Goal: Task Accomplishment & Management: Manage account settings

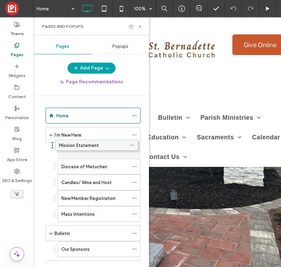
drag, startPoint x: 89, startPoint y: 166, endPoint x: 86, endPoint y: 144, distance: 22.5
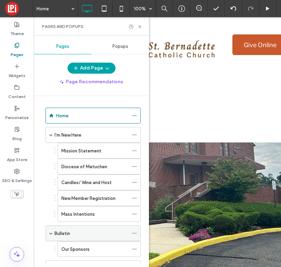
click at [50, 233] on span at bounding box center [50, 233] width 3 height 3
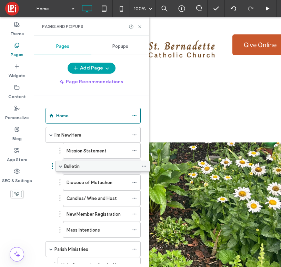
drag, startPoint x: 67, startPoint y: 233, endPoint x: 77, endPoint y: 168, distance: 65.5
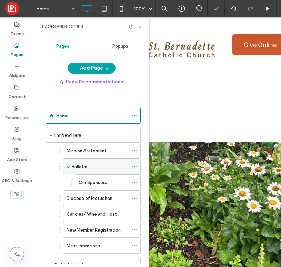
click at [68, 166] on span at bounding box center [68, 166] width 3 height 3
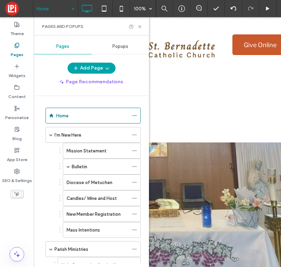
scroll to position [647, 0]
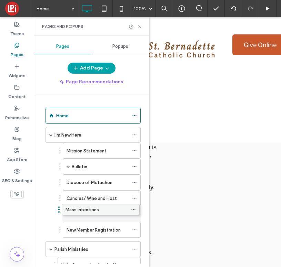
drag, startPoint x: 98, startPoint y: 230, endPoint x: 97, endPoint y: 209, distance: 21.4
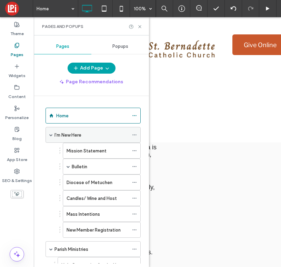
click at [134, 134] on icon at bounding box center [134, 135] width 5 height 5
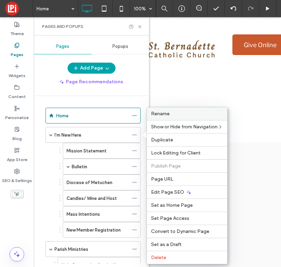
click at [169, 111] on span "Rename" at bounding box center [160, 114] width 19 height 6
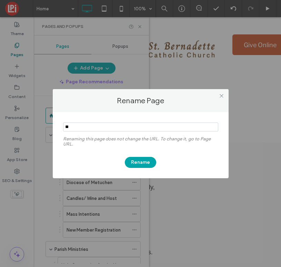
type input "*"
type input "*****"
click at [142, 160] on button "Rename" at bounding box center [140, 162] width 31 height 11
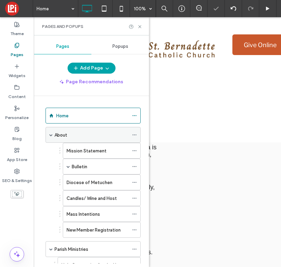
click at [76, 135] on div "About" at bounding box center [91, 135] width 74 height 7
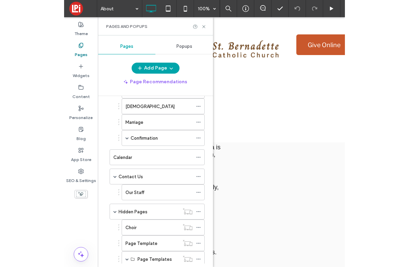
scroll to position [840, 0]
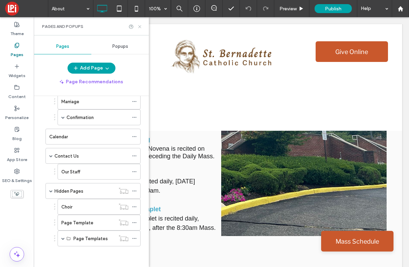
click at [141, 28] on icon at bounding box center [139, 26] width 5 height 5
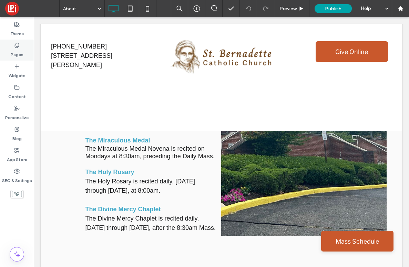
click at [15, 47] on use at bounding box center [17, 45] width 4 height 4
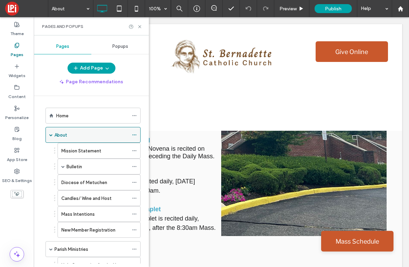
click at [50, 134] on span at bounding box center [50, 134] width 3 height 3
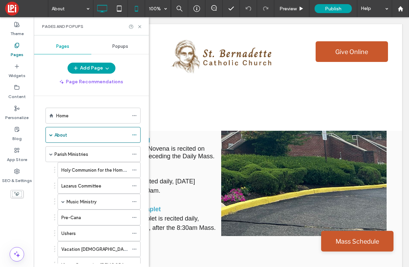
scroll to position [702, 0]
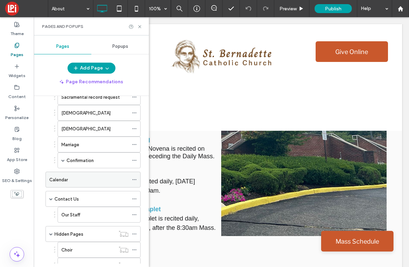
click at [75, 178] on div "Calendar" at bounding box center [88, 179] width 79 height 7
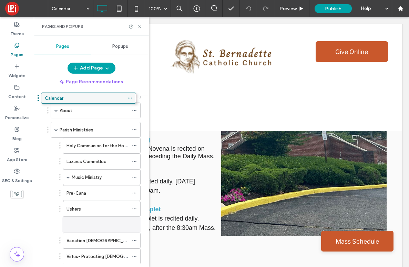
scroll to position [18, 0]
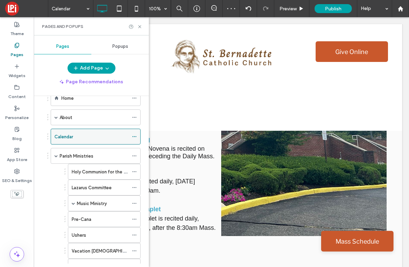
click at [134, 136] on icon at bounding box center [134, 136] width 5 height 5
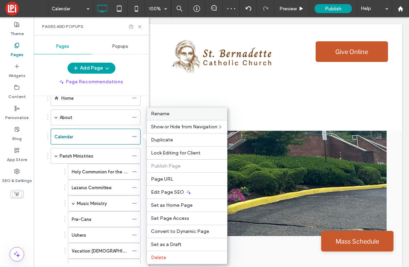
click at [171, 112] on label "Rename" at bounding box center [187, 114] width 72 height 6
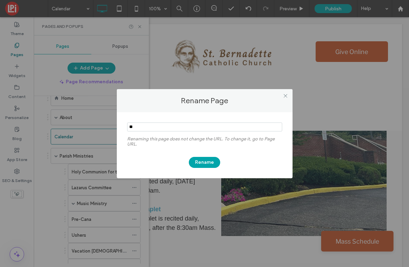
type input "*"
type input "**********"
click at [209, 161] on button "Rename" at bounding box center [204, 162] width 31 height 11
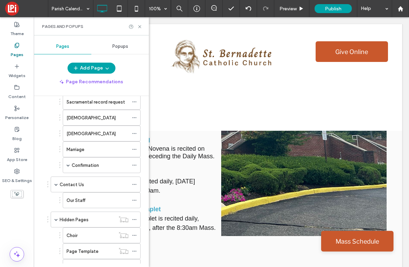
scroll to position [745, 0]
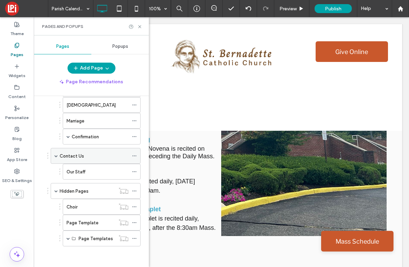
click at [54, 156] on div "Contact Us" at bounding box center [96, 156] width 90 height 16
click at [57, 156] on span at bounding box center [55, 155] width 3 height 3
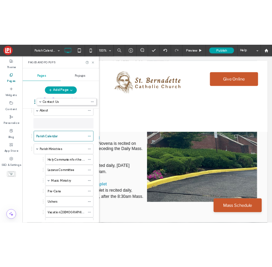
scroll to position [0, 0]
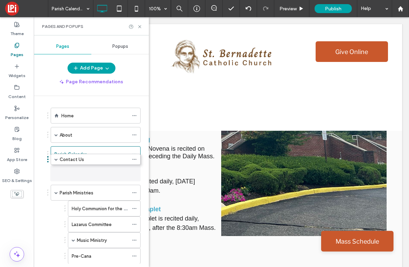
drag, startPoint x: 81, startPoint y: 173, endPoint x: 81, endPoint y: 179, distance: 5.9
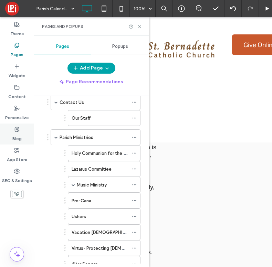
scroll to position [78, 0]
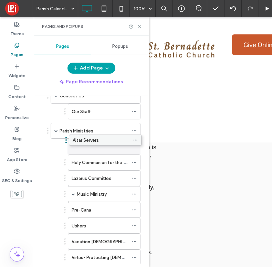
drag, startPoint x: 93, startPoint y: 247, endPoint x: 96, endPoint y: 139, distance: 108.6
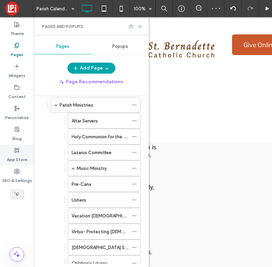
scroll to position [119, 0]
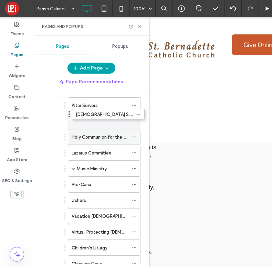
drag, startPoint x: 93, startPoint y: 232, endPoint x: 94, endPoint y: 114, distance: 117.8
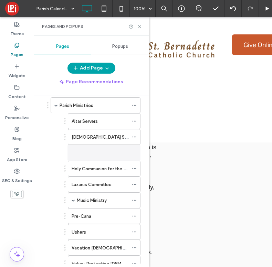
scroll to position [124, 0]
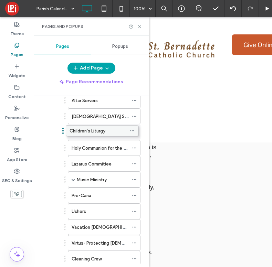
drag, startPoint x: 99, startPoint y: 212, endPoint x: 96, endPoint y: 126, distance: 85.5
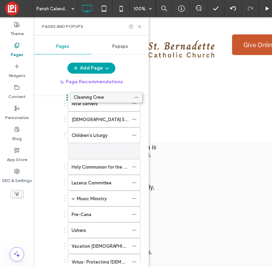
scroll to position [59, 0]
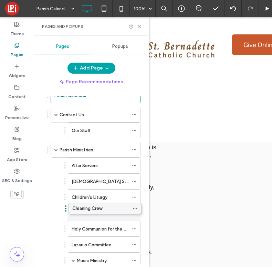
drag, startPoint x: 90, startPoint y: 213, endPoint x: 90, endPoint y: 207, distance: 6.2
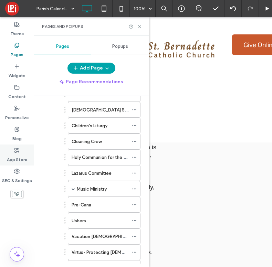
scroll to position [154, 0]
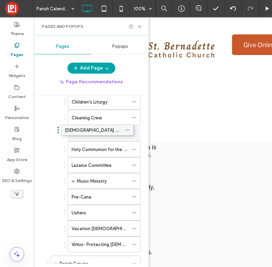
drag, startPoint x: 103, startPoint y: 231, endPoint x: 100, endPoint y: 130, distance: 101.0
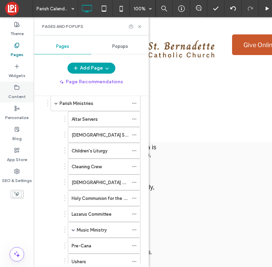
scroll to position [68, 0]
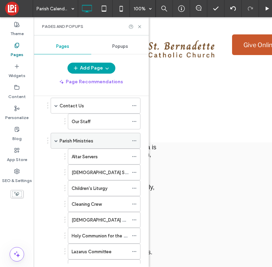
click at [56, 141] on span at bounding box center [55, 140] width 3 height 3
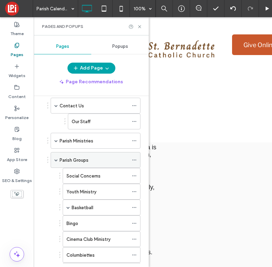
click at [55, 161] on span at bounding box center [55, 160] width 3 height 3
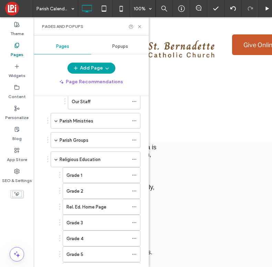
scroll to position [85, 0]
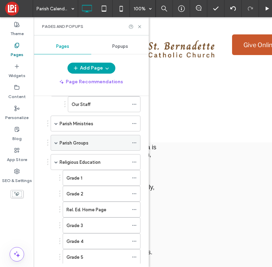
click at [57, 144] on span at bounding box center [55, 142] width 3 height 3
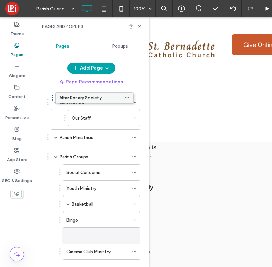
scroll to position [23, 0]
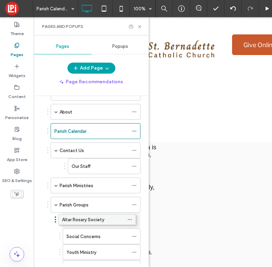
drag, startPoint x: 106, startPoint y: 222, endPoint x: 102, endPoint y: 218, distance: 6.1
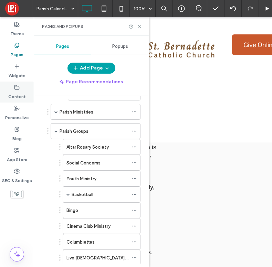
scroll to position [100, 0]
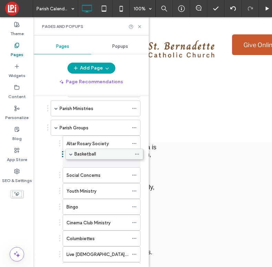
drag, startPoint x: 87, startPoint y: 190, endPoint x: 90, endPoint y: 152, distance: 38.0
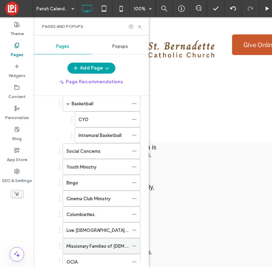
scroll to position [155, 0]
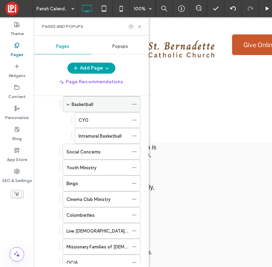
click at [70, 104] on span at bounding box center [68, 104] width 3 height 3
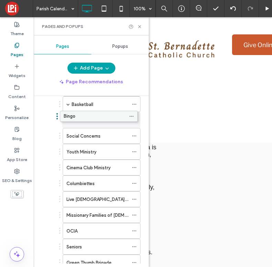
drag, startPoint x: 90, startPoint y: 151, endPoint x: 87, endPoint y: 114, distance: 36.6
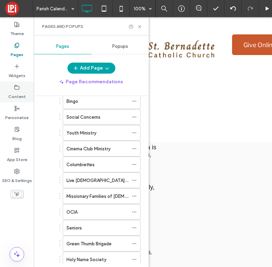
scroll to position [159, 0]
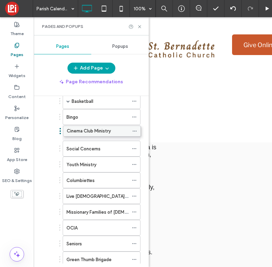
drag, startPoint x: 81, startPoint y: 163, endPoint x: 82, endPoint y: 128, distance: 34.5
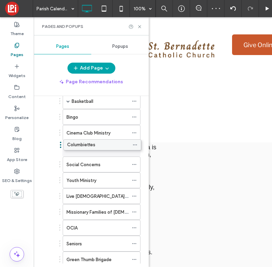
drag, startPoint x: 91, startPoint y: 180, endPoint x: 92, endPoint y: 143, distance: 36.5
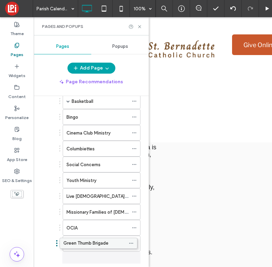
scroll to position [172, 0]
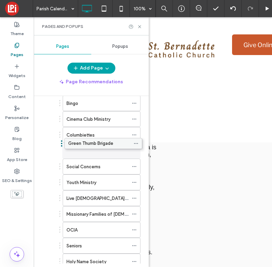
drag, startPoint x: 101, startPoint y: 262, endPoint x: 102, endPoint y: 147, distance: 115.4
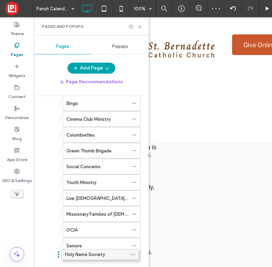
scroll to position [186, 0]
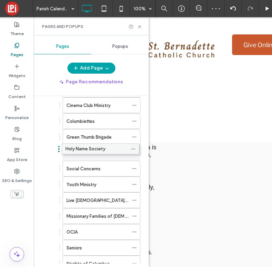
drag, startPoint x: 95, startPoint y: 263, endPoint x: 94, endPoint y: 149, distance: 113.7
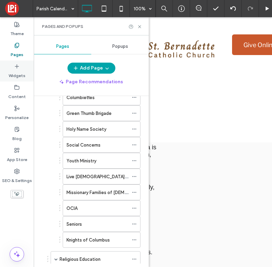
scroll to position [226, 0]
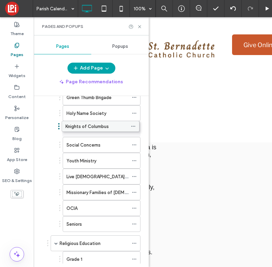
drag, startPoint x: 95, startPoint y: 223, endPoint x: 94, endPoint y: 124, distance: 98.9
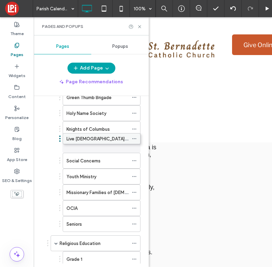
drag, startPoint x: 84, startPoint y: 178, endPoint x: 84, endPoint y: 139, distance: 38.9
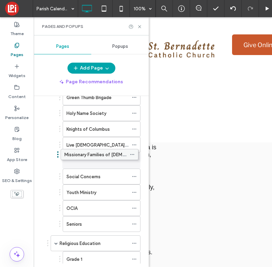
drag, startPoint x: 95, startPoint y: 193, endPoint x: 93, endPoint y: 154, distance: 39.0
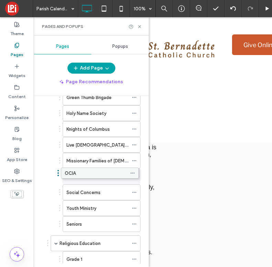
drag, startPoint x: 90, startPoint y: 208, endPoint x: 88, endPoint y: 172, distance: 36.2
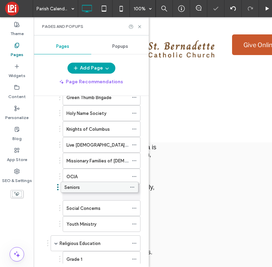
drag, startPoint x: 92, startPoint y: 220, endPoint x: 90, endPoint y: 182, distance: 38.0
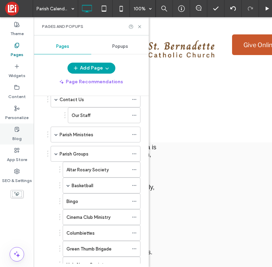
scroll to position [73, 0]
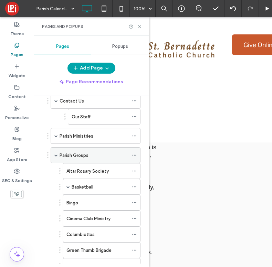
click at [56, 155] on span at bounding box center [55, 155] width 3 height 3
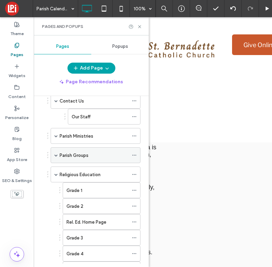
click at [56, 155] on span at bounding box center [55, 155] width 3 height 3
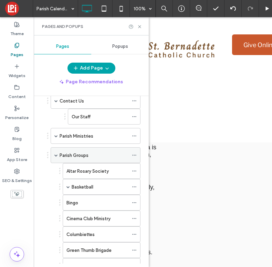
click at [56, 157] on span at bounding box center [55, 155] width 3 height 3
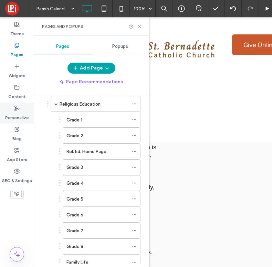
scroll to position [147, 0]
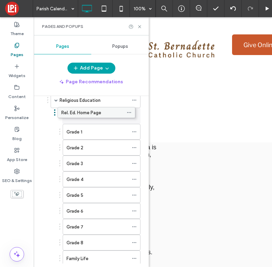
drag, startPoint x: 112, startPoint y: 151, endPoint x: 107, endPoint y: 115, distance: 36.5
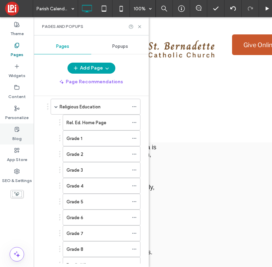
scroll to position [138, 0]
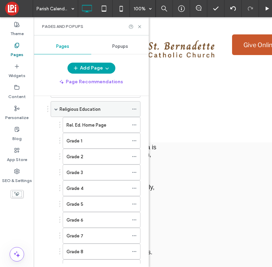
click at [55, 109] on span at bounding box center [55, 109] width 3 height 3
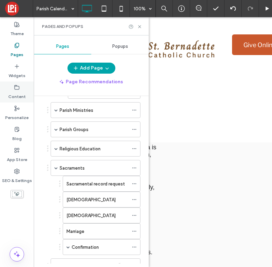
scroll to position [76, 0]
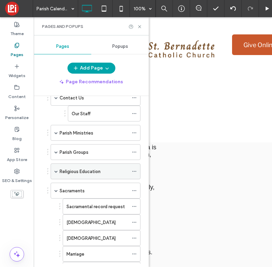
click at [54, 169] on div "Religious Education" at bounding box center [96, 172] width 90 height 16
click at [58, 170] on div "Religious Education" at bounding box center [96, 172] width 90 height 16
click at [58, 172] on span at bounding box center [55, 171] width 3 height 3
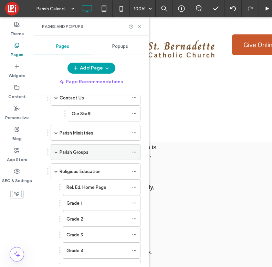
drag, startPoint x: 57, startPoint y: 152, endPoint x: 53, endPoint y: 149, distance: 5.2
click at [57, 151] on span at bounding box center [55, 152] width 3 height 3
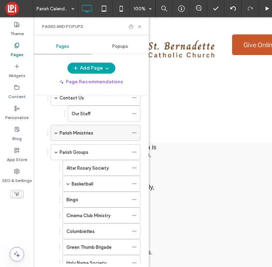
click at [59, 133] on div "Parish Ministries" at bounding box center [96, 133] width 90 height 16
click at [58, 133] on span at bounding box center [55, 132] width 3 height 3
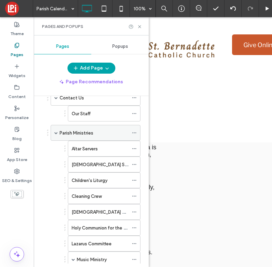
scroll to position [11, 0]
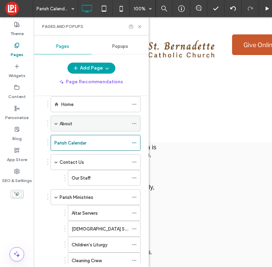
click at [55, 126] on span at bounding box center [55, 123] width 3 height 15
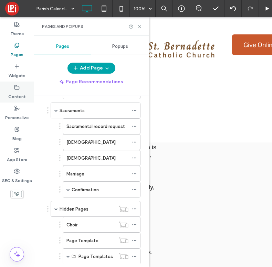
scroll to position [820, 0]
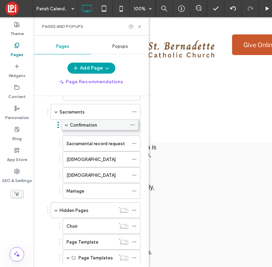
drag, startPoint x: 98, startPoint y: 193, endPoint x: 96, endPoint y: 126, distance: 67.2
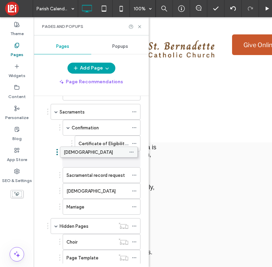
drag, startPoint x: 99, startPoint y: 176, endPoint x: 96, endPoint y: 154, distance: 22.9
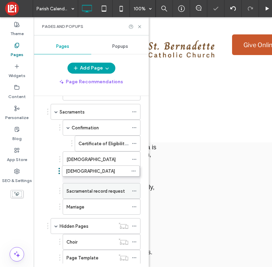
drag, startPoint x: 95, startPoint y: 188, endPoint x: 94, endPoint y: 180, distance: 8.8
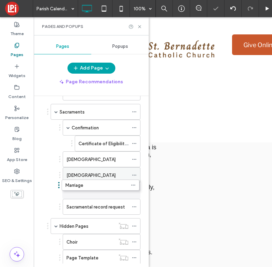
drag, startPoint x: 97, startPoint y: 204, endPoint x: 94, endPoint y: 182, distance: 21.9
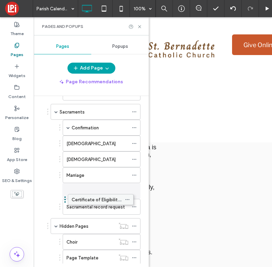
drag, startPoint x: 109, startPoint y: 143, endPoint x: 102, endPoint y: 196, distance: 53.3
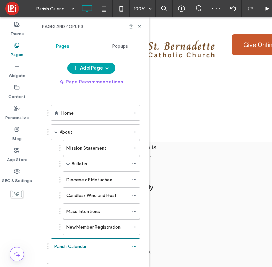
scroll to position [0, 0]
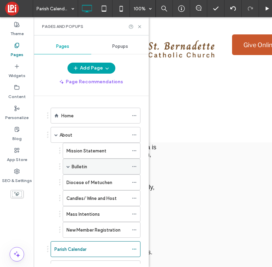
click at [70, 165] on span at bounding box center [68, 166] width 3 height 3
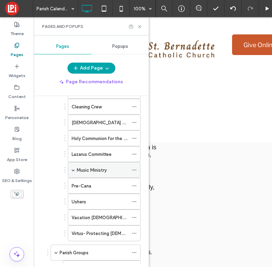
scroll to position [277, 0]
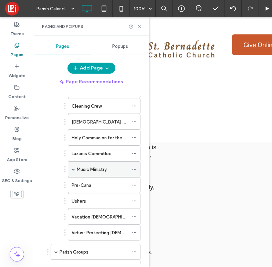
click at [72, 169] on span at bounding box center [73, 169] width 3 height 3
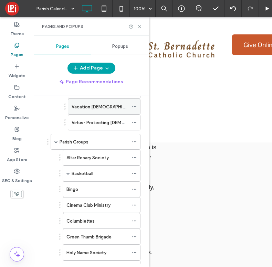
scroll to position [468, 0]
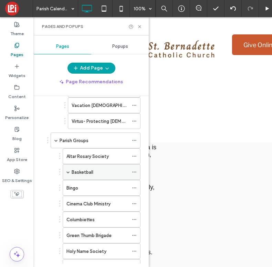
click at [68, 171] on span at bounding box center [68, 172] width 3 height 3
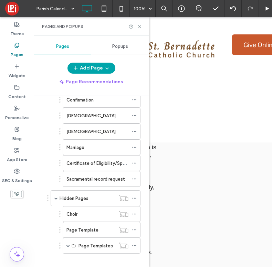
scroll to position [982, 0]
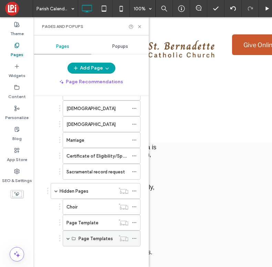
click at [69, 237] on span at bounding box center [68, 238] width 3 height 3
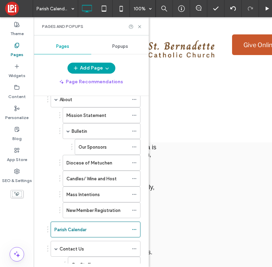
scroll to position [0, 0]
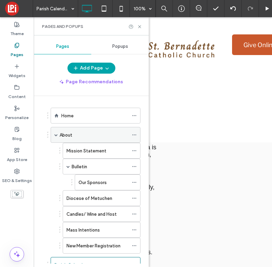
click at [55, 135] on span at bounding box center [55, 134] width 3 height 3
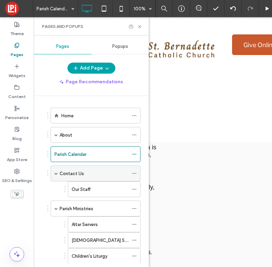
click at [57, 174] on span at bounding box center [55, 173] width 3 height 3
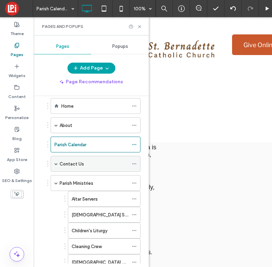
scroll to position [11, 0]
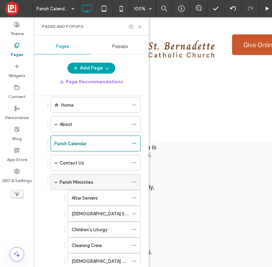
click at [56, 181] on span at bounding box center [55, 182] width 3 height 3
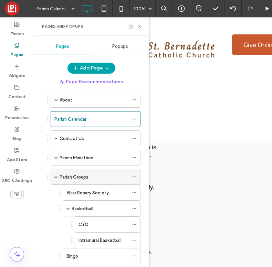
click at [56, 178] on span at bounding box center [55, 176] width 3 height 3
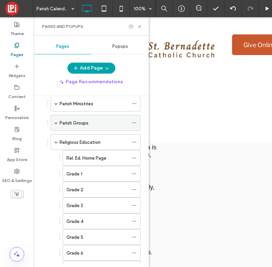
scroll to position [92, 0]
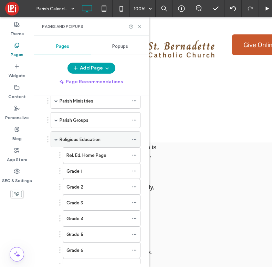
click at [57, 138] on span at bounding box center [55, 139] width 3 height 3
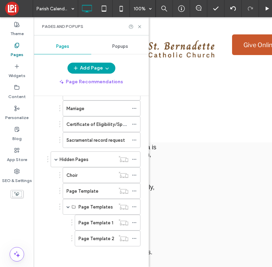
scroll to position [66, 0]
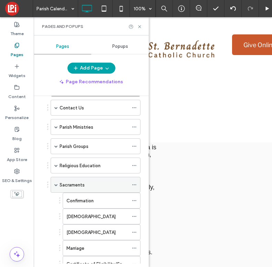
click at [55, 186] on span at bounding box center [55, 184] width 3 height 3
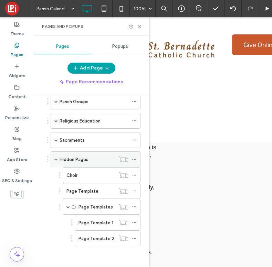
click at [54, 160] on span at bounding box center [55, 159] width 3 height 3
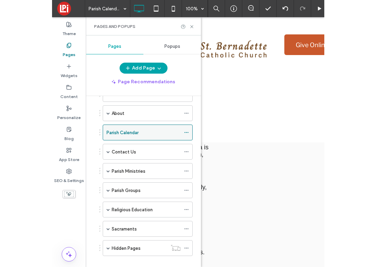
scroll to position [0, 0]
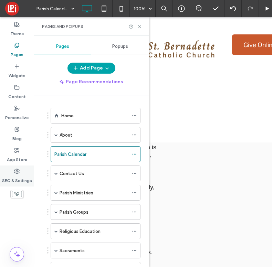
click at [16, 178] on label "SEO & Settings" at bounding box center [17, 179] width 30 height 10
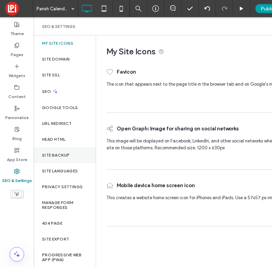
click at [56, 157] on label "Site Backup" at bounding box center [56, 155] width 28 height 5
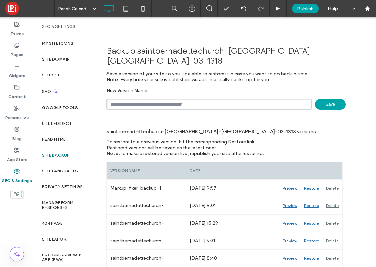
click at [280, 99] on span "Save" at bounding box center [330, 104] width 31 height 11
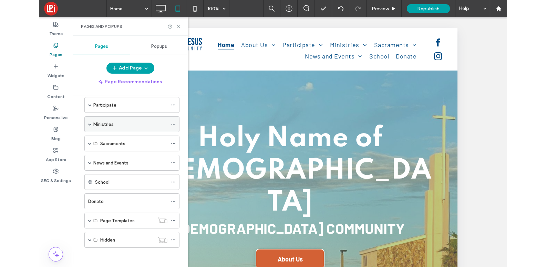
scroll to position [51, 0]
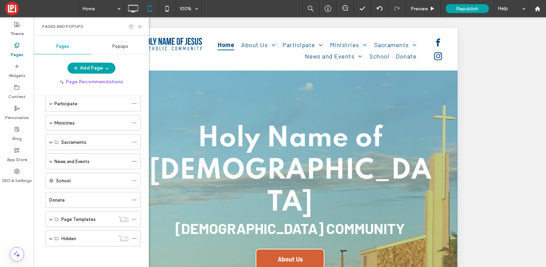
click at [230, 181] on div "Holy Name of Jesus Catholic Community About Us Click To Paste" at bounding box center [289, 197] width 335 height 151
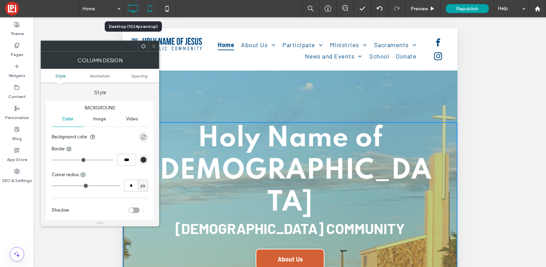
click at [137, 9] on icon at bounding box center [133, 9] width 14 height 14
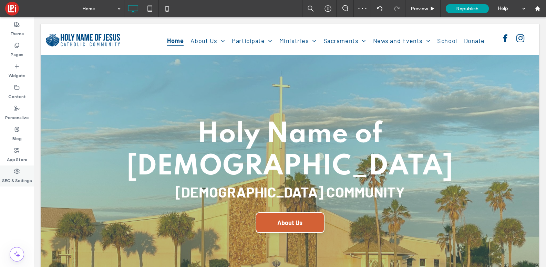
click at [17, 181] on label "SEO & Settings" at bounding box center [17, 179] width 30 height 10
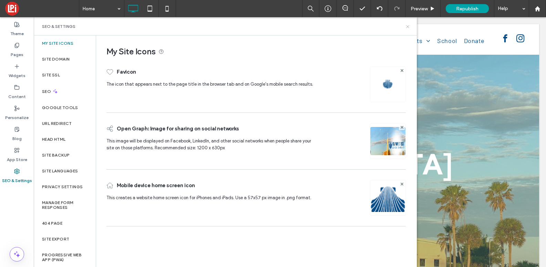
click at [230, 27] on icon at bounding box center [407, 26] width 5 height 5
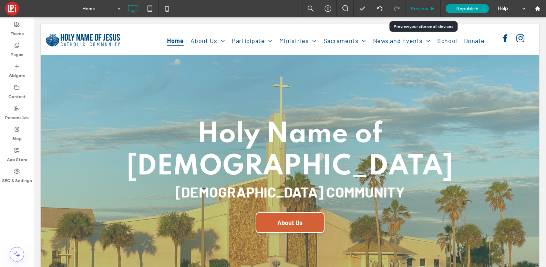
click at [230, 7] on div "Preview" at bounding box center [423, 9] width 35 height 6
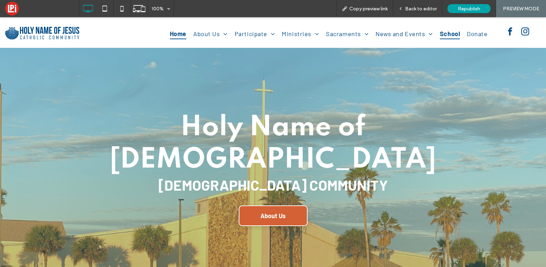
click at [230, 34] on span "School" at bounding box center [450, 33] width 20 height 11
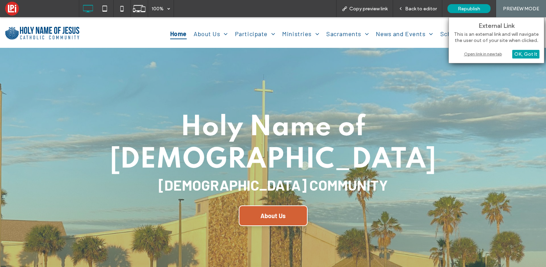
click at [230, 53] on div "Open link in new tab" at bounding box center [496, 53] width 86 height 7
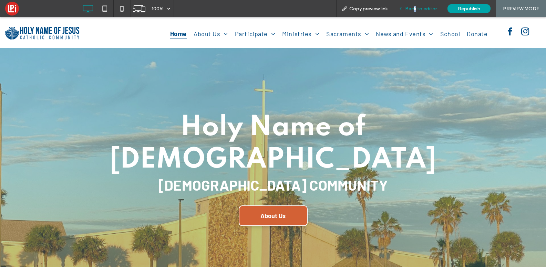
click at [230, 11] on span "Back to editor" at bounding box center [421, 9] width 32 height 6
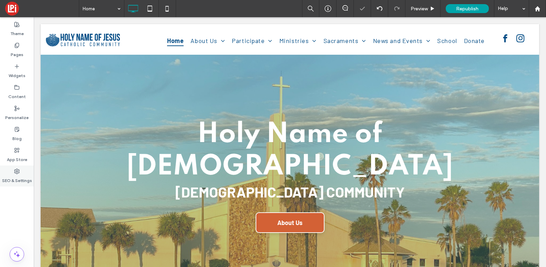
click at [20, 177] on label "SEO & Settings" at bounding box center [17, 179] width 30 height 10
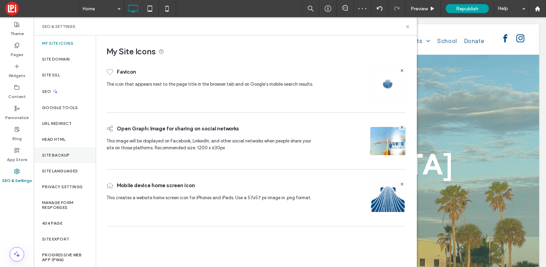
click at [63, 156] on label "Site Backup" at bounding box center [56, 155] width 28 height 5
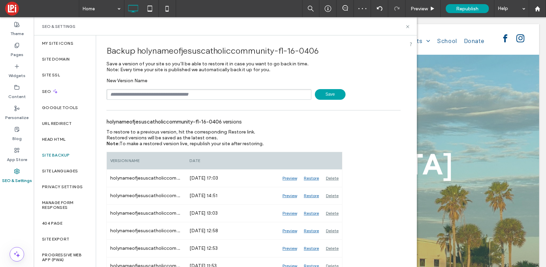
click at [230, 95] on span "Save" at bounding box center [330, 94] width 31 height 11
click at [230, 25] on icon at bounding box center [407, 26] width 5 height 5
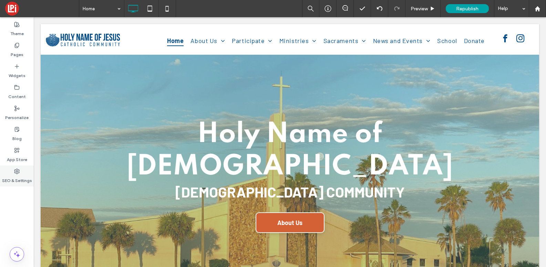
click at [18, 175] on label "SEO & Settings" at bounding box center [17, 179] width 30 height 10
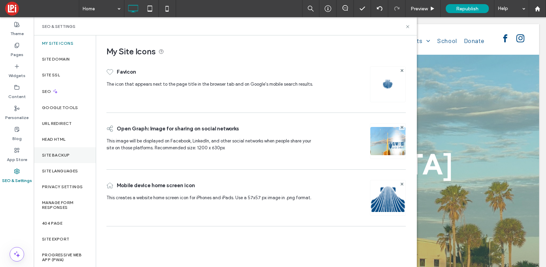
click at [63, 160] on div "Site Backup" at bounding box center [65, 155] width 62 height 16
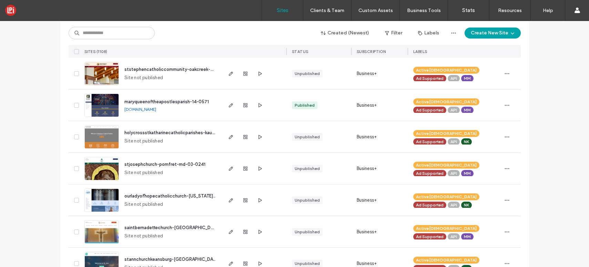
scroll to position [462, 0]
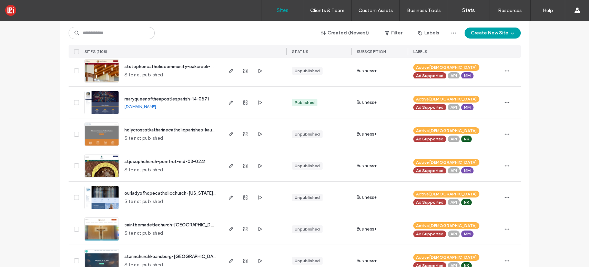
click at [156, 162] on span "stjosephchurch-pomfret-md-03-0241" at bounding box center [164, 161] width 81 height 5
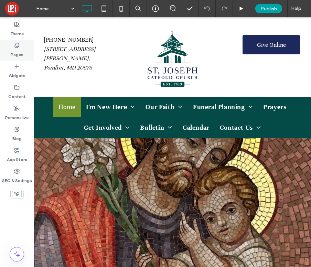
click at [22, 52] on label "Pages" at bounding box center [17, 53] width 13 height 10
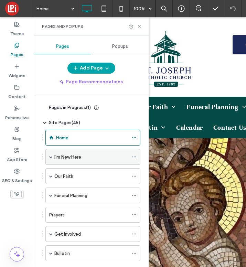
click at [50, 157] on span at bounding box center [50, 156] width 3 height 3
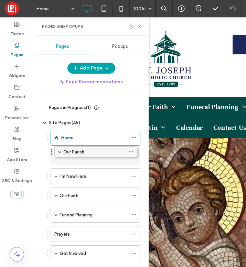
drag, startPoint x: 79, startPoint y: 173, endPoint x: 76, endPoint y: 151, distance: 22.3
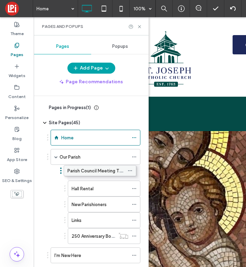
drag, startPoint x: 104, startPoint y: 185, endPoint x: 101, endPoint y: 166, distance: 18.7
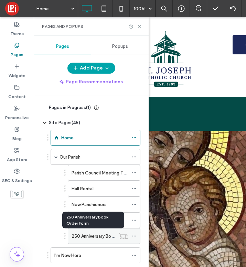
click at [94, 235] on label "250 Anniversary Book Order Form" at bounding box center [106, 237] width 69 height 12
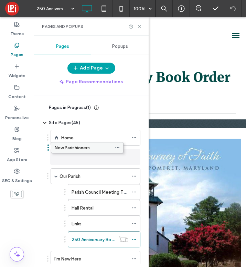
drag, startPoint x: 104, startPoint y: 204, endPoint x: 87, endPoint y: 146, distance: 60.3
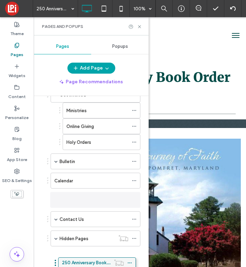
scroll to position [226, 0]
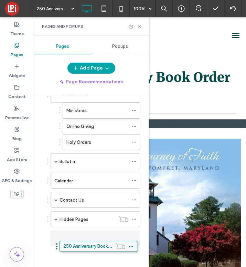
drag, startPoint x: 83, startPoint y: 188, endPoint x: 80, endPoint y: 244, distance: 56.3
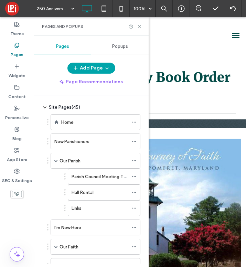
scroll to position [17, 0]
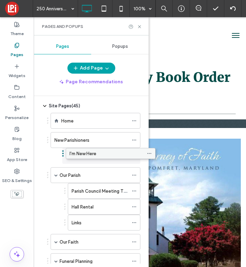
drag, startPoint x: 89, startPoint y: 224, endPoint x: 104, endPoint y: 154, distance: 71.9
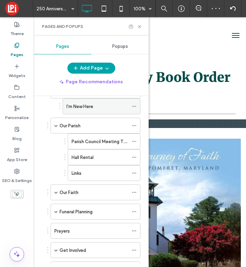
scroll to position [70, 0]
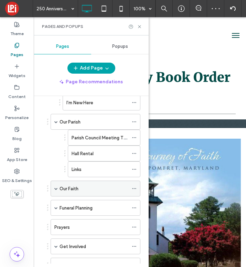
click at [56, 190] on span at bounding box center [55, 188] width 3 height 3
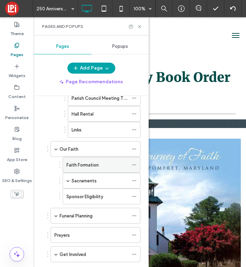
scroll to position [159, 0]
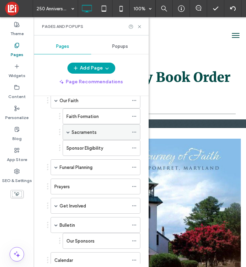
click at [69, 133] on span at bounding box center [68, 132] width 3 height 3
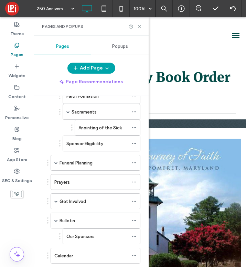
scroll to position [179, 0]
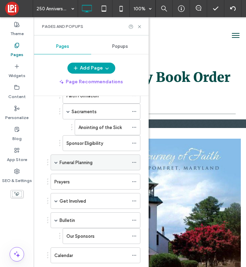
click at [57, 164] on span at bounding box center [55, 162] width 3 height 15
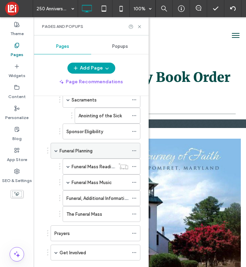
scroll to position [192, 0]
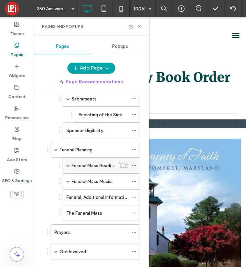
click at [69, 166] on span at bounding box center [68, 165] width 3 height 3
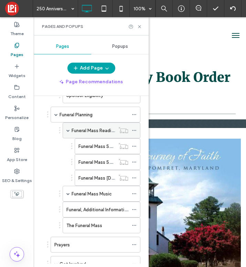
scroll to position [242, 0]
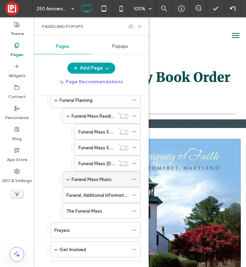
click at [70, 177] on div "Funeral Mass Music" at bounding box center [102, 180] width 78 height 16
click at [69, 178] on span at bounding box center [68, 179] width 3 height 3
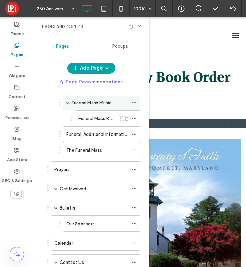
scroll to position [333, 0]
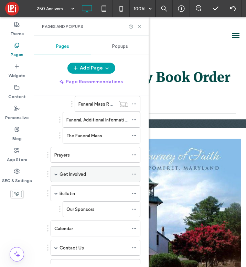
click at [57, 172] on span at bounding box center [55, 174] width 3 height 15
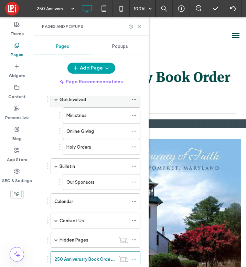
scroll to position [428, 0]
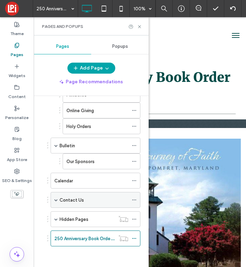
click at [55, 199] on span at bounding box center [55, 199] width 3 height 3
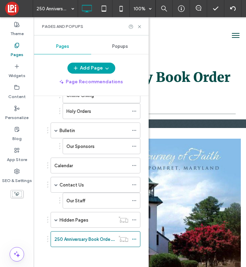
scroll to position [444, 0]
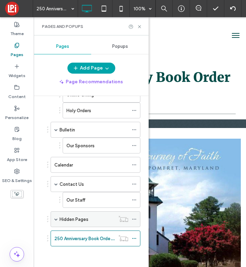
click at [55, 219] on span at bounding box center [55, 219] width 3 height 3
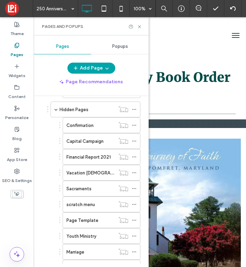
scroll to position [603, 0]
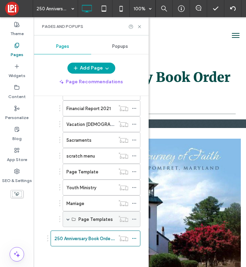
click at [66, 219] on div "Page Templates" at bounding box center [102, 220] width 78 height 16
click at [69, 219] on span at bounding box center [68, 219] width 3 height 3
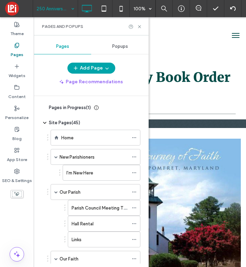
scroll to position [272, 0]
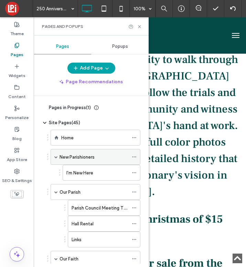
click at [55, 156] on span at bounding box center [55, 156] width 3 height 3
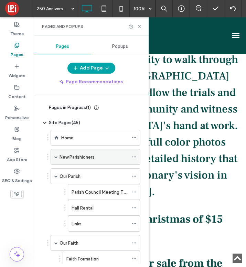
click at [57, 155] on span at bounding box center [55, 157] width 3 height 15
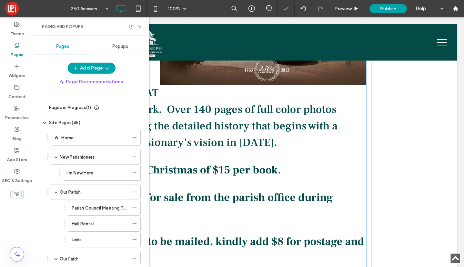
scroll to position [0, 0]
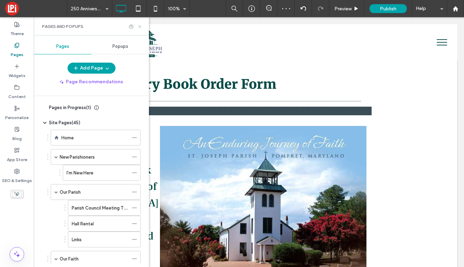
click at [140, 26] on use at bounding box center [139, 26] width 3 height 3
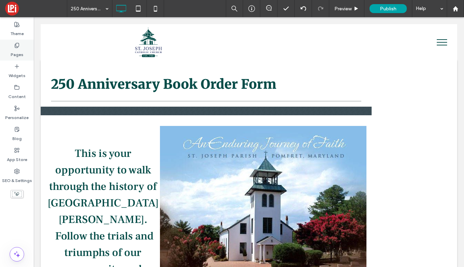
click at [21, 53] on label "Pages" at bounding box center [17, 53] width 13 height 10
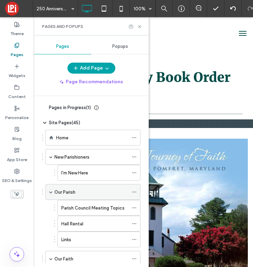
click at [50, 193] on span at bounding box center [50, 192] width 3 height 3
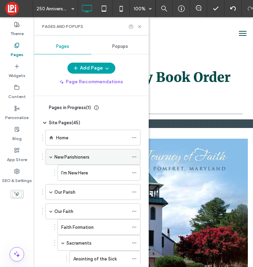
click at [50, 156] on span at bounding box center [50, 156] width 3 height 3
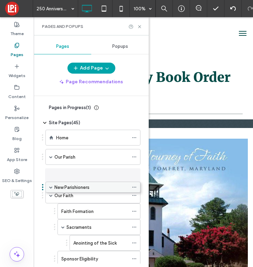
drag, startPoint x: 71, startPoint y: 156, endPoint x: 71, endPoint y: 189, distance: 32.7
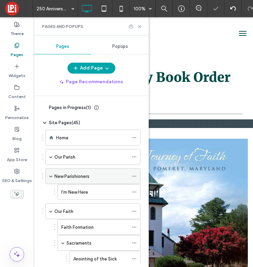
click at [52, 177] on span at bounding box center [50, 176] width 3 height 3
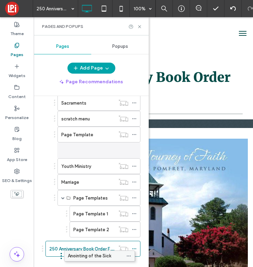
scroll to position [555, 0]
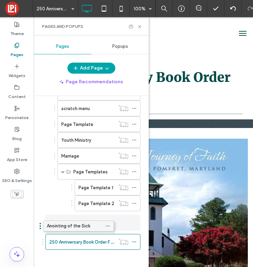
drag, startPoint x: 91, startPoint y: 212, endPoint x: 65, endPoint y: 224, distance: 29.1
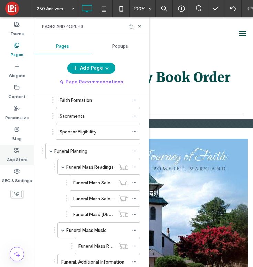
scroll to position [113, 0]
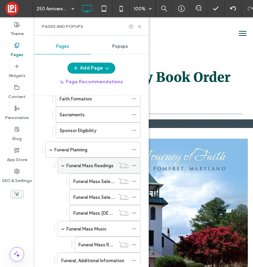
click at [62, 165] on span at bounding box center [62, 165] width 3 height 3
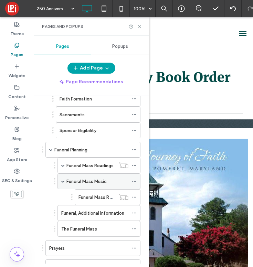
click at [63, 183] on span at bounding box center [62, 181] width 3 height 3
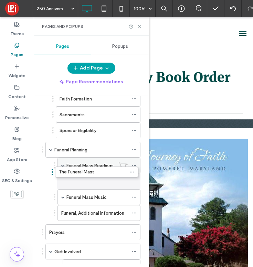
drag, startPoint x: 86, startPoint y: 213, endPoint x: 84, endPoint y: 172, distance: 41.1
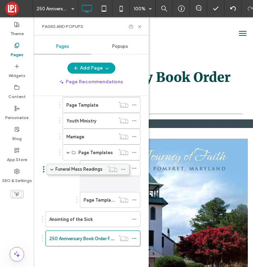
scroll to position [495, 0]
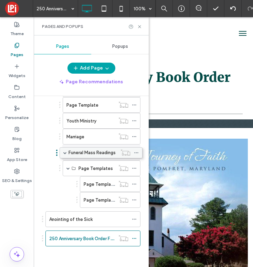
drag, startPoint x: 83, startPoint y: 163, endPoint x: 85, endPoint y: 149, distance: 13.9
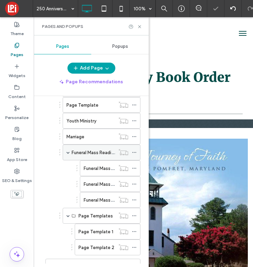
scroll to position [499, 0]
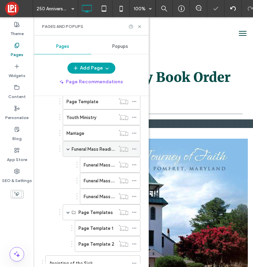
click at [69, 149] on span at bounding box center [68, 148] width 3 height 3
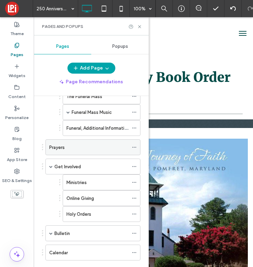
scroll to position [183, 0]
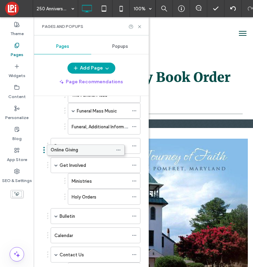
drag, startPoint x: 87, startPoint y: 198, endPoint x: 71, endPoint y: 150, distance: 50.5
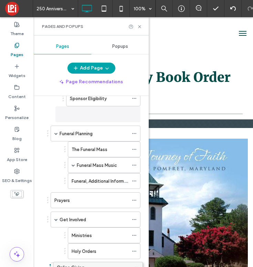
scroll to position [152, 0]
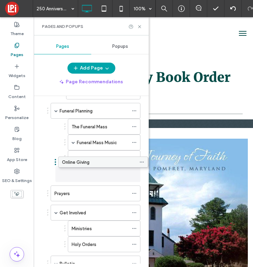
drag, startPoint x: 88, startPoint y: 235, endPoint x: 95, endPoint y: 161, distance: 74.5
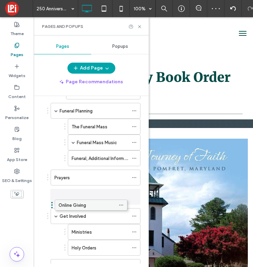
drag, startPoint x: 93, startPoint y: 173, endPoint x: 80, endPoint y: 202, distance: 31.3
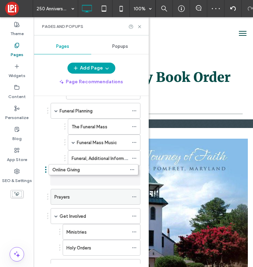
drag, startPoint x: 80, startPoint y: 197, endPoint x: 77, endPoint y: 172, distance: 24.9
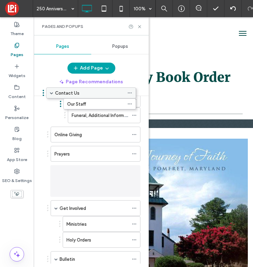
scroll to position [146, 0]
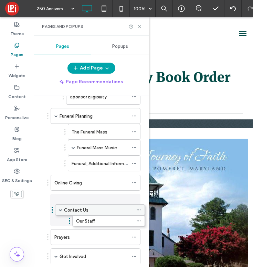
drag, startPoint x: 69, startPoint y: 209, endPoint x: 74, endPoint y: 214, distance: 6.6
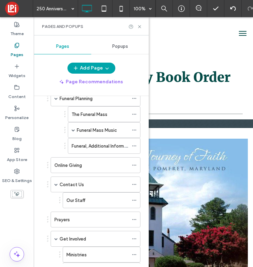
scroll to position [166, 0]
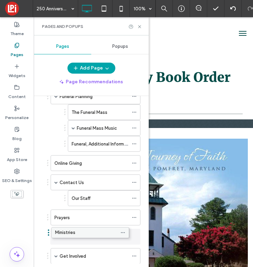
drag, startPoint x: 85, startPoint y: 251, endPoint x: 74, endPoint y: 230, distance: 23.9
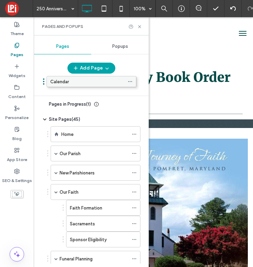
scroll to position [0, 0]
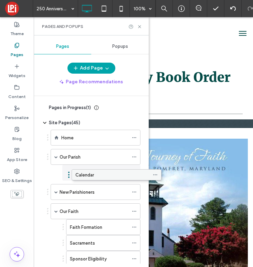
drag, startPoint x: 81, startPoint y: 193, endPoint x: 102, endPoint y: 180, distance: 24.9
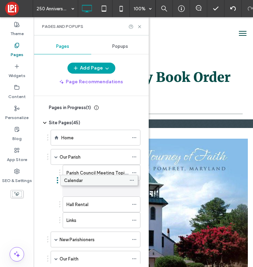
drag, startPoint x: 90, startPoint y: 218, endPoint x: 88, endPoint y: 177, distance: 41.1
click at [135, 188] on icon at bounding box center [134, 188] width 5 height 5
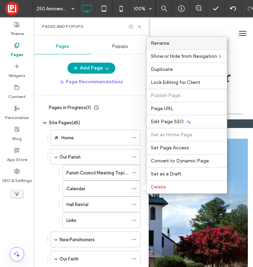
click at [158, 38] on div "Rename" at bounding box center [187, 43] width 80 height 13
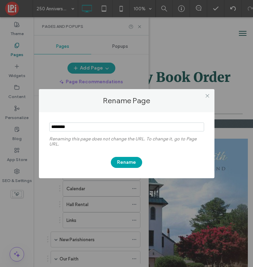
click at [52, 127] on input "notEmpty" at bounding box center [126, 127] width 155 height 9
type input "**********"
click at [130, 166] on button "Rename" at bounding box center [126, 162] width 31 height 11
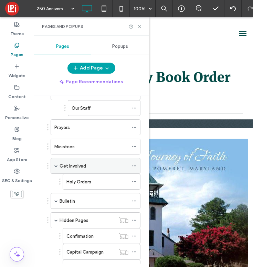
scroll to position [320, 0]
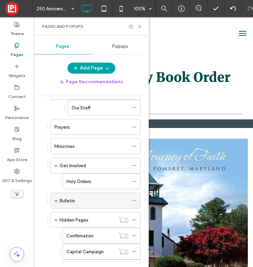
click at [57, 201] on span at bounding box center [55, 200] width 3 height 3
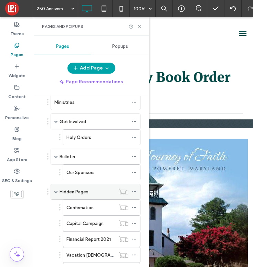
scroll to position [365, 0]
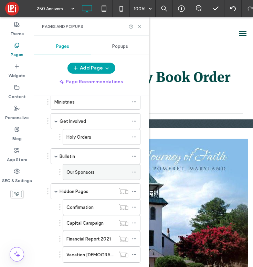
click at [80, 172] on label "Our Sponsors" at bounding box center [81, 172] width 28 height 12
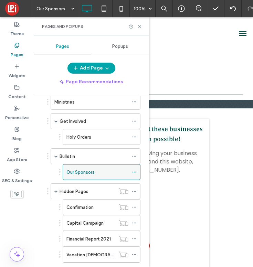
scroll to position [0, 0]
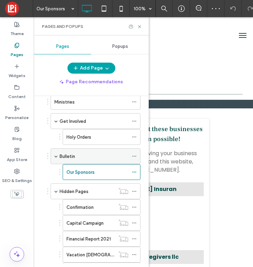
click at [54, 156] on span at bounding box center [55, 156] width 3 height 3
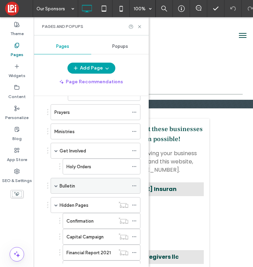
scroll to position [332, 0]
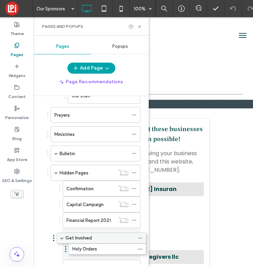
drag, startPoint x: 75, startPoint y: 153, endPoint x: 81, endPoint y: 240, distance: 87.4
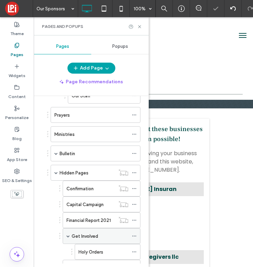
click at [67, 236] on span at bounding box center [68, 236] width 3 height 3
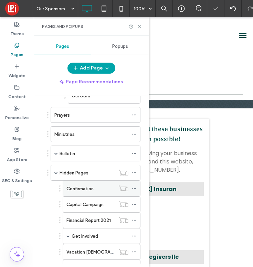
scroll to position [331, 0]
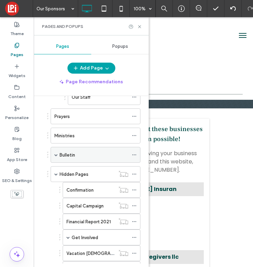
click at [55, 156] on span at bounding box center [55, 154] width 3 height 3
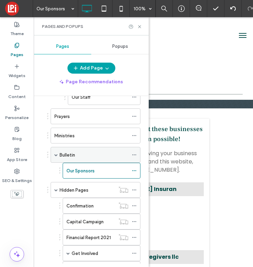
click at [55, 156] on span at bounding box center [55, 154] width 3 height 3
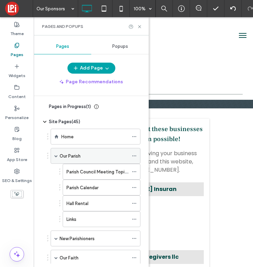
scroll to position [0, 0]
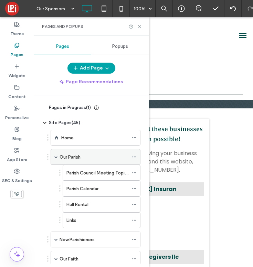
click at [56, 157] on span at bounding box center [55, 156] width 3 height 3
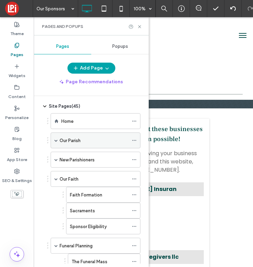
scroll to position [22, 0]
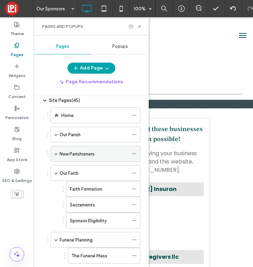
click at [58, 153] on div "New Parishioners" at bounding box center [96, 154] width 90 height 16
click at [55, 152] on span at bounding box center [55, 153] width 3 height 3
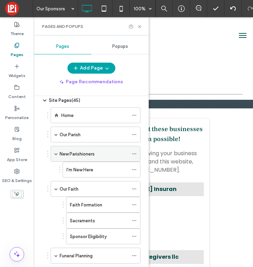
click at [55, 152] on span at bounding box center [55, 153] width 3 height 3
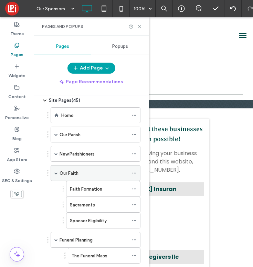
scroll to position [87, 0]
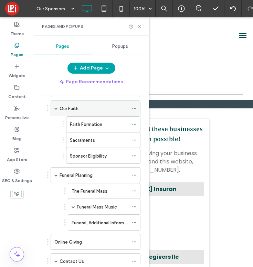
click at [54, 110] on span at bounding box center [55, 108] width 3 height 3
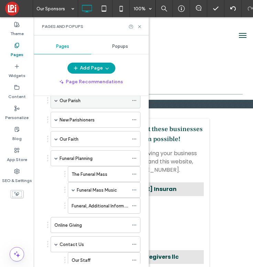
scroll to position [94, 0]
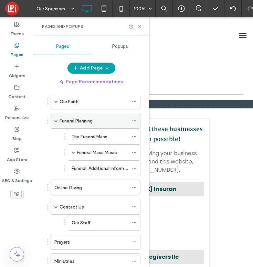
click at [55, 121] on span at bounding box center [55, 120] width 3 height 3
click at [57, 122] on span at bounding box center [55, 120] width 3 height 3
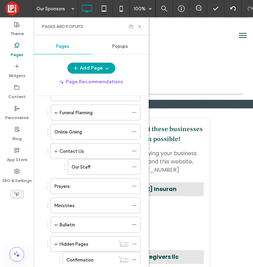
scroll to position [105, 0]
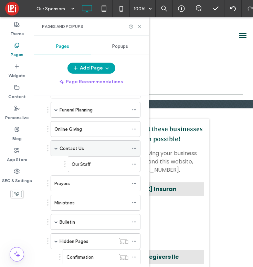
click at [57, 148] on span at bounding box center [55, 148] width 3 height 3
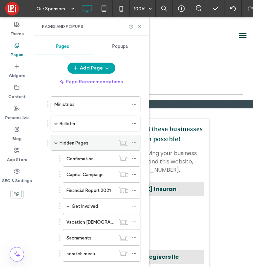
scroll to position [187, 0]
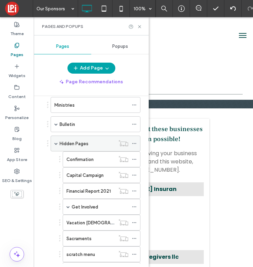
click at [56, 143] on span at bounding box center [55, 143] width 3 height 3
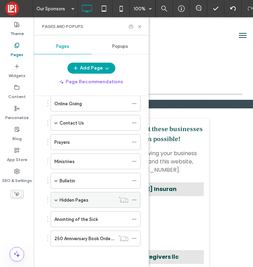
click at [57, 201] on span at bounding box center [55, 199] width 3 height 3
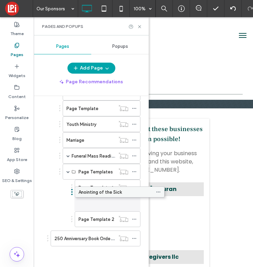
scroll to position [333, 0]
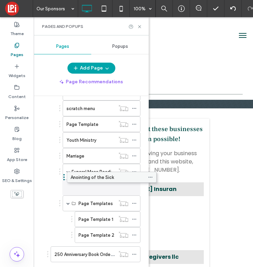
drag, startPoint x: 81, startPoint y: 219, endPoint x: 95, endPoint y: 180, distance: 42.1
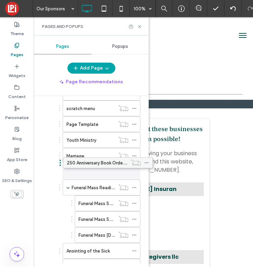
drag, startPoint x: 102, startPoint y: 252, endPoint x: 114, endPoint y: 163, distance: 90.1
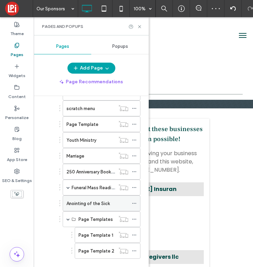
click at [134, 202] on icon at bounding box center [134, 203] width 5 height 5
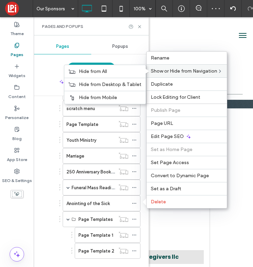
click at [170, 73] on span "Show or Hide from Navigation" at bounding box center [184, 71] width 67 height 6
click at [137, 72] on label "Hide from All" at bounding box center [110, 72] width 63 height 6
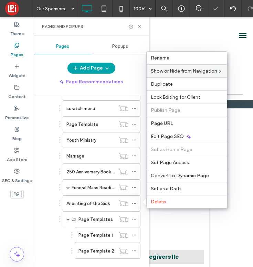
click at [39, 235] on div "Pages in Progress ( 1 ) New Page Site Pages ( 45 ) Home Our Parish Parish Counc…" at bounding box center [91, 180] width 115 height 168
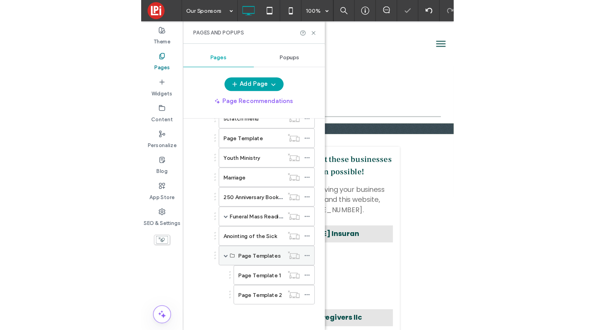
scroll to position [0, 0]
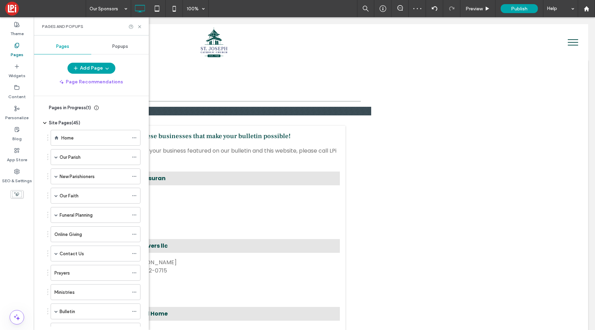
click at [141, 29] on div "Pages and Popups" at bounding box center [91, 26] width 115 height 18
click at [138, 28] on icon at bounding box center [139, 26] width 5 height 5
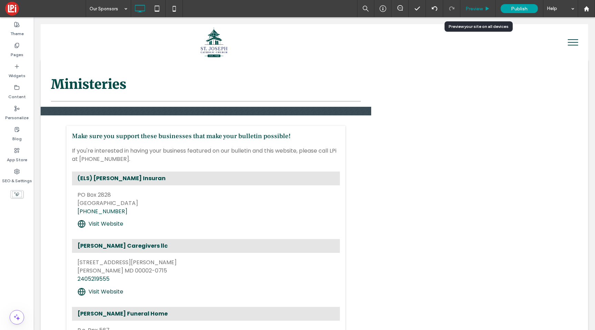
click at [479, 6] on span "Preview" at bounding box center [474, 9] width 17 height 6
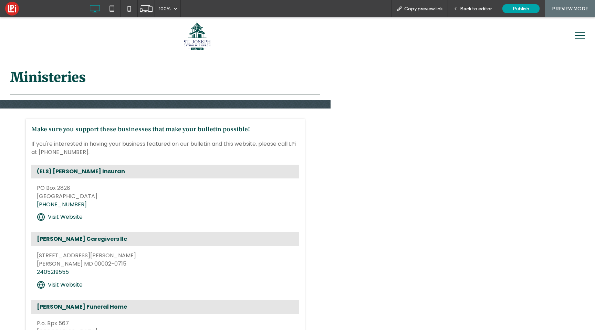
click at [193, 33] on img at bounding box center [197, 36] width 27 height 30
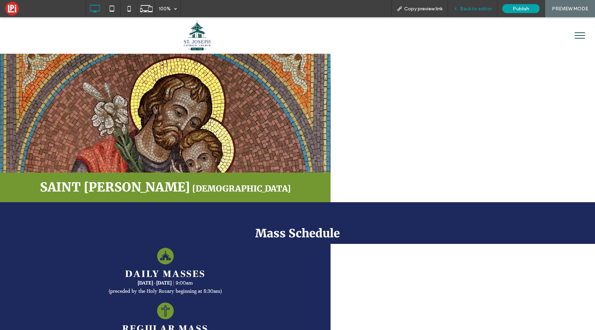
click at [472, 8] on span "Back to editor" at bounding box center [476, 9] width 32 height 6
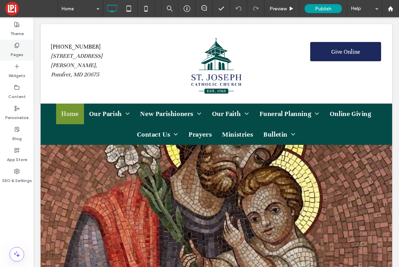
click at [17, 57] on label "Pages" at bounding box center [17, 53] width 13 height 10
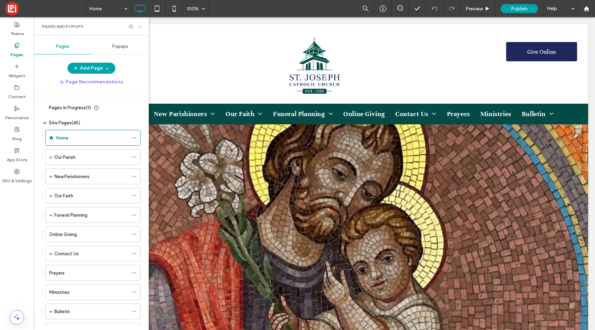
click at [139, 26] on use at bounding box center [139, 26] width 3 height 3
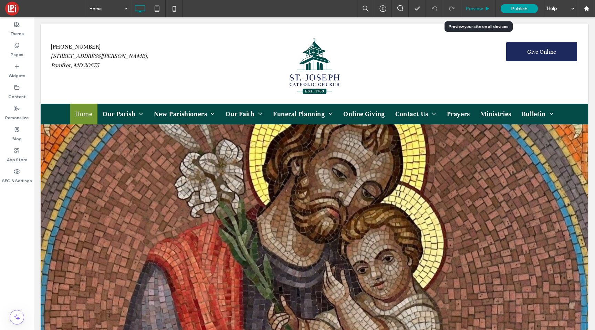
click at [472, 10] on span "Preview" at bounding box center [474, 9] width 17 height 6
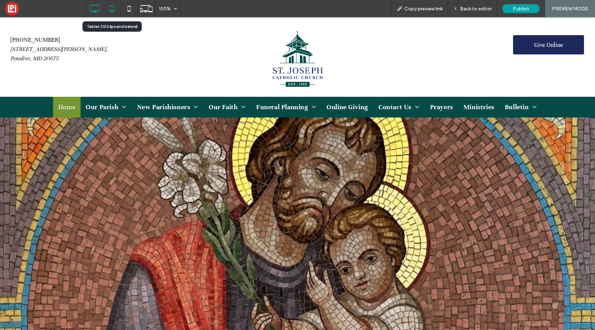
click at [112, 8] on icon at bounding box center [112, 9] width 14 height 14
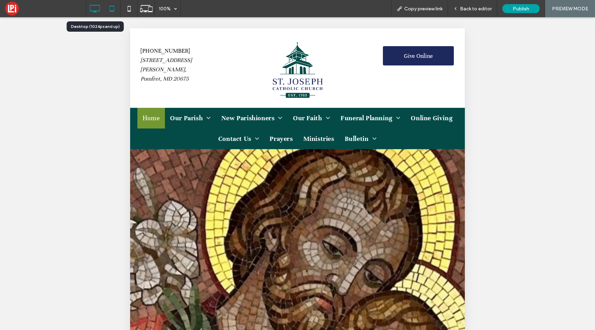
click at [93, 9] on icon at bounding box center [95, 9] width 14 height 14
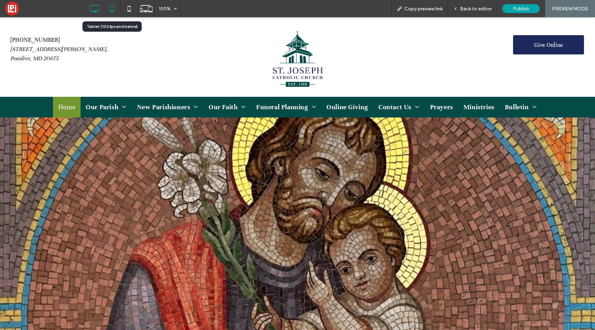
click at [113, 8] on icon at bounding box center [112, 9] width 14 height 14
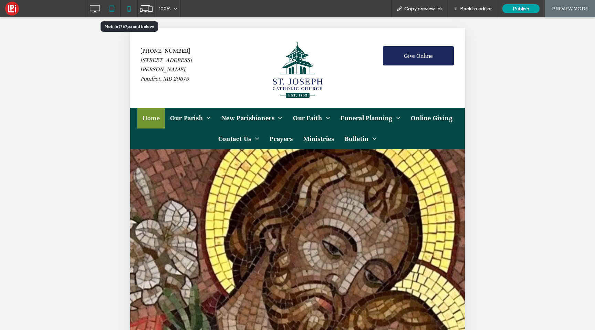
click at [131, 9] on icon at bounding box center [129, 9] width 14 height 14
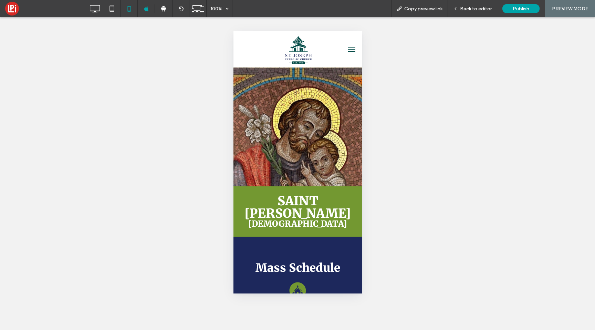
click at [351, 48] on button "menu" at bounding box center [352, 49] width 14 height 14
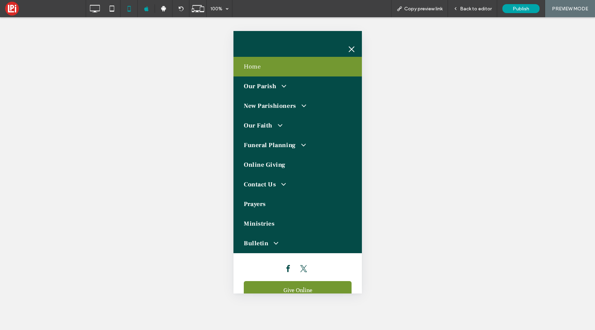
click at [351, 51] on button "menu" at bounding box center [352, 49] width 14 height 14
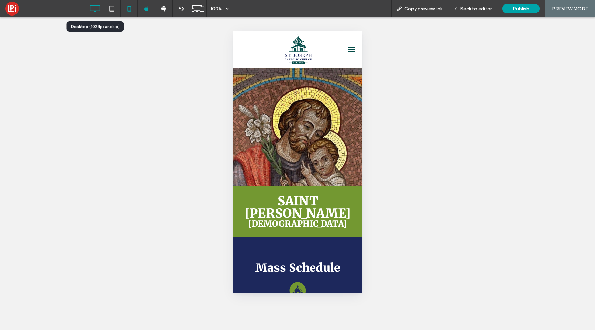
click at [98, 7] on icon at bounding box center [95, 9] width 14 height 14
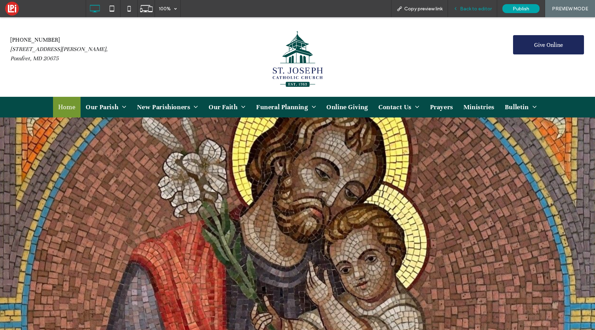
click at [477, 9] on span "Back to editor" at bounding box center [476, 9] width 32 height 6
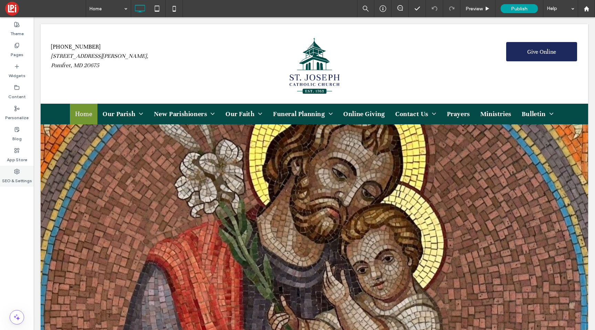
click at [21, 177] on label "SEO & Settings" at bounding box center [17, 179] width 30 height 10
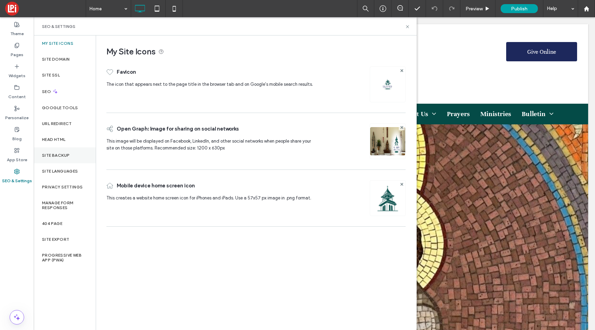
click at [63, 155] on label "Site Backup" at bounding box center [56, 155] width 28 height 5
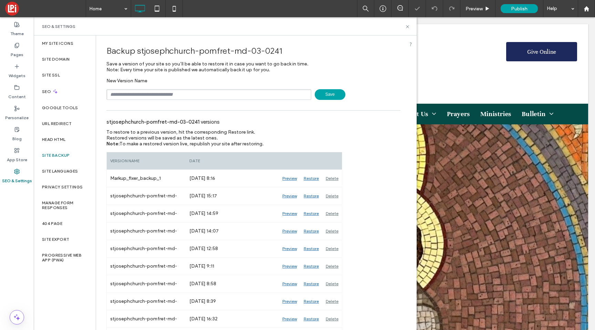
click at [324, 93] on span "Save" at bounding box center [330, 94] width 31 height 11
click at [408, 27] on icon at bounding box center [407, 26] width 5 height 5
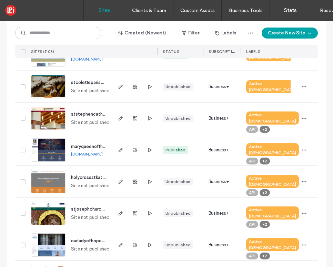
scroll to position [414, 0]
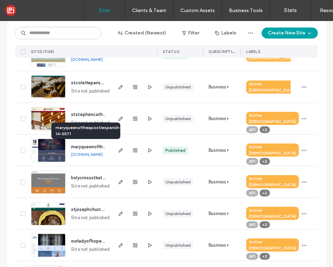
click at [82, 147] on span "maryqueenoftheapostlesparish-14-0571" at bounding box center [113, 146] width 84 height 5
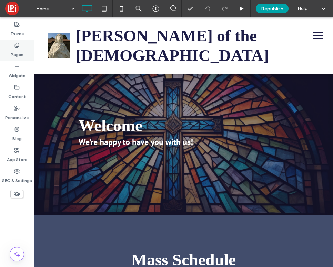
click at [10, 45] on div "Pages" at bounding box center [17, 50] width 34 height 21
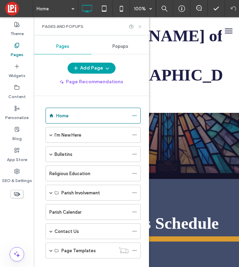
click at [138, 26] on icon at bounding box center [139, 26] width 5 height 5
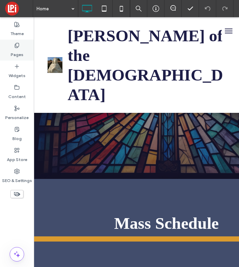
click at [17, 53] on label "Pages" at bounding box center [17, 53] width 13 height 10
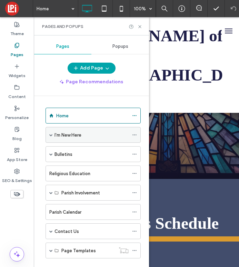
click at [51, 135] on span at bounding box center [50, 134] width 3 height 3
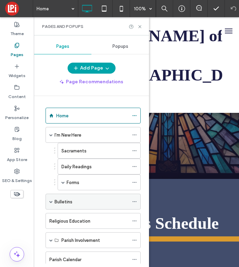
click at [50, 204] on span at bounding box center [50, 201] width 3 height 15
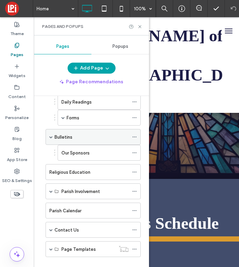
scroll to position [66, 0]
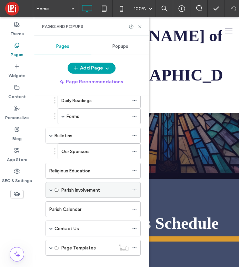
click at [51, 192] on span at bounding box center [50, 190] width 3 height 15
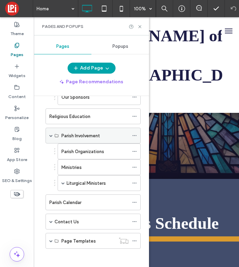
scroll to position [123, 0]
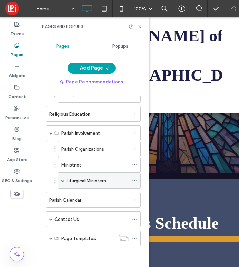
click at [62, 181] on span at bounding box center [62, 180] width 3 height 3
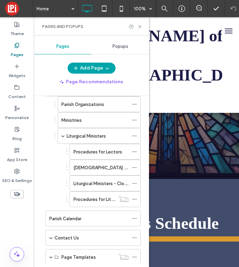
scroll to position [186, 0]
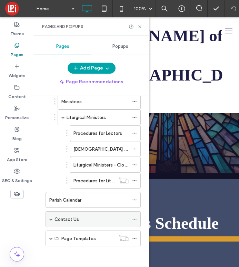
click at [51, 219] on span at bounding box center [50, 219] width 3 height 3
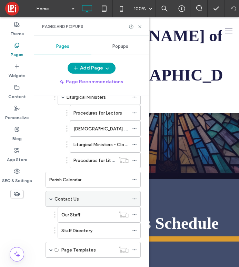
scroll to position [218, 0]
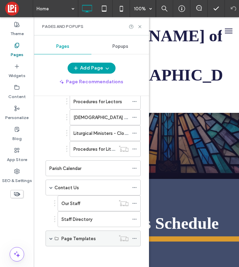
click at [48, 241] on div "Page Templates" at bounding box center [92, 239] width 95 height 16
click at [51, 240] on span at bounding box center [50, 238] width 3 height 3
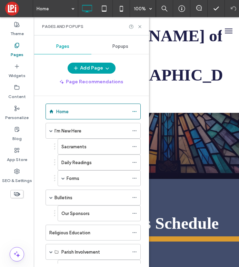
scroll to position [0, 0]
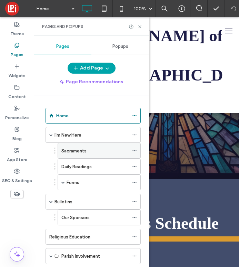
click at [71, 152] on label "Sacraments" at bounding box center [73, 151] width 25 height 12
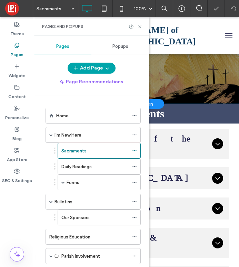
click at [170, 92] on div "Click To Paste Row + Add Section" at bounding box center [136, 79] width 205 height 50
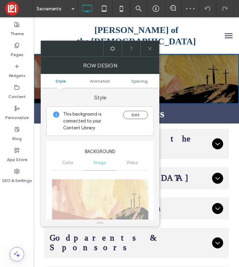
click at [151, 48] on icon at bounding box center [149, 48] width 5 height 5
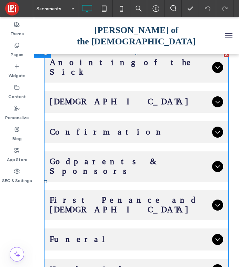
scroll to position [70, 0]
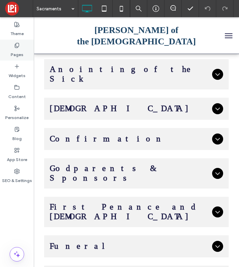
click at [20, 53] on label "Pages" at bounding box center [17, 53] width 13 height 10
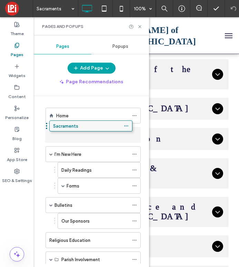
drag, startPoint x: 86, startPoint y: 152, endPoint x: 78, endPoint y: 126, distance: 27.1
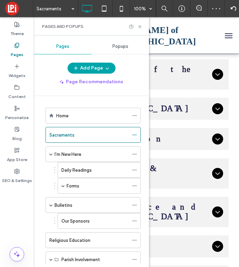
click at [132, 88] on div "Add Page Page Recommendations Home Sacraments I'm New Here Daily Readings Forms…" at bounding box center [91, 163] width 115 height 201
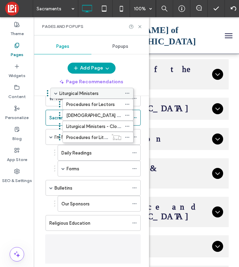
scroll to position [0, 0]
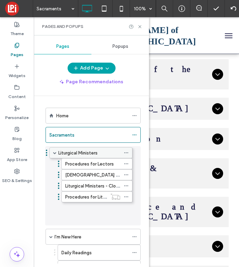
drag, startPoint x: 99, startPoint y: 180, endPoint x: 91, endPoint y: 152, distance: 29.1
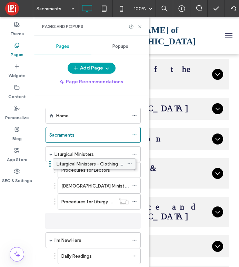
drag, startPoint x: 85, startPoint y: 202, endPoint x: 80, endPoint y: 163, distance: 39.2
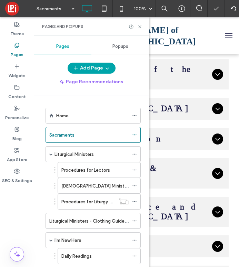
click at [80, 163] on div "Procedures for Lectors" at bounding box center [94, 170] width 67 height 15
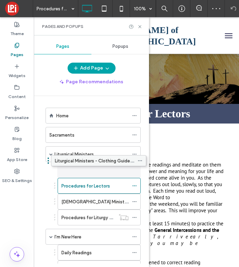
drag, startPoint x: 80, startPoint y: 220, endPoint x: 86, endPoint y: 162, distance: 58.2
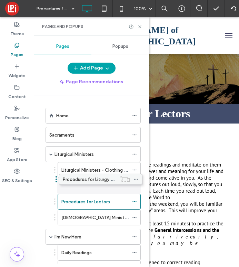
drag, startPoint x: 91, startPoint y: 217, endPoint x: 92, endPoint y: 180, distance: 37.6
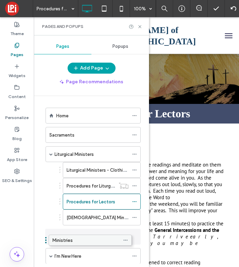
drag, startPoint x: 91, startPoint y: 233, endPoint x: 83, endPoint y: 242, distance: 12.0
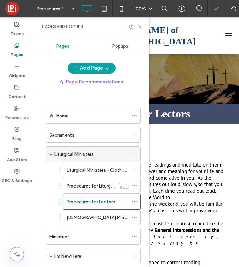
click at [50, 153] on span at bounding box center [50, 154] width 3 height 3
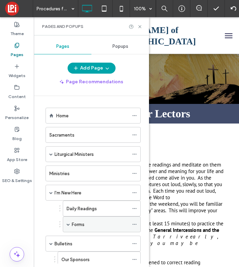
click at [68, 227] on span at bounding box center [68, 224] width 3 height 15
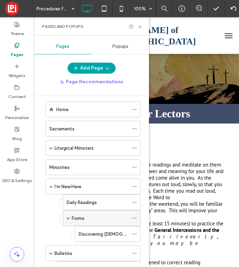
scroll to position [9, 0]
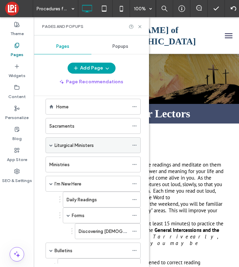
click at [51, 144] on span at bounding box center [50, 145] width 3 height 3
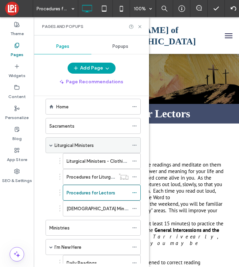
click at [51, 144] on span at bounding box center [50, 145] width 3 height 3
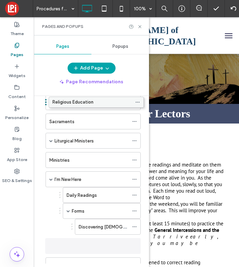
scroll to position [0, 0]
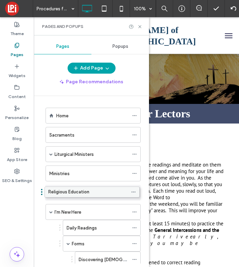
drag, startPoint x: 62, startPoint y: 155, endPoint x: 61, endPoint y: 192, distance: 37.2
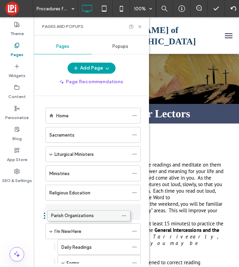
drag, startPoint x: 75, startPoint y: 211, endPoint x: 65, endPoint y: 214, distance: 10.5
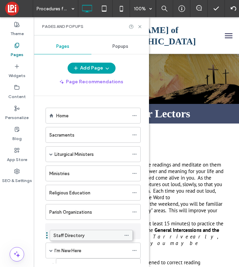
drag, startPoint x: 82, startPoint y: 217, endPoint x: 74, endPoint y: 237, distance: 21.7
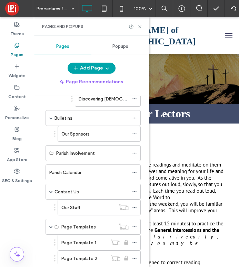
scroll to position [201, 0]
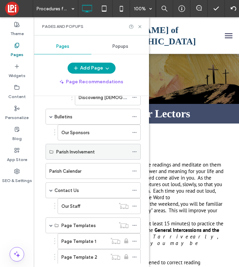
click at [86, 153] on label "Parish Involvement" at bounding box center [75, 152] width 39 height 12
click at [81, 155] on label "Parish Involvement" at bounding box center [75, 152] width 39 height 12
click at [74, 157] on div "Parish Involvement" at bounding box center [92, 151] width 72 height 15
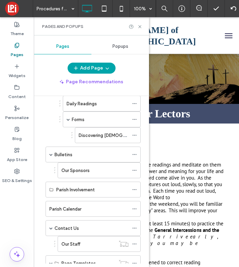
scroll to position [164, 0]
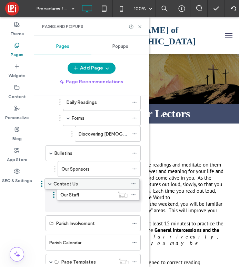
drag, startPoint x: 70, startPoint y: 226, endPoint x: 69, endPoint y: 185, distance: 40.7
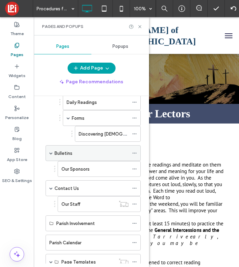
click at [136, 153] on use at bounding box center [134, 153] width 4 height 1
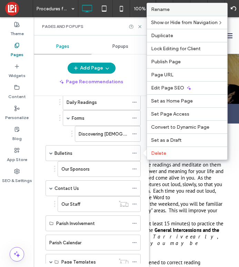
click at [169, 12] on span "Rename" at bounding box center [160, 10] width 19 height 6
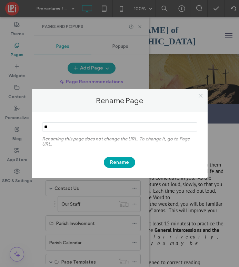
type input "*"
type input "**********"
click at [108, 162] on button "Rename" at bounding box center [119, 162] width 31 height 11
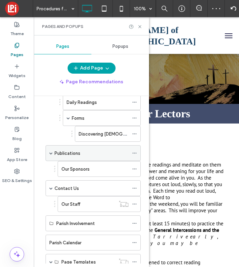
click at [51, 153] on span at bounding box center [50, 153] width 3 height 3
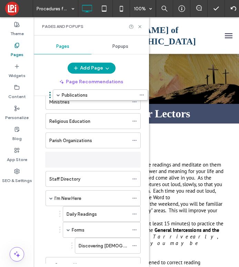
scroll to position [51, 0]
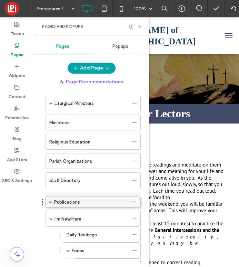
drag, startPoint x: 79, startPoint y: 199, endPoint x: 80, endPoint y: 205, distance: 6.2
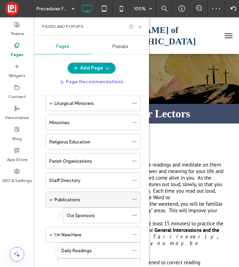
click at [53, 198] on div "Publications" at bounding box center [92, 200] width 95 height 16
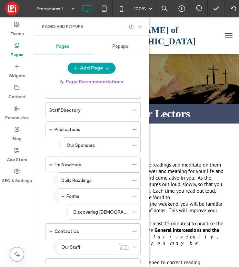
scroll to position [121, 0]
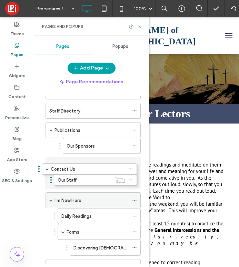
drag, startPoint x: 70, startPoint y: 232, endPoint x: 66, endPoint y: 171, distance: 61.5
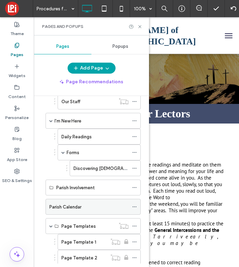
scroll to position [211, 0]
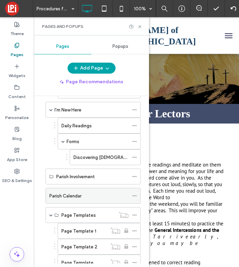
click at [73, 199] on label "Parish Calendar" at bounding box center [65, 196] width 32 height 12
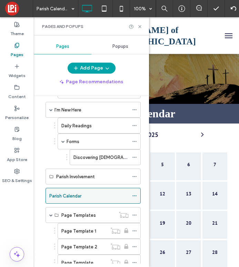
scroll to position [0, 0]
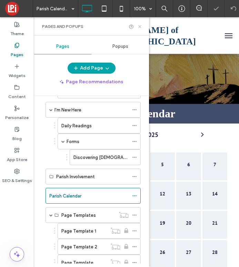
click at [138, 27] on icon at bounding box center [139, 26] width 5 height 5
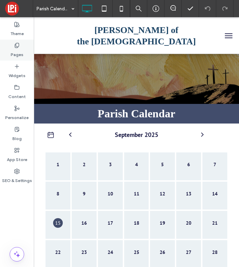
click at [18, 40] on div "Pages" at bounding box center [17, 50] width 34 height 21
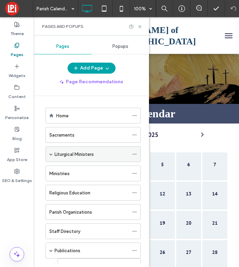
click at [50, 155] on span at bounding box center [50, 154] width 3 height 3
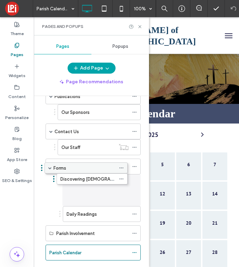
scroll to position [253, 0]
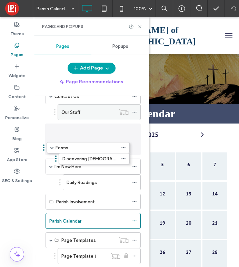
drag, startPoint x: 87, startPoint y: 197, endPoint x: 77, endPoint y: 145, distance: 53.0
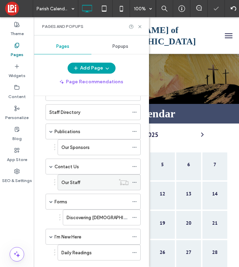
scroll to position [177, 0]
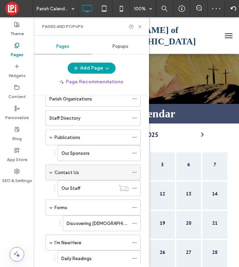
click at [51, 173] on span at bounding box center [50, 172] width 3 height 3
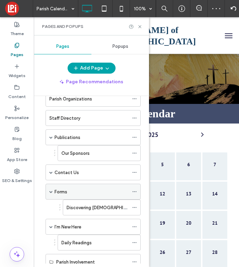
click at [52, 190] on span at bounding box center [50, 191] width 3 height 3
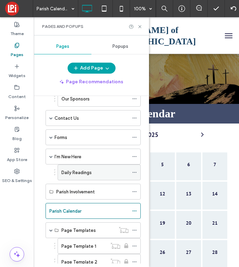
scroll to position [229, 0]
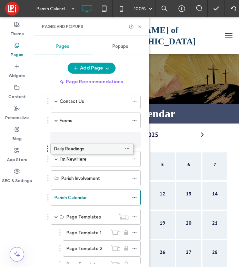
drag, startPoint x: 88, startPoint y: 177, endPoint x: 81, endPoint y: 149, distance: 29.5
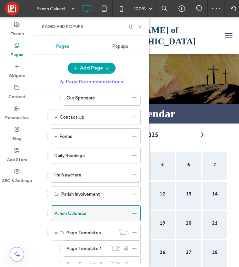
scroll to position [225, 0]
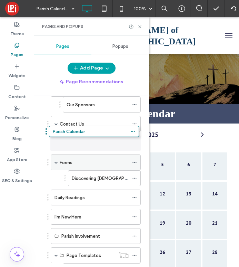
drag, startPoint x: 65, startPoint y: 222, endPoint x: 64, endPoint y: 136, distance: 85.5
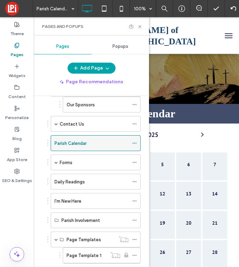
click at [135, 143] on icon at bounding box center [134, 143] width 5 height 5
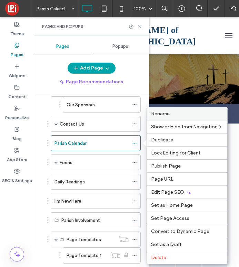
click at [162, 118] on div "Rename" at bounding box center [187, 114] width 80 height 13
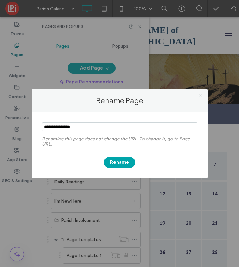
click at [59, 126] on input "notEmpty" at bounding box center [119, 127] width 155 height 9
click at [83, 127] on input "notEmpty" at bounding box center [119, 127] width 155 height 9
type input "**********"
click at [126, 157] on button "Rename" at bounding box center [119, 162] width 31 height 11
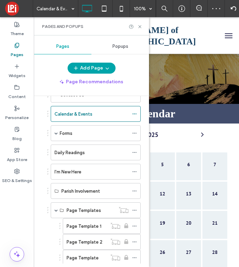
scroll to position [260, 0]
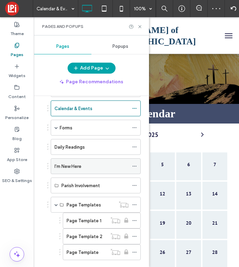
click at [107, 165] on div "I'm New Here" at bounding box center [91, 166] width 74 height 7
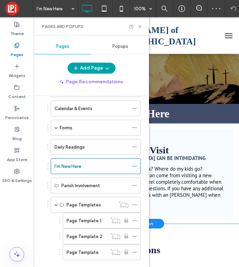
click at [169, 141] on div "When You Visit Visiting a new church can be intimidating What should I wear? Wh…" at bounding box center [136, 174] width 195 height 90
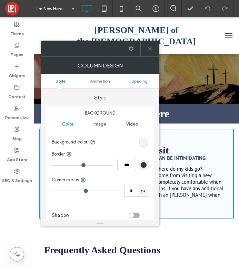
click at [151, 53] on span at bounding box center [149, 49] width 5 height 16
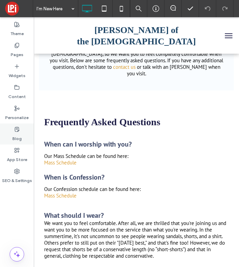
scroll to position [127, 0]
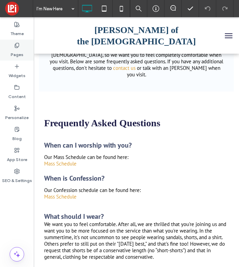
click at [19, 49] on label "Pages" at bounding box center [17, 53] width 13 height 10
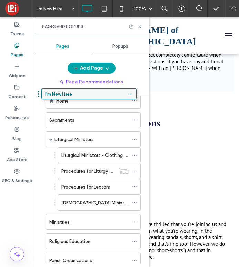
scroll to position [0, 0]
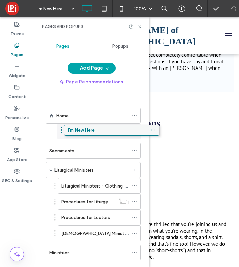
drag, startPoint x: 74, startPoint y: 162, endPoint x: 92, endPoint y: 131, distance: 36.0
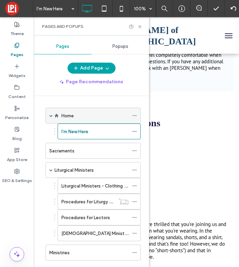
click at [52, 117] on span at bounding box center [50, 115] width 3 height 3
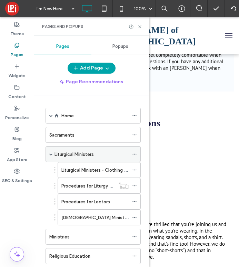
click at [50, 153] on span at bounding box center [50, 154] width 3 height 3
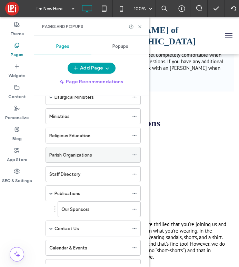
scroll to position [64, 0]
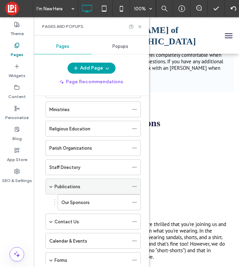
click at [51, 184] on span at bounding box center [50, 186] width 3 height 15
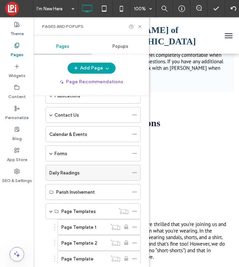
scroll to position [175, 0]
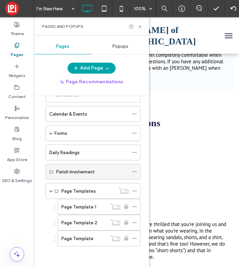
click at [65, 175] on label "Parish Involvement" at bounding box center [75, 172] width 39 height 12
click at [93, 173] on label "Parish Involvement" at bounding box center [75, 172] width 39 height 12
click at [95, 170] on div "Parish Involvement" at bounding box center [92, 171] width 72 height 7
click at [135, 171] on icon at bounding box center [134, 172] width 5 height 5
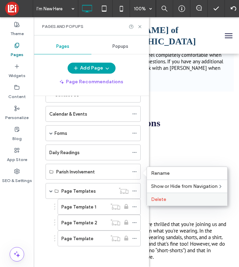
click at [162, 200] on span "Delete" at bounding box center [158, 200] width 15 height 6
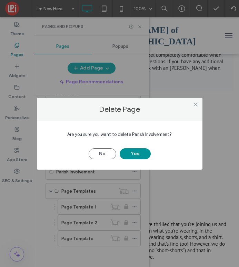
click at [136, 157] on button "Yes" at bounding box center [135, 154] width 31 height 11
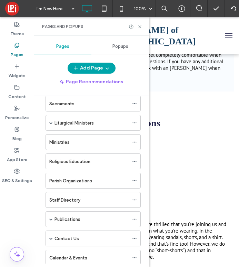
scroll to position [0, 0]
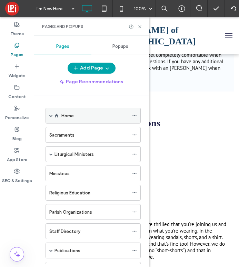
click at [50, 114] on span at bounding box center [50, 115] width 3 height 3
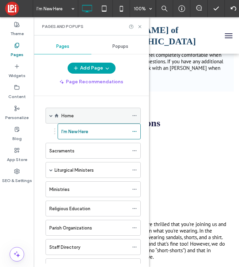
click at [50, 114] on span at bounding box center [50, 115] width 3 height 3
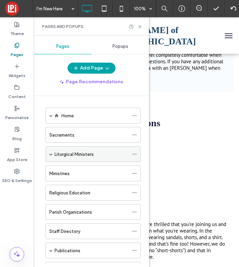
click at [52, 153] on span at bounding box center [50, 154] width 3 height 3
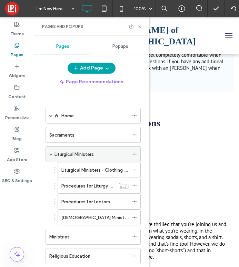
click at [51, 154] on span at bounding box center [50, 154] width 3 height 3
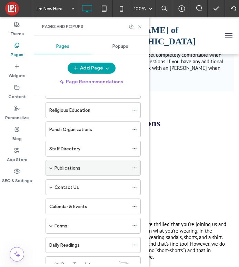
scroll to position [85, 0]
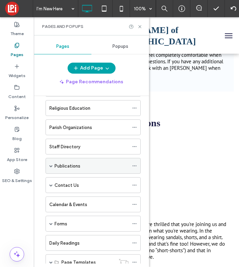
click at [51, 167] on span at bounding box center [50, 165] width 3 height 3
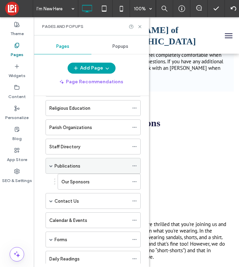
click at [51, 166] on span at bounding box center [50, 165] width 3 height 3
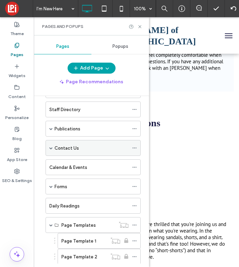
scroll to position [125, 0]
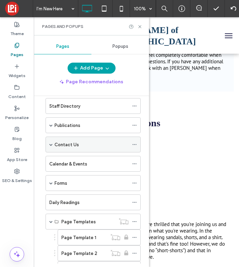
click at [51, 142] on span at bounding box center [50, 144] width 3 height 15
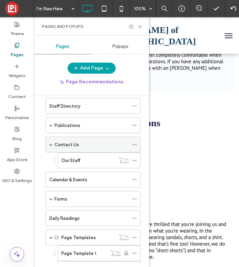
click at [50, 143] on span at bounding box center [50, 144] width 3 height 3
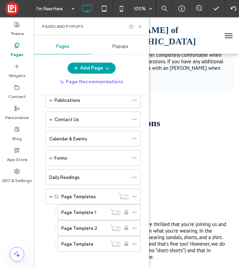
scroll to position [156, 0]
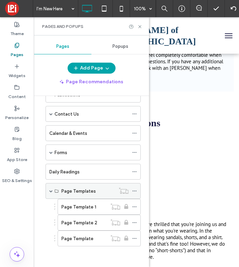
click at [51, 190] on span at bounding box center [50, 191] width 3 height 3
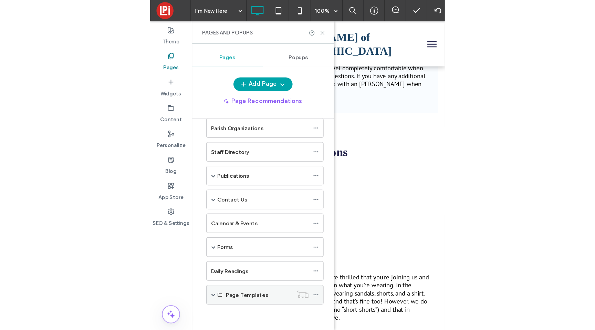
scroll to position [109, 0]
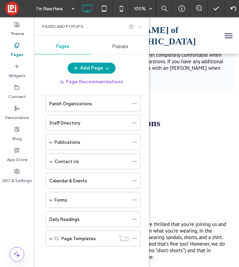
click at [140, 26] on use at bounding box center [139, 26] width 3 height 3
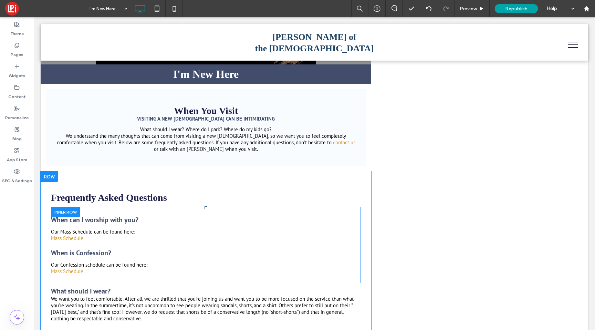
scroll to position [0, 0]
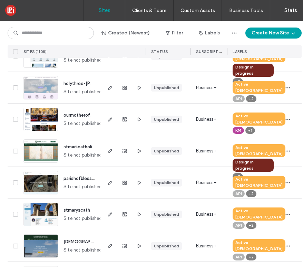
scroll to position [98, 1]
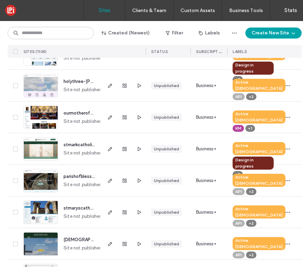
click at [41, 145] on img at bounding box center [41, 161] width 34 height 47
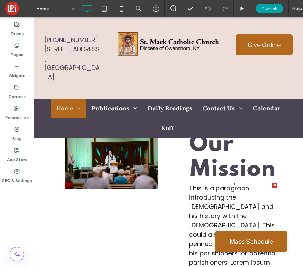
scroll to position [868, 0]
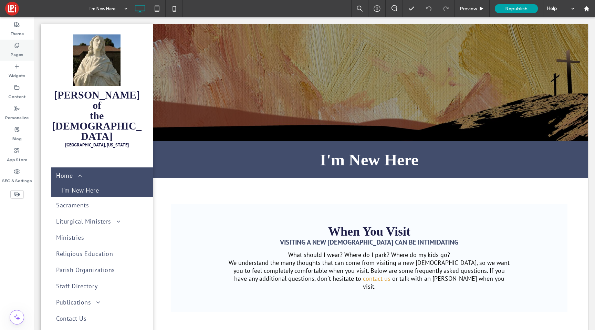
click at [21, 45] on div "Pages" at bounding box center [17, 50] width 34 height 21
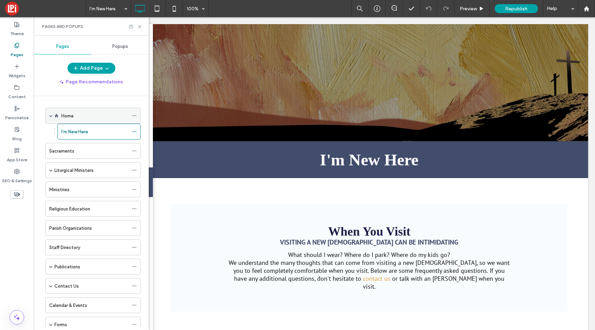
click at [81, 117] on div "Home" at bounding box center [94, 115] width 67 height 7
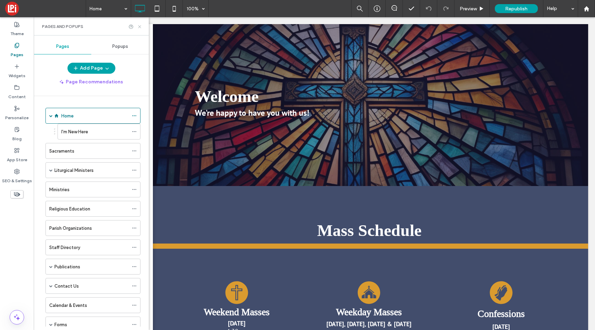
click at [140, 27] on icon at bounding box center [139, 26] width 5 height 5
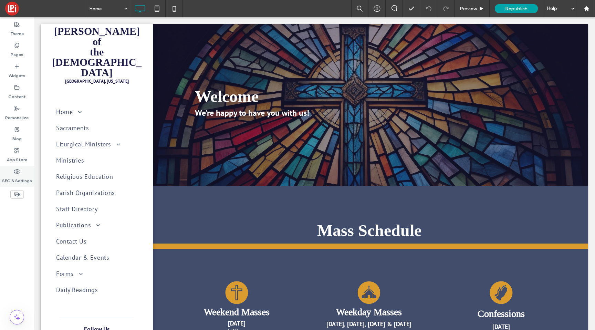
click at [17, 174] on use at bounding box center [16, 171] width 5 height 5
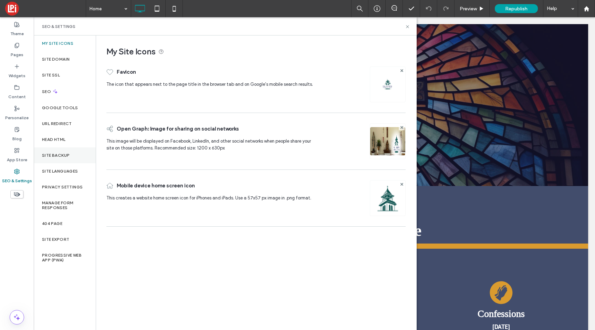
click at [59, 151] on div "Site Backup" at bounding box center [65, 155] width 62 height 16
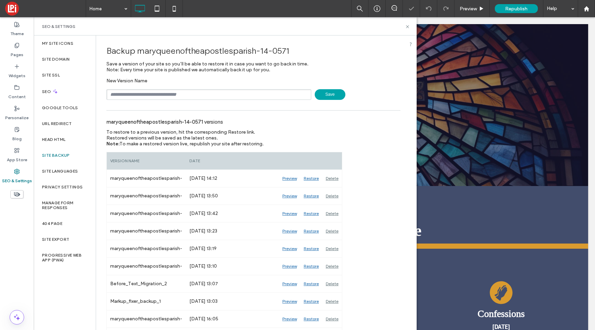
click at [332, 91] on span "Save" at bounding box center [330, 94] width 31 height 11
click at [410, 27] on icon at bounding box center [407, 26] width 5 height 5
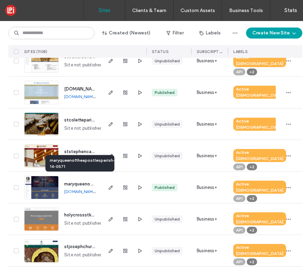
scroll to position [365, 0]
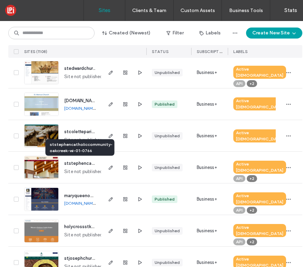
click at [79, 161] on span "ststephencatholiccommunity-oakcreek-wi-01-0766" at bounding box center [119, 163] width 110 height 5
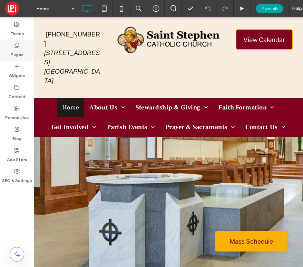
click at [16, 55] on label "Pages" at bounding box center [17, 53] width 13 height 10
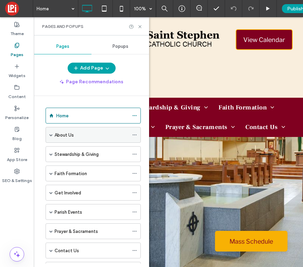
click at [65, 134] on label "About Us" at bounding box center [63, 135] width 19 height 12
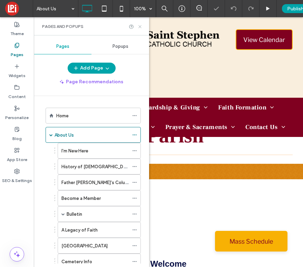
click at [141, 25] on use at bounding box center [139, 26] width 3 height 3
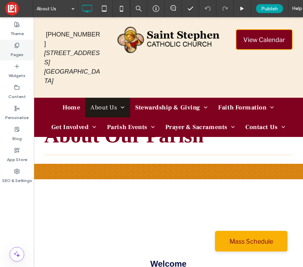
click at [19, 52] on label "Pages" at bounding box center [17, 53] width 13 height 10
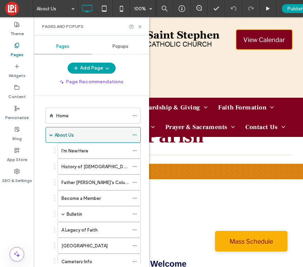
click at [133, 134] on icon at bounding box center [134, 135] width 5 height 5
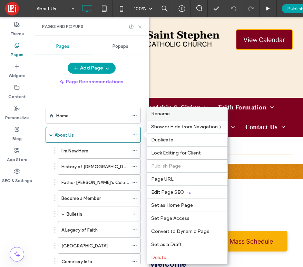
click at [165, 116] on span "Rename" at bounding box center [160, 114] width 19 height 6
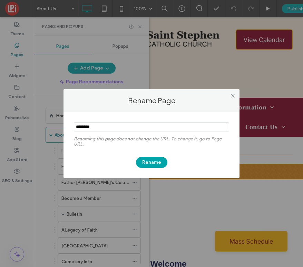
click at [107, 125] on input "notEmpty" at bounding box center [151, 127] width 155 height 9
type input "**********"
click at [154, 160] on button "Rename" at bounding box center [151, 162] width 31 height 11
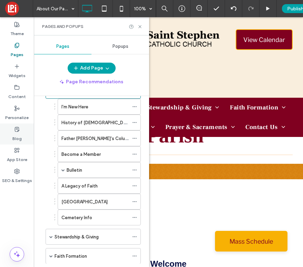
scroll to position [51, 0]
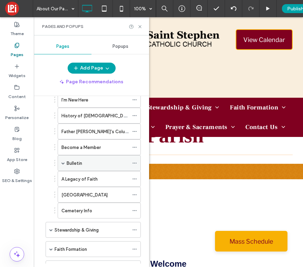
click at [64, 163] on span at bounding box center [62, 163] width 3 height 3
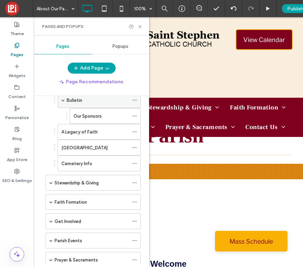
scroll to position [127, 0]
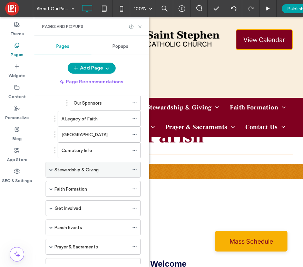
click at [51, 170] on span at bounding box center [50, 169] width 3 height 3
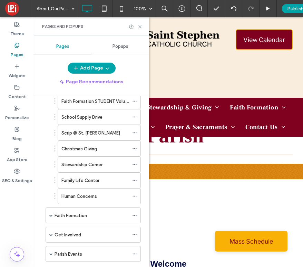
scroll to position [290, 0]
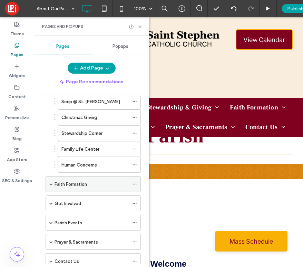
click at [50, 182] on span at bounding box center [50, 184] width 3 height 15
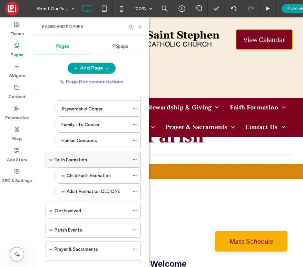
scroll to position [322, 0]
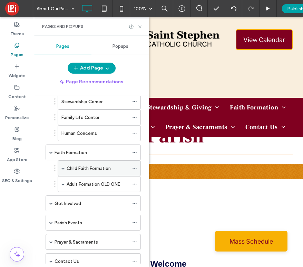
click at [63, 167] on span at bounding box center [62, 168] width 3 height 3
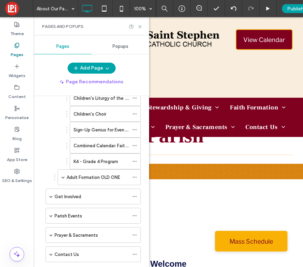
scroll to position [493, 0]
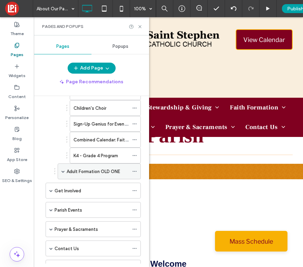
click at [63, 171] on span at bounding box center [62, 171] width 3 height 3
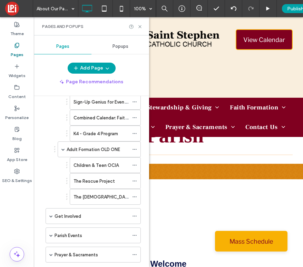
scroll to position [523, 0]
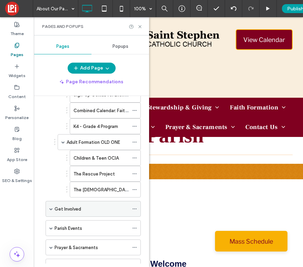
click at [52, 207] on span at bounding box center [50, 209] width 3 height 15
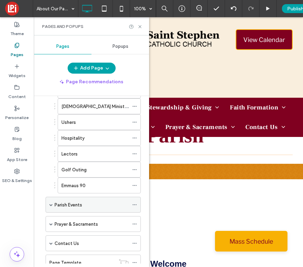
click at [50, 207] on span at bounding box center [50, 204] width 3 height 15
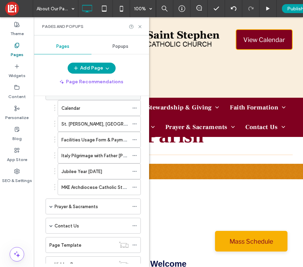
scroll to position [867, 0]
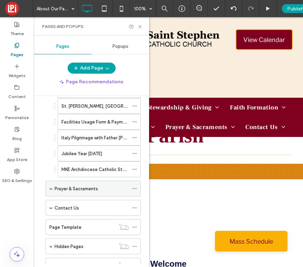
click at [52, 190] on span at bounding box center [50, 188] width 3 height 3
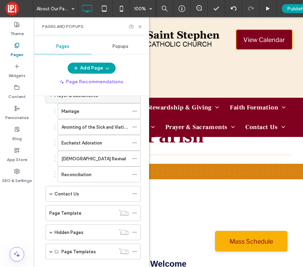
scroll to position [963, 0]
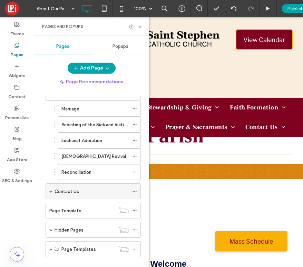
click at [50, 190] on span at bounding box center [50, 191] width 3 height 15
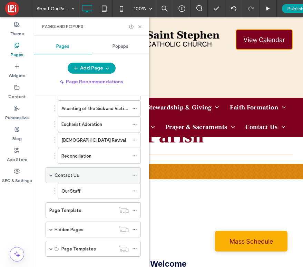
scroll to position [989, 0]
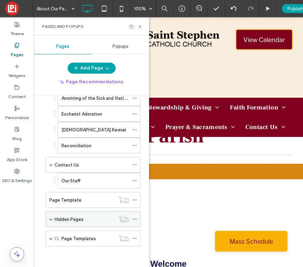
click at [51, 216] on span at bounding box center [50, 219] width 3 height 15
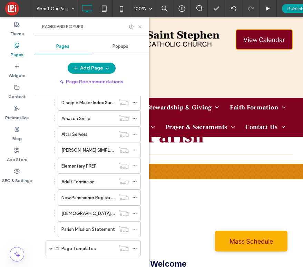
scroll to position [1655, 0]
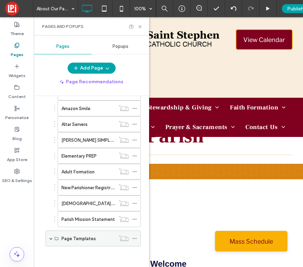
click at [50, 238] on span at bounding box center [50, 238] width 3 height 3
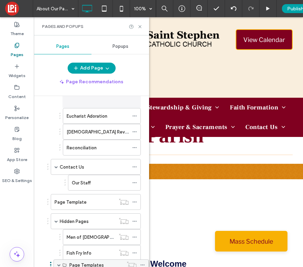
scroll to position [1008, 0]
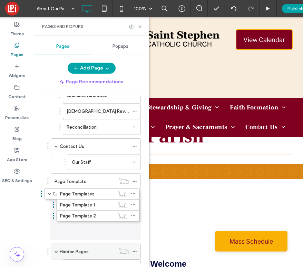
drag, startPoint x: 90, startPoint y: 238, endPoint x: 89, endPoint y: 196, distance: 42.1
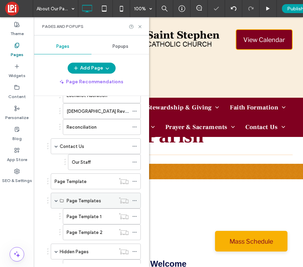
click at [55, 201] on span at bounding box center [55, 200] width 3 height 3
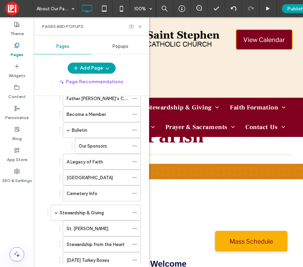
scroll to position [0, 0]
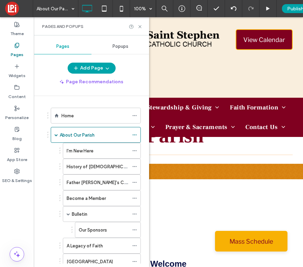
click at [131, 91] on div "Add Page Page Recommendations Home About Our Parish I'm New Here History of St.…" at bounding box center [91, 163] width 115 height 201
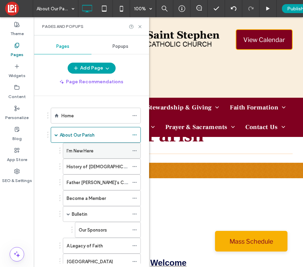
click at [90, 151] on label "I'm New Here" at bounding box center [80, 151] width 27 height 12
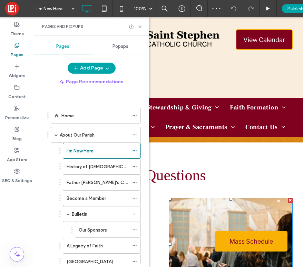
scroll to position [47, 0]
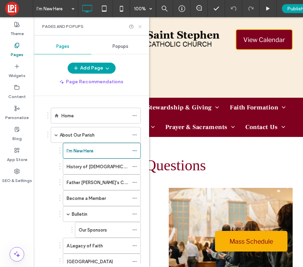
click at [140, 24] on icon at bounding box center [139, 26] width 5 height 5
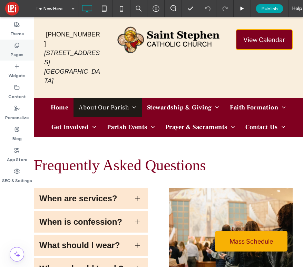
click at [17, 51] on label "Pages" at bounding box center [17, 53] width 13 height 10
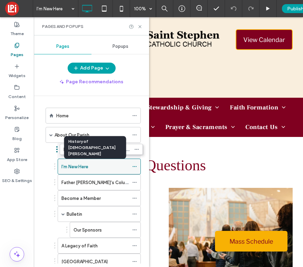
drag, startPoint x: 84, startPoint y: 166, endPoint x: 87, endPoint y: 148, distance: 18.9
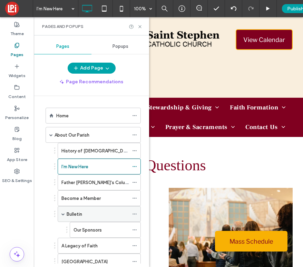
click at [63, 213] on span at bounding box center [62, 214] width 3 height 3
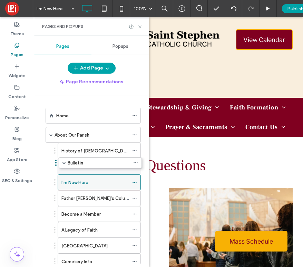
drag, startPoint x: 82, startPoint y: 213, endPoint x: 83, endPoint y: 161, distance: 52.4
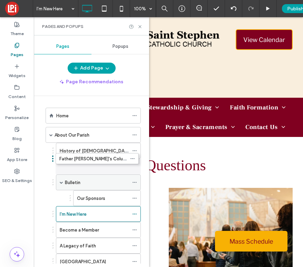
drag, startPoint x: 90, startPoint y: 216, endPoint x: 88, endPoint y: 160, distance: 56.2
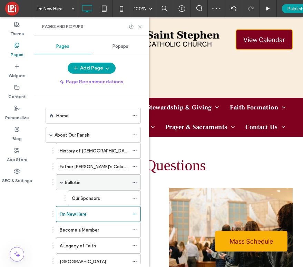
click at [61, 182] on span at bounding box center [61, 182] width 3 height 3
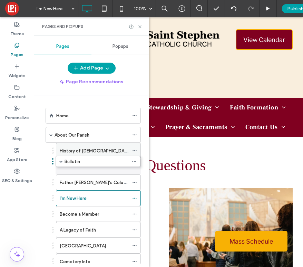
drag, startPoint x: 73, startPoint y: 180, endPoint x: 73, endPoint y: 158, distance: 22.4
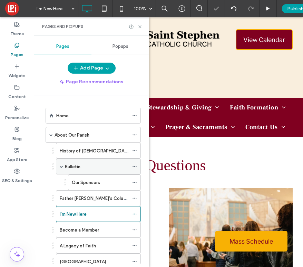
click at [62, 166] on span at bounding box center [61, 166] width 3 height 3
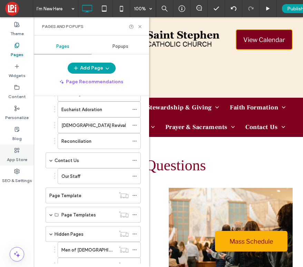
scroll to position [979, 0]
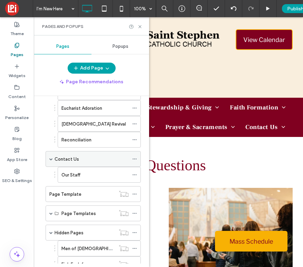
click at [51, 160] on span at bounding box center [50, 158] width 3 height 3
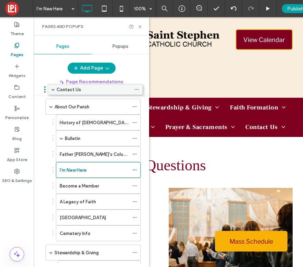
scroll to position [0, 0]
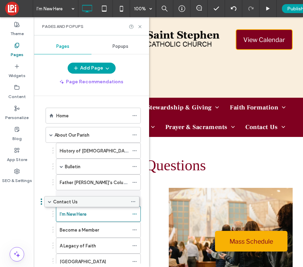
drag, startPoint x: 77, startPoint y: 161, endPoint x: 75, endPoint y: 206, distance: 45.2
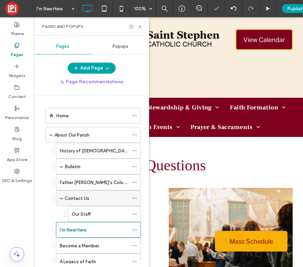
click at [63, 200] on span at bounding box center [61, 198] width 3 height 3
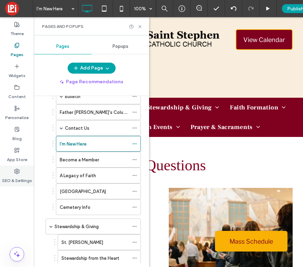
scroll to position [72, 0]
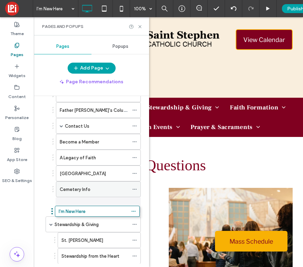
drag, startPoint x: 79, startPoint y: 143, endPoint x: 78, endPoint y: 212, distance: 68.2
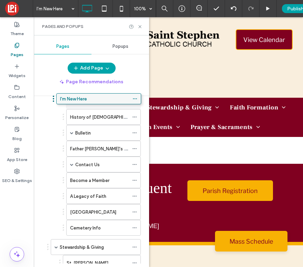
scroll to position [0, 0]
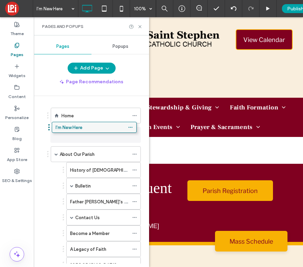
drag, startPoint x: 84, startPoint y: 227, endPoint x: 80, endPoint y: 125, distance: 101.7
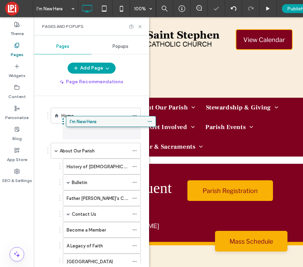
drag, startPoint x: 71, startPoint y: 136, endPoint x: 86, endPoint y: 125, distance: 18.7
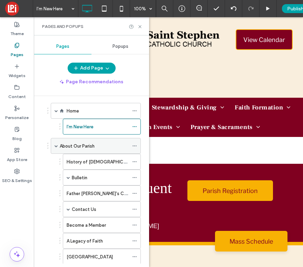
scroll to position [7, 0]
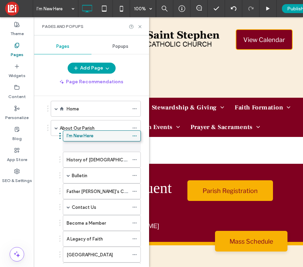
drag, startPoint x: 89, startPoint y: 124, endPoint x: 90, endPoint y: 137, distance: 13.1
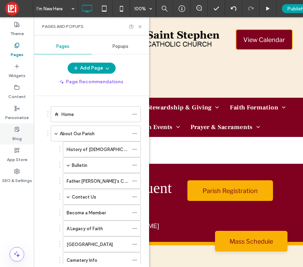
scroll to position [0, 0]
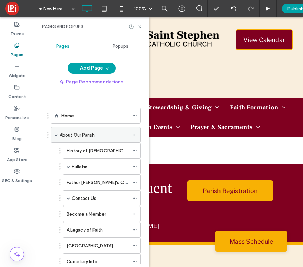
click at [55, 134] on span at bounding box center [55, 134] width 3 height 3
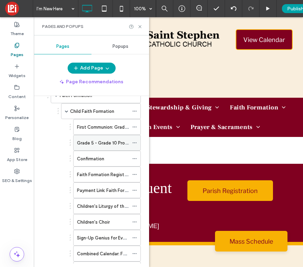
scroll to position [174, 0]
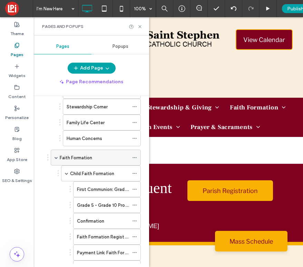
click at [58, 159] on div "Faith Formation" at bounding box center [96, 158] width 90 height 16
click at [55, 156] on span at bounding box center [55, 157] width 3 height 3
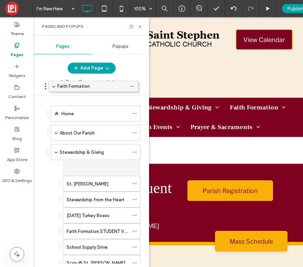
scroll to position [0, 0]
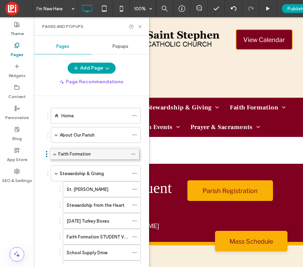
drag, startPoint x: 108, startPoint y: 193, endPoint x: 106, endPoint y: 155, distance: 38.3
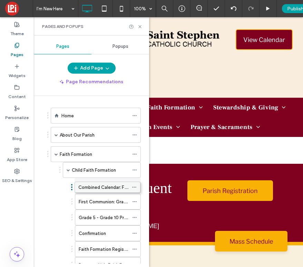
drag, startPoint x: 108, startPoint y: 190, endPoint x: 107, endPoint y: 185, distance: 5.5
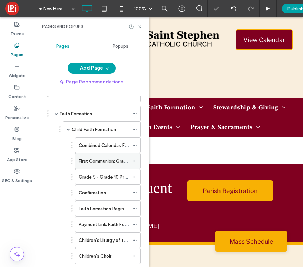
scroll to position [55, 0]
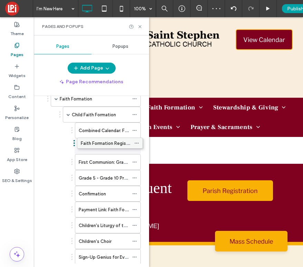
drag, startPoint x: 101, startPoint y: 197, endPoint x: 103, endPoint y: 145, distance: 51.4
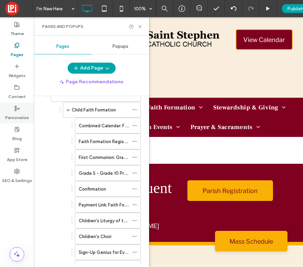
scroll to position [60, 0]
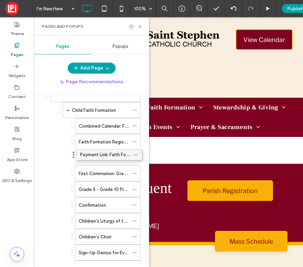
drag, startPoint x: 107, startPoint y: 204, endPoint x: 108, endPoint y: 152, distance: 51.4
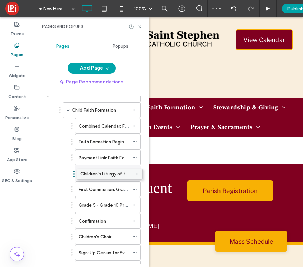
drag, startPoint x: 118, startPoint y: 217, endPoint x: 120, endPoint y: 172, distance: 45.9
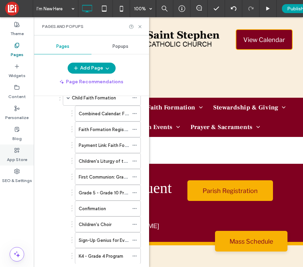
scroll to position [74, 0]
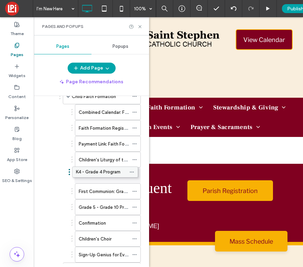
drag, startPoint x: 104, startPoint y: 254, endPoint x: 102, endPoint y: 170, distance: 83.8
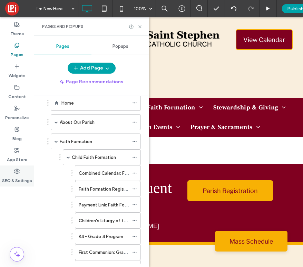
scroll to position [8, 0]
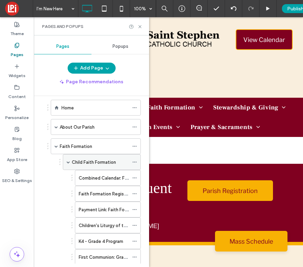
click at [68, 162] on span at bounding box center [68, 162] width 3 height 3
click at [67, 163] on span at bounding box center [68, 162] width 3 height 3
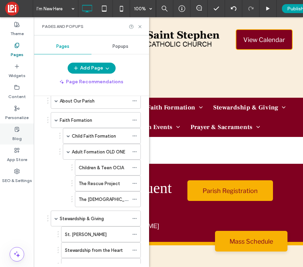
scroll to position [34, 0]
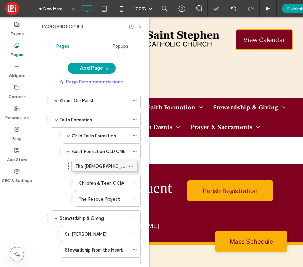
drag, startPoint x: 96, startPoint y: 201, endPoint x: 93, endPoint y: 167, distance: 33.9
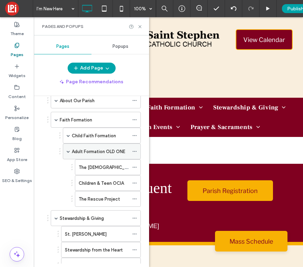
click at [68, 151] on span at bounding box center [68, 151] width 3 height 3
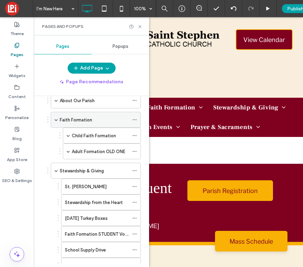
click at [55, 118] on span at bounding box center [55, 119] width 3 height 3
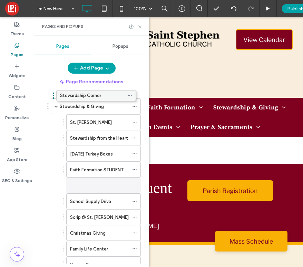
scroll to position [78, 0]
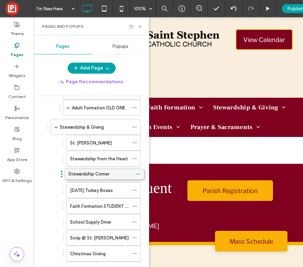
drag, startPoint x: 82, startPoint y: 201, endPoint x: 88, endPoint y: 178, distance: 24.0
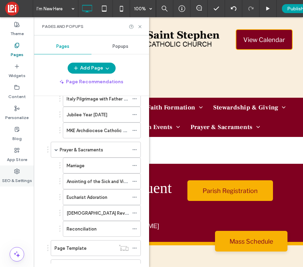
scroll to position [558, 0]
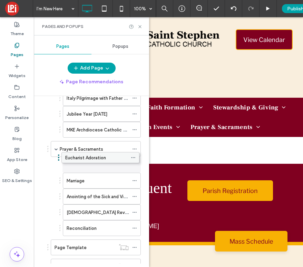
drag, startPoint x: 103, startPoint y: 195, endPoint x: 101, endPoint y: 155, distance: 40.0
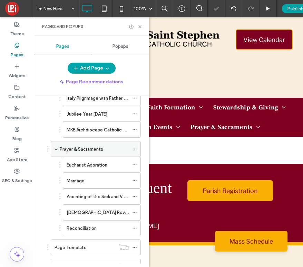
click at [59, 149] on div "Prayer & Sacraments" at bounding box center [96, 149] width 90 height 16
click at [55, 149] on span at bounding box center [55, 148] width 3 height 3
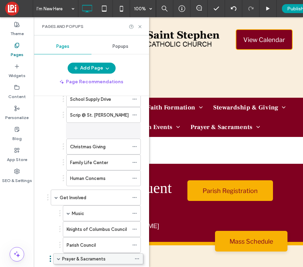
scroll to position [222, 0]
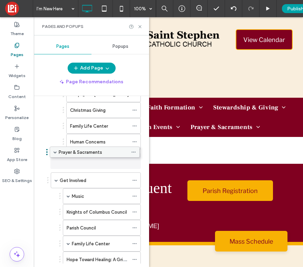
drag, startPoint x: 79, startPoint y: 181, endPoint x: 78, endPoint y: 154, distance: 27.2
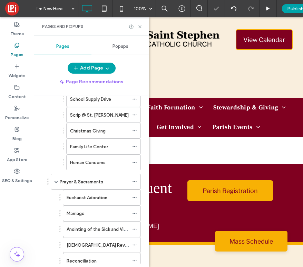
scroll to position [89, 0]
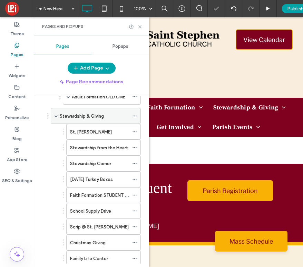
click at [54, 115] on span at bounding box center [55, 115] width 3 height 3
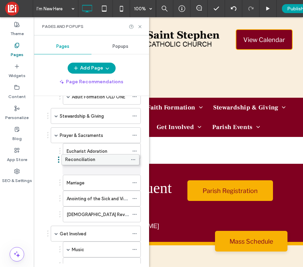
drag, startPoint x: 105, startPoint y: 215, endPoint x: 103, endPoint y: 159, distance: 55.8
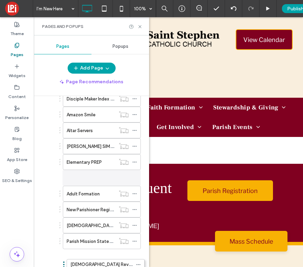
scroll to position [1113, 0]
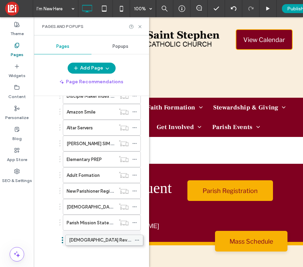
drag, startPoint x: 96, startPoint y: 213, endPoint x: 98, endPoint y: 238, distance: 24.9
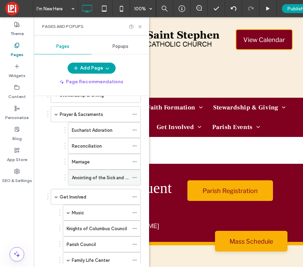
scroll to position [110, 0]
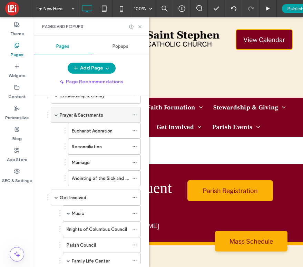
click at [56, 114] on span at bounding box center [55, 114] width 3 height 3
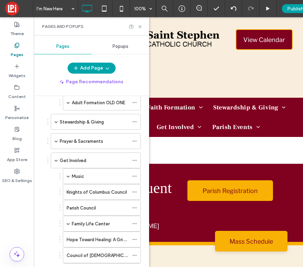
scroll to position [82, 0]
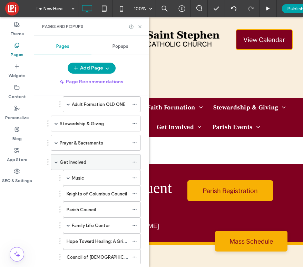
click at [135, 162] on icon at bounding box center [134, 162] width 5 height 5
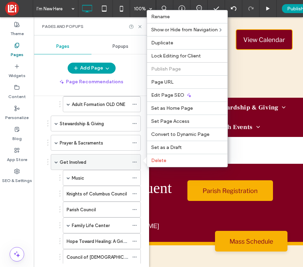
click at [82, 162] on label "Get Involved" at bounding box center [73, 162] width 27 height 12
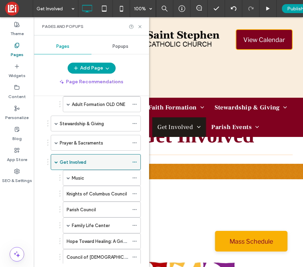
scroll to position [0, 0]
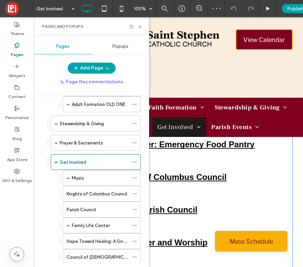
scroll to position [301, 0]
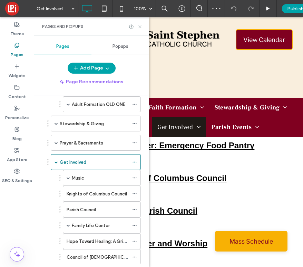
click at [141, 25] on icon at bounding box center [139, 26] width 5 height 5
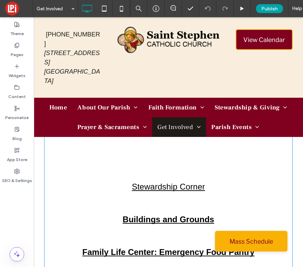
scroll to position [0, 0]
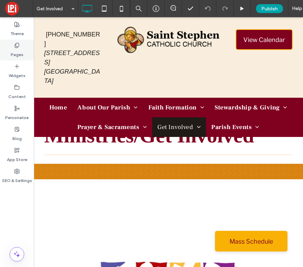
click at [21, 52] on label "Pages" at bounding box center [17, 53] width 13 height 10
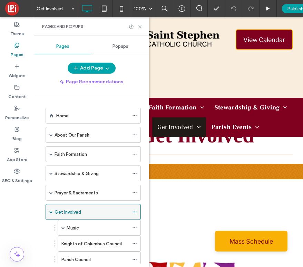
click at [135, 213] on icon at bounding box center [134, 212] width 5 height 5
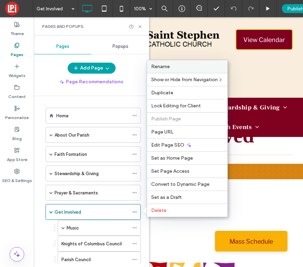
click at [176, 68] on label "Rename" at bounding box center [187, 67] width 72 height 6
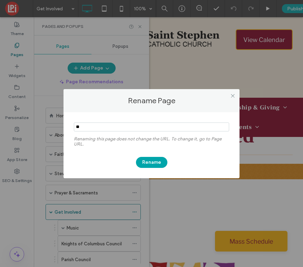
type input "*"
type input "**********"
click at [149, 162] on button "Rename" at bounding box center [151, 162] width 31 height 11
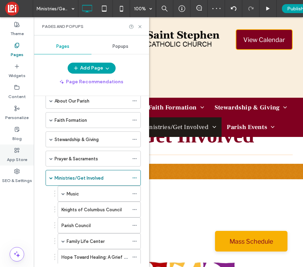
scroll to position [44, 0]
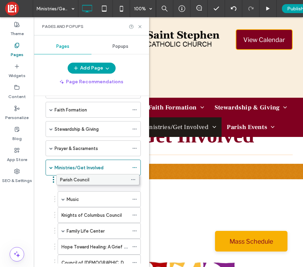
drag, startPoint x: 96, startPoint y: 213, endPoint x: 95, endPoint y: 176, distance: 36.6
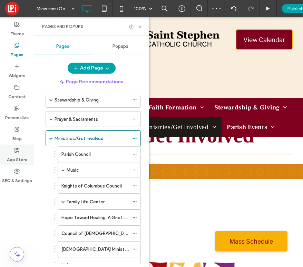
scroll to position [89, 0]
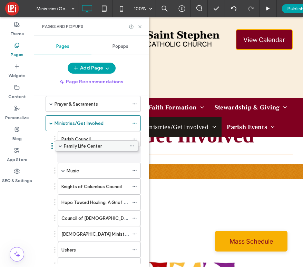
drag, startPoint x: 92, startPoint y: 171, endPoint x: 92, endPoint y: 146, distance: 24.1
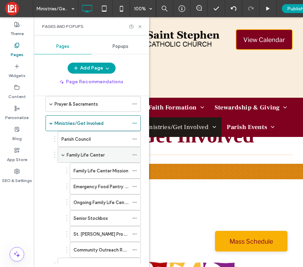
click at [63, 155] on span at bounding box center [62, 154] width 3 height 3
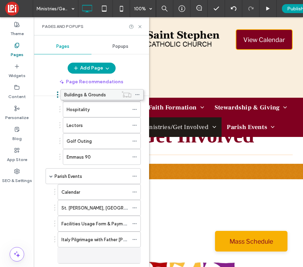
scroll to position [156, 0]
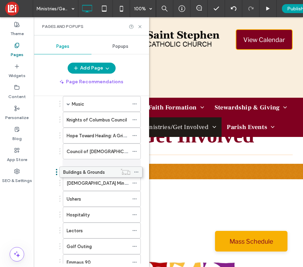
drag, startPoint x: 83, startPoint y: 179, endPoint x: 85, endPoint y: 166, distance: 13.3
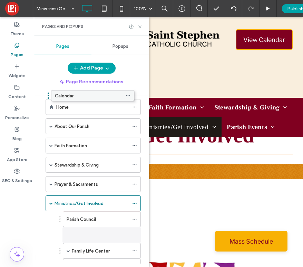
scroll to position [0, 0]
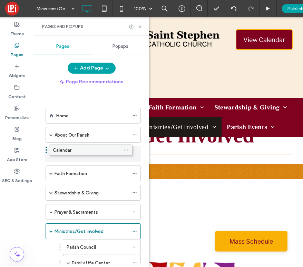
drag, startPoint x: 78, startPoint y: 122, endPoint x: 70, endPoint y: 151, distance: 29.5
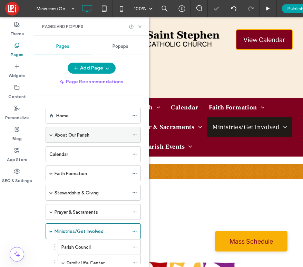
click at [50, 135] on span at bounding box center [50, 134] width 3 height 3
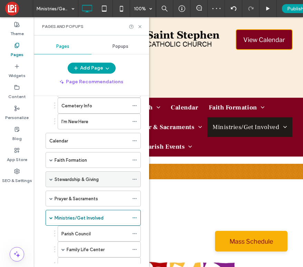
scroll to position [153, 0]
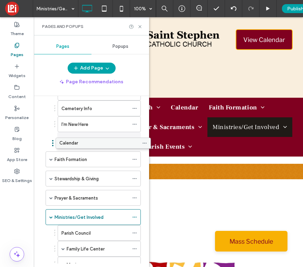
drag, startPoint x: 75, startPoint y: 142, endPoint x: 85, endPoint y: 144, distance: 10.2
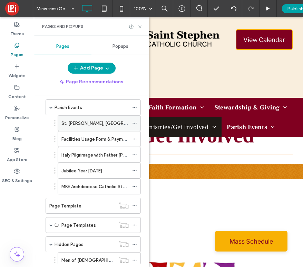
scroll to position [479, 0]
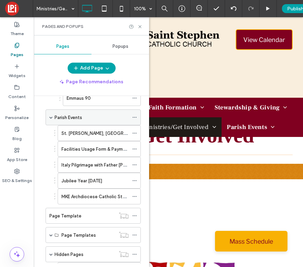
click at [61, 119] on label "Parish Events" at bounding box center [68, 118] width 28 height 12
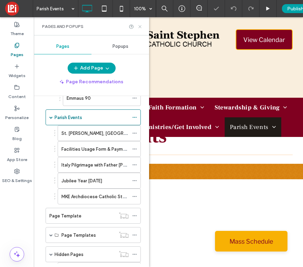
drag, startPoint x: 138, startPoint y: 24, endPoint x: 105, endPoint y: 27, distance: 33.2
click at [138, 24] on icon at bounding box center [139, 26] width 5 height 5
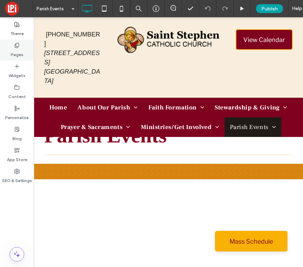
click at [18, 53] on label "Pages" at bounding box center [17, 53] width 13 height 10
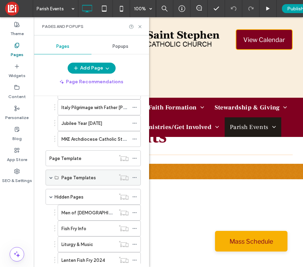
scroll to position [473, 0]
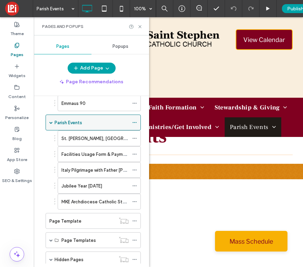
click at [51, 123] on span at bounding box center [50, 122] width 3 height 3
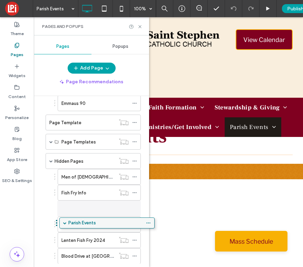
drag, startPoint x: 68, startPoint y: 123, endPoint x: 82, endPoint y: 225, distance: 103.0
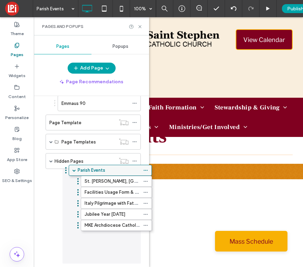
drag, startPoint x: 76, startPoint y: 208, endPoint x: 88, endPoint y: 169, distance: 40.8
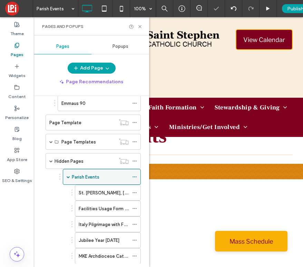
click at [69, 177] on span at bounding box center [68, 176] width 3 height 3
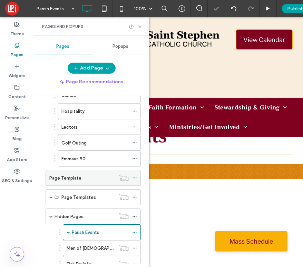
scroll to position [417, 0]
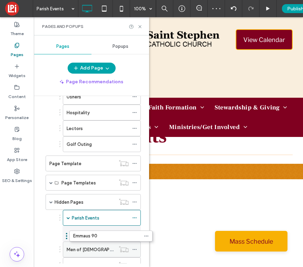
drag, startPoint x: 81, startPoint y: 160, endPoint x: 91, endPoint y: 230, distance: 71.0
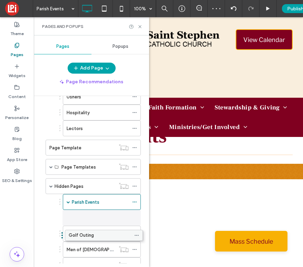
drag, startPoint x: 83, startPoint y: 144, endPoint x: 85, endPoint y: 235, distance: 90.3
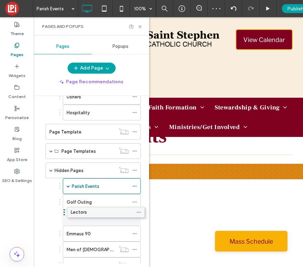
drag, startPoint x: 83, startPoint y: 130, endPoint x: 87, endPoint y: 213, distance: 83.1
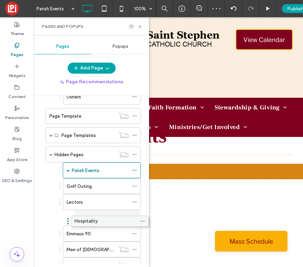
drag, startPoint x: 74, startPoint y: 115, endPoint x: 82, endPoint y: 223, distance: 108.1
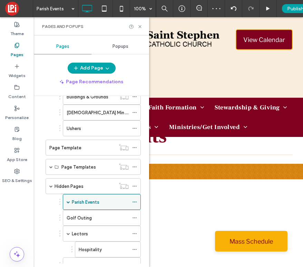
scroll to position [402, 0]
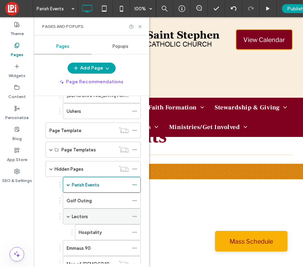
click at [67, 216] on span at bounding box center [68, 216] width 3 height 3
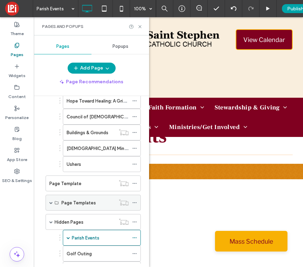
scroll to position [349, 0]
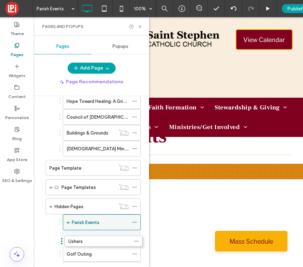
drag, startPoint x: 82, startPoint y: 164, endPoint x: 85, endPoint y: 225, distance: 60.7
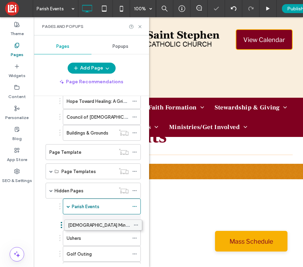
drag, startPoint x: 71, startPoint y: 146, endPoint x: 73, endPoint y: 221, distance: 75.5
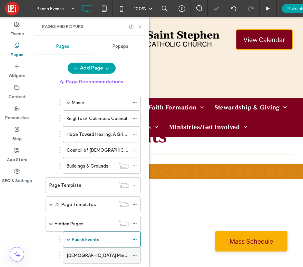
scroll to position [262, 0]
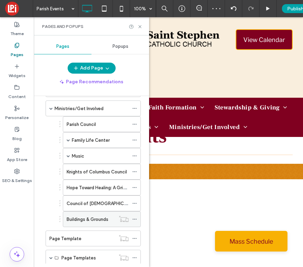
click at [133, 219] on icon at bounding box center [134, 219] width 5 height 5
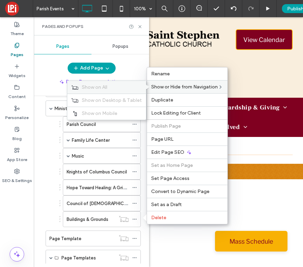
click at [118, 83] on div "Show on All" at bounding box center [106, 87] width 79 height 13
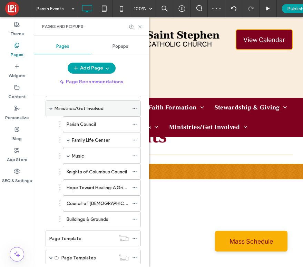
click at [50, 107] on span at bounding box center [50, 108] width 3 height 3
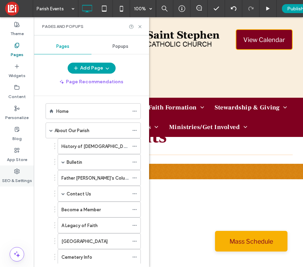
scroll to position [0, 0]
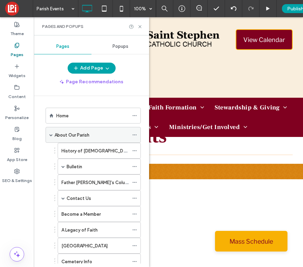
click at [52, 135] on span at bounding box center [50, 134] width 3 height 3
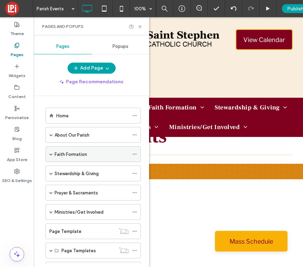
click at [52, 155] on span at bounding box center [50, 154] width 3 height 3
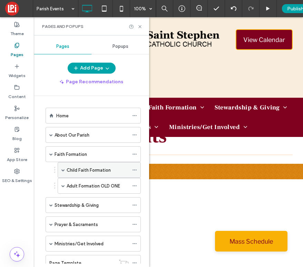
click at [62, 169] on span at bounding box center [62, 169] width 3 height 3
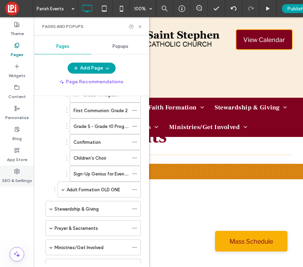
scroll to position [163, 0]
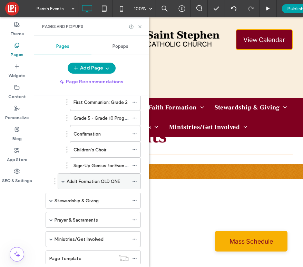
click at [63, 182] on span at bounding box center [62, 181] width 3 height 3
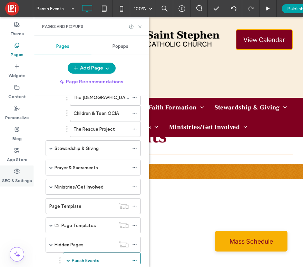
scroll to position [264, 0]
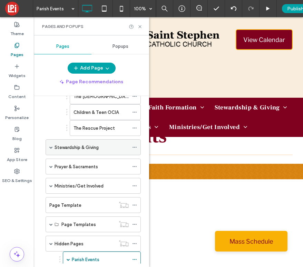
click at [52, 146] on span at bounding box center [50, 147] width 3 height 3
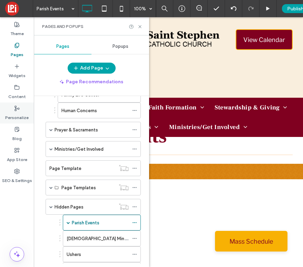
scroll to position [459, 0]
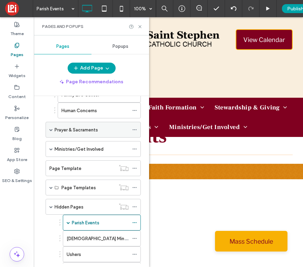
click at [52, 130] on span at bounding box center [50, 129] width 3 height 3
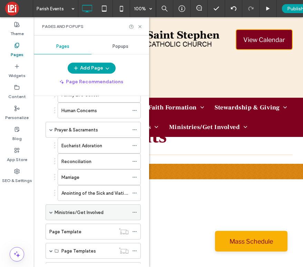
click at [52, 214] on span at bounding box center [50, 212] width 3 height 3
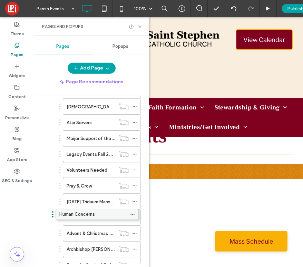
scroll to position [972, 0]
drag, startPoint x: 106, startPoint y: 221, endPoint x: 102, endPoint y: 217, distance: 5.6
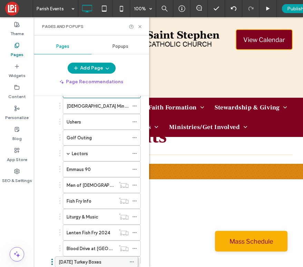
scroll to position [797, 0]
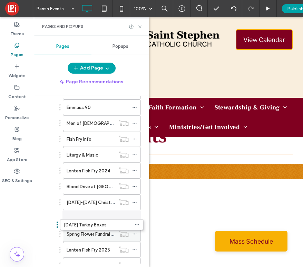
drag, startPoint x: 89, startPoint y: 130, endPoint x: 91, endPoint y: 222, distance: 92.0
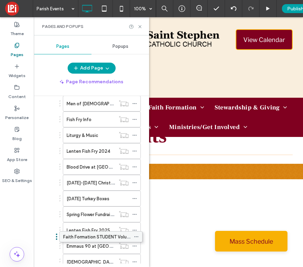
scroll to position [800, 0]
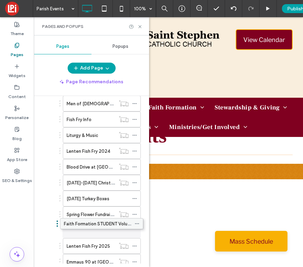
drag, startPoint x: 98, startPoint y: 167, endPoint x: 101, endPoint y: 224, distance: 56.6
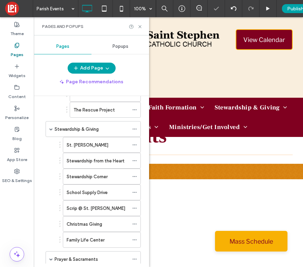
scroll to position [279, 0]
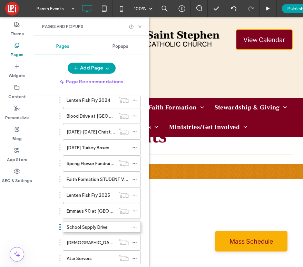
drag, startPoint x: 95, startPoint y: 209, endPoint x: 93, endPoint y: 221, distance: 11.9
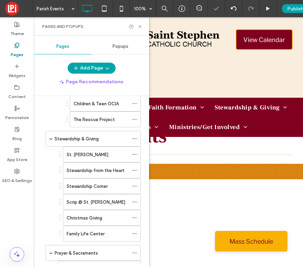
scroll to position [262, 0]
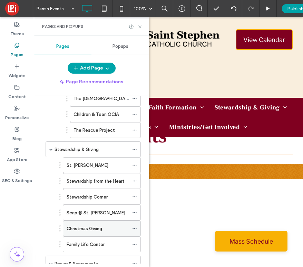
click at [88, 230] on label "Christmas Giving" at bounding box center [84, 229] width 35 height 12
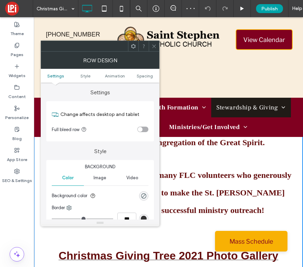
scroll to position [546, 0]
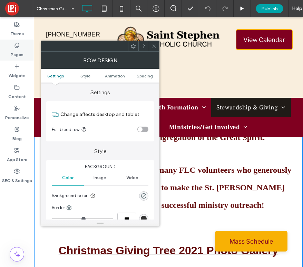
click at [14, 59] on div "Pages" at bounding box center [17, 50] width 34 height 21
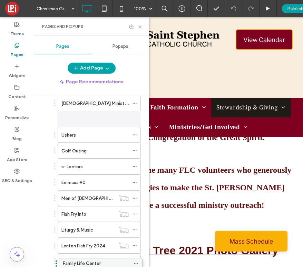
scroll to position [695, 0]
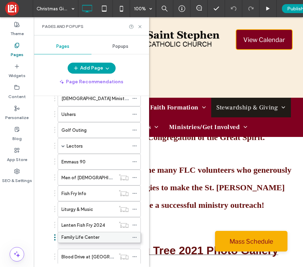
drag, startPoint x: 91, startPoint y: 173, endPoint x: 91, endPoint y: 237, distance: 63.7
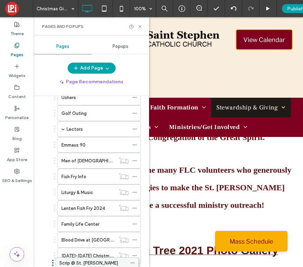
scroll to position [730, 0]
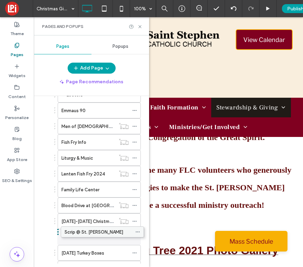
drag, startPoint x: 88, startPoint y: 169, endPoint x: 91, endPoint y: 231, distance: 61.4
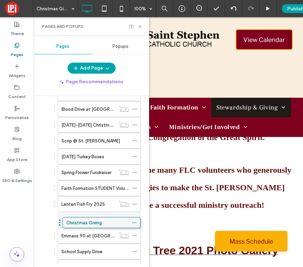
scroll to position [795, 0]
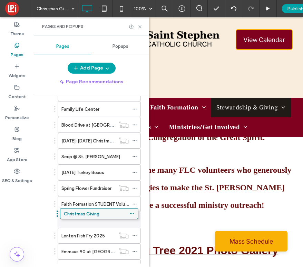
drag, startPoint x: 88, startPoint y: 162, endPoint x: 85, endPoint y: 215, distance: 52.8
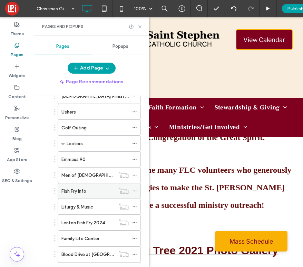
scroll to position [666, 0]
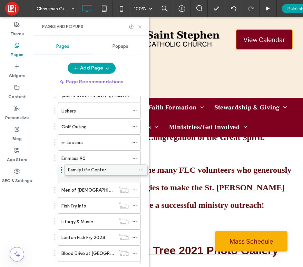
drag, startPoint x: 106, startPoint y: 237, endPoint x: 112, endPoint y: 168, distance: 69.2
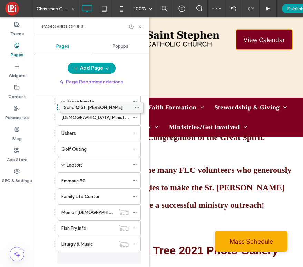
scroll to position [603, 0]
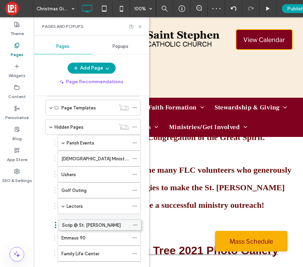
drag, startPoint x: 105, startPoint y: 163, endPoint x: 106, endPoint y: 224, distance: 61.3
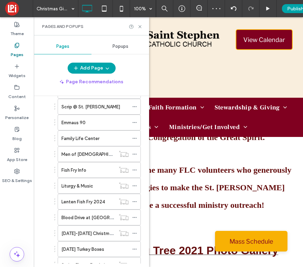
scroll to position [720, 0]
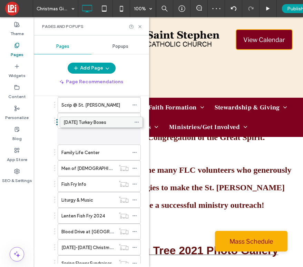
drag, startPoint x: 102, startPoint y: 245, endPoint x: 104, endPoint y: 119, distance: 126.5
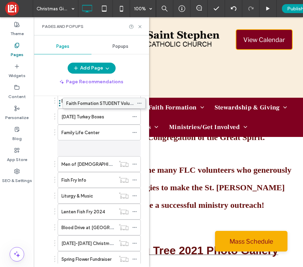
scroll to position [726, 0]
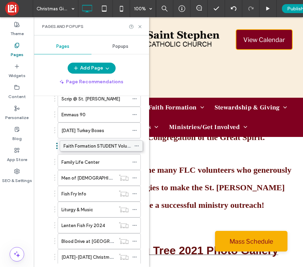
drag, startPoint x: 108, startPoint y: 217, endPoint x: 110, endPoint y: 145, distance: 72.4
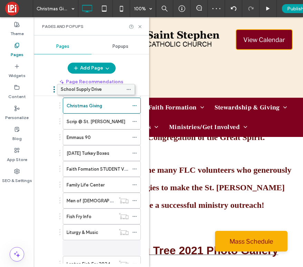
scroll to position [692, 0]
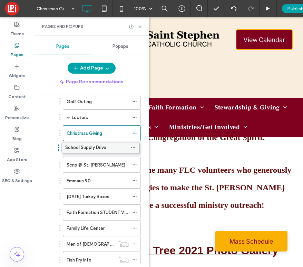
drag, startPoint x: 86, startPoint y: 194, endPoint x: 85, endPoint y: 149, distance: 45.2
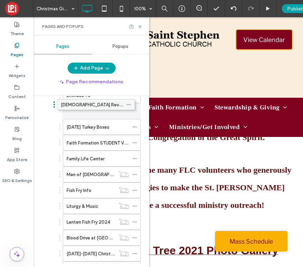
scroll to position [743, 0]
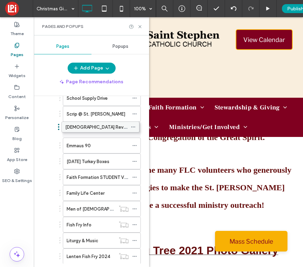
drag, startPoint x: 117, startPoint y: 241, endPoint x: 116, endPoint y: 129, distance: 112.7
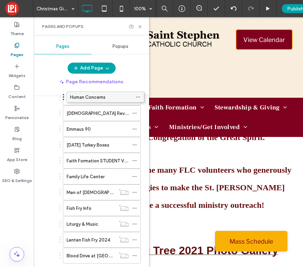
scroll to position [704, 0]
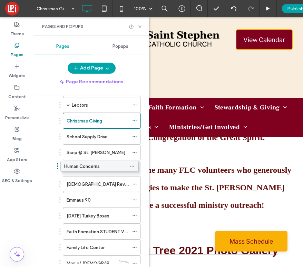
drag, startPoint x: 86, startPoint y: 216, endPoint x: 84, endPoint y: 161, distance: 55.5
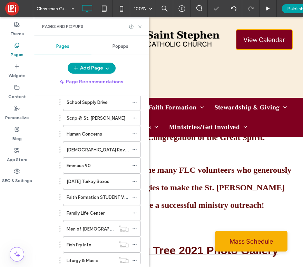
scroll to position [638, 0]
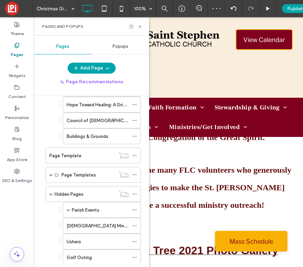
scroll to position [535, 0]
click at [50, 197] on span at bounding box center [50, 194] width 3 height 15
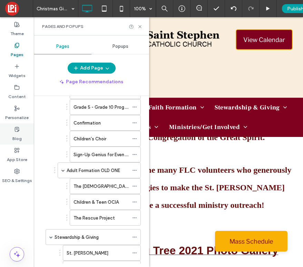
scroll to position [0, 0]
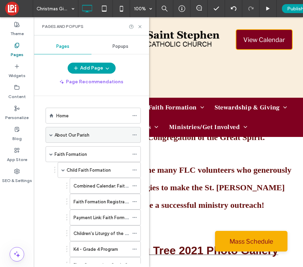
click at [52, 136] on span at bounding box center [50, 134] width 3 height 3
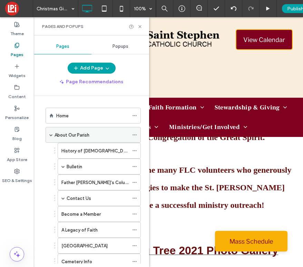
click at [52, 136] on span at bounding box center [50, 134] width 3 height 3
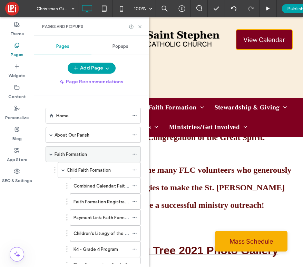
click at [49, 155] on div "Faith Formation" at bounding box center [92, 154] width 95 height 16
click at [51, 155] on span at bounding box center [50, 154] width 3 height 3
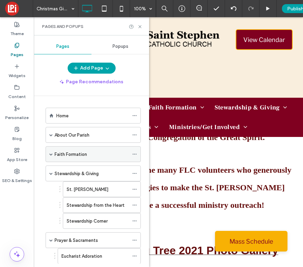
scroll to position [1, 0]
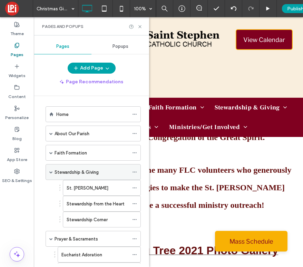
click at [51, 170] on span at bounding box center [50, 172] width 3 height 15
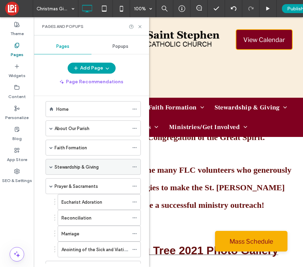
scroll to position [9, 0]
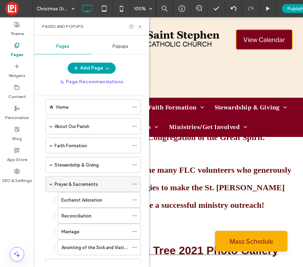
click at [49, 185] on div "Prayer & Sacraments" at bounding box center [92, 184] width 95 height 16
click at [52, 184] on span at bounding box center [50, 184] width 3 height 3
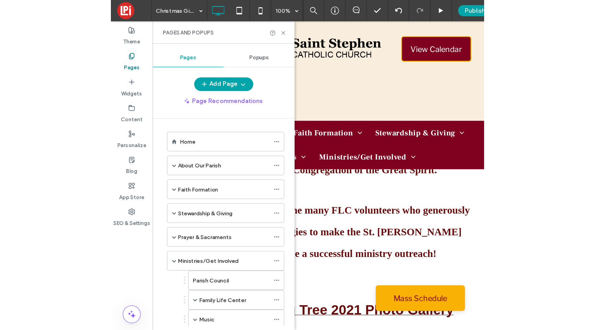
scroll to position [0, 0]
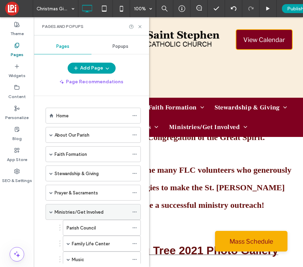
click at [52, 213] on span at bounding box center [50, 212] width 3 height 3
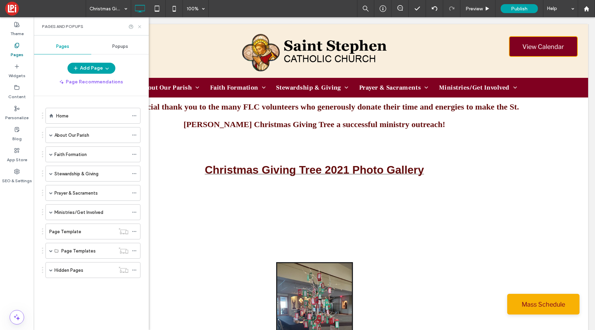
click at [140, 25] on icon at bounding box center [139, 26] width 5 height 5
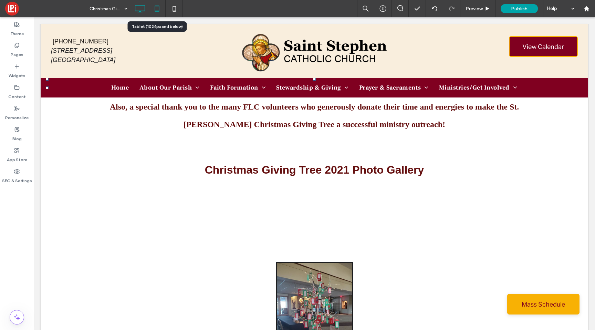
click at [160, 10] on icon at bounding box center [157, 9] width 14 height 14
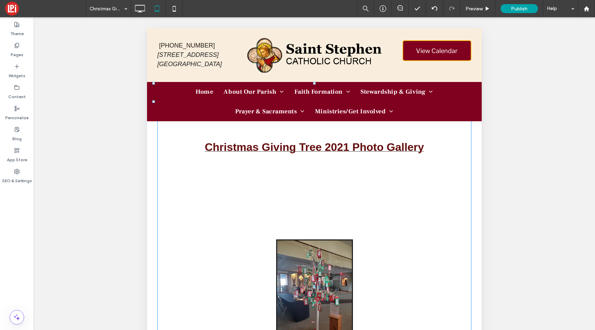
scroll to position [723, 0]
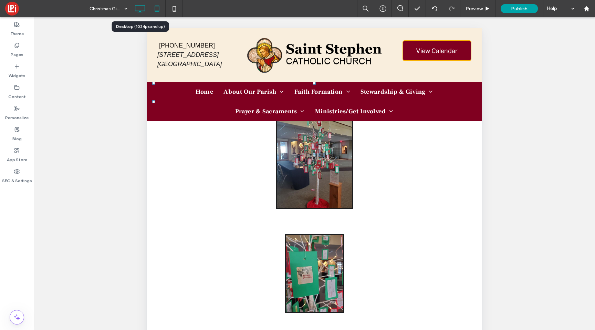
click at [135, 10] on icon at bounding box center [140, 9] width 14 height 14
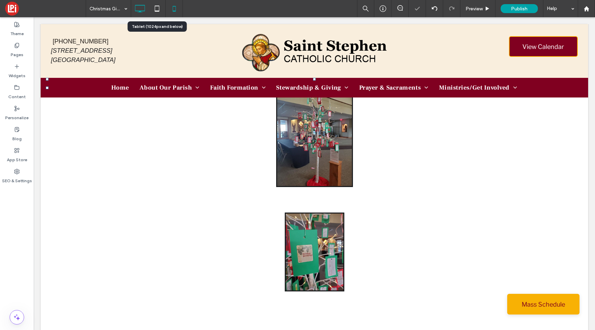
scroll to position [686, 0]
click at [155, 10] on use at bounding box center [157, 9] width 4 height 6
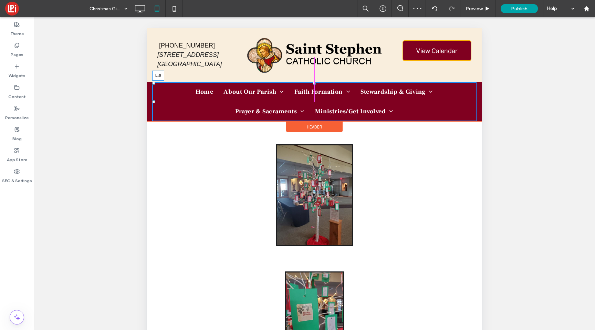
drag, startPoint x: 154, startPoint y: 101, endPoint x: 162, endPoint y: 101, distance: 7.9
click at [162, 101] on nav "Home About Our Parish History of St. Stephen Catholic Church Bulletin Our Spons…" at bounding box center [314, 101] width 325 height 39
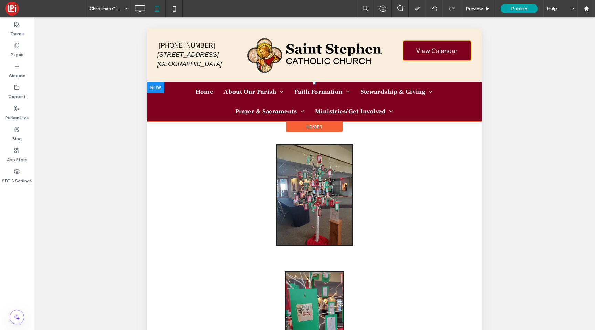
click at [204, 111] on ul "Home About Our Parish History of St. Stephen Catholic Church Bulletin Our Spons…" at bounding box center [314, 101] width 325 height 39
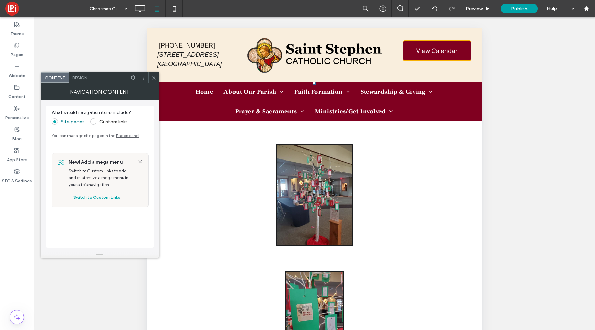
click at [153, 76] on icon at bounding box center [153, 77] width 5 height 5
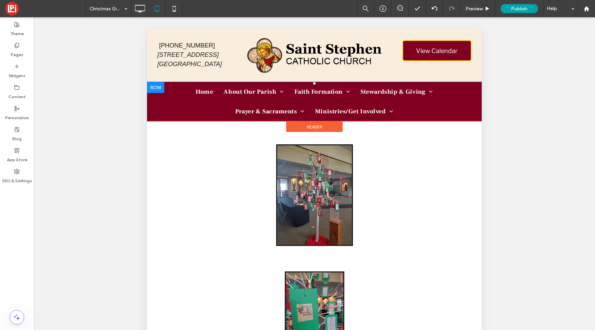
click at [180, 92] on ul "Home About Our Parish History of St. Stephen Catholic Church Bulletin Our Spons…" at bounding box center [314, 101] width 325 height 39
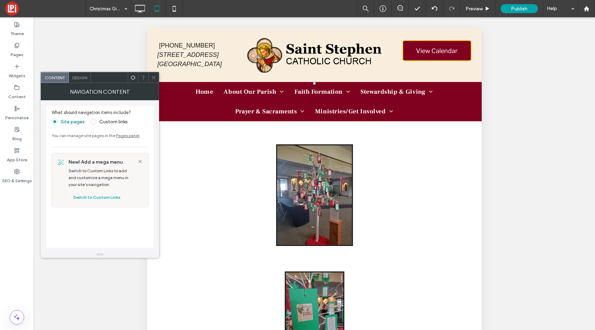
click at [154, 78] on icon at bounding box center [153, 77] width 5 height 5
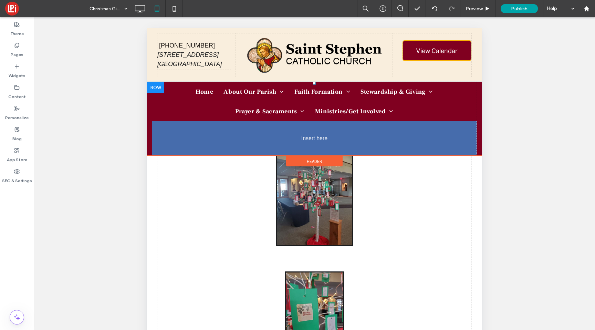
drag, startPoint x: 154, startPoint y: 100, endPoint x: 160, endPoint y: 102, distance: 5.4
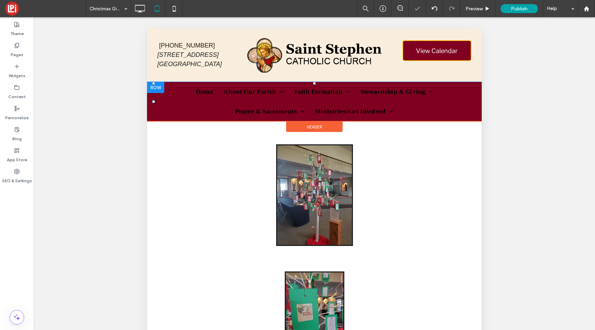
click at [116, 112] on div at bounding box center [315, 182] width 562 height 330
click at [194, 106] on ul "Home About Our Parish History of St. Stephen Catholic Church Bulletin Our Spons…" at bounding box center [314, 101] width 325 height 39
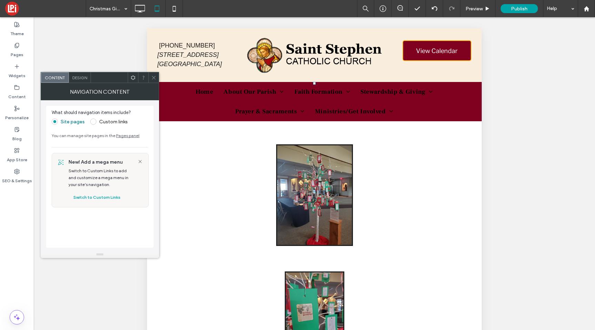
click at [77, 75] on span "Design" at bounding box center [79, 77] width 15 height 5
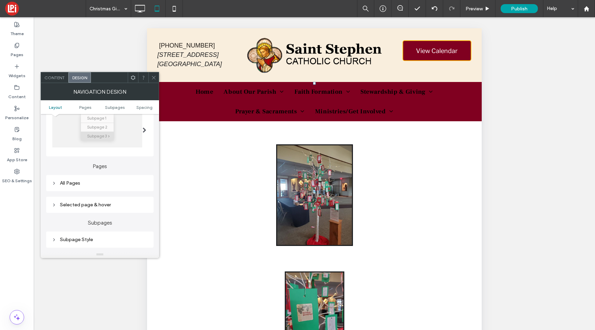
scroll to position [121, 0]
click at [53, 185] on icon at bounding box center [54, 183] width 5 height 5
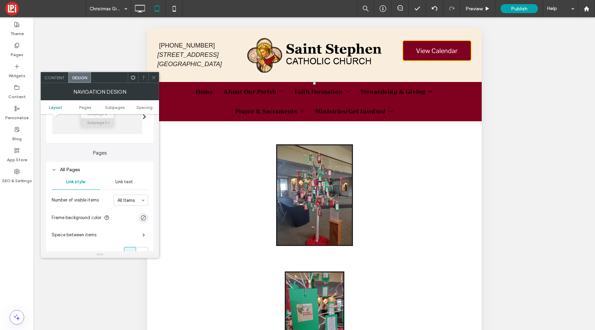
scroll to position [153, 0]
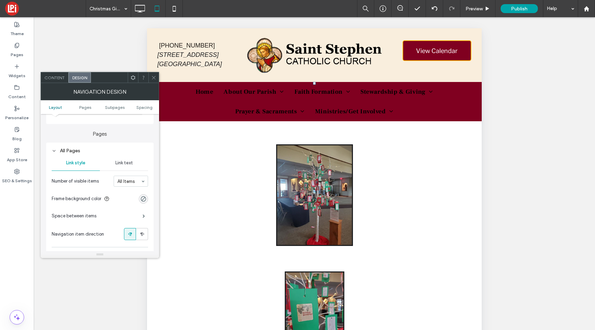
click at [127, 163] on span "Link text" at bounding box center [124, 163] width 18 height 6
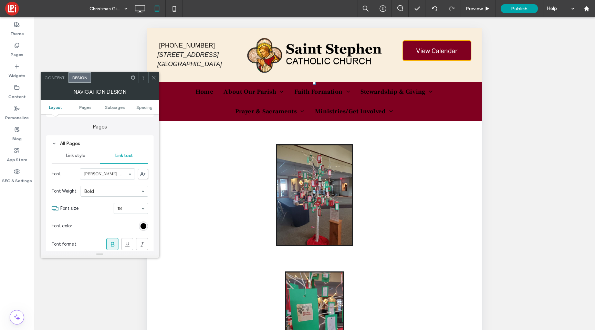
scroll to position [162, 0]
click at [144, 226] on div "rgb(0, 0, 0)" at bounding box center [144, 225] width 6 height 6
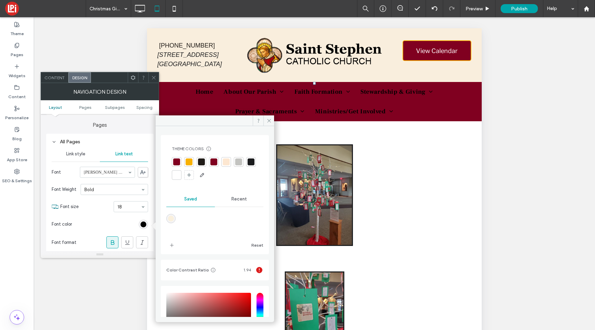
click at [180, 175] on div at bounding box center [176, 175] width 7 height 7
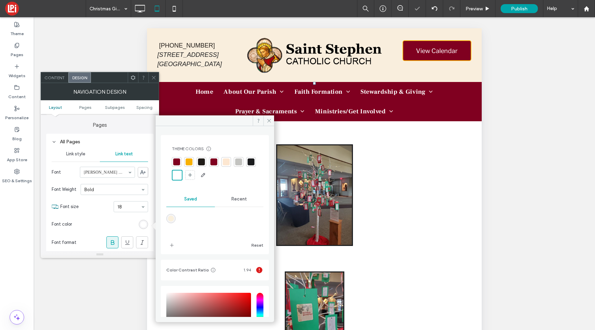
click at [154, 75] on icon at bounding box center [153, 77] width 5 height 5
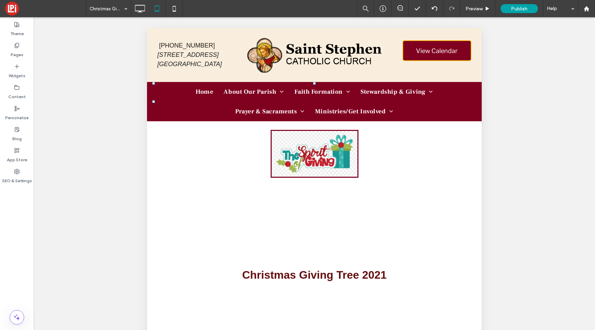
scroll to position [0, 0]
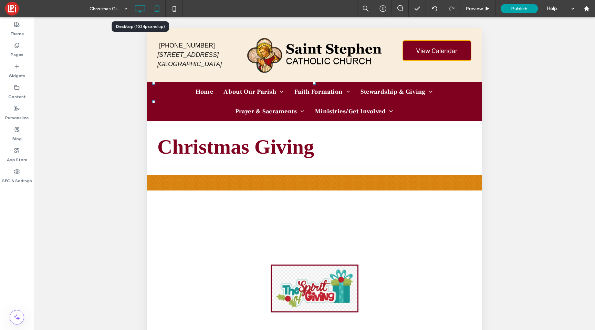
click at [142, 7] on icon at bounding box center [140, 9] width 14 height 14
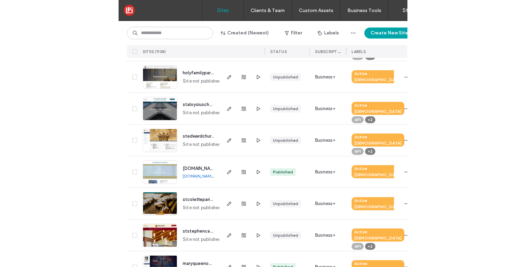
scroll to position [298, 0]
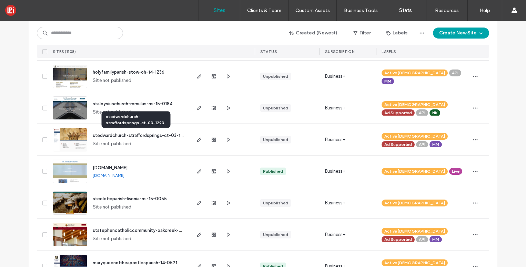
click at [108, 134] on span "stedwardchurch-straffordsprings-ct-03-1293" at bounding box center [140, 135] width 95 height 5
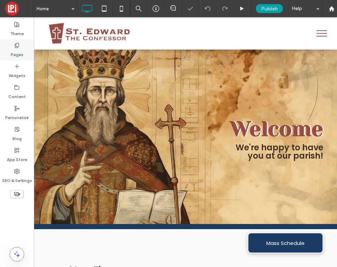
click at [15, 52] on label "Pages" at bounding box center [17, 53] width 13 height 10
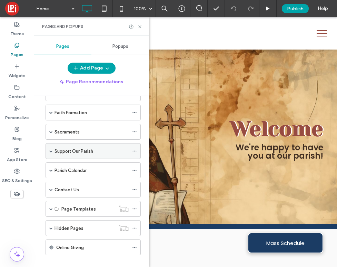
scroll to position [89, 0]
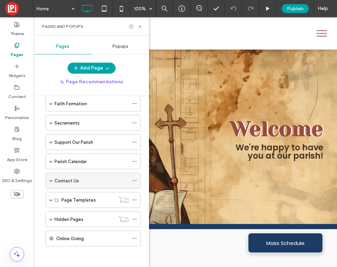
click at [53, 181] on div "Contact Us" at bounding box center [92, 181] width 95 height 16
click at [50, 180] on span at bounding box center [50, 180] width 3 height 3
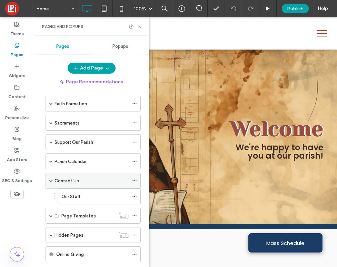
click at [50, 180] on span at bounding box center [50, 180] width 3 height 3
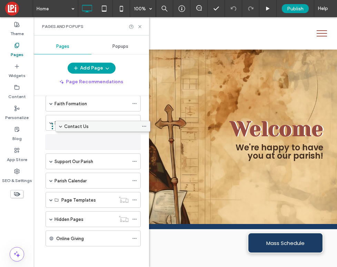
scroll to position [0, 0]
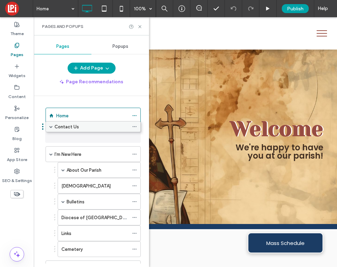
drag, startPoint x: 73, startPoint y: 179, endPoint x: 71, endPoint y: 129, distance: 50.0
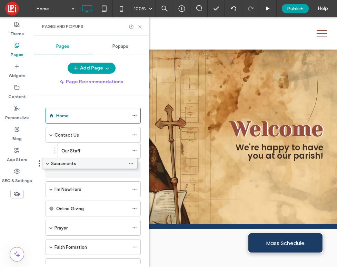
drag, startPoint x: 69, startPoint y: 245, endPoint x: 68, endPoint y: 165, distance: 79.6
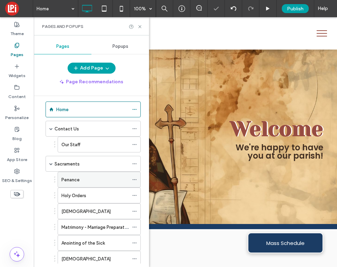
scroll to position [52, 0]
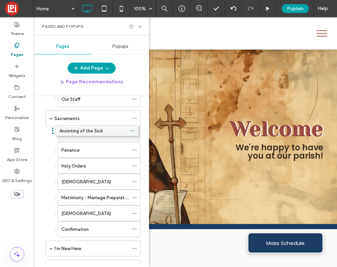
drag, startPoint x: 84, startPoint y: 197, endPoint x: 83, endPoint y: 128, distance: 68.6
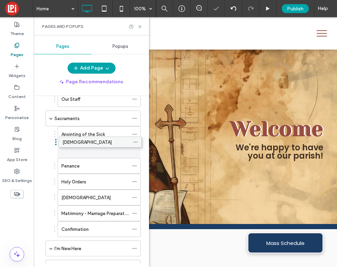
drag, startPoint x: 80, startPoint y: 217, endPoint x: 81, endPoint y: 145, distance: 72.4
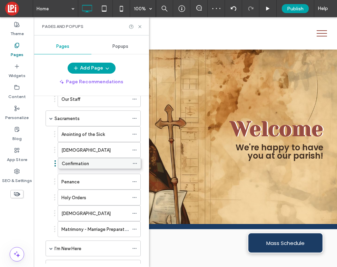
drag, startPoint x: 81, startPoint y: 230, endPoint x: 82, endPoint y: 163, distance: 66.8
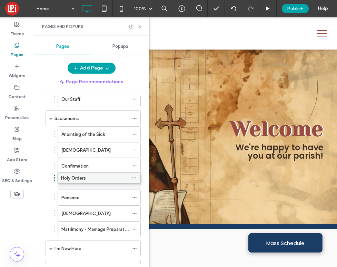
drag, startPoint x: 86, startPoint y: 195, endPoint x: 86, endPoint y: 174, distance: 20.7
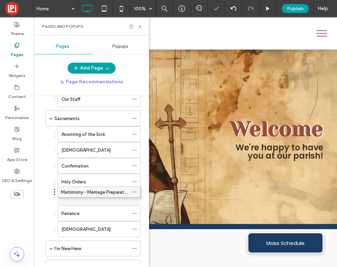
drag, startPoint x: 91, startPoint y: 226, endPoint x: 90, endPoint y: 188, distance: 38.2
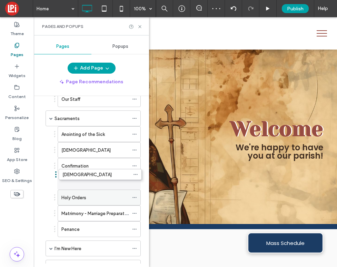
drag, startPoint x: 80, startPoint y: 228, endPoint x: 80, endPoint y: 177, distance: 50.7
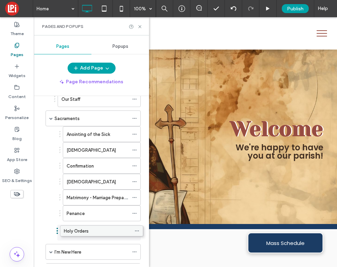
drag, startPoint x: 82, startPoint y: 198, endPoint x: 85, endPoint y: 230, distance: 32.5
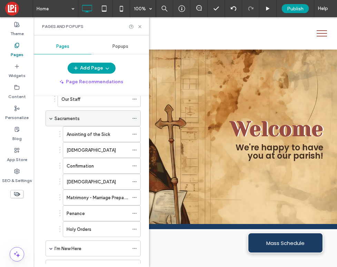
click at [52, 120] on span at bounding box center [50, 118] width 3 height 3
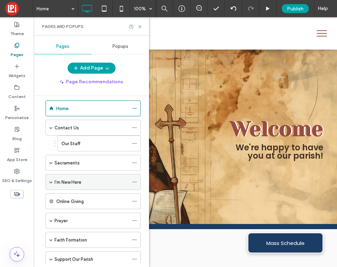
scroll to position [0, 0]
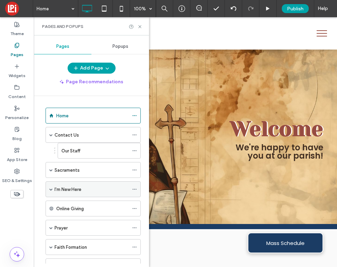
click at [52, 189] on span at bounding box center [50, 189] width 3 height 3
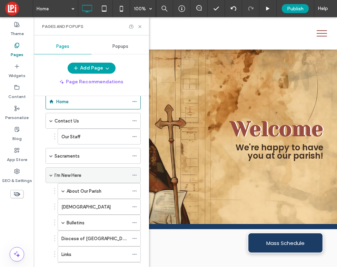
scroll to position [30, 0]
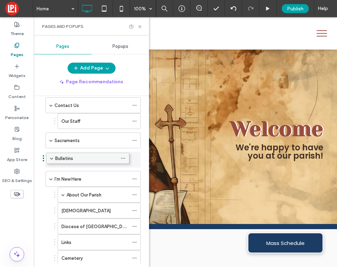
drag, startPoint x: 85, startPoint y: 209, endPoint x: 73, endPoint y: 159, distance: 51.2
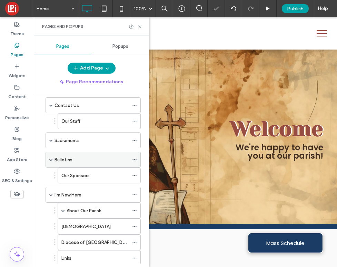
click at [52, 160] on span at bounding box center [50, 159] width 3 height 3
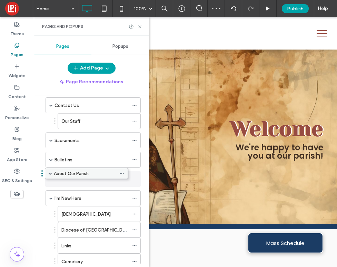
drag, startPoint x: 80, startPoint y: 195, endPoint x: 67, endPoint y: 173, distance: 25.8
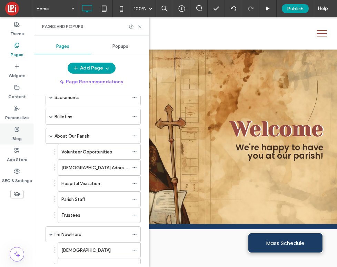
scroll to position [80, 0]
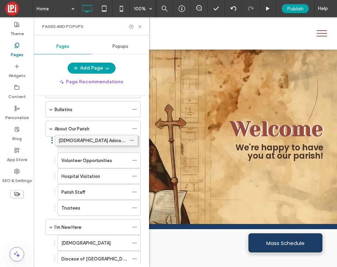
drag, startPoint x: 83, startPoint y: 158, endPoint x: 80, endPoint y: 137, distance: 21.2
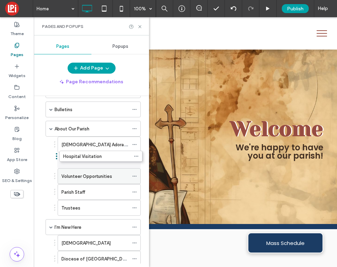
drag, startPoint x: 90, startPoint y: 175, endPoint x: 88, endPoint y: 159, distance: 16.7
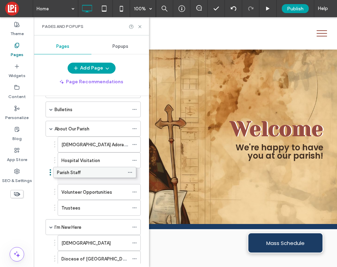
drag, startPoint x: 98, startPoint y: 192, endPoint x: 93, endPoint y: 173, distance: 19.5
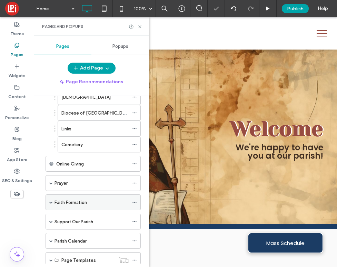
scroll to position [242, 0]
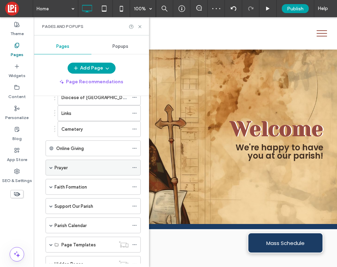
click at [50, 169] on span at bounding box center [50, 167] width 3 height 3
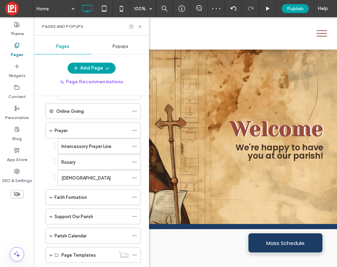
scroll to position [293, 0]
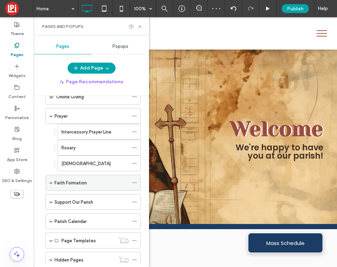
click at [50, 183] on span at bounding box center [50, 182] width 3 height 3
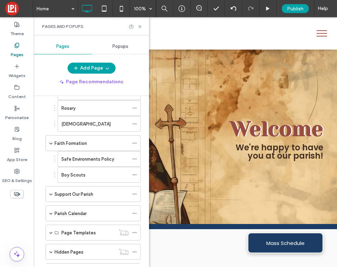
scroll to position [343, 0]
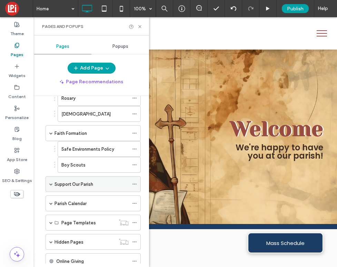
click at [50, 185] on span at bounding box center [50, 184] width 3 height 3
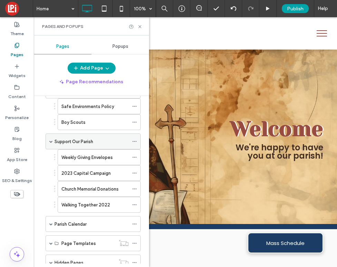
scroll to position [429, 0]
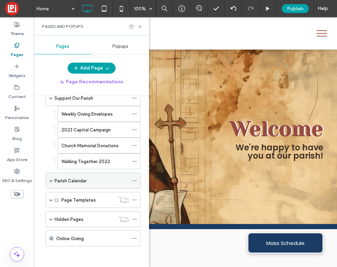
click at [51, 184] on span at bounding box center [50, 180] width 3 height 15
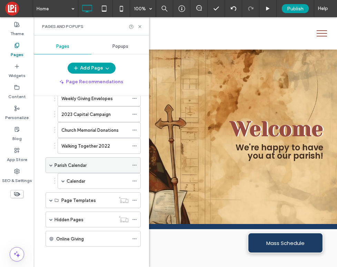
scroll to position [445, 0]
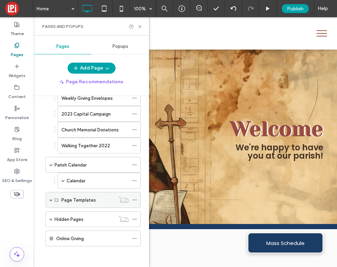
click at [50, 197] on span at bounding box center [50, 200] width 3 height 15
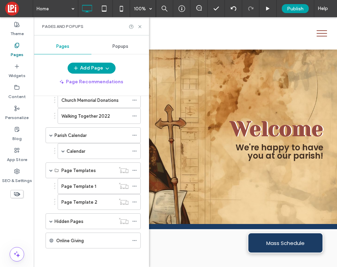
scroll to position [477, 0]
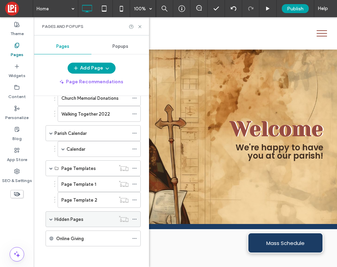
click at [50, 217] on span at bounding box center [50, 219] width 3 height 15
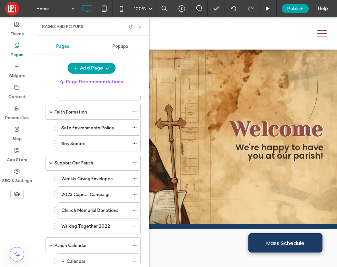
scroll to position [364, 0]
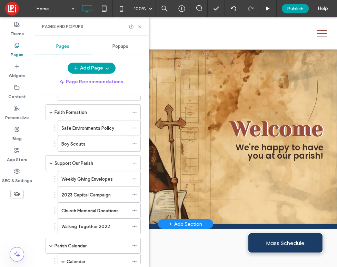
click at [173, 180] on div "Welcome We're happy to have you at our parish! Click To Paste Row + Add Section" at bounding box center [185, 137] width 303 height 175
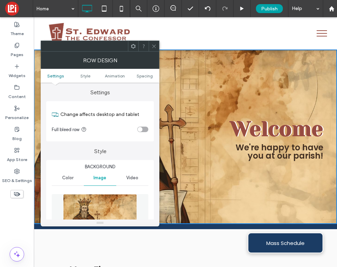
click at [154, 45] on icon at bounding box center [153, 46] width 5 height 5
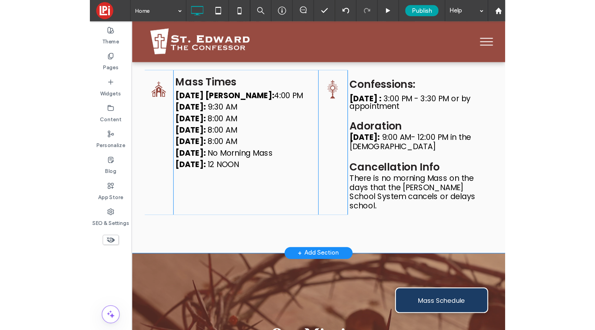
scroll to position [0, 0]
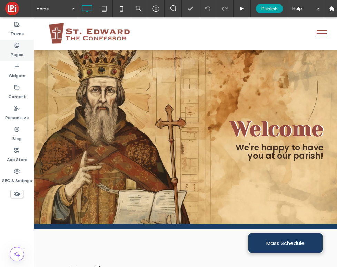
click at [19, 51] on label "Pages" at bounding box center [17, 53] width 13 height 10
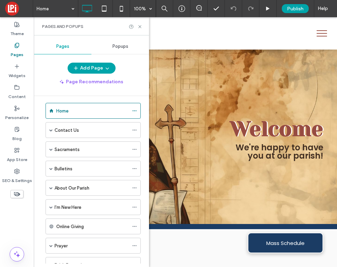
scroll to position [7, 0]
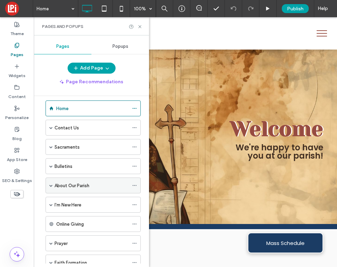
click at [49, 184] on div "About Our Parish" at bounding box center [92, 186] width 95 height 16
click at [53, 187] on div "About Our Parish" at bounding box center [92, 186] width 95 height 16
click at [51, 186] on span at bounding box center [50, 185] width 3 height 3
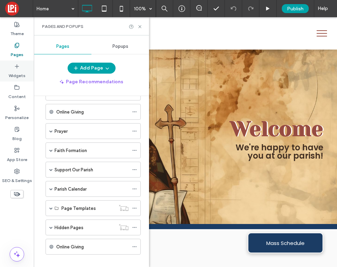
scroll to position [207, 0]
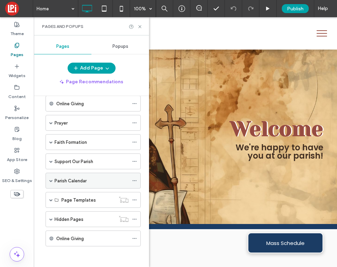
click at [50, 181] on span at bounding box center [50, 180] width 3 height 3
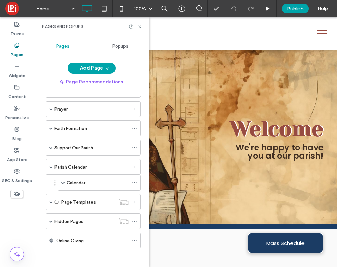
scroll to position [223, 0]
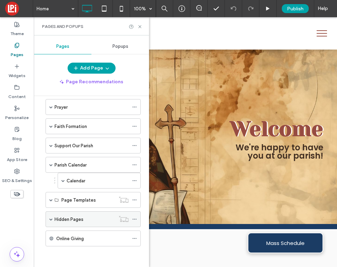
click at [50, 219] on span at bounding box center [50, 219] width 3 height 3
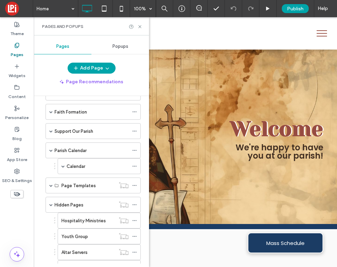
scroll to position [236, 0]
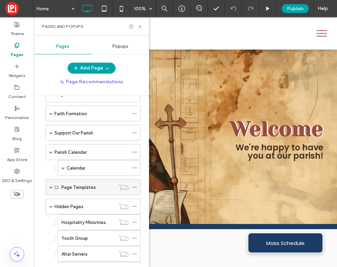
click at [50, 189] on span at bounding box center [50, 187] width 3 height 3
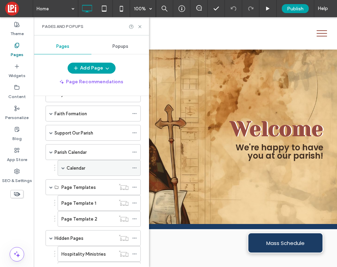
click at [65, 169] on div "Calendar" at bounding box center [99, 168] width 83 height 16
click at [61, 167] on span at bounding box center [62, 167] width 3 height 3
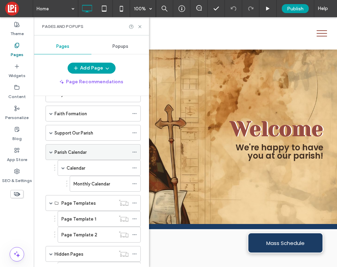
click at [50, 153] on span at bounding box center [50, 152] width 3 height 3
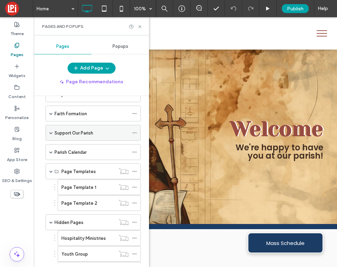
click at [50, 135] on span at bounding box center [50, 132] width 3 height 15
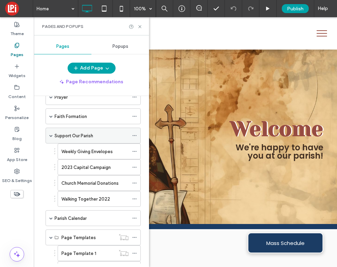
scroll to position [184, 0]
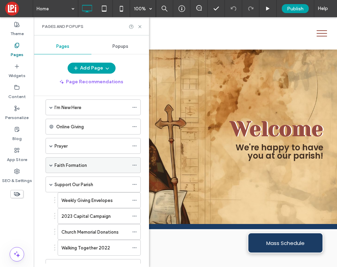
click at [51, 165] on span at bounding box center [50, 165] width 3 height 3
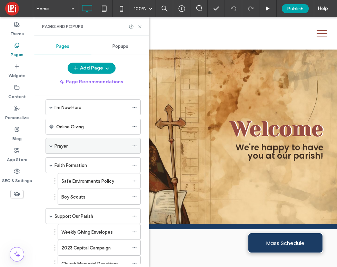
click at [51, 148] on span at bounding box center [50, 146] width 3 height 15
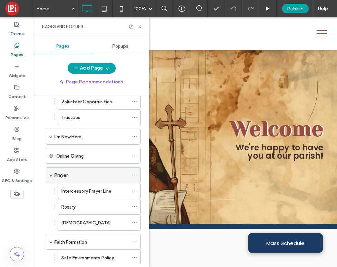
scroll to position [140, 0]
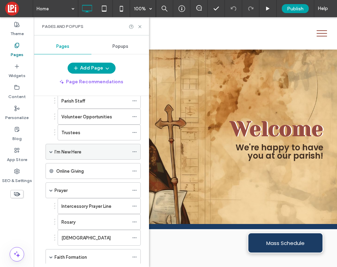
click at [51, 151] on span at bounding box center [50, 151] width 3 height 3
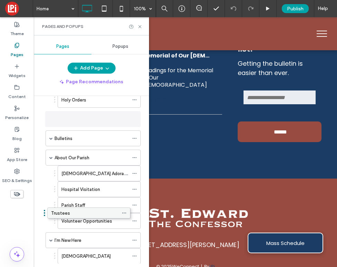
scroll to position [150, 0]
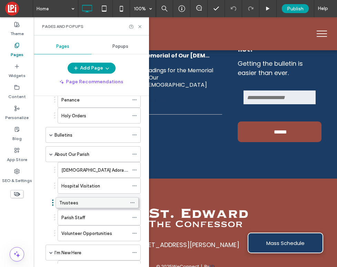
drag, startPoint x: 93, startPoint y: 149, endPoint x: 91, endPoint y: 201, distance: 52.1
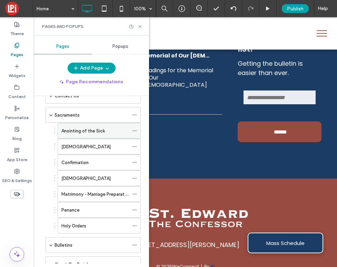
scroll to position [39, 0]
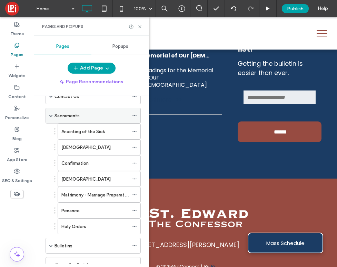
click at [51, 116] on span at bounding box center [50, 115] width 3 height 3
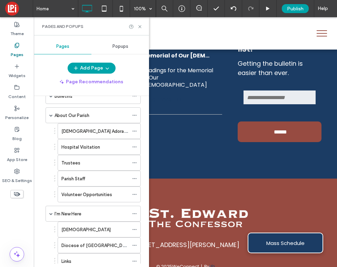
scroll to position [89, 0]
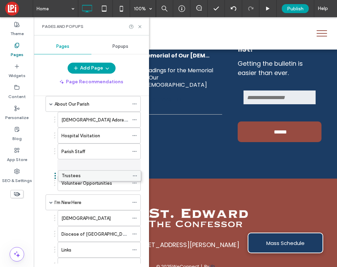
drag, startPoint x: 80, startPoint y: 151, endPoint x: 79, endPoint y: 173, distance: 21.4
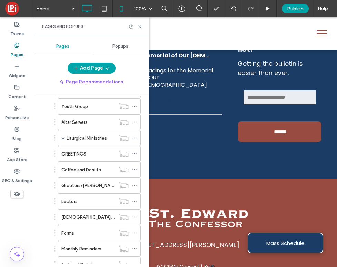
scroll to position [588, 0]
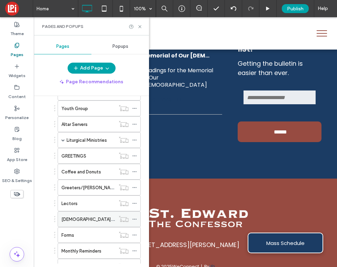
click at [72, 217] on label "Church History" at bounding box center [93, 220] width 65 height 12
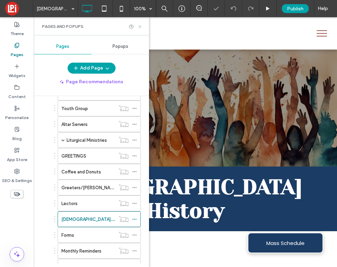
click at [140, 25] on icon at bounding box center [139, 26] width 5 height 5
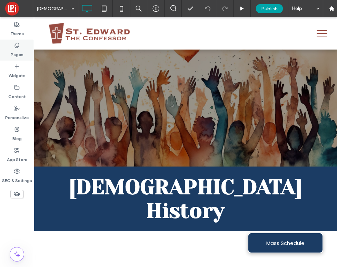
click at [17, 53] on label "Pages" at bounding box center [17, 53] width 13 height 10
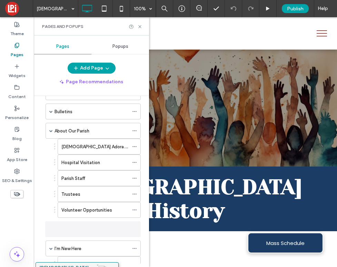
scroll to position [96, 0]
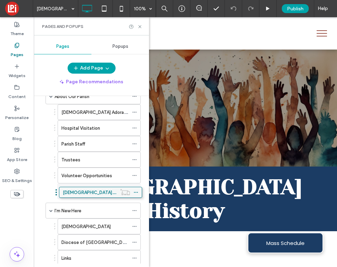
drag, startPoint x: 74, startPoint y: 173, endPoint x: 76, endPoint y: 192, distance: 18.7
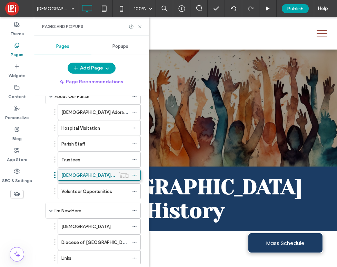
drag, startPoint x: 82, startPoint y: 190, endPoint x: 82, endPoint y: 173, distance: 17.2
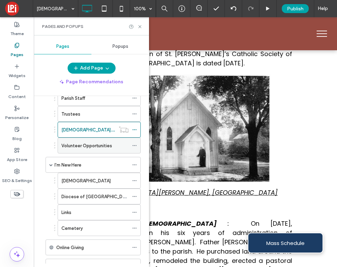
scroll to position [147, 0]
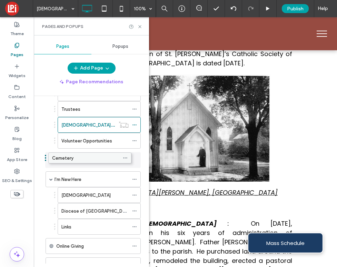
drag, startPoint x: 86, startPoint y: 222, endPoint x: 77, endPoint y: 156, distance: 67.2
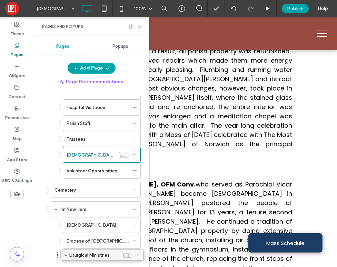
scroll to position [138, 0]
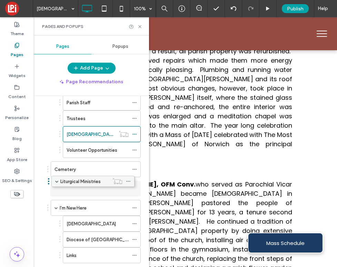
drag, startPoint x: 92, startPoint y: 178, endPoint x: 84, endPoint y: 184, distance: 9.2
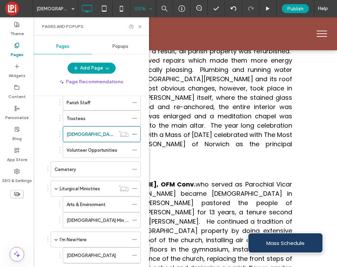
scroll to position [351, 0]
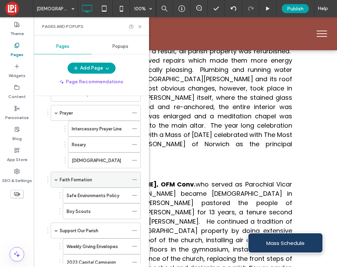
click at [57, 179] on span at bounding box center [55, 179] width 3 height 3
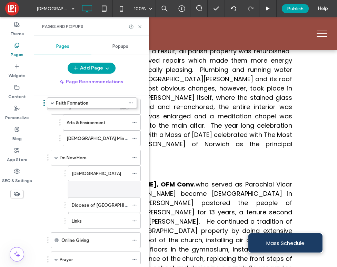
scroll to position [185, 0]
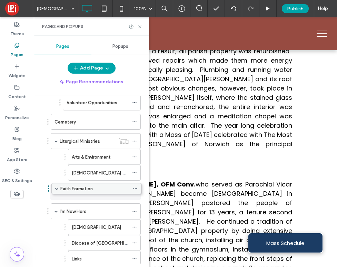
drag, startPoint x: 83, startPoint y: 181, endPoint x: 84, endPoint y: 192, distance: 11.4
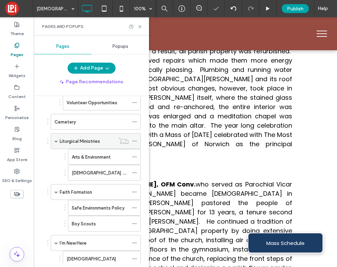
click at [57, 141] on span at bounding box center [55, 141] width 3 height 3
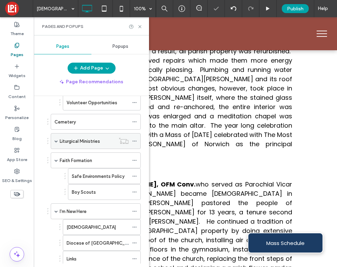
click at [57, 141] on span at bounding box center [55, 141] width 3 height 3
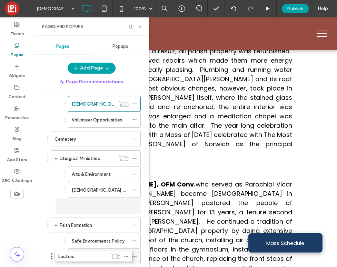
scroll to position [203, 0]
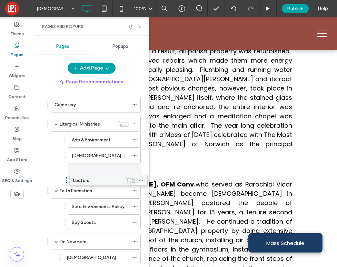
drag, startPoint x: 96, startPoint y: 175, endPoint x: 103, endPoint y: 175, distance: 6.6
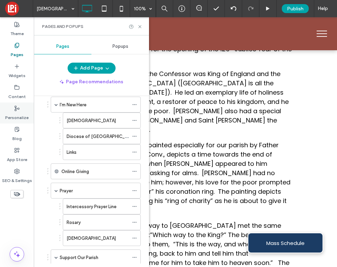
scroll to position [2, 0]
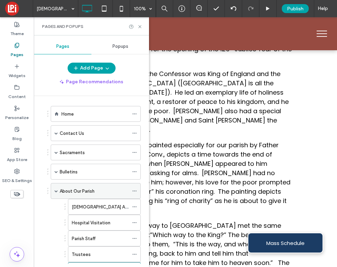
click at [55, 190] on span at bounding box center [55, 191] width 3 height 3
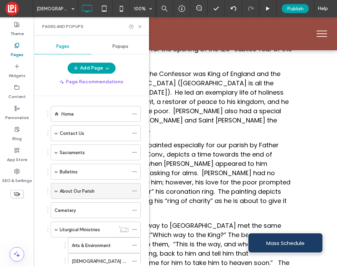
click at [55, 190] on span at bounding box center [55, 191] width 3 height 3
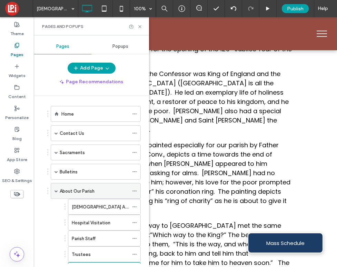
click at [56, 190] on span at bounding box center [55, 191] width 3 height 3
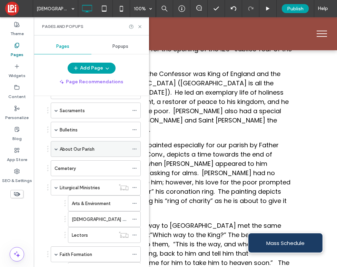
scroll to position [50, 0]
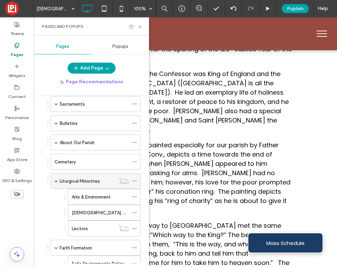
click at [56, 181] on span at bounding box center [55, 181] width 3 height 3
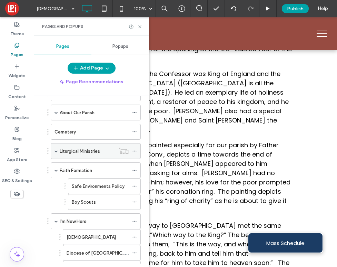
scroll to position [85, 0]
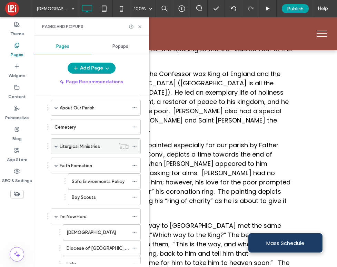
click at [57, 147] on span at bounding box center [55, 146] width 3 height 3
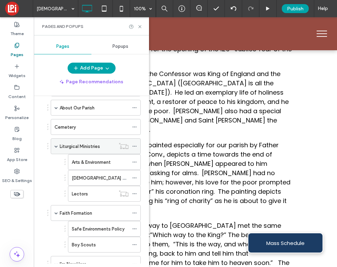
click at [132, 147] on icon at bounding box center [134, 146] width 5 height 5
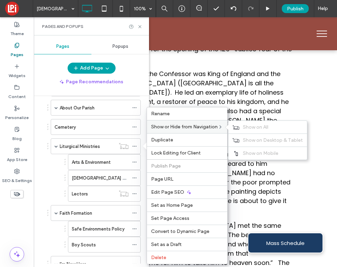
click at [167, 125] on span "Show or Hide from Navigation" at bounding box center [184, 127] width 67 height 6
click at [261, 126] on span "Show on All" at bounding box center [255, 127] width 25 height 6
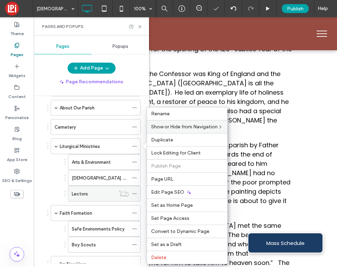
click at [136, 194] on icon at bounding box center [134, 194] width 5 height 5
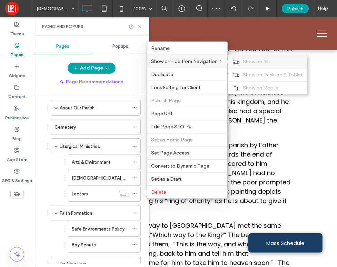
click at [249, 63] on span "Show on All" at bounding box center [255, 62] width 25 height 6
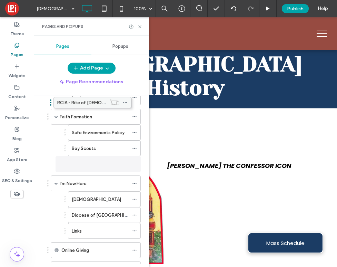
scroll to position [168, 0]
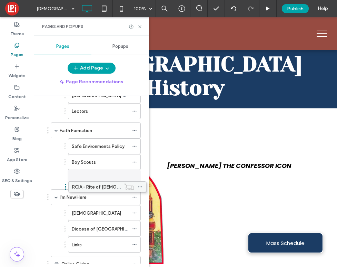
drag, startPoint x: 95, startPoint y: 203, endPoint x: 101, endPoint y: 185, distance: 19.1
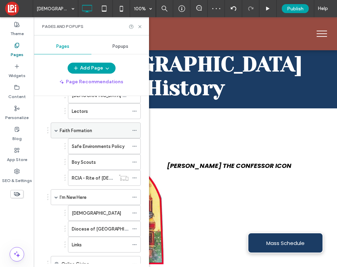
click at [55, 130] on span at bounding box center [55, 130] width 3 height 3
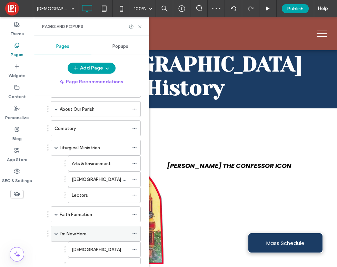
scroll to position [82, 0]
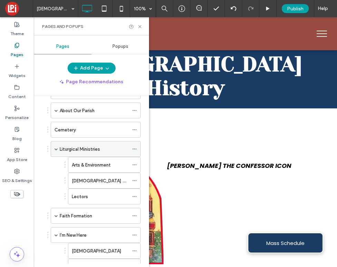
click at [55, 150] on span at bounding box center [55, 148] width 3 height 3
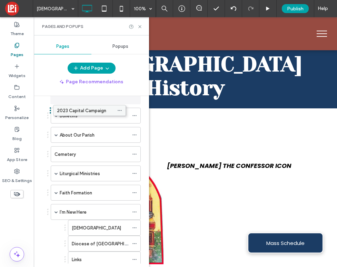
scroll to position [50, 0]
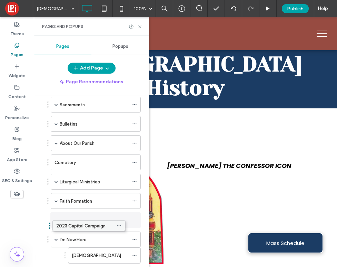
drag, startPoint x: 98, startPoint y: 182, endPoint x: 83, endPoint y: 227, distance: 47.7
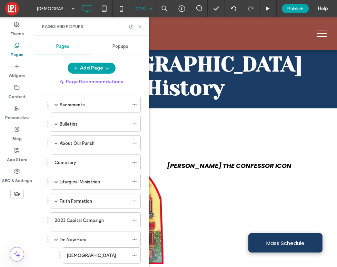
scroll to position [196, 0]
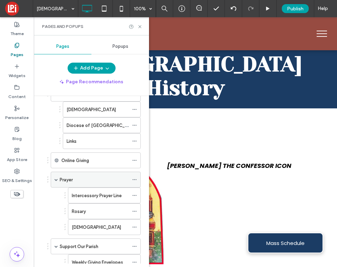
click at [56, 180] on span at bounding box center [55, 179] width 3 height 3
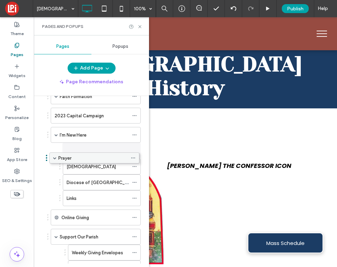
scroll to position [135, 0]
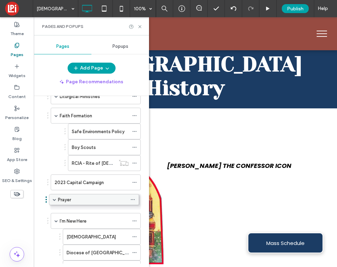
drag, startPoint x: 82, startPoint y: 182, endPoint x: 81, endPoint y: 204, distance: 22.5
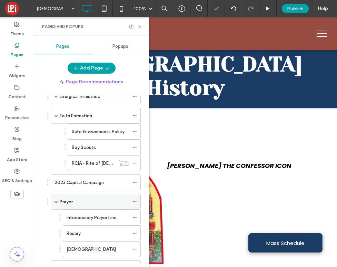
click at [55, 203] on span at bounding box center [55, 201] width 3 height 3
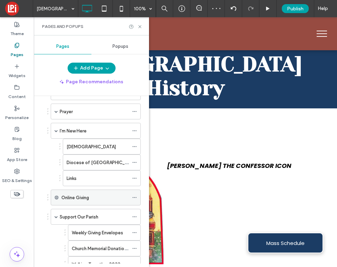
scroll to position [224, 0]
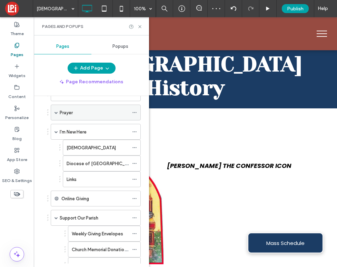
click at [59, 112] on div "Prayer" at bounding box center [96, 113] width 90 height 16
click at [55, 114] on span at bounding box center [55, 112] width 3 height 3
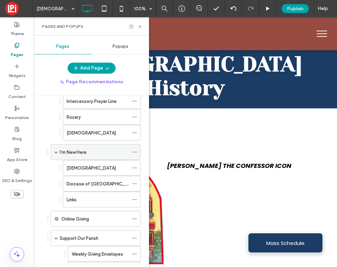
scroll to position [215, 0]
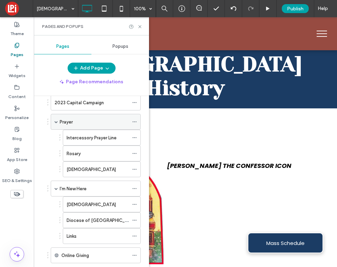
click at [57, 123] on span at bounding box center [55, 121] width 3 height 3
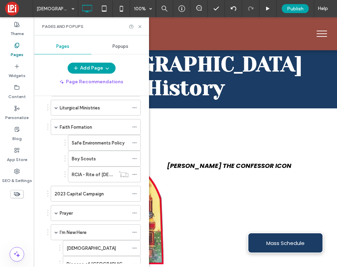
scroll to position [97, 0]
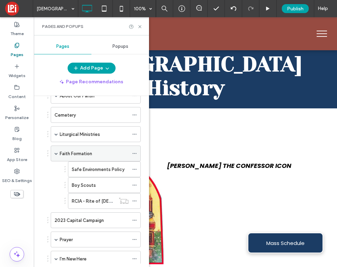
click at [56, 154] on span at bounding box center [55, 153] width 3 height 3
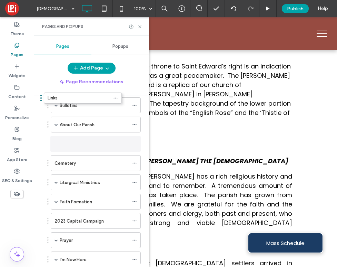
scroll to position [20, 0]
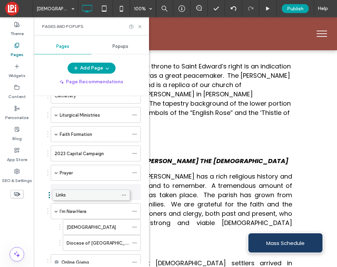
drag, startPoint x: 85, startPoint y: 258, endPoint x: 74, endPoint y: 194, distance: 65.7
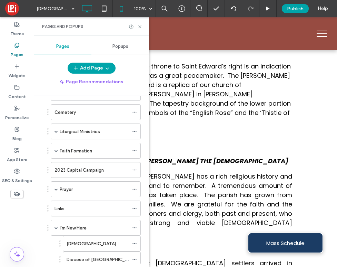
scroll to position [218, 0]
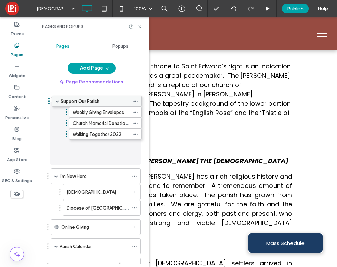
drag, startPoint x: 68, startPoint y: 180, endPoint x: 69, endPoint y: 108, distance: 72.4
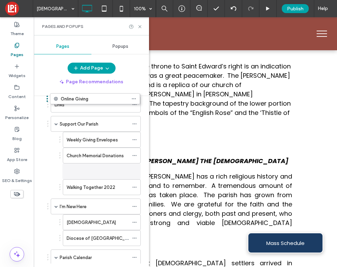
scroll to position [163, 0]
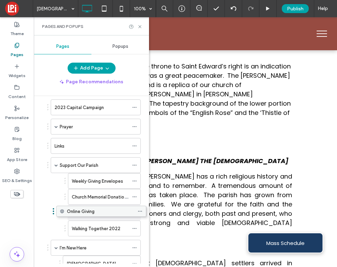
drag, startPoint x: 101, startPoint y: 177, endPoint x: 108, endPoint y: 211, distance: 33.9
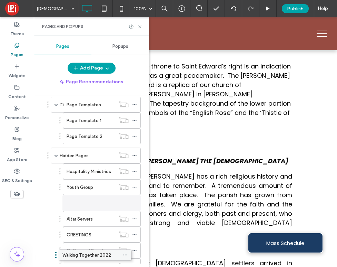
scroll to position [381, 0]
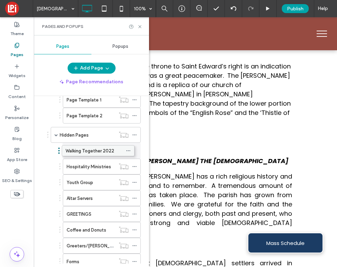
drag, startPoint x: 98, startPoint y: 230, endPoint x: 92, endPoint y: 152, distance: 78.1
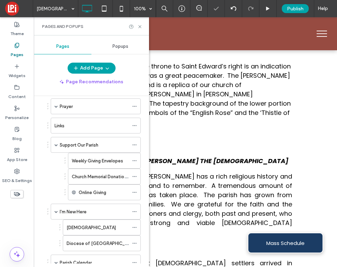
scroll to position [181, 0]
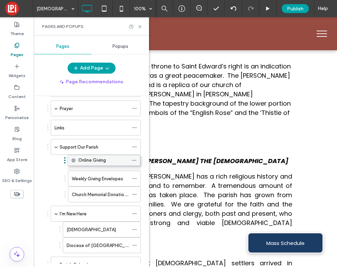
drag, startPoint x: 93, startPoint y: 195, endPoint x: 93, endPoint y: 161, distance: 33.4
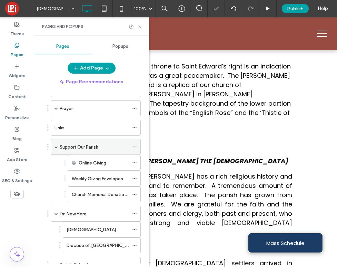
click at [56, 147] on span at bounding box center [55, 146] width 3 height 3
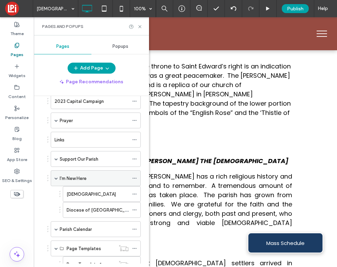
scroll to position [169, 0]
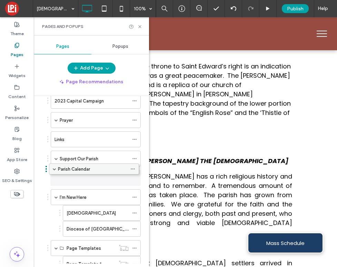
drag, startPoint x: 78, startPoint y: 226, endPoint x: 76, endPoint y: 169, distance: 57.6
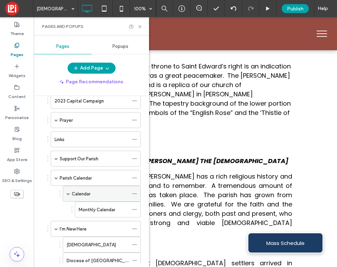
click at [95, 196] on div "Calendar" at bounding box center [100, 194] width 57 height 7
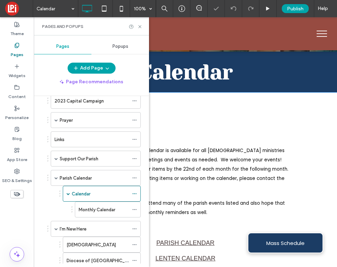
scroll to position [114, 0]
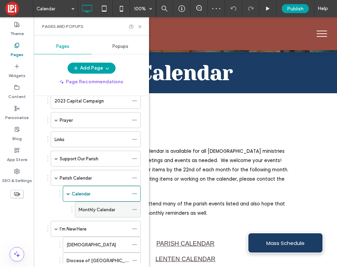
click at [109, 211] on label "Monthly Calendar" at bounding box center [97, 210] width 37 height 12
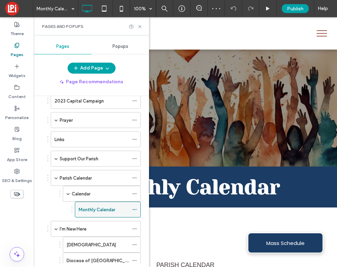
scroll to position [0, 0]
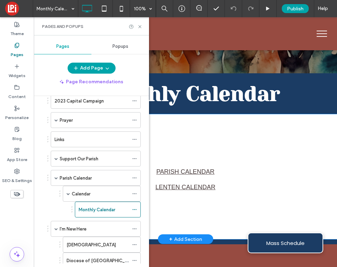
scroll to position [91, 0]
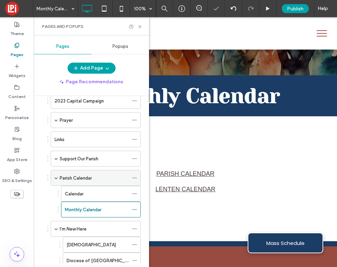
click at [65, 179] on label "Parish Calendar" at bounding box center [76, 178] width 32 height 12
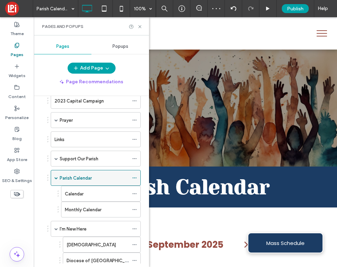
scroll to position [0, 0]
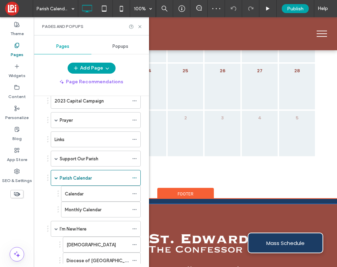
scroll to position [14, 0]
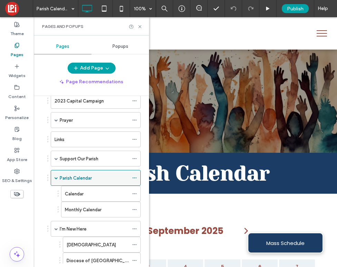
click at [58, 178] on div "Parish Calendar" at bounding box center [96, 178] width 90 height 16
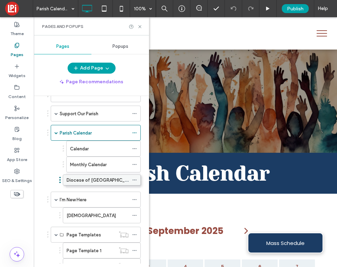
scroll to position [211, 0]
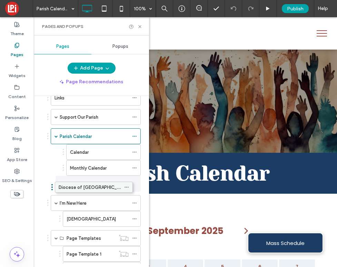
drag, startPoint x: 89, startPoint y: 181, endPoint x: 81, endPoint y: 187, distance: 10.3
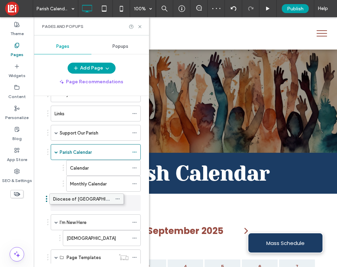
scroll to position [214, 0]
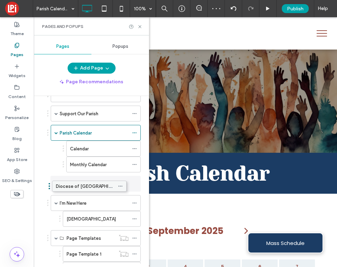
drag, startPoint x: 86, startPoint y: 182, endPoint x: 72, endPoint y: 183, distance: 14.2
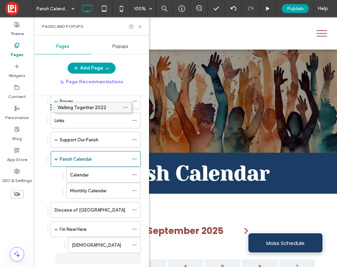
scroll to position [181, 0]
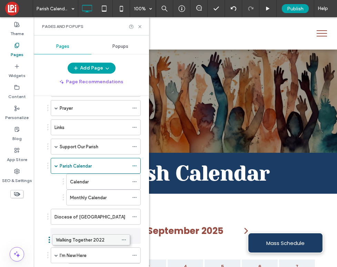
drag, startPoint x: 104, startPoint y: 179, endPoint x: 93, endPoint y: 238, distance: 60.2
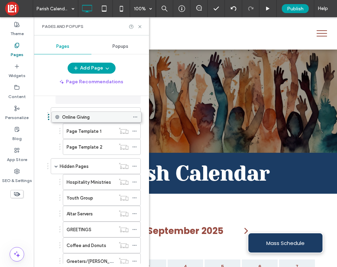
scroll to position [345, 0]
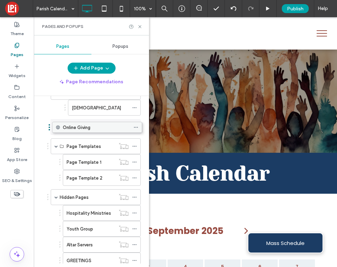
drag, startPoint x: 94, startPoint y: 238, endPoint x: 95, endPoint y: 129, distance: 108.9
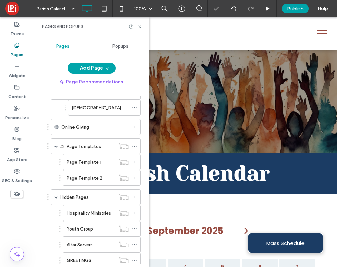
scroll to position [275, 0]
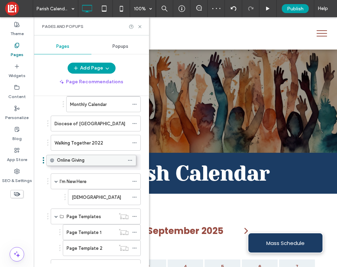
drag, startPoint x: 76, startPoint y: 182, endPoint x: 71, endPoint y: 162, distance: 20.3
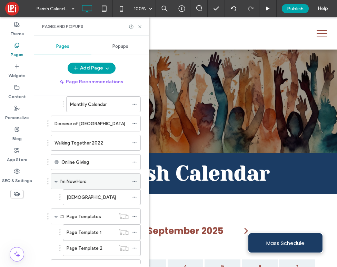
click at [76, 179] on label "I'm New Here" at bounding box center [73, 182] width 27 height 12
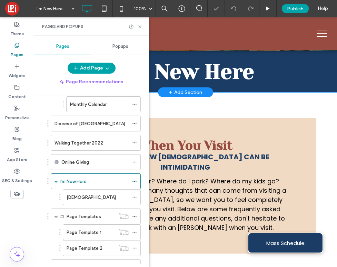
scroll to position [125, 0]
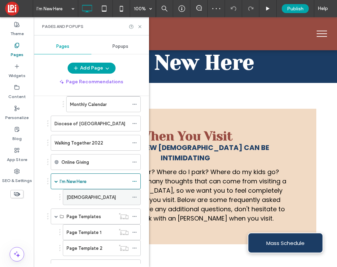
click at [101, 198] on div "Pastors" at bounding box center [98, 197] width 62 height 7
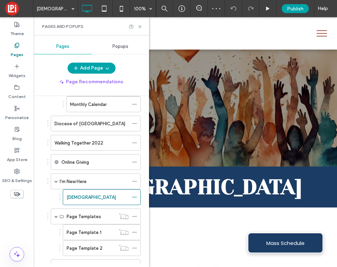
scroll to position [0, 0]
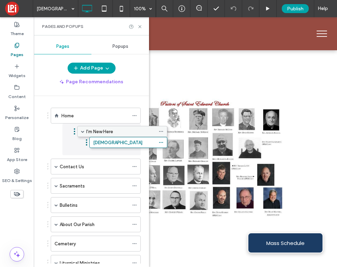
drag, startPoint x: 89, startPoint y: 245, endPoint x: 115, endPoint y: 133, distance: 115.1
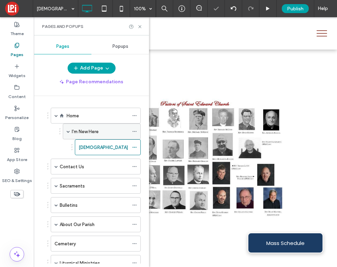
click at [70, 132] on span at bounding box center [68, 131] width 3 height 3
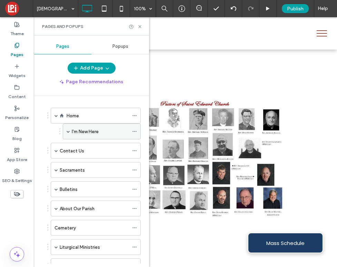
click at [68, 133] on span at bounding box center [68, 131] width 3 height 3
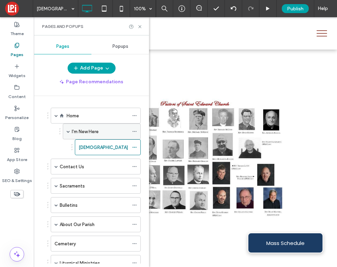
click at [68, 133] on span at bounding box center [68, 131] width 3 height 3
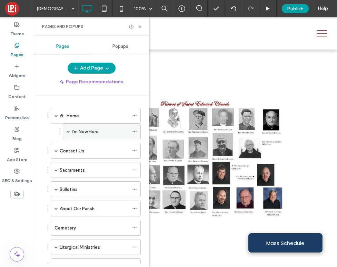
click at [67, 132] on span at bounding box center [68, 131] width 3 height 3
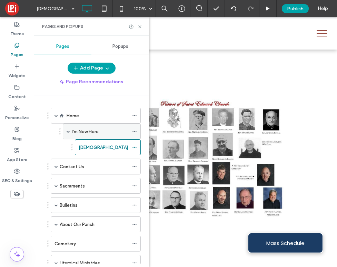
click at [67, 131] on span at bounding box center [68, 131] width 3 height 3
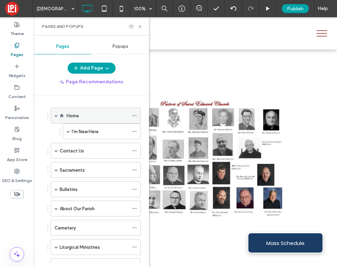
click at [55, 115] on span at bounding box center [55, 115] width 3 height 3
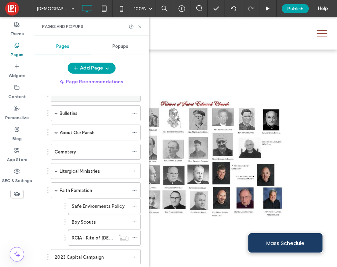
scroll to position [72, 0]
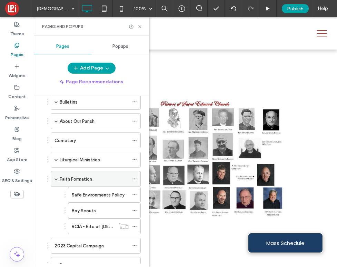
click at [56, 180] on span at bounding box center [55, 178] width 3 height 3
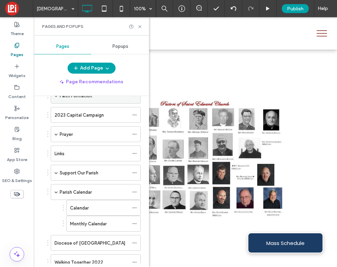
scroll to position [159, 0]
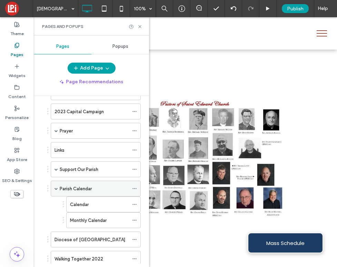
click at [56, 188] on span at bounding box center [55, 188] width 3 height 3
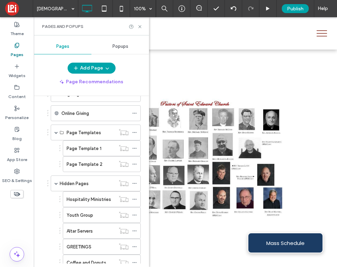
scroll to position [292, 0]
click at [55, 132] on span at bounding box center [55, 132] width 3 height 3
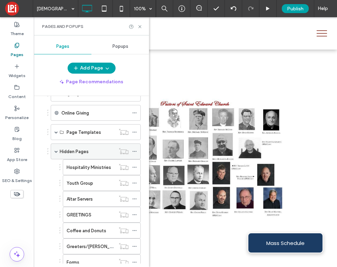
click at [57, 154] on span at bounding box center [55, 151] width 3 height 15
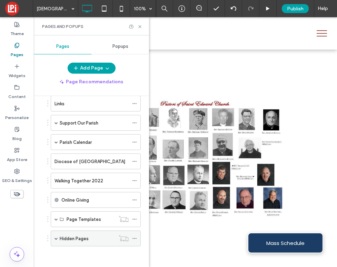
scroll to position [205, 0]
click at [141, 27] on use at bounding box center [139, 26] width 3 height 3
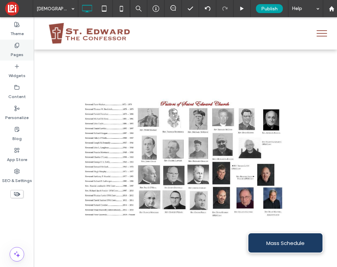
click at [18, 53] on label "Pages" at bounding box center [17, 53] width 13 height 10
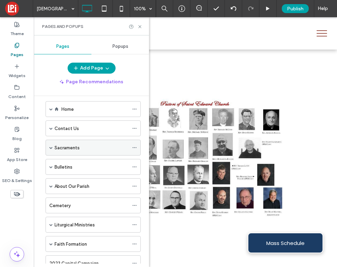
scroll to position [9, 0]
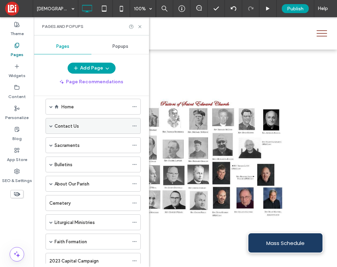
click at [133, 124] on icon at bounding box center [134, 126] width 5 height 5
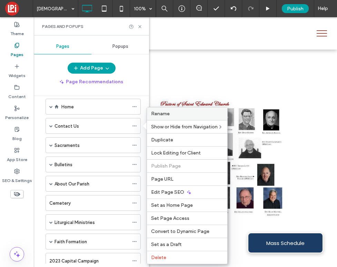
click at [163, 112] on span "Rename" at bounding box center [160, 114] width 19 height 6
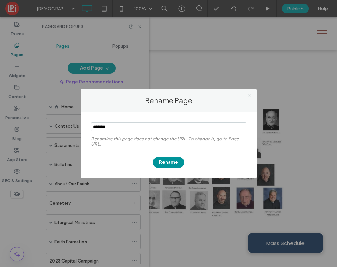
type input "*******"
click at [171, 162] on button "Rename" at bounding box center [168, 162] width 31 height 11
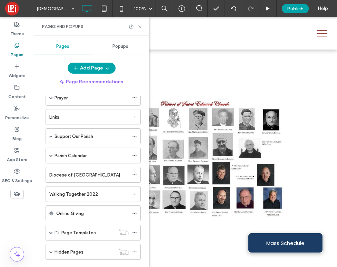
scroll to position [205, 0]
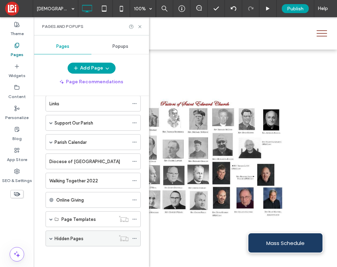
click at [51, 241] on span at bounding box center [50, 238] width 3 height 15
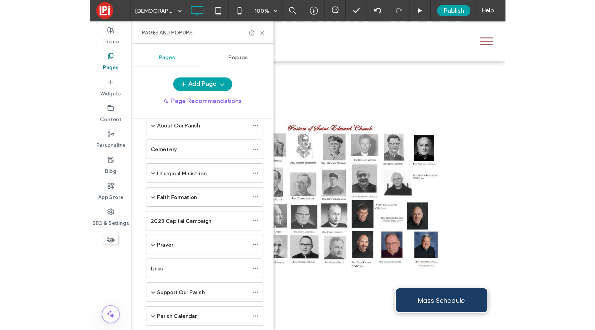
scroll to position [0, 0]
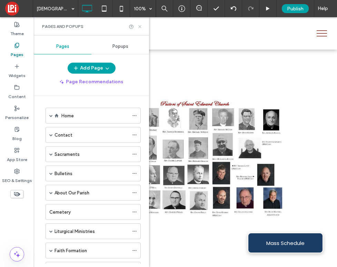
drag, startPoint x: 140, startPoint y: 26, endPoint x: 89, endPoint y: 1, distance: 56.7
click at [140, 26] on use at bounding box center [139, 26] width 3 height 3
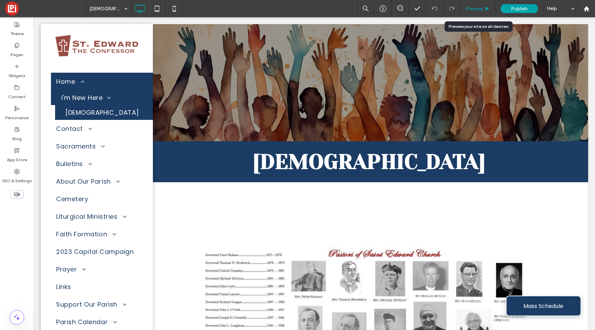
click at [473, 8] on span "Preview" at bounding box center [474, 9] width 17 height 6
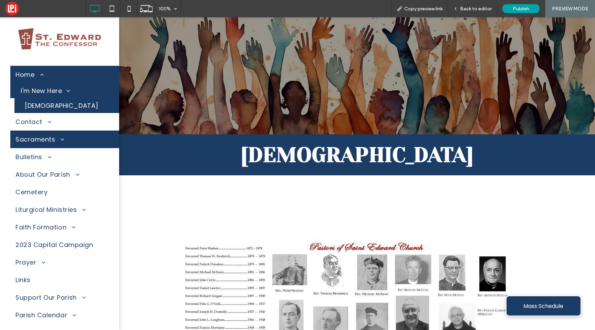
click at [56, 143] on span at bounding box center [60, 139] width 10 height 6
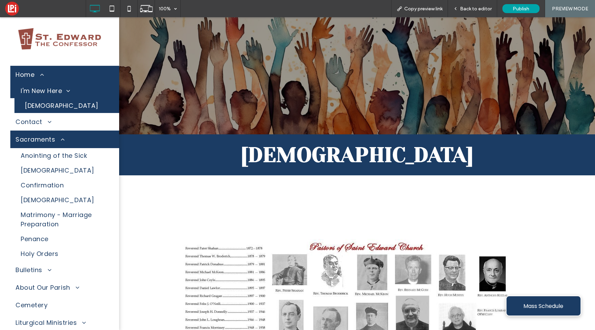
click at [49, 142] on span "Sacraments" at bounding box center [40, 139] width 49 height 9
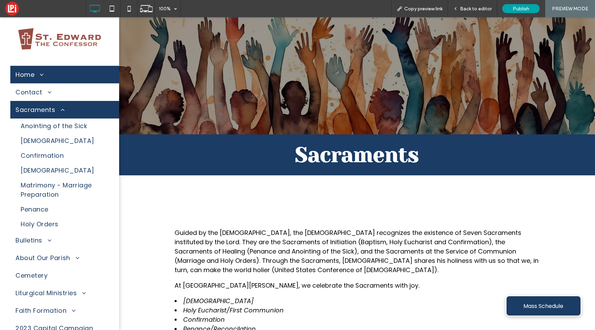
click at [40, 74] on span at bounding box center [39, 75] width 10 height 6
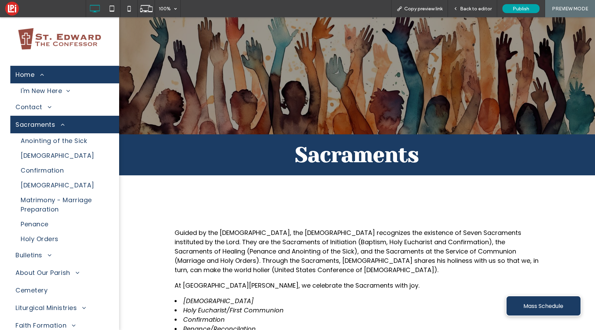
click at [42, 76] on span at bounding box center [39, 75] width 10 height 6
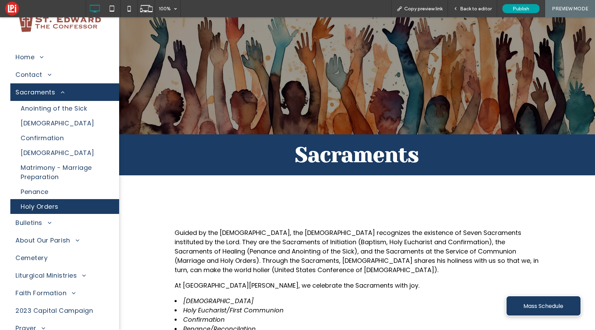
scroll to position [14, 0]
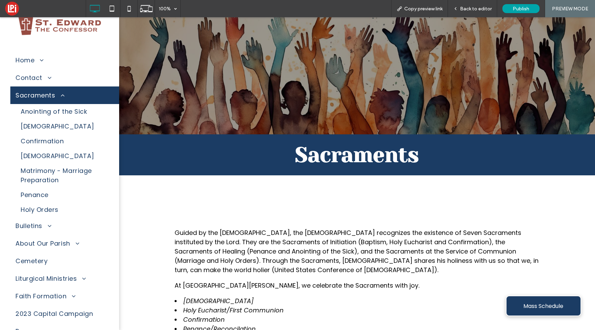
click at [64, 98] on span at bounding box center [60, 95] width 10 height 6
click at [62, 94] on span at bounding box center [60, 95] width 10 height 6
click at [61, 93] on span at bounding box center [60, 95] width 10 height 6
click at [62, 95] on span at bounding box center [60, 95] width 10 height 6
click at [80, 243] on link "About Our Parish" at bounding box center [64, 244] width 109 height 18
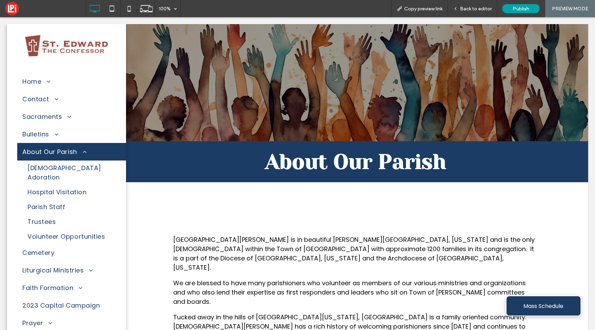
scroll to position [0, 0]
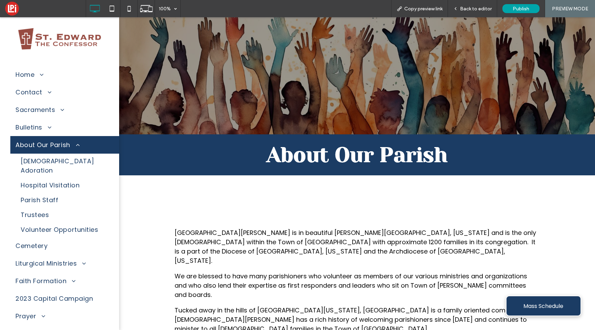
click at [76, 146] on span at bounding box center [75, 145] width 10 height 6
click at [78, 145] on span at bounding box center [75, 145] width 10 height 6
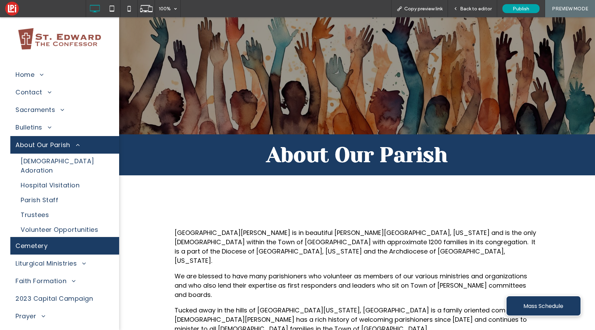
click at [84, 237] on link "Cemetery" at bounding box center [64, 246] width 109 height 18
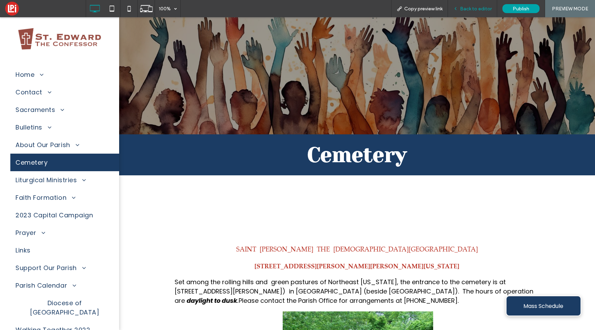
click at [489, 9] on span "Back to editor" at bounding box center [476, 9] width 32 height 6
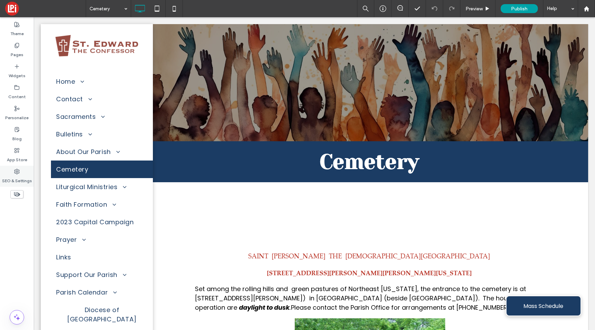
click at [22, 172] on div "SEO & Settings" at bounding box center [17, 176] width 34 height 21
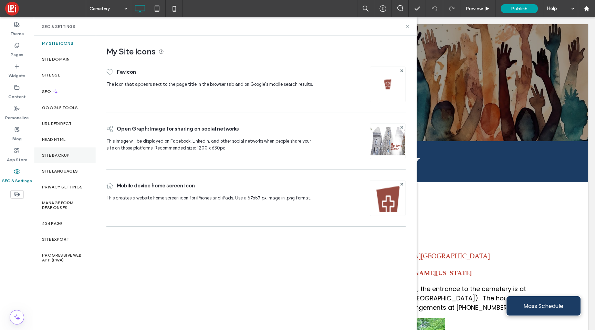
click at [66, 156] on label "Site Backup" at bounding box center [56, 155] width 28 height 5
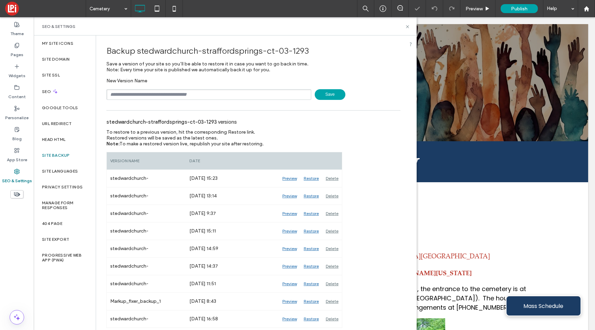
click at [318, 95] on span "Save" at bounding box center [330, 94] width 31 height 11
click at [410, 24] on div "SEO & Settings" at bounding box center [225, 26] width 383 height 18
click at [409, 24] on icon at bounding box center [407, 26] width 5 height 5
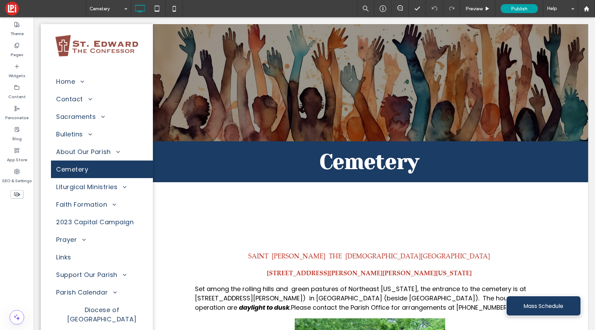
click at [12, 9] on span at bounding box center [45, 9] width 81 height 14
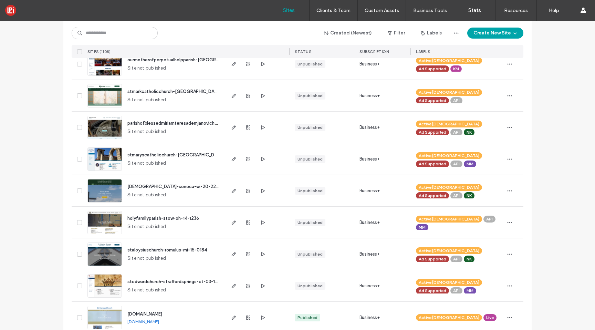
scroll to position [151, 0]
click at [140, 217] on span "holyfamilyparish-stow-oh-14-1236" at bounding box center [163, 218] width 72 height 5
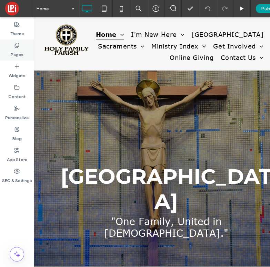
click at [16, 51] on label "Pages" at bounding box center [17, 53] width 13 height 10
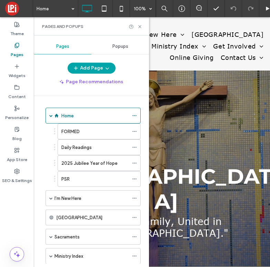
click at [41, 74] on div "Add Page Page Recommendations" at bounding box center [91, 75] width 115 height 25
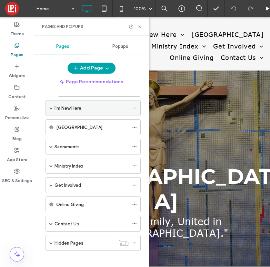
scroll to position [95, 0]
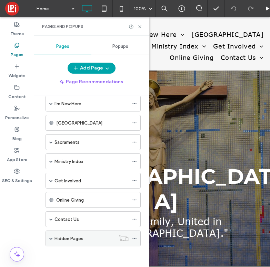
click at [49, 234] on span at bounding box center [50, 238] width 3 height 15
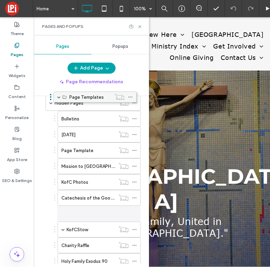
scroll to position [196, 0]
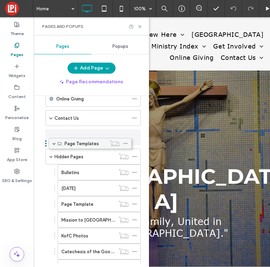
drag, startPoint x: 75, startPoint y: 237, endPoint x: 66, endPoint y: 139, distance: 97.9
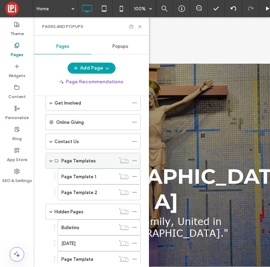
scroll to position [165, 0]
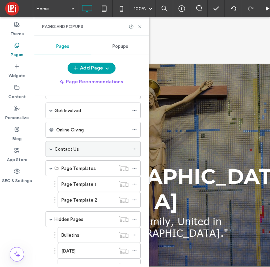
click at [52, 150] on span at bounding box center [50, 148] width 3 height 3
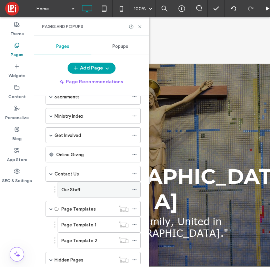
scroll to position [139, 0]
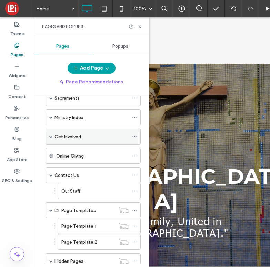
click at [51, 137] on span at bounding box center [50, 136] width 3 height 3
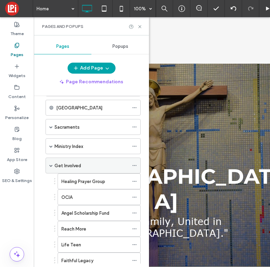
scroll to position [94, 0]
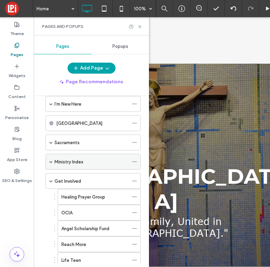
click at [51, 160] on span at bounding box center [50, 161] width 3 height 15
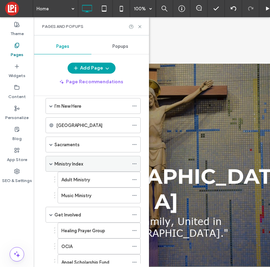
scroll to position [91, 0]
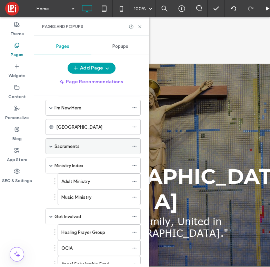
click at [53, 147] on div "Sacraments" at bounding box center [92, 147] width 95 height 16
click at [50, 146] on span at bounding box center [50, 146] width 3 height 3
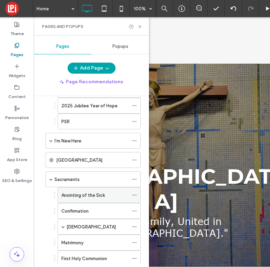
scroll to position [40, 0]
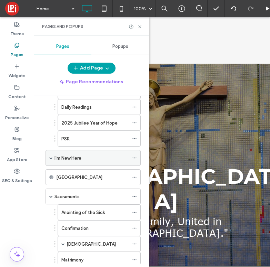
click at [52, 157] on span at bounding box center [50, 157] width 3 height 3
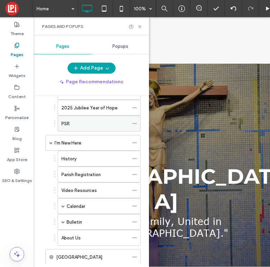
scroll to position [0, 0]
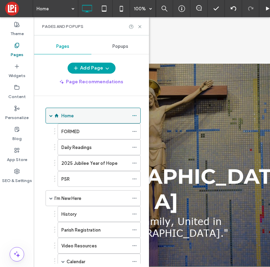
click at [69, 113] on label "Home" at bounding box center [67, 116] width 12 height 12
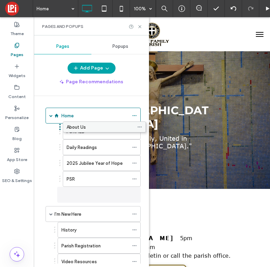
drag, startPoint x: 76, startPoint y: 243, endPoint x: 81, endPoint y: 122, distance: 121.1
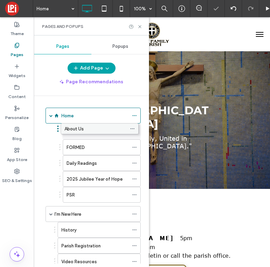
drag, startPoint x: 89, startPoint y: 193, endPoint x: 89, endPoint y: 126, distance: 67.2
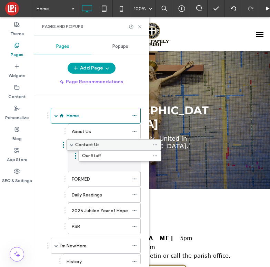
drag, startPoint x: 78, startPoint y: 126, endPoint x: 99, endPoint y: 147, distance: 29.0
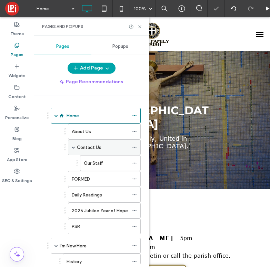
click at [73, 147] on span at bounding box center [73, 147] width 3 height 3
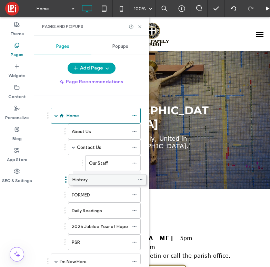
drag, startPoint x: 87, startPoint y: 247, endPoint x: 93, endPoint y: 180, distance: 67.4
drag, startPoint x: 104, startPoint y: 182, endPoint x: 92, endPoint y: 180, distance: 12.0
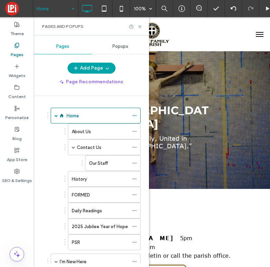
scroll to position [629, 0]
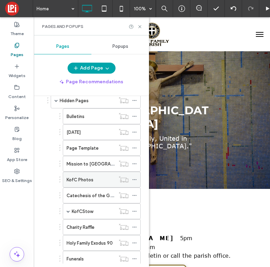
click at [90, 179] on label "KofC Photos" at bounding box center [80, 180] width 27 height 12
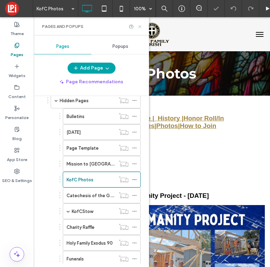
drag, startPoint x: 139, startPoint y: 28, endPoint x: 105, endPoint y: 11, distance: 37.8
click at [139, 28] on use at bounding box center [139, 26] width 3 height 3
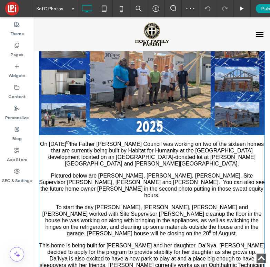
scroll to position [280, 0]
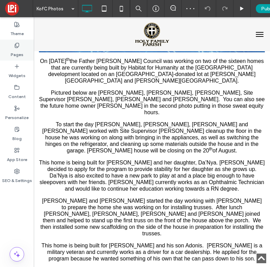
click at [7, 48] on div "Pages" at bounding box center [17, 50] width 34 height 21
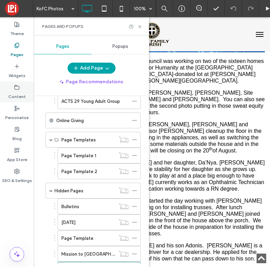
scroll to position [539, 0]
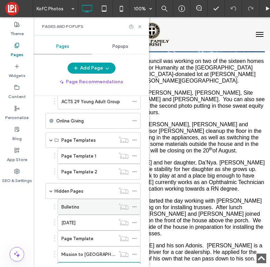
click at [85, 207] on div "Bulletins" at bounding box center [88, 207] width 54 height 7
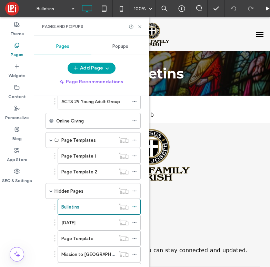
scroll to position [0, 0]
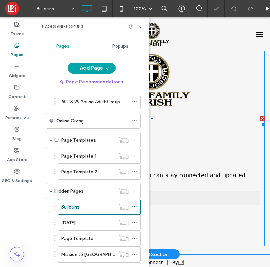
scroll to position [80, 0]
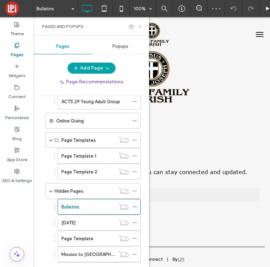
click at [139, 28] on icon at bounding box center [139, 26] width 5 height 5
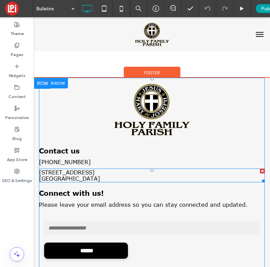
scroll to position [0, 0]
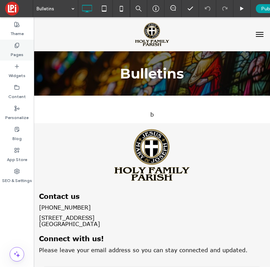
click at [12, 48] on label "Pages" at bounding box center [17, 53] width 13 height 10
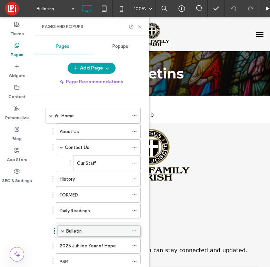
drag, startPoint x: 76, startPoint y: 181, endPoint x: 75, endPoint y: 232, distance: 50.3
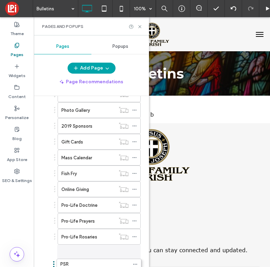
scroll to position [1109, 0]
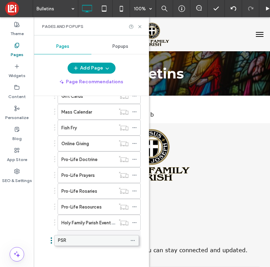
drag, startPoint x: 79, startPoint y: 235, endPoint x: 77, endPoint y: 239, distance: 4.8
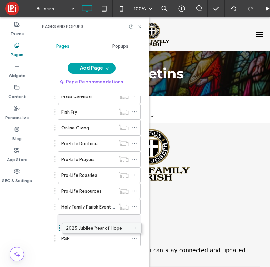
drag, startPoint x: 90, startPoint y: 176, endPoint x: 91, endPoint y: 226, distance: 50.7
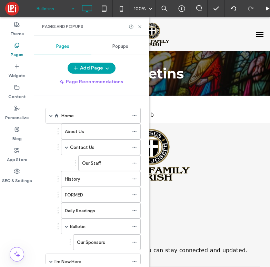
scroll to position [130, 0]
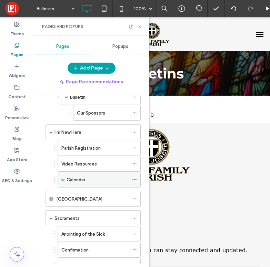
click at [64, 179] on span at bounding box center [62, 179] width 3 height 3
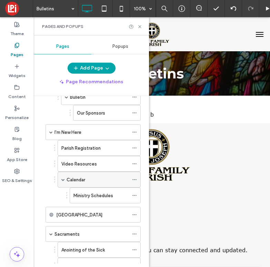
click at [94, 179] on div "Calendar" at bounding box center [98, 179] width 62 height 7
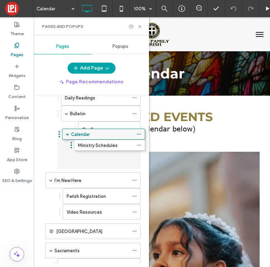
scroll to position [145, 0]
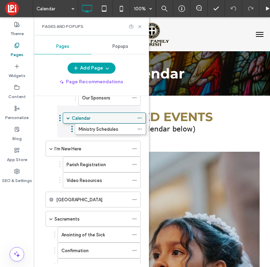
drag, startPoint x: 95, startPoint y: 181, endPoint x: 101, endPoint y: 119, distance: 62.9
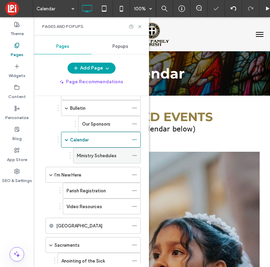
scroll to position [80, 0]
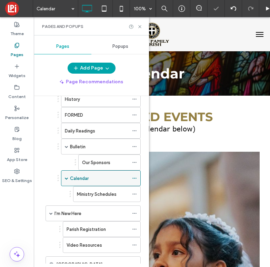
click at [68, 178] on span at bounding box center [66, 178] width 3 height 3
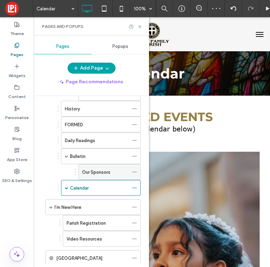
scroll to position [69, 0]
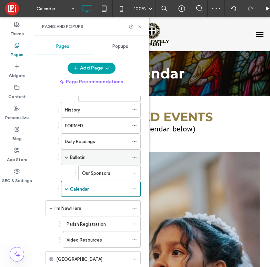
click at [66, 157] on span at bounding box center [66, 157] width 3 height 3
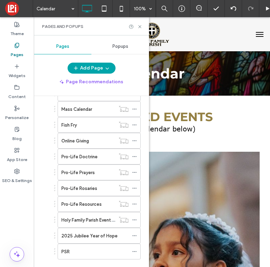
scroll to position [1080, 0]
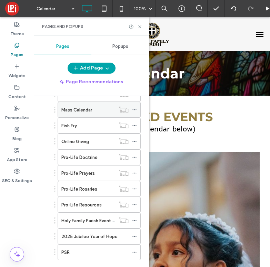
click at [90, 108] on label "Mass Calendar" at bounding box center [76, 110] width 31 height 12
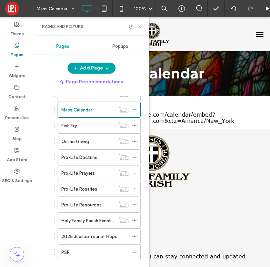
scroll to position [0, 0]
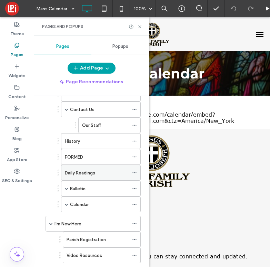
scroll to position [38, 0]
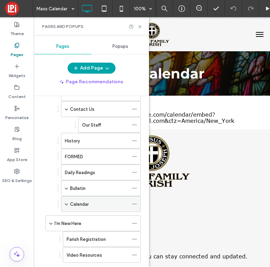
click at [89, 206] on label "Calendar" at bounding box center [79, 204] width 19 height 12
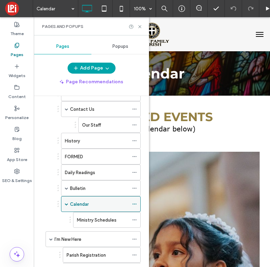
scroll to position [0, 0]
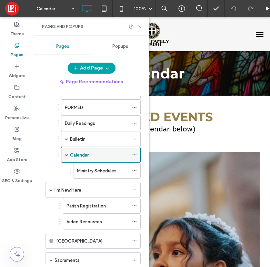
scroll to position [88, 0]
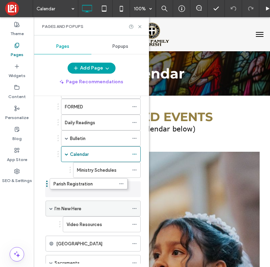
drag, startPoint x: 82, startPoint y: 205, endPoint x: 69, endPoint y: 185, distance: 23.9
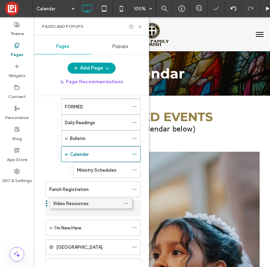
drag, startPoint x: 83, startPoint y: 223, endPoint x: 74, endPoint y: 201, distance: 23.6
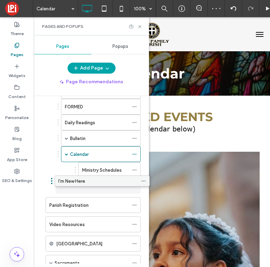
drag, startPoint x: 78, startPoint y: 224, endPoint x: 87, endPoint y: 180, distance: 45.3
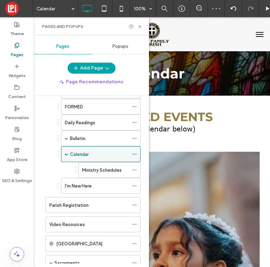
click at [65, 153] on span at bounding box center [66, 154] width 3 height 3
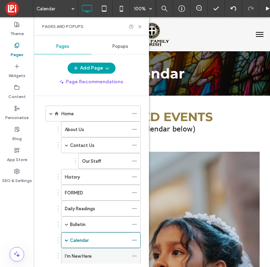
scroll to position [0, 0]
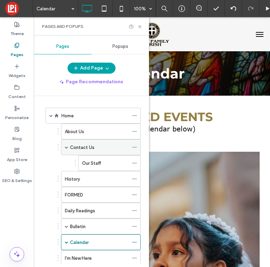
click at [65, 149] on span at bounding box center [66, 147] width 3 height 3
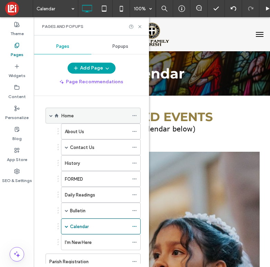
click at [51, 116] on span at bounding box center [50, 115] width 3 height 3
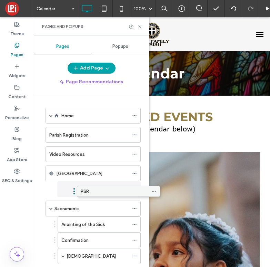
drag, startPoint x: 89, startPoint y: 242, endPoint x: 109, endPoint y: 194, distance: 52.0
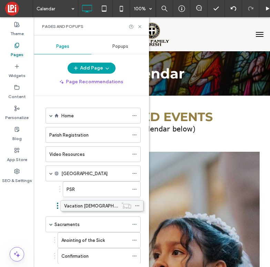
drag, startPoint x: 85, startPoint y: 180, endPoint x: 88, endPoint y: 205, distance: 25.3
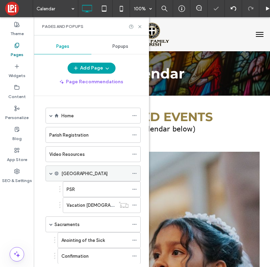
click at [49, 173] on div "Holy Family School" at bounding box center [92, 174] width 95 height 16
click at [51, 173] on span at bounding box center [50, 173] width 3 height 3
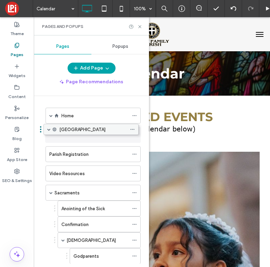
drag, startPoint x: 81, startPoint y: 173, endPoint x: 79, endPoint y: 131, distance: 41.7
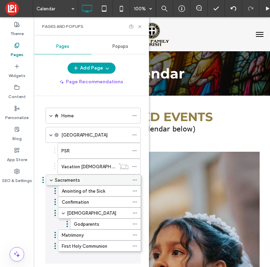
drag, startPoint x: 84, startPoint y: 226, endPoint x: 84, endPoint y: 184, distance: 42.0
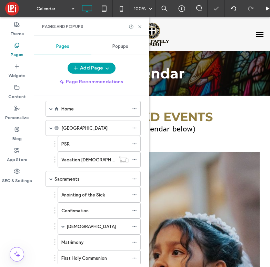
scroll to position [9, 0]
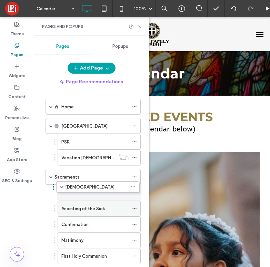
drag, startPoint x: 89, startPoint y: 225, endPoint x: 88, endPoint y: 188, distance: 37.2
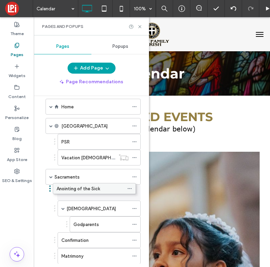
drag, startPoint x: 83, startPoint y: 223, endPoint x: 79, endPoint y: 186, distance: 37.2
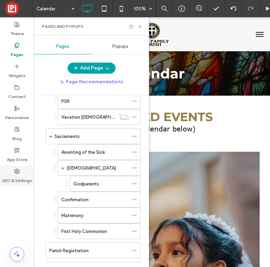
scroll to position [59, 0]
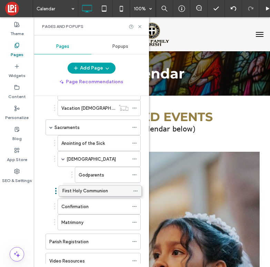
drag, startPoint x: 80, startPoint y: 223, endPoint x: 81, endPoint y: 192, distance: 31.7
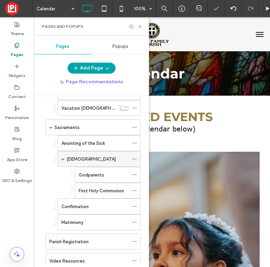
click at [60, 158] on div "Baptism" at bounding box center [99, 159] width 83 height 16
click at [62, 157] on span at bounding box center [62, 158] width 3 height 3
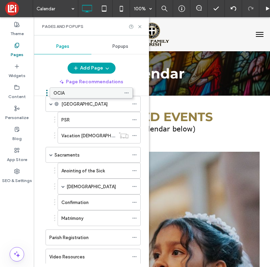
scroll to position [0, 0]
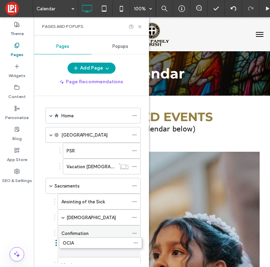
drag, startPoint x: 102, startPoint y: 177, endPoint x: 103, endPoint y: 241, distance: 63.1
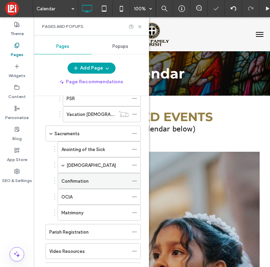
scroll to position [57, 0]
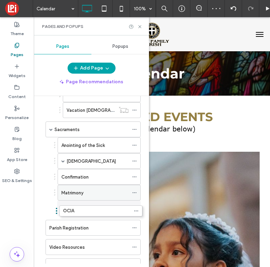
drag, startPoint x: 87, startPoint y: 196, endPoint x: 89, endPoint y: 211, distance: 14.9
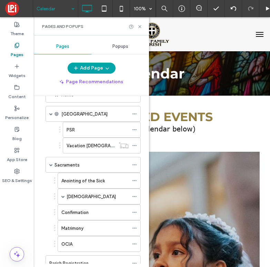
scroll to position [28, 0]
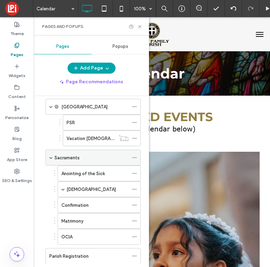
click at [52, 157] on span at bounding box center [50, 157] width 3 height 3
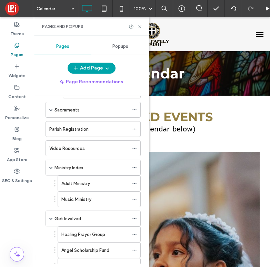
scroll to position [60, 0]
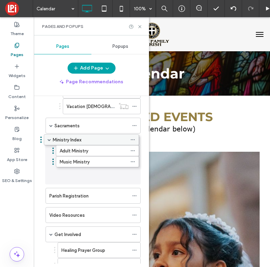
drag, startPoint x: 77, startPoint y: 180, endPoint x: 75, endPoint y: 138, distance: 41.4
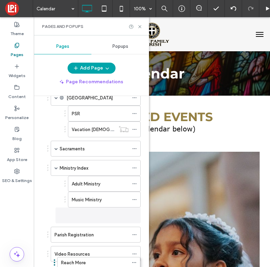
scroll to position [58, 0]
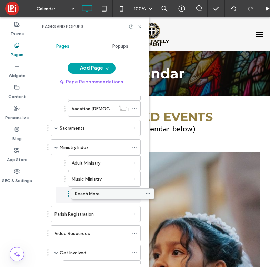
drag, startPoint x: 81, startPoint y: 180, endPoint x: 94, endPoint y: 193, distance: 18.8
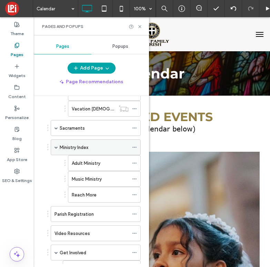
click at [79, 149] on label "Ministry Index" at bounding box center [74, 148] width 29 height 12
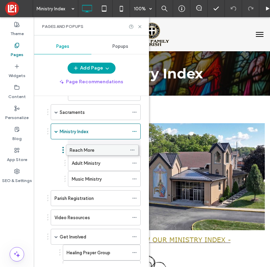
drag, startPoint x: 98, startPoint y: 195, endPoint x: 96, endPoint y: 149, distance: 45.9
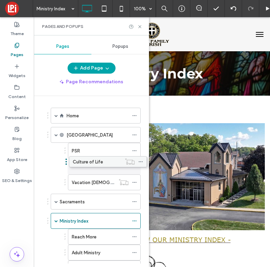
drag, startPoint x: 99, startPoint y: 179, endPoint x: 105, endPoint y: 160, distance: 19.9
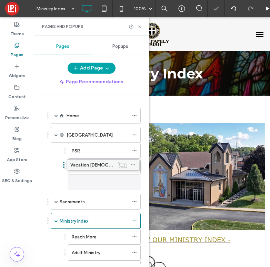
drag, startPoint x: 104, startPoint y: 181, endPoint x: 102, endPoint y: 162, distance: 19.3
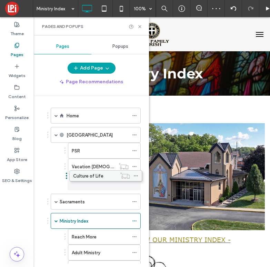
drag, startPoint x: 95, startPoint y: 183, endPoint x: 96, endPoint y: 175, distance: 7.7
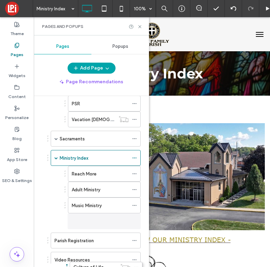
scroll to position [68, 0]
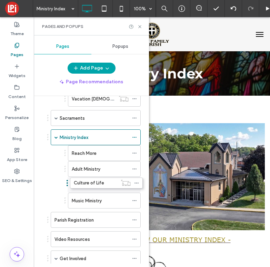
drag, startPoint x: 94, startPoint y: 164, endPoint x: 96, endPoint y: 177, distance: 12.6
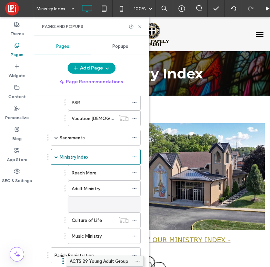
scroll to position [83, 0]
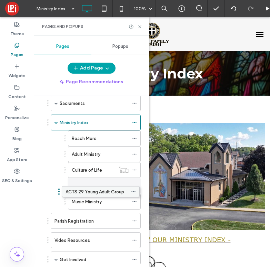
drag, startPoint x: 106, startPoint y: 178, endPoint x: 105, endPoint y: 189, distance: 11.1
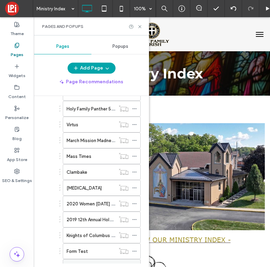
scroll to position [529, 0]
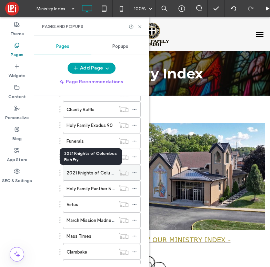
click at [84, 171] on label "2021 Knights of Columbus Fish Fry" at bounding box center [102, 173] width 71 height 12
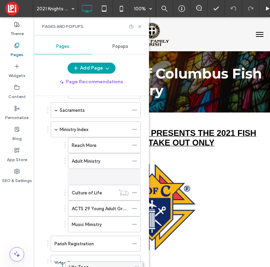
scroll to position [96, 0]
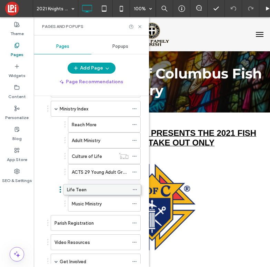
drag, startPoint x: 85, startPoint y: 178, endPoint x: 85, endPoint y: 187, distance: 9.0
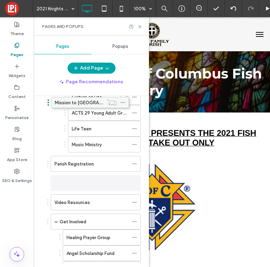
scroll to position [108, 0]
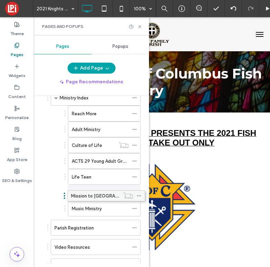
drag, startPoint x: 94, startPoint y: 179, endPoint x: 99, endPoint y: 194, distance: 15.8
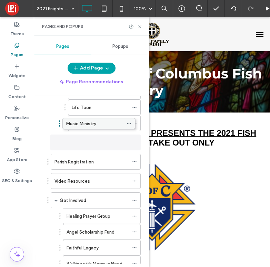
scroll to position [177, 0]
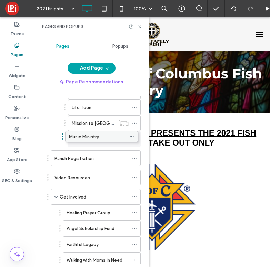
drag, startPoint x: 104, startPoint y: 179, endPoint x: 102, endPoint y: 135, distance: 44.2
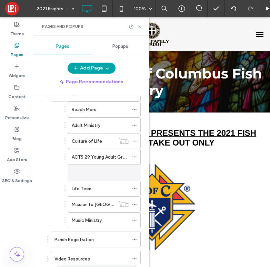
scroll to position [139, 0]
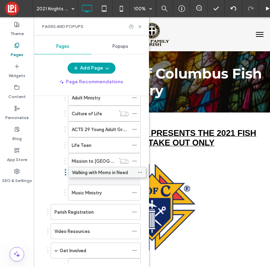
drag, startPoint x: 102, startPoint y: 178, endPoint x: 107, endPoint y: 170, distance: 9.7
drag, startPoint x: 94, startPoint y: 192, endPoint x: 93, endPoint y: 170, distance: 21.7
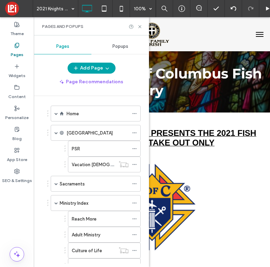
scroll to position [0, 0]
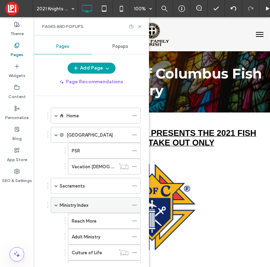
click at [55, 206] on span at bounding box center [55, 205] width 3 height 3
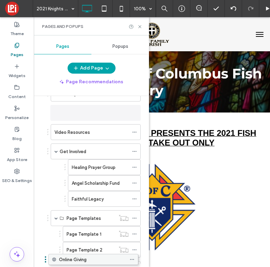
scroll to position [132, 0]
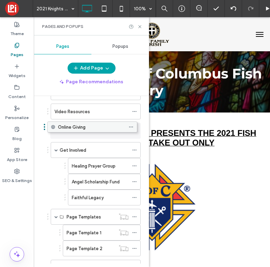
drag, startPoint x: 80, startPoint y: 203, endPoint x: 76, endPoint y: 129, distance: 74.2
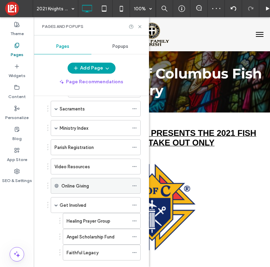
scroll to position [75, 0]
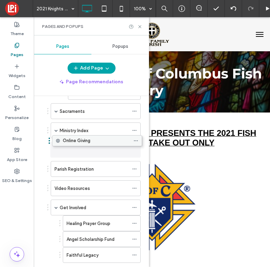
drag, startPoint x: 72, startPoint y: 188, endPoint x: 74, endPoint y: 143, distance: 45.2
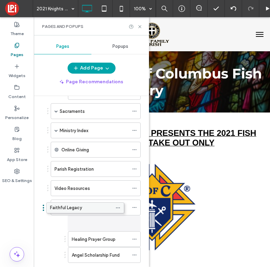
scroll to position [94, 0]
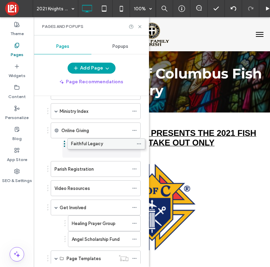
drag, startPoint x: 95, startPoint y: 254, endPoint x: 100, endPoint y: 142, distance: 112.1
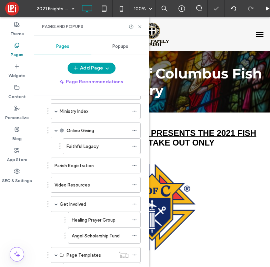
scroll to position [91, 0]
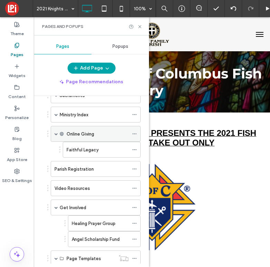
click at [56, 133] on span at bounding box center [55, 133] width 3 height 3
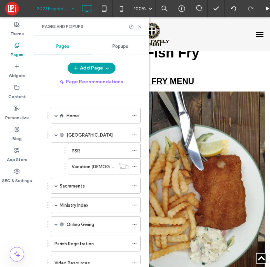
scroll to position [347, 0]
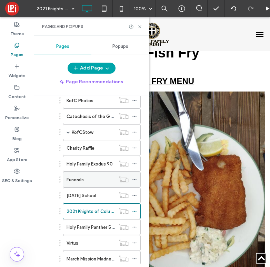
click at [96, 181] on div "Funerals" at bounding box center [91, 179] width 49 height 7
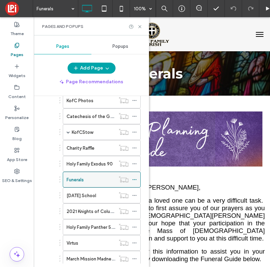
click at [135, 181] on icon at bounding box center [134, 179] width 5 height 5
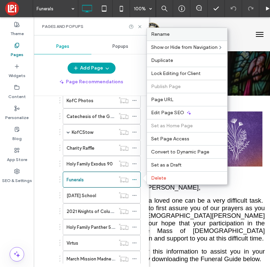
click at [196, 36] on label "Rename" at bounding box center [187, 34] width 72 height 6
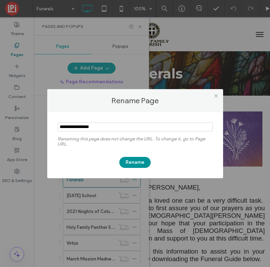
type input "**********"
click at [139, 165] on button "Rename" at bounding box center [134, 162] width 31 height 11
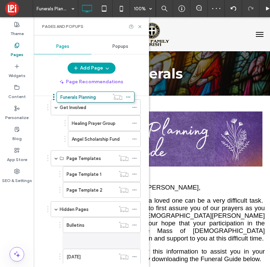
scroll to position [120, 0]
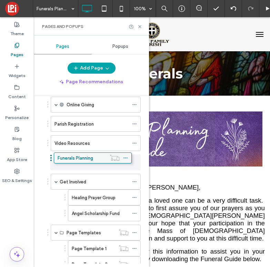
drag, startPoint x: 101, startPoint y: 183, endPoint x: 92, endPoint y: 160, distance: 24.1
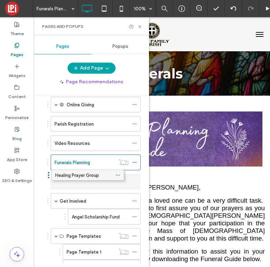
drag, startPoint x: 102, startPoint y: 197, endPoint x: 86, endPoint y: 174, distance: 28.7
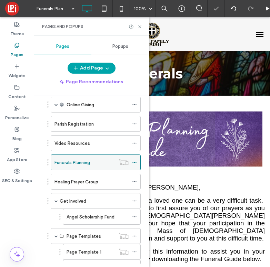
click at [134, 162] on use at bounding box center [134, 162] width 4 height 1
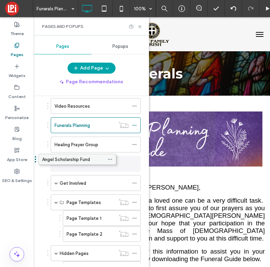
scroll to position [176, 0]
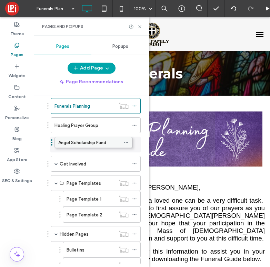
drag, startPoint x: 103, startPoint y: 179, endPoint x: 95, endPoint y: 141, distance: 39.1
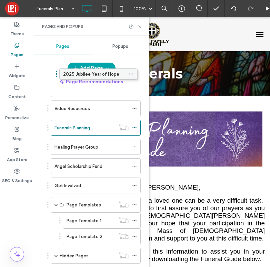
scroll to position [134, 0]
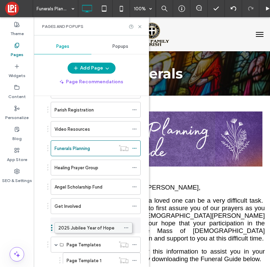
drag, startPoint x: 103, startPoint y: 239, endPoint x: 95, endPoint y: 228, distance: 14.3
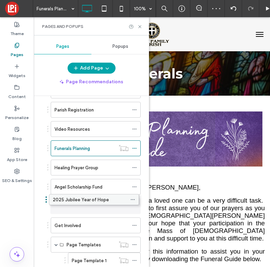
drag, startPoint x: 79, startPoint y: 223, endPoint x: 78, endPoint y: 198, distance: 24.8
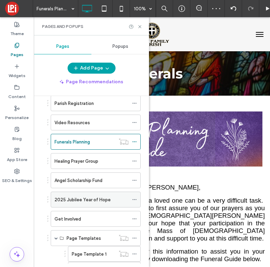
scroll to position [143, 0]
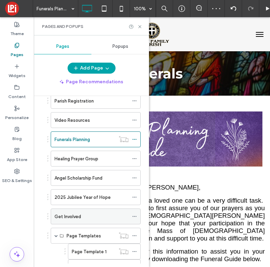
click at [77, 212] on div "Get Involved" at bounding box center [91, 216] width 74 height 15
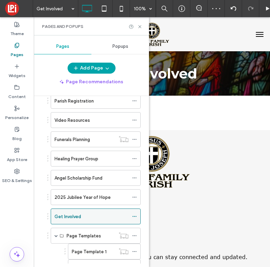
scroll to position [0, 0]
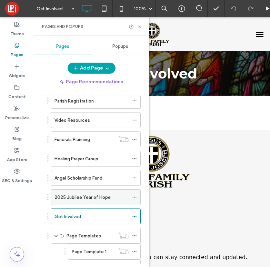
click at [54, 195] on label "2025 Jubilee Year of Hope" at bounding box center [82, 198] width 56 height 12
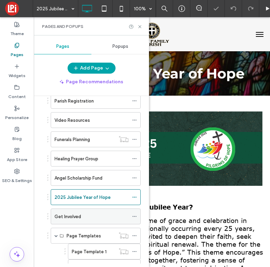
click at [68, 213] on label "Get Involved" at bounding box center [67, 217] width 27 height 12
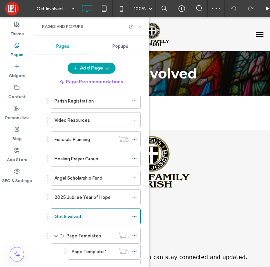
click at [139, 26] on use at bounding box center [139, 26] width 3 height 3
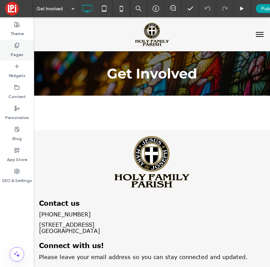
click at [18, 53] on label "Pages" at bounding box center [17, 53] width 13 height 10
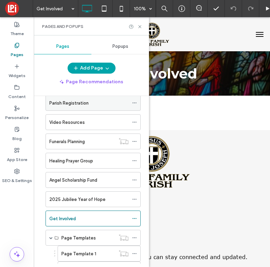
scroll to position [160, 0]
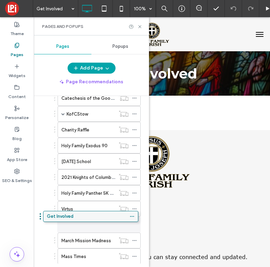
drag, startPoint x: 95, startPoint y: 213, endPoint x: 92, endPoint y: 222, distance: 9.9
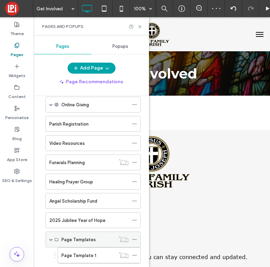
scroll to position [105, 0]
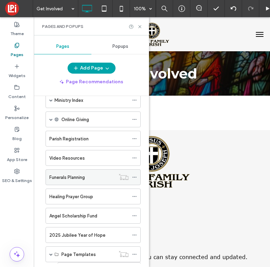
click at [134, 176] on icon at bounding box center [134, 177] width 5 height 5
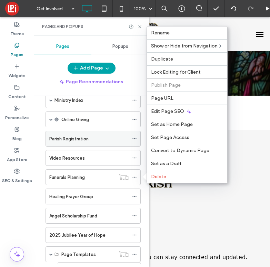
scroll to position [0, 0]
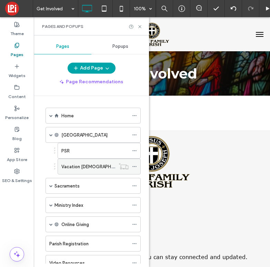
click at [135, 166] on icon at bounding box center [134, 166] width 5 height 5
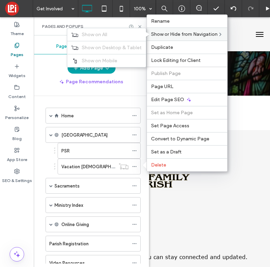
click at [164, 33] on span "Show or Hide from Navigation" at bounding box center [184, 34] width 67 height 6
click at [114, 34] on label "Show on All" at bounding box center [112, 35] width 60 height 6
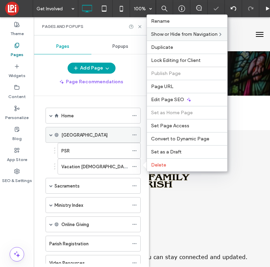
click at [49, 135] on span at bounding box center [50, 134] width 3 height 3
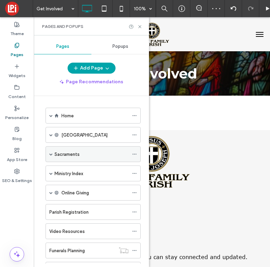
click at [51, 156] on span at bounding box center [50, 154] width 3 height 15
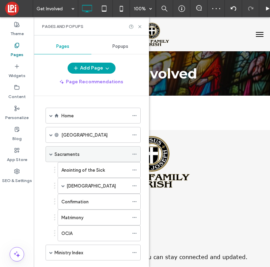
click at [51, 156] on span at bounding box center [50, 154] width 3 height 15
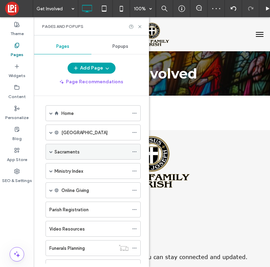
scroll to position [4, 0]
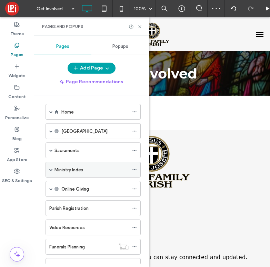
click at [51, 167] on span at bounding box center [50, 169] width 3 height 15
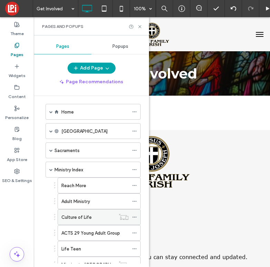
click at [134, 217] on use at bounding box center [134, 217] width 4 height 1
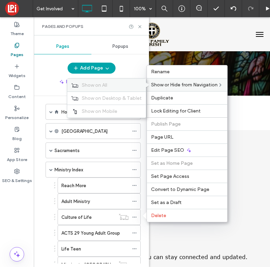
click at [118, 86] on label "Show on All" at bounding box center [112, 85] width 60 height 6
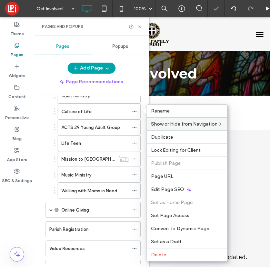
scroll to position [112, 0]
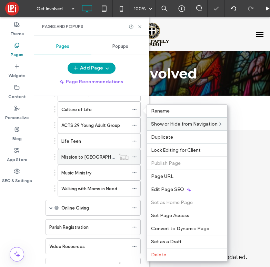
click at [132, 155] on div at bounding box center [123, 156] width 17 height 7
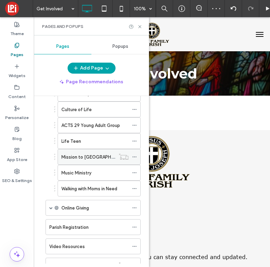
click at [134, 157] on use at bounding box center [134, 157] width 4 height 1
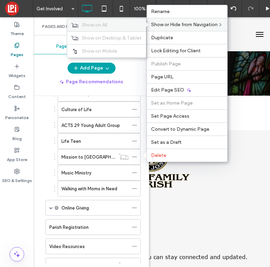
click at [136, 25] on label "Show on All" at bounding box center [112, 25] width 60 height 6
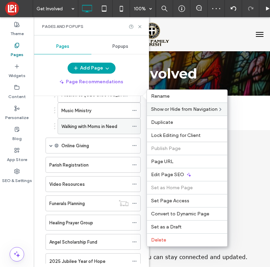
scroll to position [194, 0]
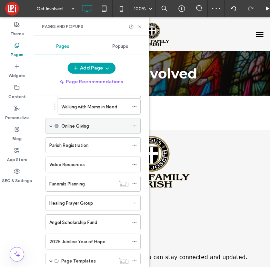
click at [49, 123] on div "Online Giving" at bounding box center [92, 126] width 95 height 16
click at [52, 125] on span at bounding box center [50, 125] width 3 height 3
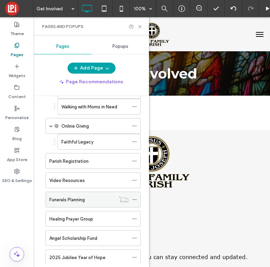
click at [135, 201] on icon at bounding box center [134, 199] width 5 height 5
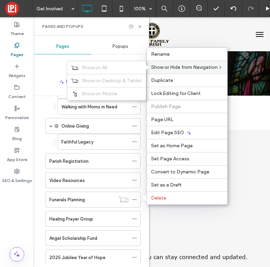
click at [166, 69] on span "Show or Hide from Navigation" at bounding box center [184, 67] width 67 height 6
click at [139, 69] on label "Show on All" at bounding box center [112, 68] width 60 height 6
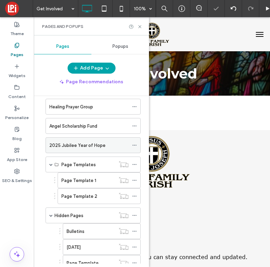
scroll to position [0, 0]
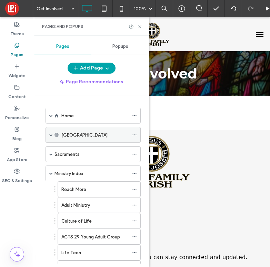
click at [50, 134] on span at bounding box center [50, 134] width 3 height 3
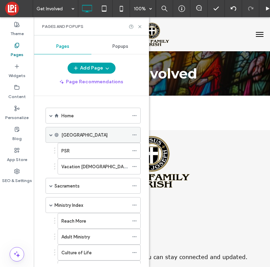
click at [52, 134] on span at bounding box center [50, 134] width 3 height 3
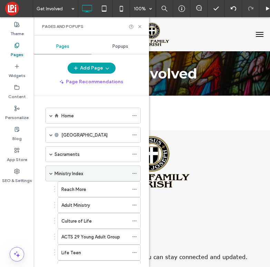
click at [51, 173] on span at bounding box center [50, 173] width 3 height 3
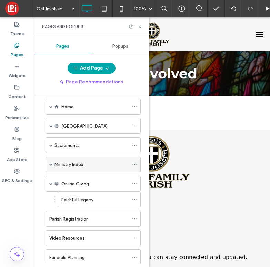
scroll to position [17, 0]
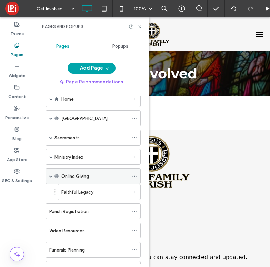
click at [51, 177] on span at bounding box center [50, 176] width 3 height 3
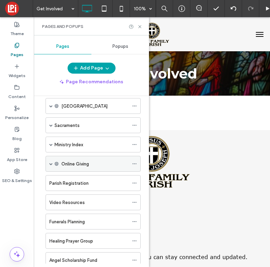
scroll to position [31, 0]
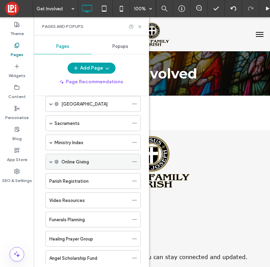
click at [52, 163] on span at bounding box center [50, 161] width 3 height 3
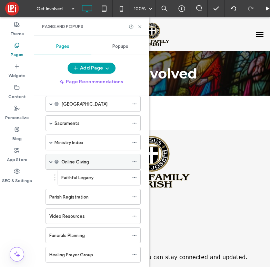
click at [52, 163] on span at bounding box center [50, 161] width 3 height 3
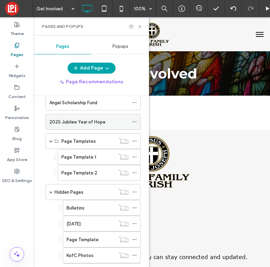
scroll to position [197, 0]
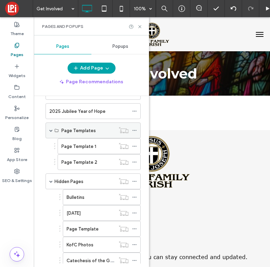
click at [50, 131] on span at bounding box center [50, 130] width 3 height 3
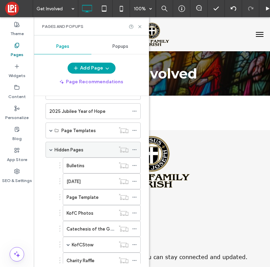
click at [50, 151] on span at bounding box center [50, 149] width 3 height 3
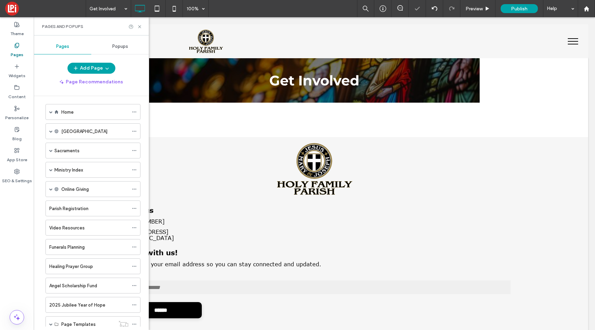
scroll to position [46, 0]
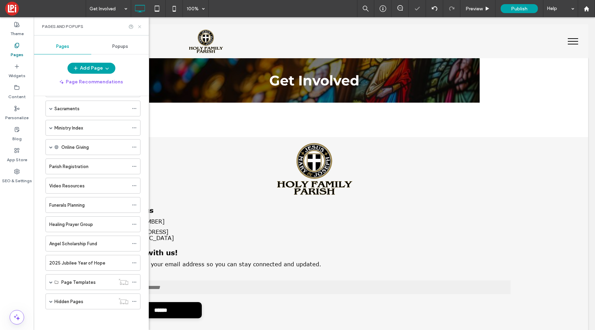
click at [139, 28] on icon at bounding box center [139, 26] width 5 height 5
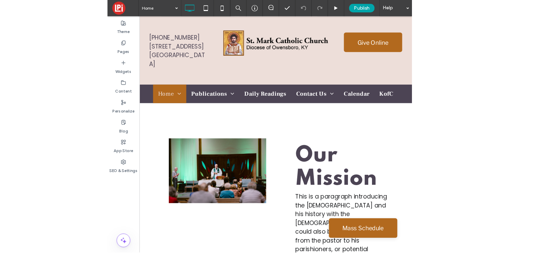
scroll to position [843, 0]
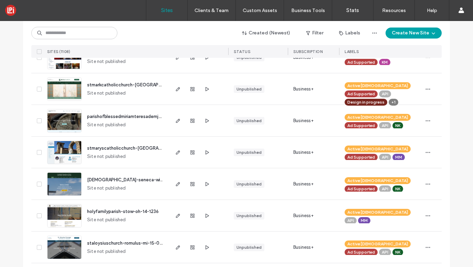
scroll to position [159, 0]
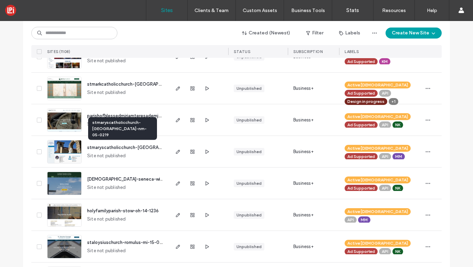
click at [114, 147] on span "stmaryscatholicchurch-[GEOGRAPHIC_DATA]-nm-05-0219" at bounding box center [149, 147] width 125 height 5
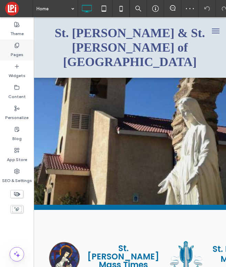
click at [18, 44] on icon at bounding box center [17, 46] width 6 height 6
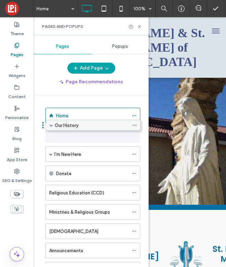
drag, startPoint x: 59, startPoint y: 151, endPoint x: 59, endPoint y: 127, distance: 24.5
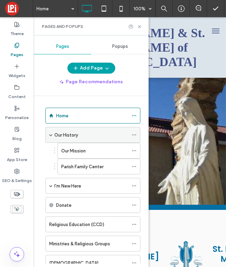
click at [51, 135] on span at bounding box center [50, 134] width 3 height 3
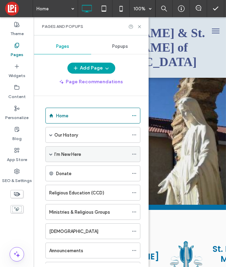
click at [48, 154] on div "I'm New Here" at bounding box center [92, 154] width 95 height 16
click at [50, 154] on span at bounding box center [50, 154] width 3 height 3
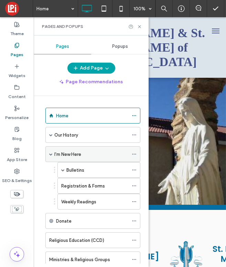
click at [50, 154] on span at bounding box center [50, 154] width 3 height 3
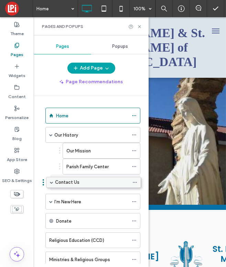
drag, startPoint x: 76, startPoint y: 213, endPoint x: 77, endPoint y: 184, distance: 28.6
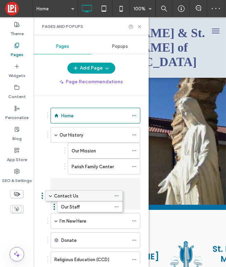
drag, startPoint x: 80, startPoint y: 183, endPoint x: 63, endPoint y: 195, distance: 21.5
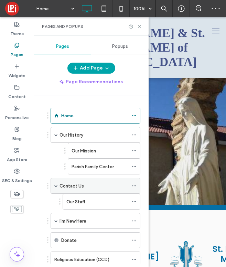
click at [56, 186] on span at bounding box center [55, 185] width 3 height 3
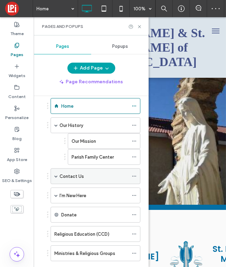
scroll to position [28, 0]
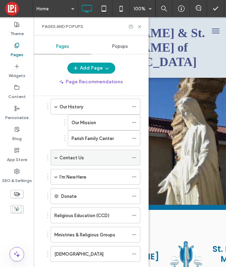
click at [57, 157] on span at bounding box center [55, 157] width 3 height 3
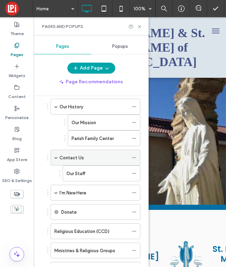
click at [57, 157] on span at bounding box center [55, 157] width 3 height 3
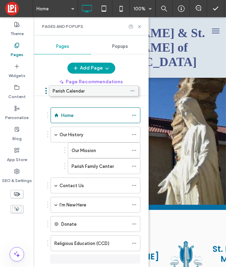
scroll to position [0, 0]
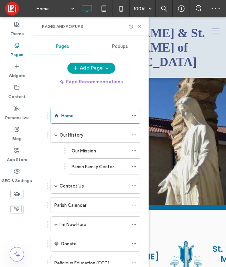
click at [47, 86] on div "Page Recommendations" at bounding box center [91, 81] width 115 height 11
click at [56, 59] on div "Pages Popups Add Page Page Recommendations Home Our History Our Mission Parish …" at bounding box center [91, 151] width 115 height 225
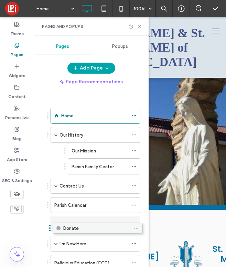
drag, startPoint x: 78, startPoint y: 243, endPoint x: 79, endPoint y: 229, distance: 13.5
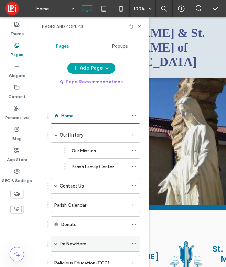
click at [58, 245] on div "I'm New Here" at bounding box center [96, 244] width 90 height 16
click at [56, 244] on span at bounding box center [55, 243] width 3 height 3
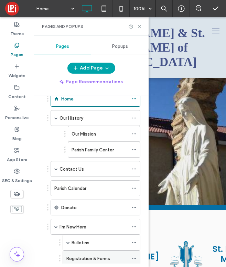
scroll to position [39, 0]
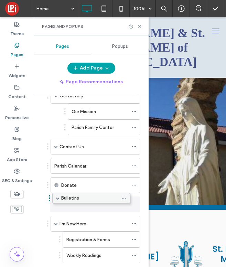
drag, startPoint x: 89, startPoint y: 218, endPoint x: 78, endPoint y: 195, distance: 25.3
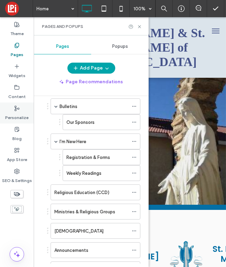
scroll to position [136, 0]
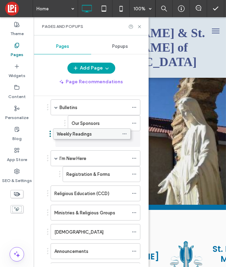
drag, startPoint x: 89, startPoint y: 174, endPoint x: 80, endPoint y: 135, distance: 39.4
click at [80, 136] on label "Weekly Readings" at bounding box center [89, 139] width 35 height 12
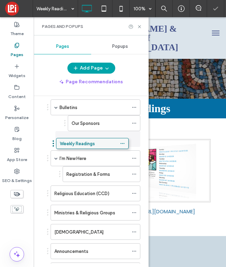
drag, startPoint x: 89, startPoint y: 139, endPoint x: 77, endPoint y: 143, distance: 12.2
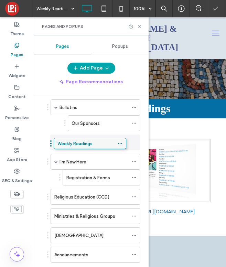
drag, startPoint x: 84, startPoint y: 139, endPoint x: 70, endPoint y: 142, distance: 14.5
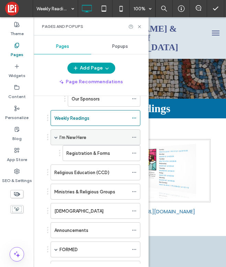
scroll to position [230, 0]
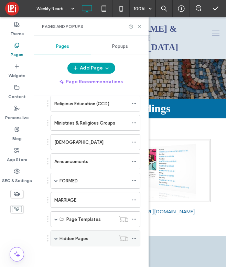
click at [58, 239] on span at bounding box center [55, 238] width 3 height 3
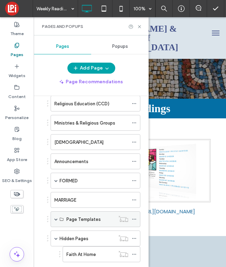
click at [53, 219] on div "Page Templates" at bounding box center [96, 220] width 90 height 16
click at [57, 220] on span at bounding box center [55, 219] width 3 height 3
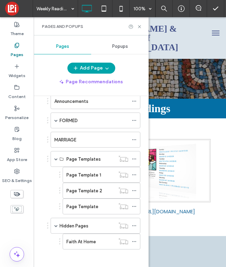
scroll to position [293, 0]
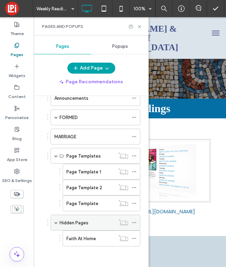
click at [56, 224] on span at bounding box center [55, 222] width 3 height 3
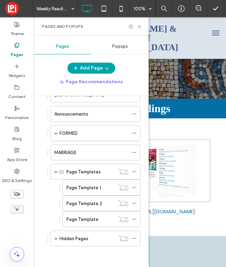
scroll to position [277, 0]
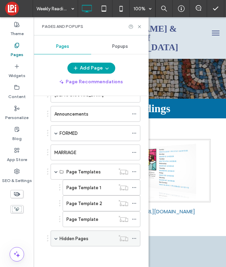
click at [55, 239] on span at bounding box center [55, 238] width 3 height 3
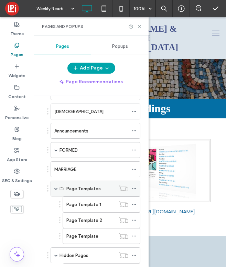
scroll to position [249, 0]
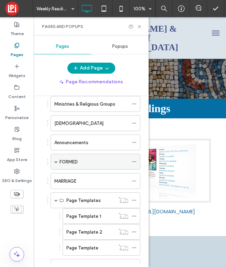
click at [54, 163] on span at bounding box center [55, 161] width 3 height 3
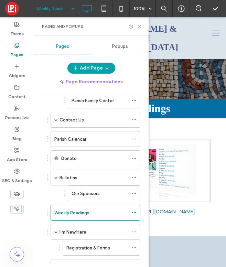
scroll to position [154, 0]
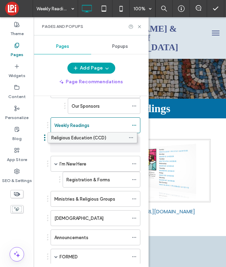
drag, startPoint x: 79, startPoint y: 178, endPoint x: 76, endPoint y: 139, distance: 39.7
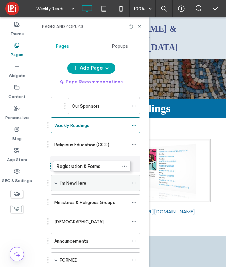
drag, startPoint x: 96, startPoint y: 178, endPoint x: 86, endPoint y: 162, distance: 18.3
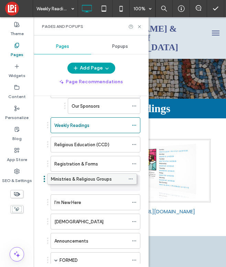
drag, startPoint x: 96, startPoint y: 204, endPoint x: 93, endPoint y: 183, distance: 21.3
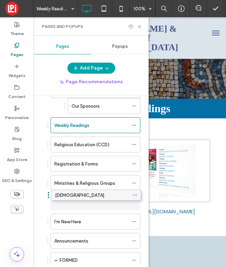
drag, startPoint x: 88, startPoint y: 222, endPoint x: 88, endPoint y: 197, distance: 24.1
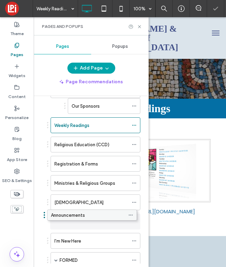
drag, startPoint x: 89, startPoint y: 236, endPoint x: 86, endPoint y: 214, distance: 23.0
click at [135, 222] on icon at bounding box center [134, 221] width 5 height 5
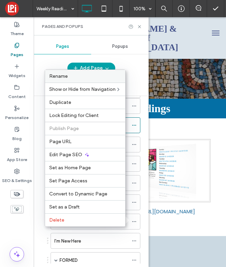
click at [84, 77] on label "Rename" at bounding box center [85, 76] width 72 height 6
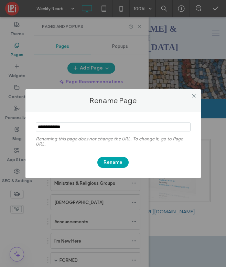
click at [39, 127] on input "notEmpty" at bounding box center [113, 127] width 155 height 9
type input "**********"
click at [112, 161] on button "Rename" at bounding box center [113, 162] width 31 height 11
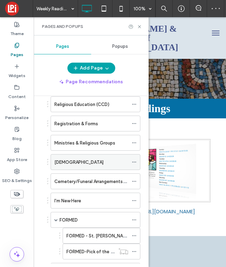
scroll to position [194, 0]
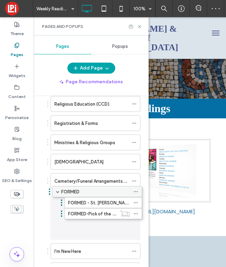
drag, startPoint x: 90, startPoint y: 216, endPoint x: 91, endPoint y: 191, distance: 25.6
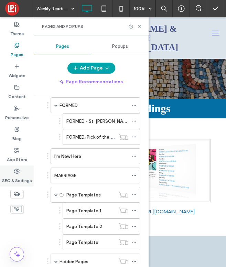
scroll to position [290, 0]
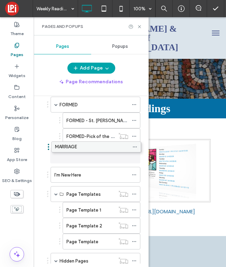
drag, startPoint x: 83, startPoint y: 173, endPoint x: 83, endPoint y: 147, distance: 25.9
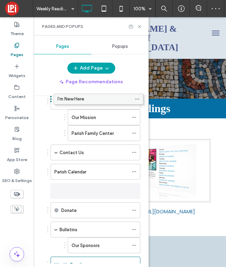
scroll to position [0, 0]
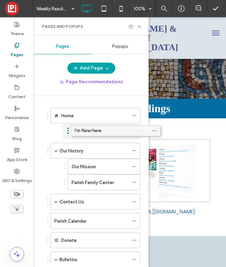
drag, startPoint x: 82, startPoint y: 183, endPoint x: 102, endPoint y: 134, distance: 53.0
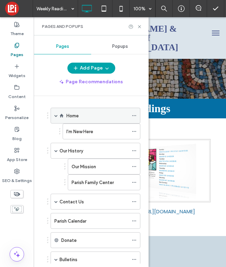
click at [57, 118] on span at bounding box center [55, 115] width 3 height 15
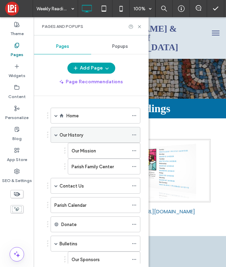
click at [56, 135] on span at bounding box center [55, 134] width 3 height 3
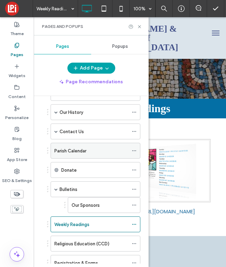
scroll to position [39, 0]
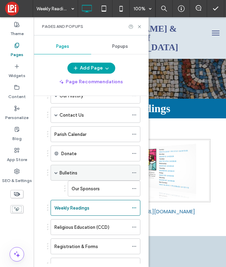
click at [56, 172] on span at bounding box center [55, 172] width 3 height 3
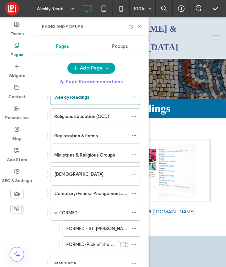
scroll to position [136, 0]
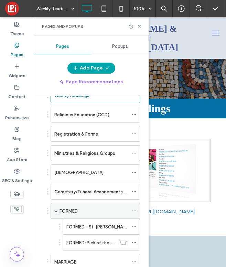
click at [55, 208] on span at bounding box center [55, 211] width 3 height 15
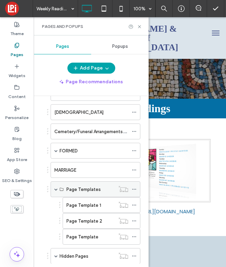
click at [56, 190] on span at bounding box center [55, 189] width 3 height 3
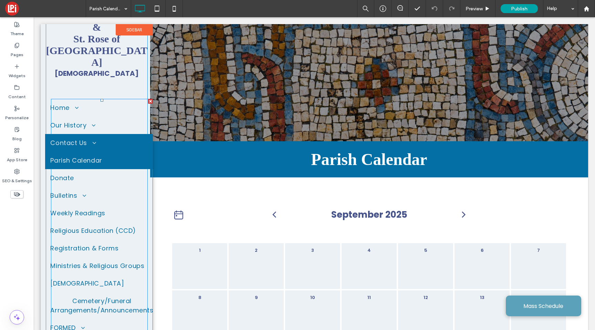
scroll to position [80, 0]
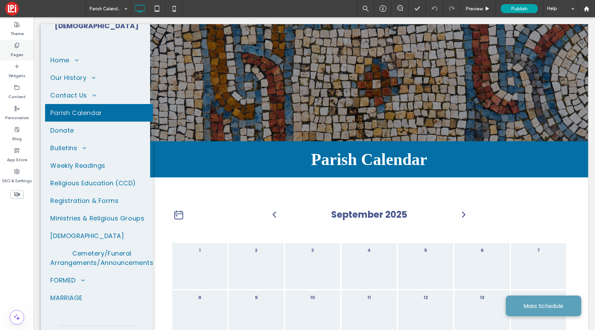
click at [24, 56] on div "Pages" at bounding box center [17, 50] width 34 height 21
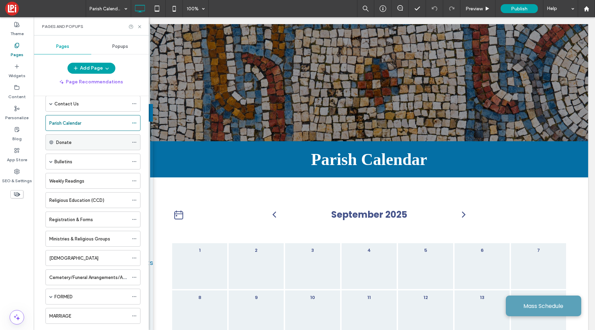
scroll to position [55, 0]
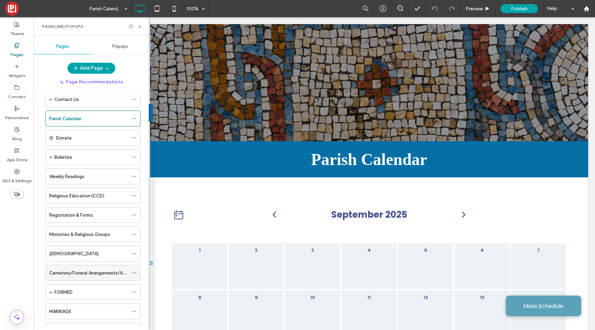
click at [86, 273] on label "Cemetery/Funeral Arrangements/Announcements" at bounding box center [101, 273] width 105 height 12
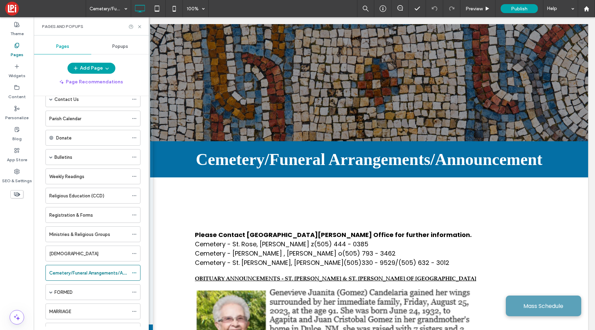
scroll to position [0, 0]
click at [135, 273] on icon at bounding box center [134, 272] width 5 height 5
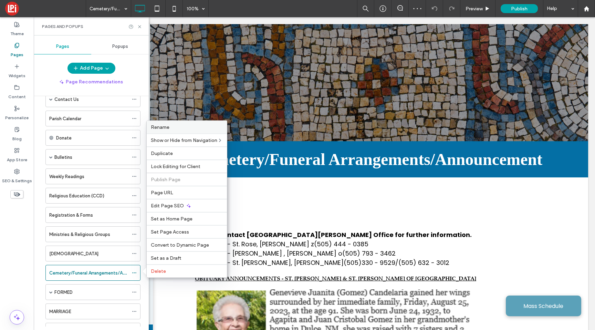
click at [183, 131] on div "Rename" at bounding box center [187, 127] width 80 height 13
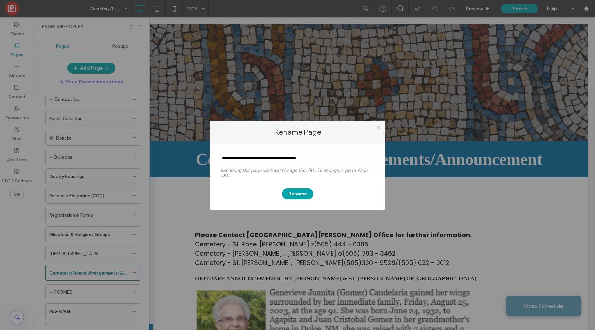
click at [245, 159] on input "notEmpty" at bounding box center [297, 158] width 155 height 9
type input "**********"
click at [305, 196] on button "Rename" at bounding box center [297, 193] width 31 height 11
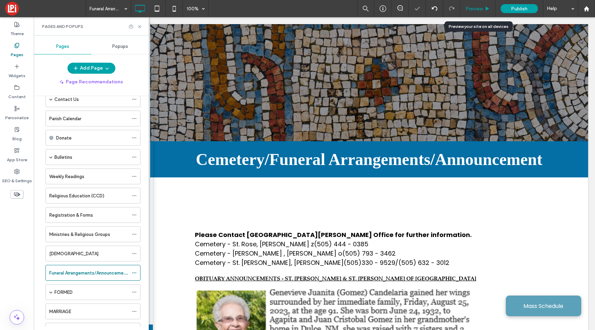
click at [476, 8] on span "Preview" at bounding box center [474, 9] width 17 height 6
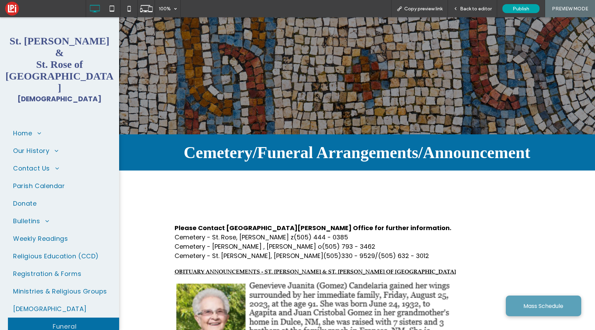
click at [94, 322] on span "Funeral Arrangements/Announcements" at bounding box center [64, 331] width 103 height 19
click at [484, 11] on span "Back to editor" at bounding box center [476, 9] width 32 height 6
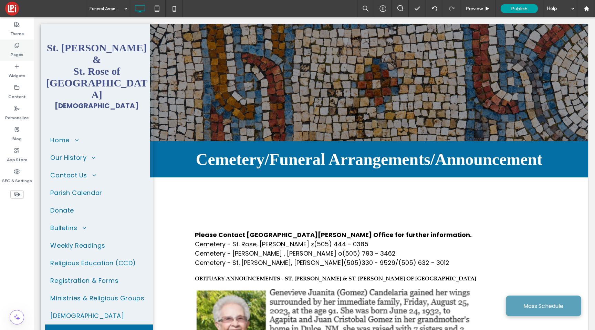
click at [13, 52] on label "Pages" at bounding box center [17, 53] width 13 height 10
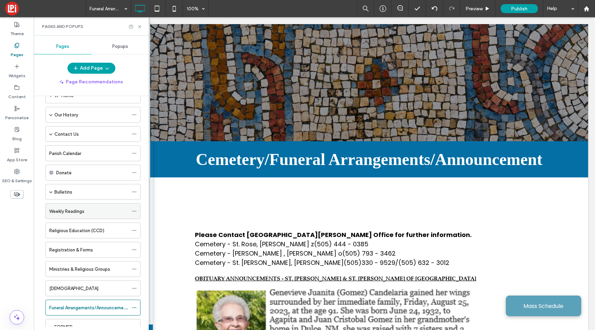
scroll to position [75, 0]
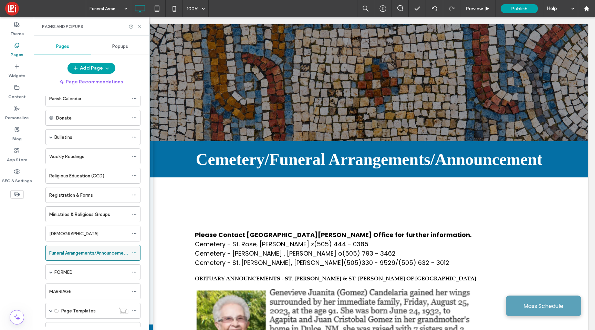
click at [80, 254] on label "Funeral Arrangements/Announcements" at bounding box center [89, 253] width 81 height 12
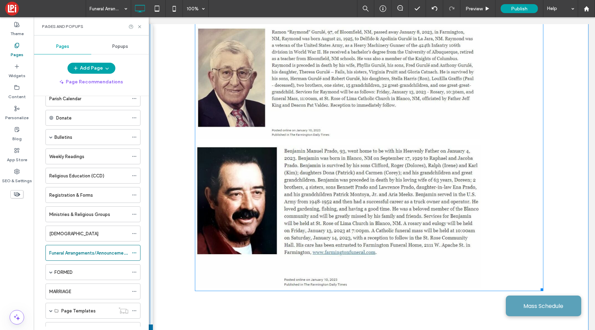
scroll to position [2523, 0]
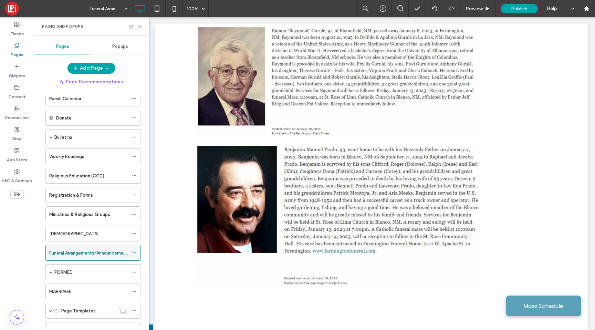
click at [133, 254] on icon at bounding box center [134, 253] width 5 height 5
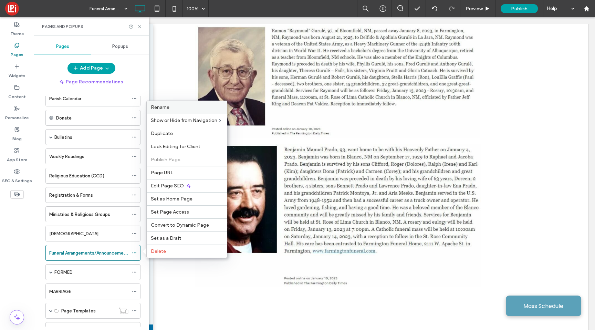
click at [170, 110] on label "Rename" at bounding box center [187, 107] width 72 height 6
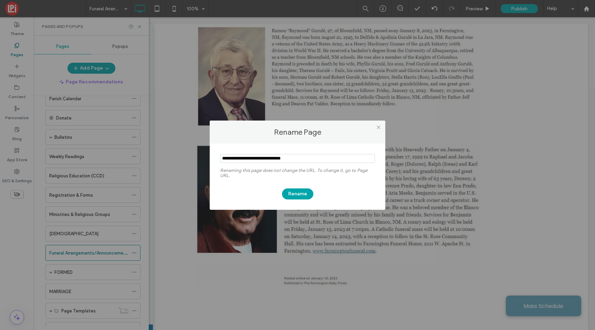
drag, startPoint x: 306, startPoint y: 156, endPoint x: 239, endPoint y: 157, distance: 67.2
click at [239, 157] on input "notEmpty" at bounding box center [297, 158] width 155 height 9
type input "********"
click at [296, 193] on button "Rename" at bounding box center [297, 193] width 31 height 11
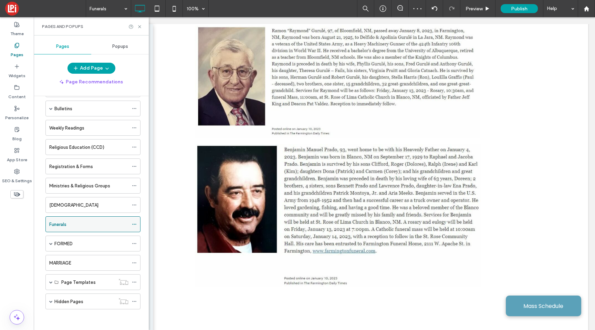
scroll to position [0, 0]
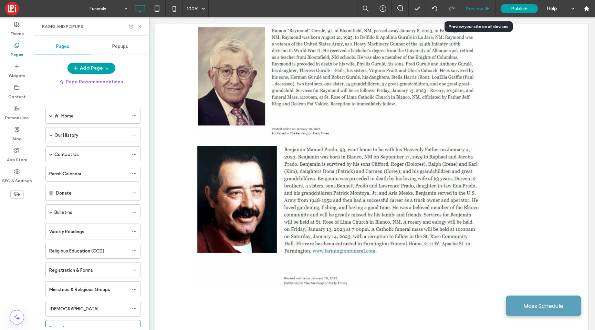
click at [476, 8] on span "Preview" at bounding box center [474, 9] width 17 height 6
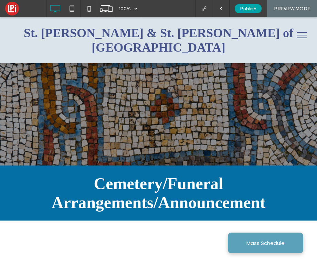
click at [305, 31] on button "menu" at bounding box center [302, 35] width 18 height 18
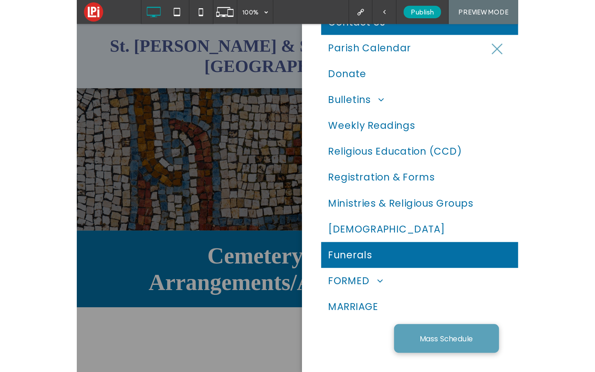
scroll to position [110, 0]
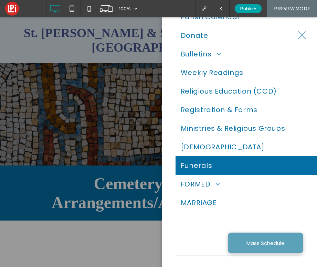
click at [302, 34] on span "menu" at bounding box center [302, 35] width 8 height 8
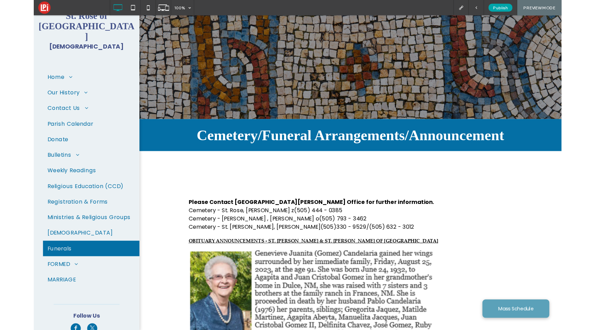
scroll to position [35, 0]
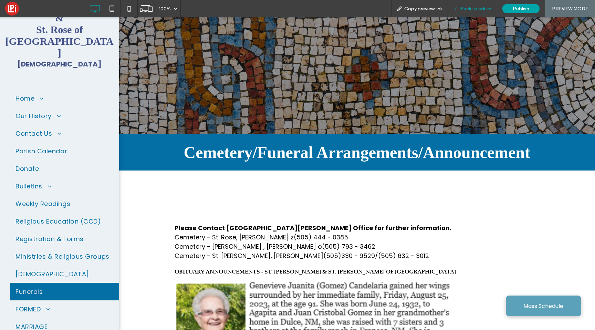
click at [485, 9] on span "Back to editor" at bounding box center [476, 9] width 32 height 6
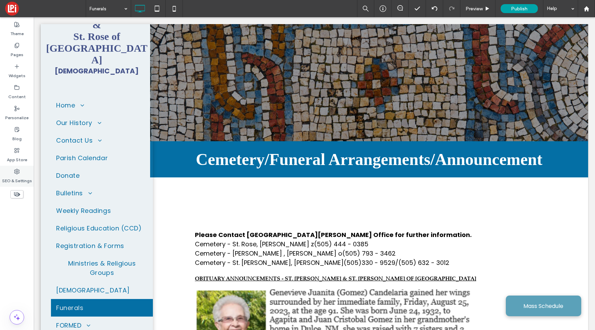
click at [16, 173] on use at bounding box center [16, 171] width 5 height 5
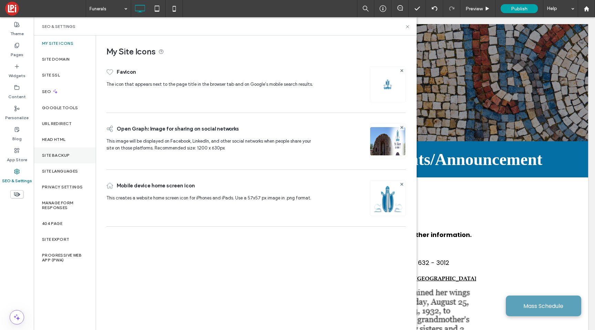
click at [55, 155] on label "Site Backup" at bounding box center [56, 155] width 28 height 5
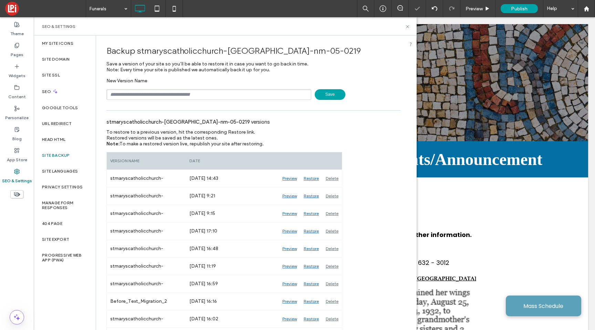
click at [327, 94] on span "Save" at bounding box center [330, 94] width 31 height 11
click at [408, 27] on icon at bounding box center [407, 26] width 5 height 5
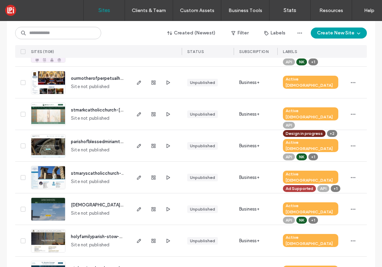
scroll to position [152, 0]
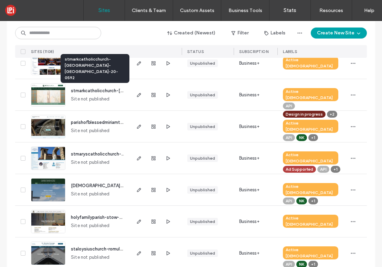
click at [92, 92] on span "stmarkcatholicchurch-[GEOGRAPHIC_DATA]-[GEOGRAPHIC_DATA]-20-0592" at bounding box center [152, 90] width 163 height 5
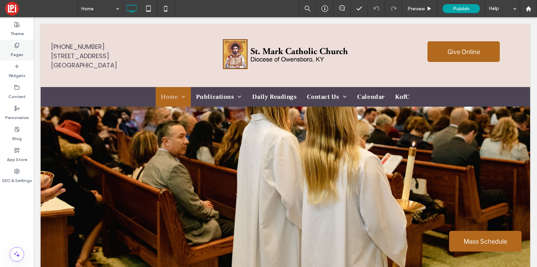
click at [16, 54] on label "Pages" at bounding box center [17, 53] width 13 height 10
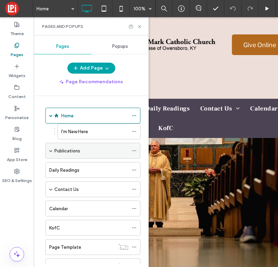
click at [54, 149] on div "Publications" at bounding box center [92, 151] width 95 height 16
click at [51, 152] on span at bounding box center [50, 150] width 3 height 3
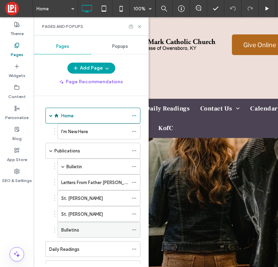
click at [105, 229] on div "Bulletins" at bounding box center [94, 230] width 67 height 7
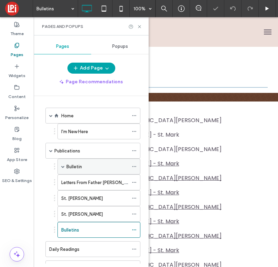
click at [88, 166] on div "Bulletin" at bounding box center [98, 166] width 62 height 7
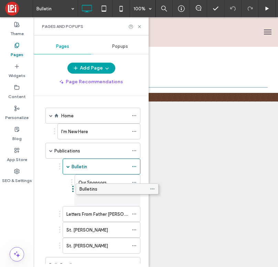
drag, startPoint x: 76, startPoint y: 248, endPoint x: 94, endPoint y: 191, distance: 59.2
click at [132, 197] on icon at bounding box center [134, 198] width 5 height 5
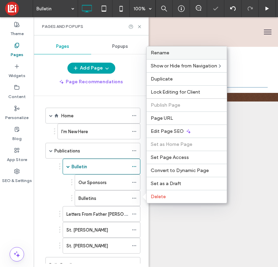
click at [164, 54] on span "Rename" at bounding box center [160, 53] width 19 height 6
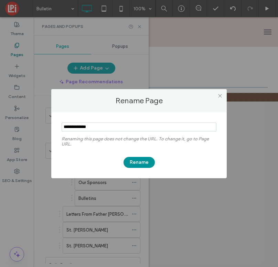
type input "**********"
click at [141, 163] on button "Rename" at bounding box center [139, 162] width 31 height 11
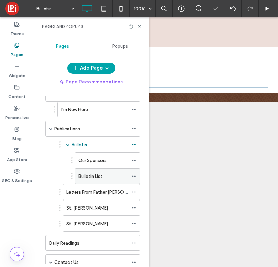
scroll to position [22, 0]
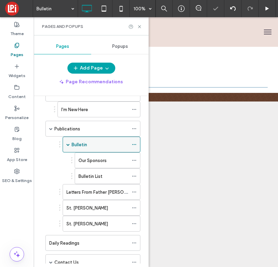
click at [67, 145] on span at bounding box center [68, 144] width 3 height 3
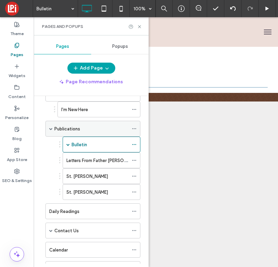
click at [50, 129] on span at bounding box center [50, 128] width 3 height 3
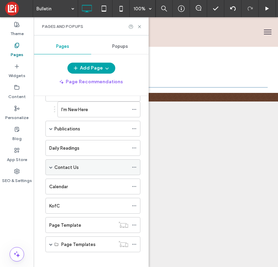
scroll to position [23, 0]
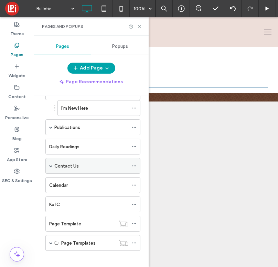
click at [49, 166] on div "Contact Us" at bounding box center [92, 166] width 95 height 16
click at [49, 165] on span at bounding box center [50, 165] width 3 height 3
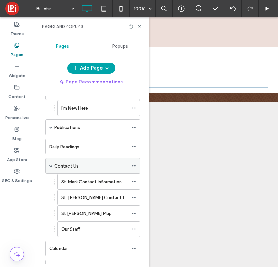
click at [50, 165] on span at bounding box center [50, 165] width 3 height 3
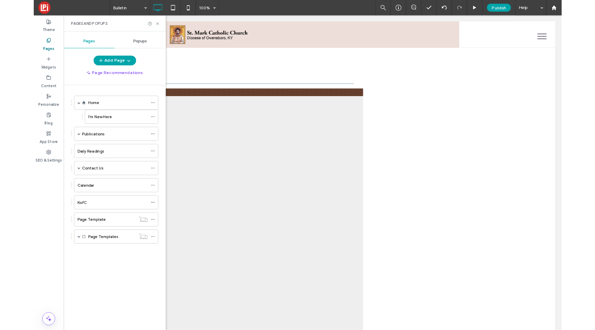
scroll to position [0, 0]
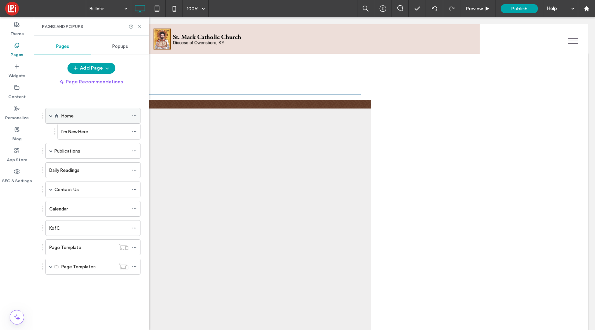
click at [65, 111] on div "Home" at bounding box center [94, 115] width 67 height 15
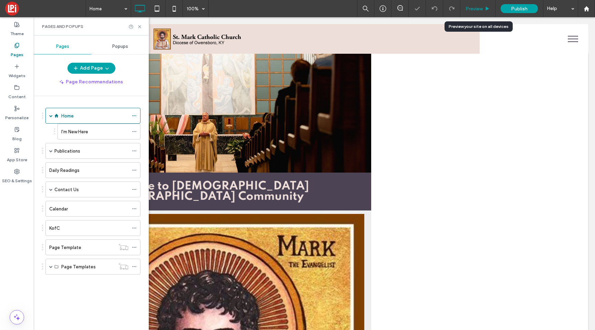
click at [382, 5] on div "Preview" at bounding box center [478, 8] width 35 height 17
click at [50, 265] on span at bounding box center [50, 266] width 3 height 3
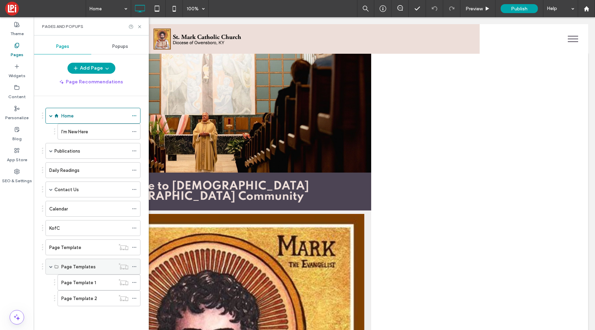
click at [50, 265] on span at bounding box center [50, 266] width 3 height 3
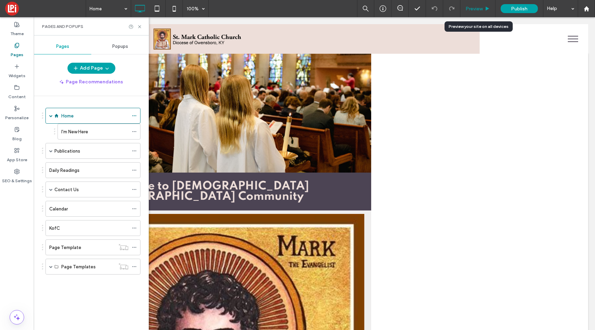
click at [382, 7] on span "Preview" at bounding box center [474, 9] width 17 height 6
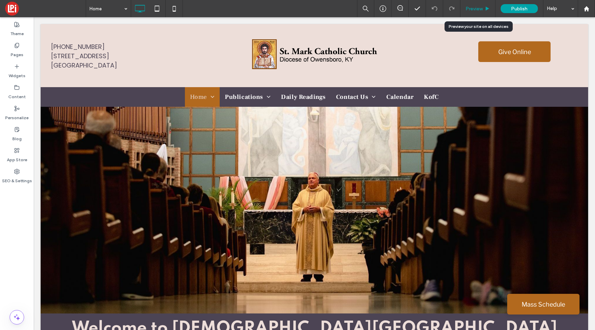
click at [478, 10] on span "Preview" at bounding box center [474, 9] width 17 height 6
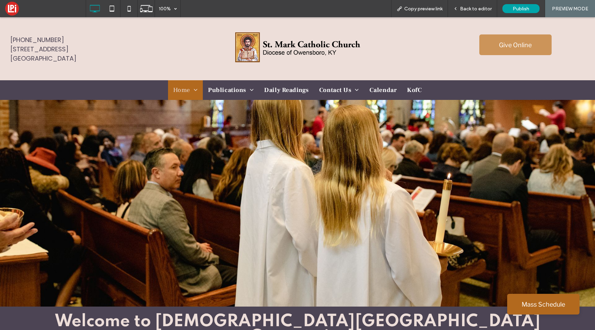
click at [498, 48] on link "Give Online" at bounding box center [516, 44] width 72 height 21
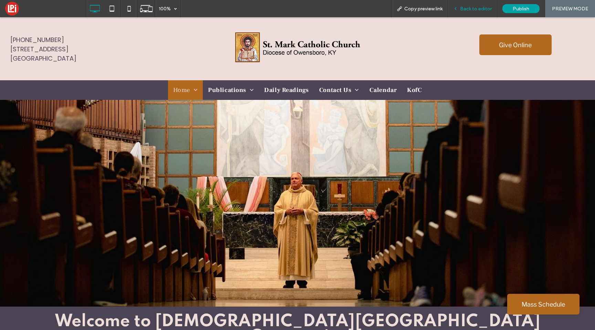
click at [478, 9] on span "Back to editor" at bounding box center [476, 9] width 32 height 6
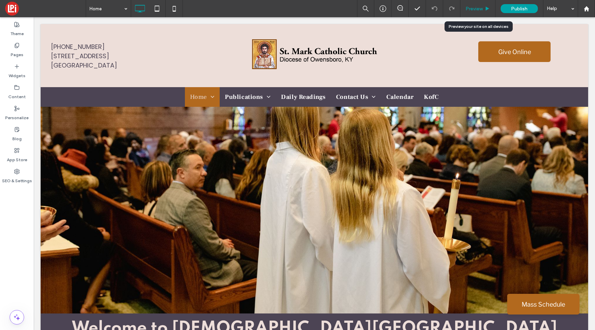
click at [480, 5] on div "Preview" at bounding box center [478, 8] width 35 height 17
click at [478, 10] on span "Preview" at bounding box center [474, 9] width 17 height 6
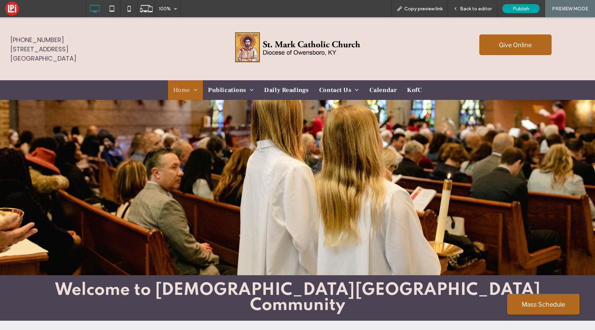
scroll to position [81, 0]
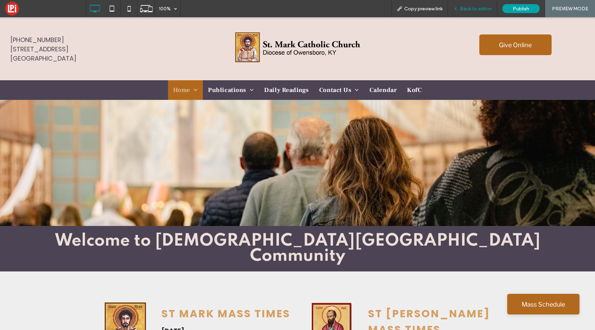
click at [476, 7] on span "Back to editor" at bounding box center [476, 9] width 32 height 6
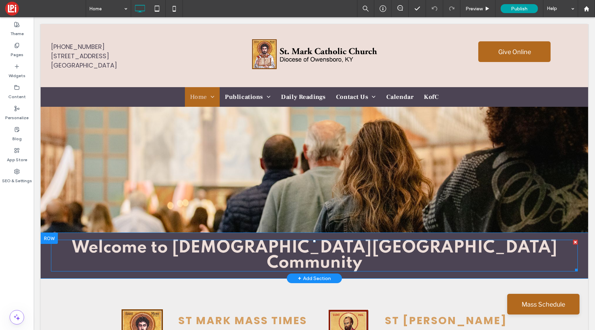
click at [398, 251] on span "Welcome to [DEMOGRAPHIC_DATA][GEOGRAPHIC_DATA] Community" at bounding box center [315, 255] width 486 height 32
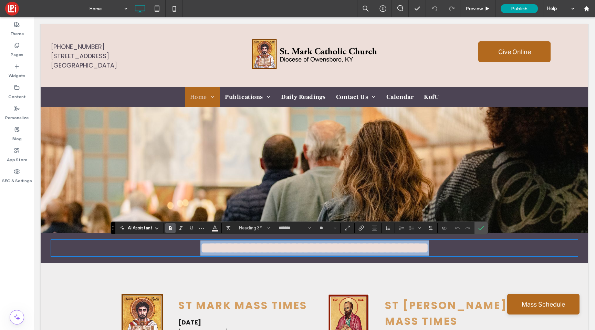
click at [270, 251] on span "**********" at bounding box center [315, 248] width 228 height 15
drag, startPoint x: 238, startPoint y: 246, endPoint x: 503, endPoint y: 249, distance: 264.7
click at [503, 249] on h3 "**********" at bounding box center [314, 248] width 527 height 15
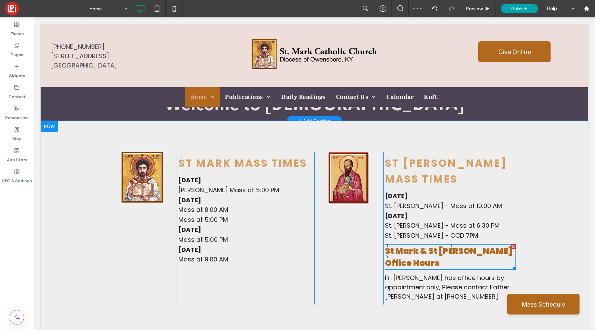
scroll to position [225, 0]
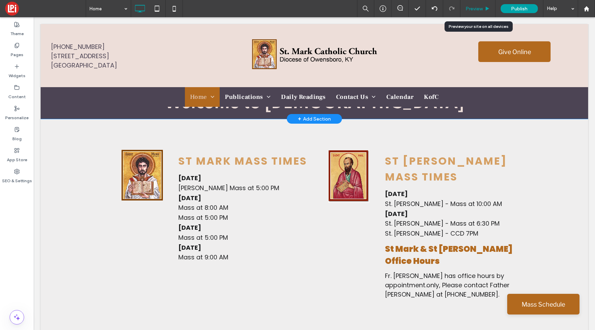
click at [475, 11] on div "Preview" at bounding box center [478, 8] width 35 height 17
click at [477, 6] on span "Preview" at bounding box center [474, 9] width 17 height 6
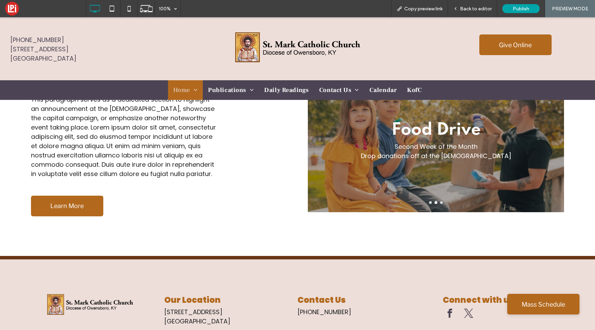
scroll to position [1316, 0]
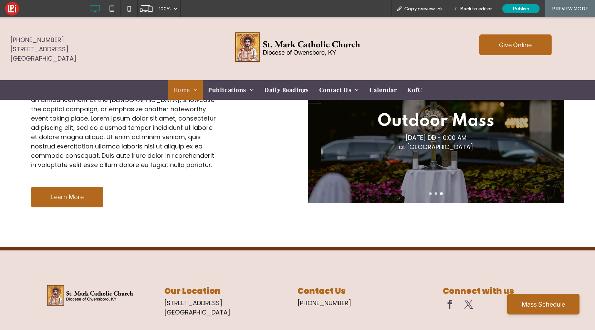
click at [471, 298] on span "twitter" at bounding box center [469, 305] width 14 height 14
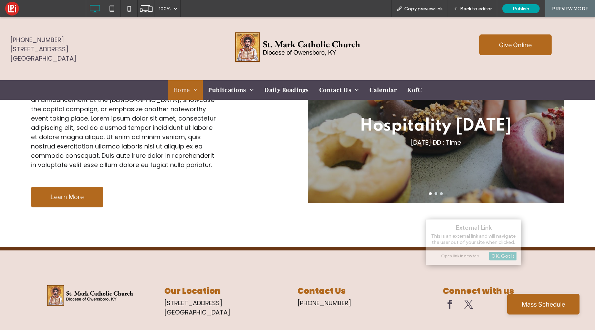
click at [385, 298] on p "[PHONE_NUMBER]" at bounding box center [367, 302] width 139 height 9
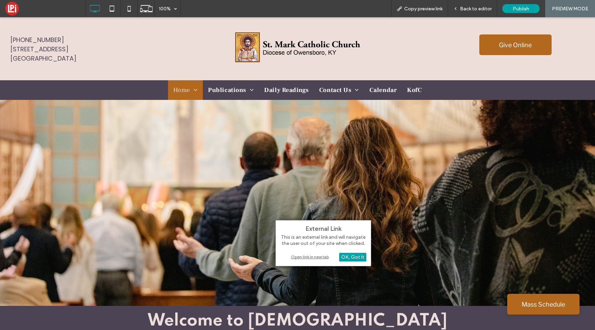
scroll to position [0, 0]
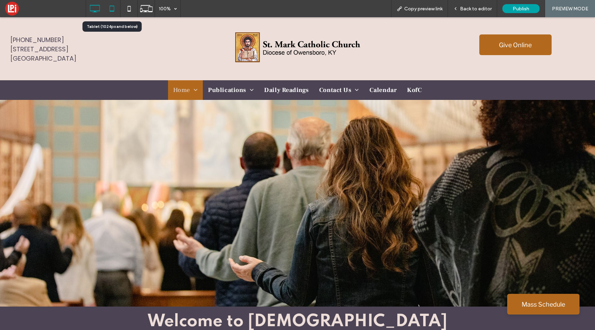
click at [110, 8] on icon at bounding box center [112, 9] width 14 height 14
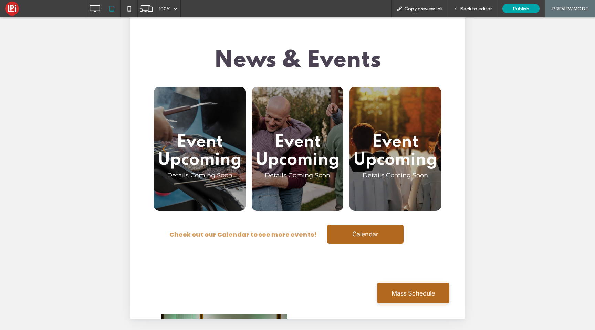
scroll to position [127, 0]
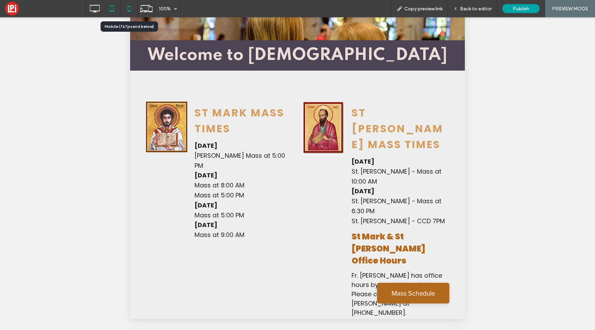
click at [128, 11] on icon at bounding box center [129, 9] width 14 height 14
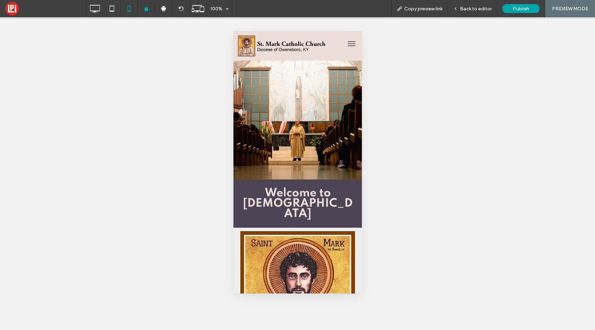
scroll to position [0, 0]
click at [351, 45] on span "menu" at bounding box center [352, 45] width 8 height 1
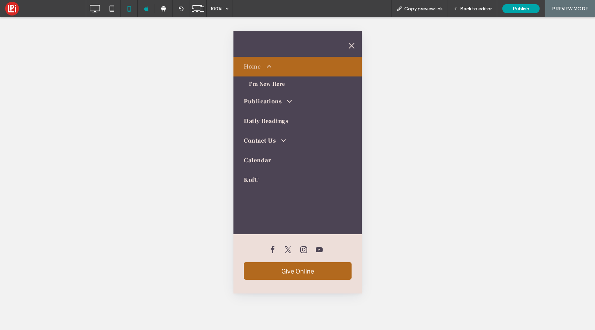
click at [351, 45] on span "menu" at bounding box center [352, 45] width 8 height 1
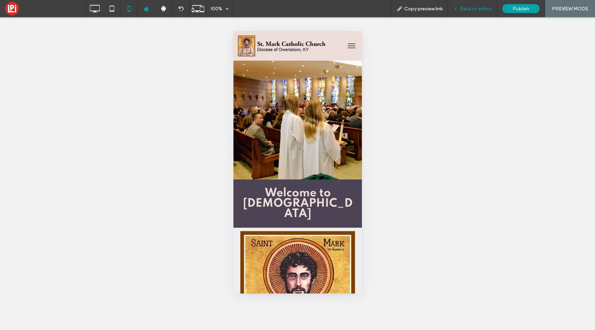
click at [474, 8] on span "Back to editor" at bounding box center [476, 9] width 32 height 6
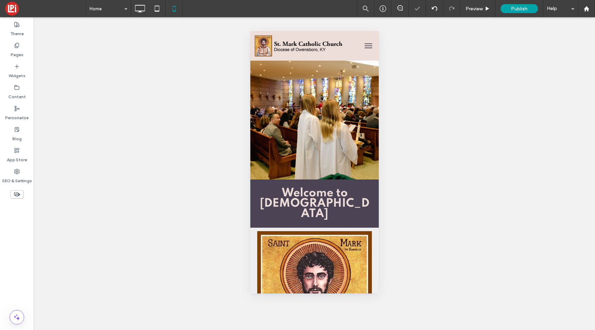
click at [366, 48] on span "menu" at bounding box center [369, 48] width 8 height 1
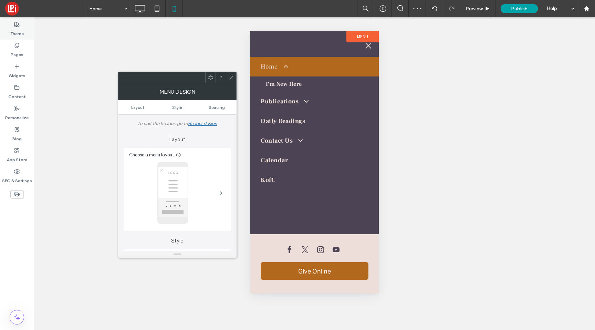
click at [11, 30] on label "Theme" at bounding box center [16, 32] width 13 height 10
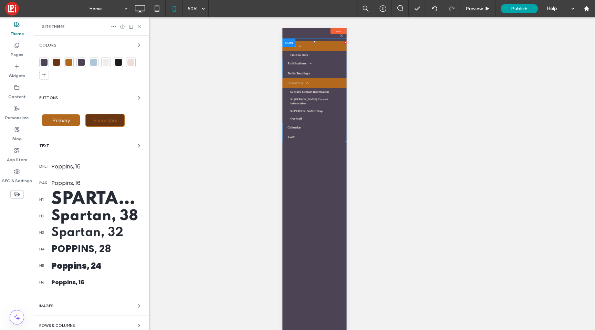
click at [339, 130] on link "Contact Us" at bounding box center [346, 138] width 129 height 20
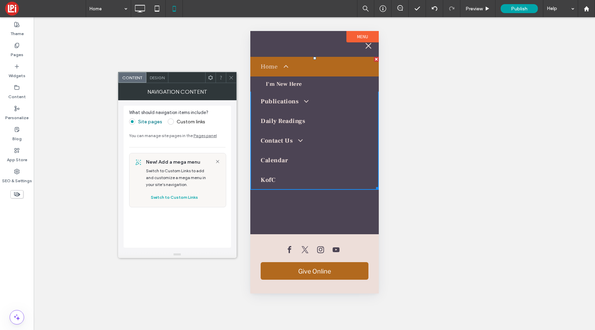
click at [154, 76] on span "Design" at bounding box center [157, 77] width 15 height 5
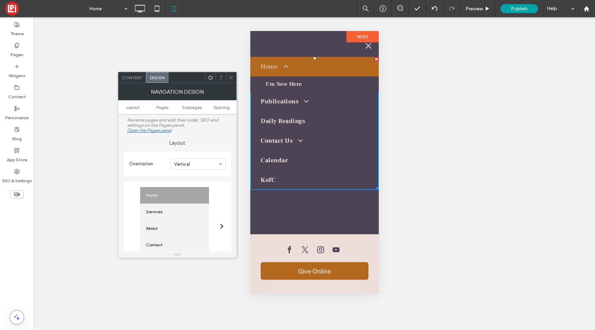
scroll to position [135, 0]
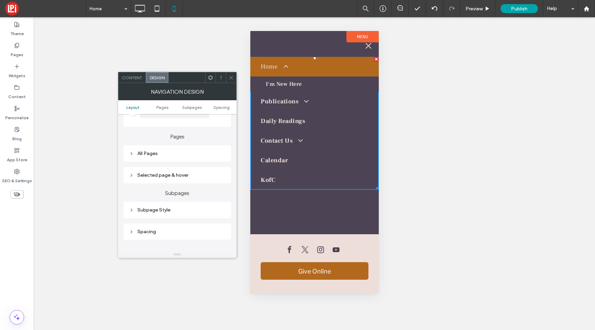
click at [128, 154] on div "All Pages" at bounding box center [178, 153] width 108 height 16
click at [131, 154] on icon at bounding box center [131, 153] width 5 height 5
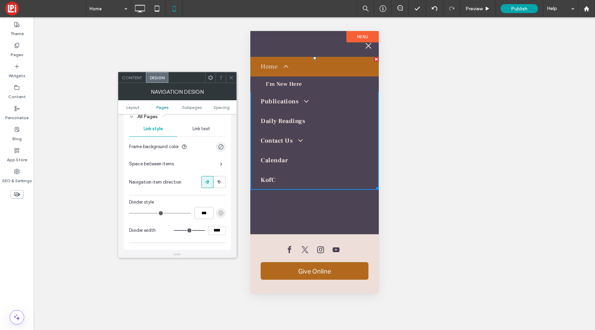
scroll to position [168, 0]
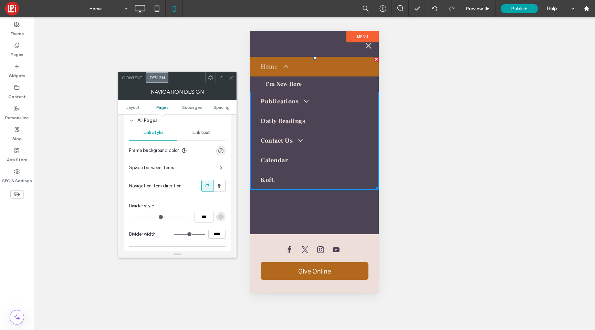
click at [200, 135] on span "Link text" at bounding box center [202, 133] width 18 height 6
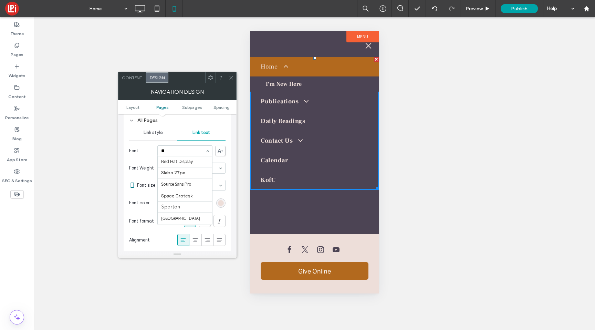
scroll to position [0, 0]
type input "***"
click at [184, 152] on input at bounding box center [183, 151] width 44 height 5
type input "****"
click at [175, 151] on input at bounding box center [183, 151] width 44 height 5
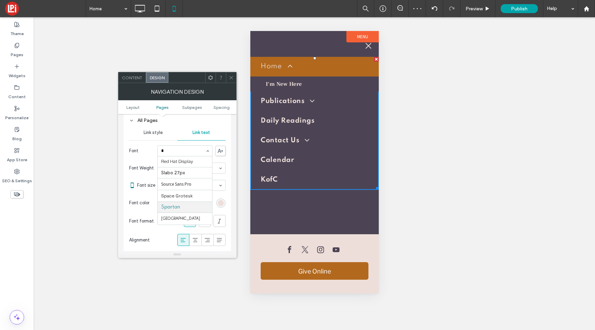
scroll to position [132, 0]
type input "**"
click at [188, 221] on use at bounding box center [189, 221] width 3 height 4
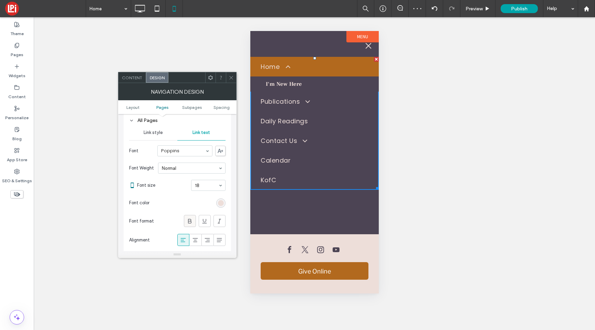
click at [188, 221] on use at bounding box center [189, 221] width 3 height 4
click at [191, 105] on span "Subpages" at bounding box center [192, 107] width 20 height 5
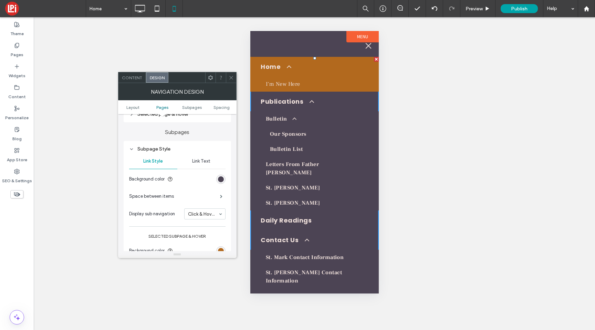
scroll to position [347, 0]
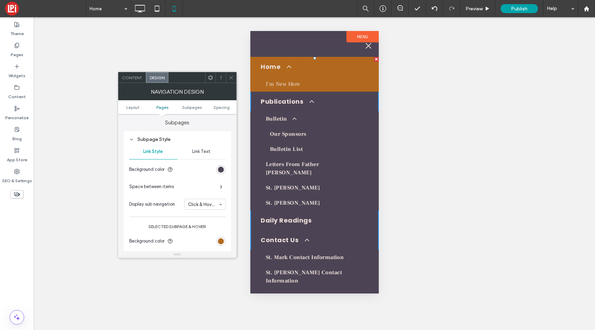
click at [202, 152] on span "Link Text" at bounding box center [201, 152] width 18 height 6
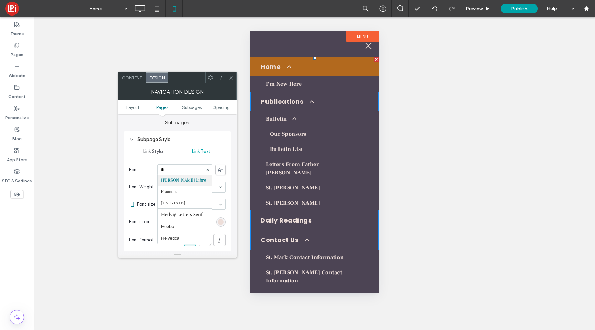
scroll to position [132, 0]
type input "**"
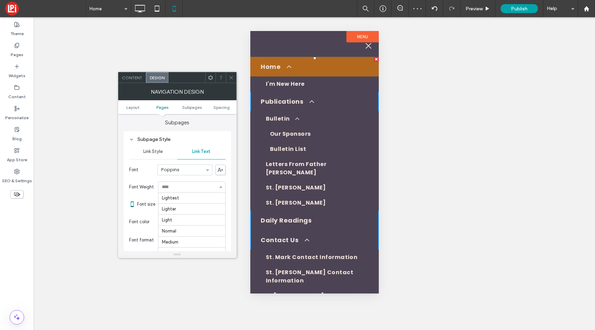
scroll to position [34, 0]
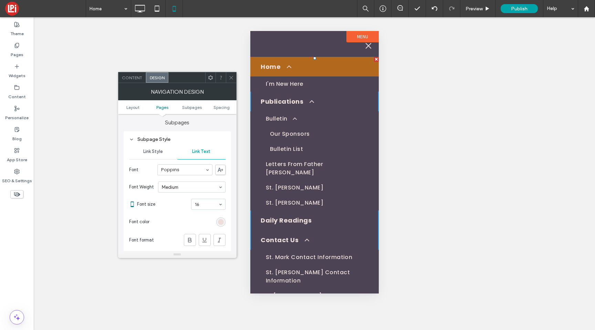
click at [233, 77] on icon at bounding box center [231, 77] width 5 height 5
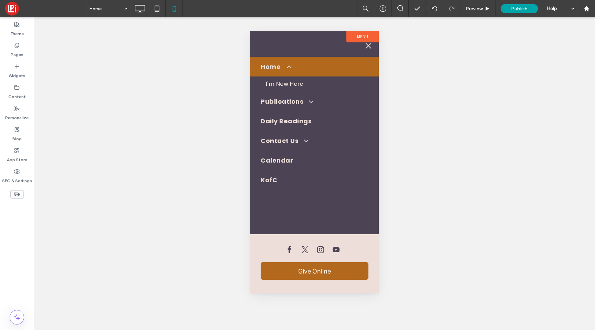
click at [369, 46] on span "menu" at bounding box center [369, 45] width 8 height 1
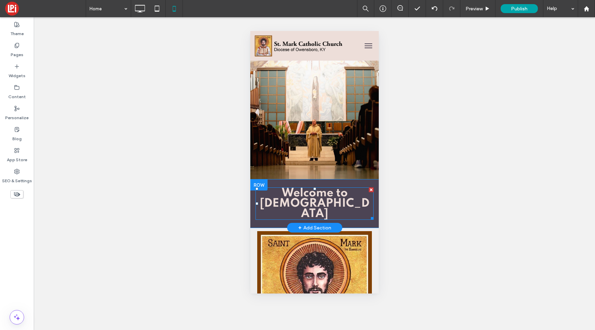
click at [300, 202] on span "Welcome to [DEMOGRAPHIC_DATA] ﻿" at bounding box center [314, 203] width 110 height 32
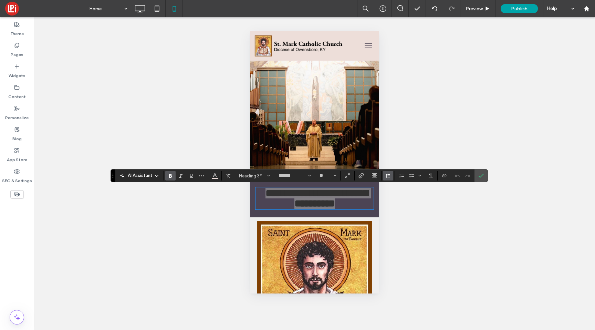
click at [391, 174] on button "Line Height" at bounding box center [388, 176] width 10 height 10
click at [401, 204] on label "1.5" at bounding box center [403, 206] width 40 height 10
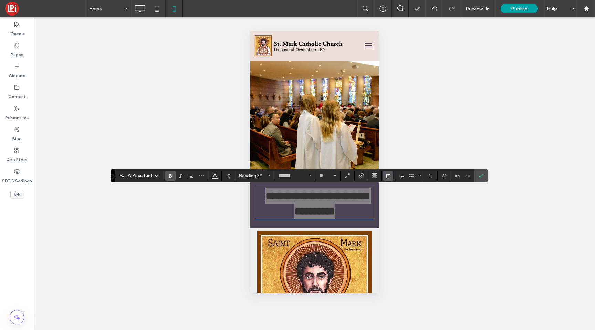
click at [393, 175] on button "Line Height" at bounding box center [388, 176] width 10 height 10
click at [480, 177] on icon "Confirm" at bounding box center [482, 176] width 6 height 6
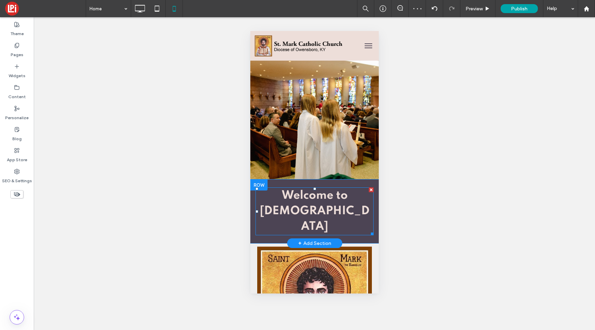
click at [355, 207] on span "Welcome to [DEMOGRAPHIC_DATA]" at bounding box center [314, 211] width 110 height 43
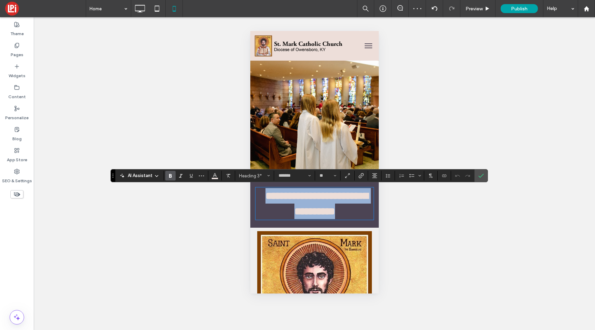
click at [355, 207] on span "**********" at bounding box center [316, 203] width 103 height 25
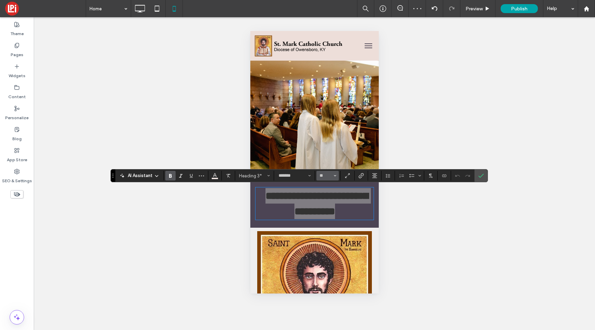
click at [334, 176] on icon "Size" at bounding box center [335, 175] width 3 height 3
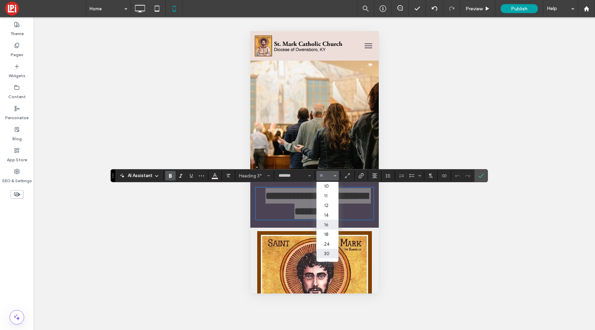
scroll to position [23, 0]
click at [327, 245] on label "24" at bounding box center [328, 241] width 22 height 10
type input "**"
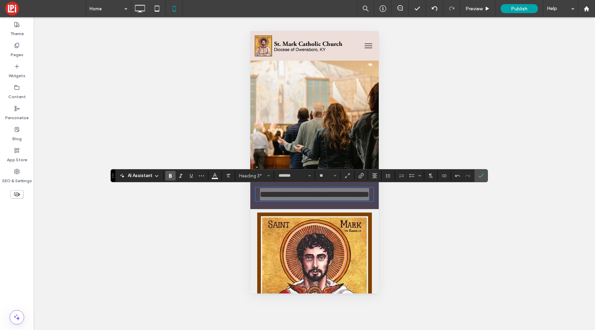
click at [408, 225] on div "Unhide? Yes Unhide? Yes Unhide? Yes Unhide? Yes" at bounding box center [315, 173] width 562 height 313
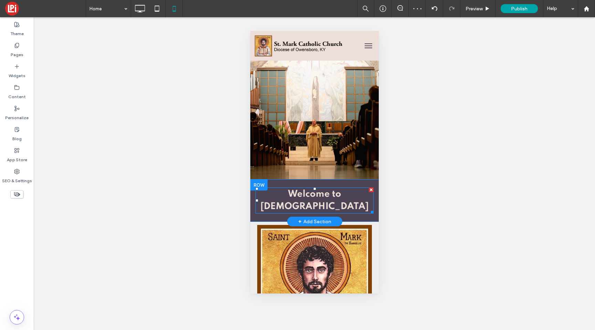
click at [328, 202] on span "Welcome to [DEMOGRAPHIC_DATA]" at bounding box center [314, 201] width 109 height 22
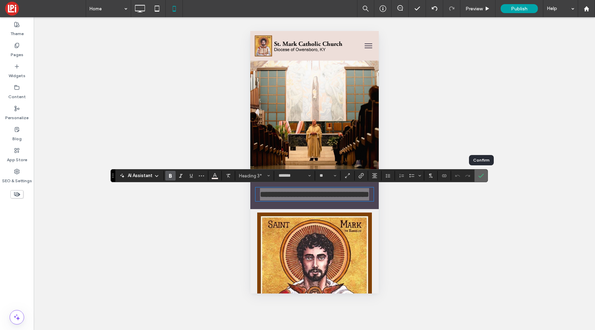
click at [481, 174] on icon "Confirm" at bounding box center [482, 176] width 6 height 6
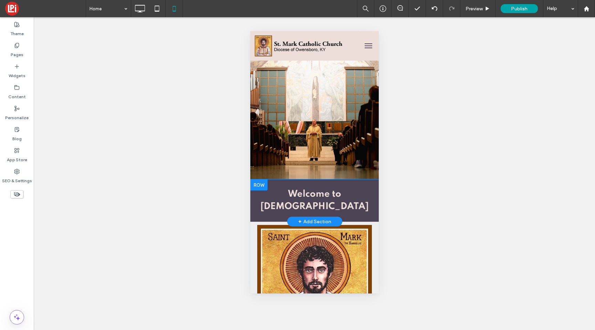
click at [355, 183] on div "Welcome to [DEMOGRAPHIC_DATA] Click To Paste Row + Add Section" at bounding box center [314, 201] width 129 height 42
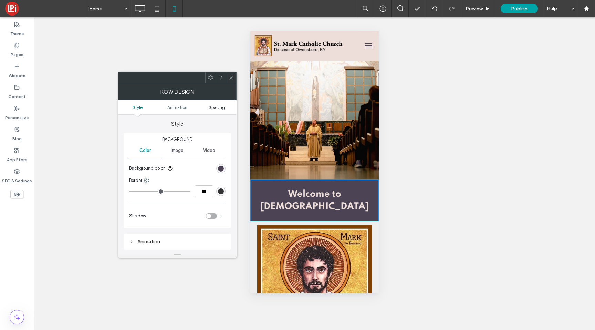
click at [216, 107] on span "Spacing" at bounding box center [217, 107] width 16 height 5
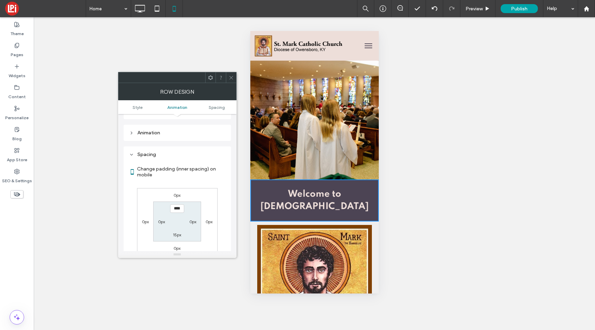
scroll to position [136, 0]
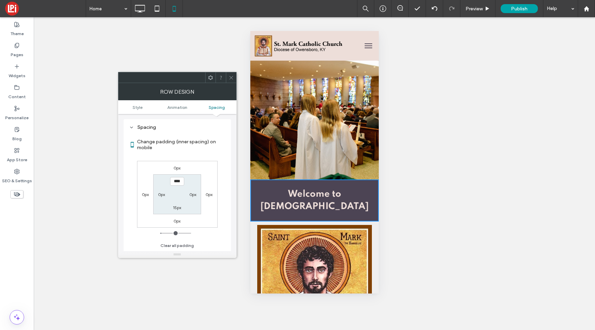
click at [177, 209] on label "15px" at bounding box center [177, 207] width 8 height 5
type input "*"
type input "***"
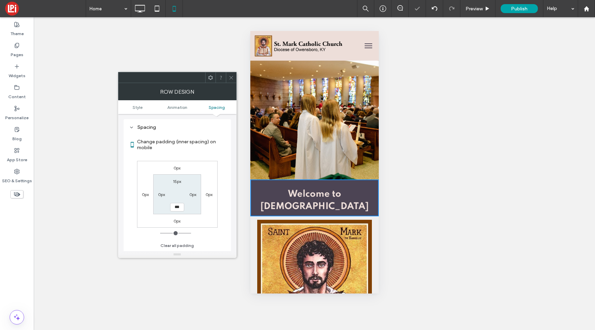
click at [178, 181] on label "15px" at bounding box center [177, 181] width 8 height 5
type input "**"
type input "*"
type input "***"
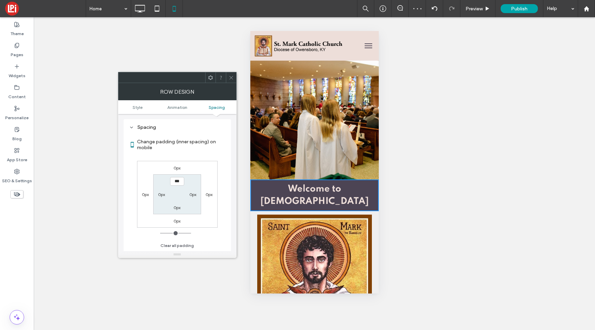
click at [231, 77] on icon at bounding box center [231, 77] width 5 height 5
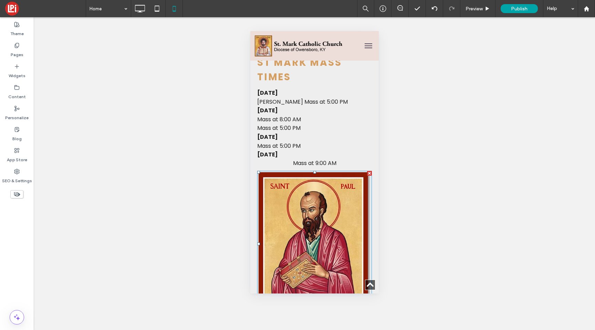
scroll to position [170, 0]
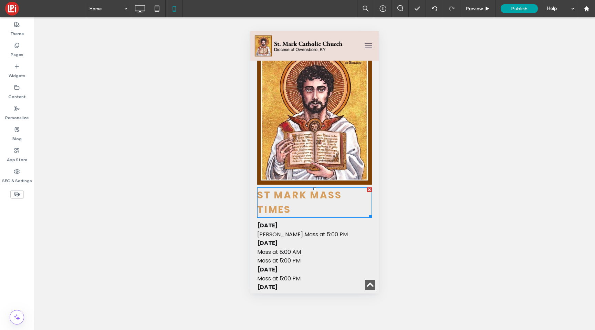
click at [277, 198] on span "St Mark Mass Times" at bounding box center [299, 202] width 85 height 28
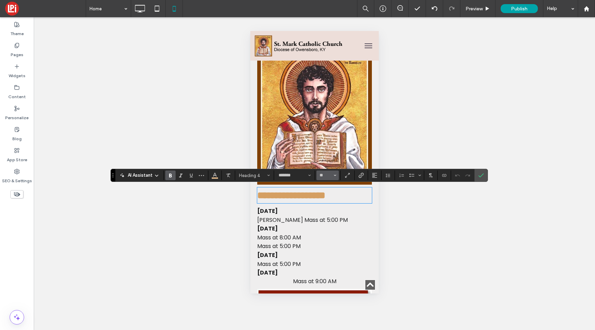
click at [338, 178] on button "**" at bounding box center [328, 176] width 22 height 10
click at [328, 230] on label "24" at bounding box center [328, 229] width 22 height 10
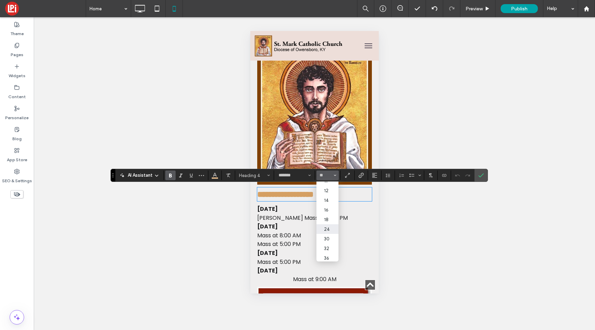
type input "**"
click at [489, 175] on div "Unhide? Yes Unhide? Yes Unhide? Yes Unhide? Yes" at bounding box center [315, 173] width 562 height 313
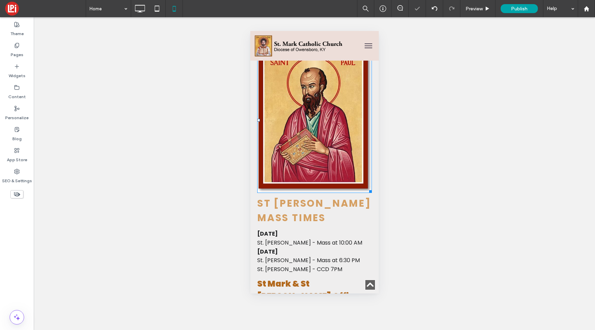
scroll to position [452, 0]
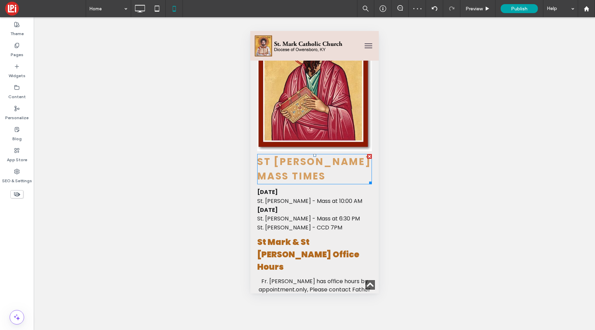
click at [277, 174] on span "St [PERSON_NAME] Mass Times" at bounding box center [314, 169] width 114 height 28
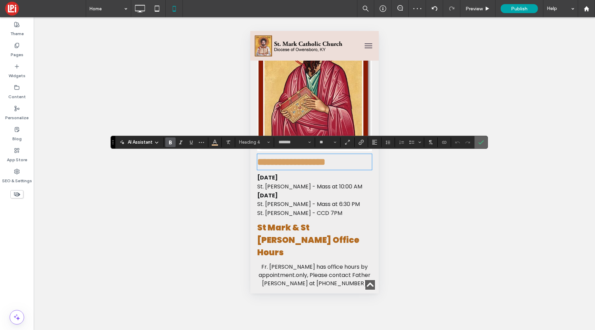
click at [481, 140] on icon "Confirm" at bounding box center [482, 143] width 6 height 6
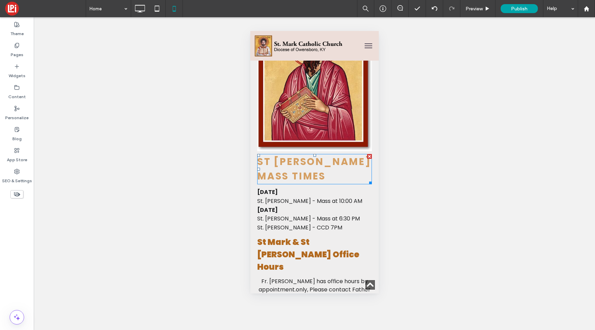
click at [304, 162] on span "St [PERSON_NAME] Mass Times" at bounding box center [314, 169] width 114 height 28
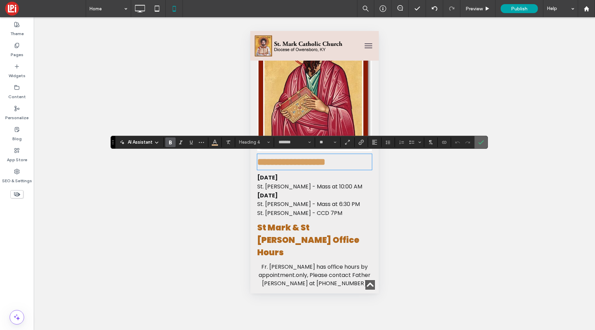
click at [481, 144] on icon "Confirm" at bounding box center [482, 143] width 6 height 6
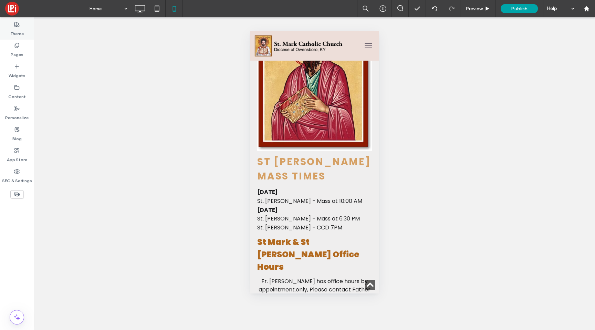
click at [16, 30] on label "Theme" at bounding box center [16, 32] width 13 height 10
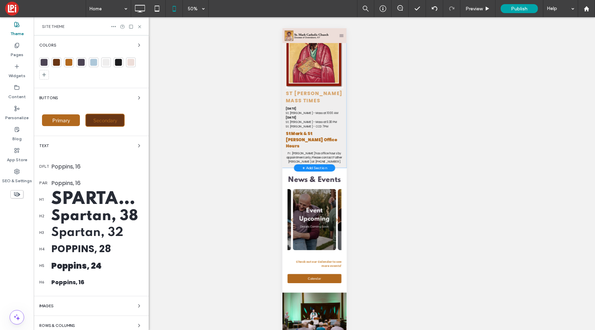
click at [69, 243] on div "Poppins, 28" at bounding box center [97, 249] width 92 height 14
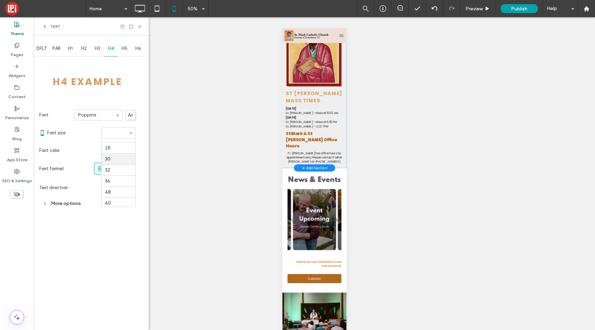
scroll to position [94, 0]
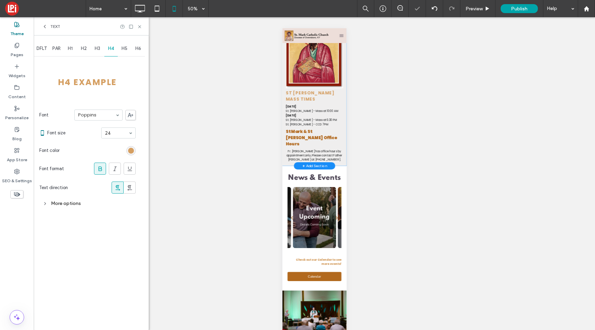
click at [136, 28] on div at bounding box center [131, 26] width 22 height 5
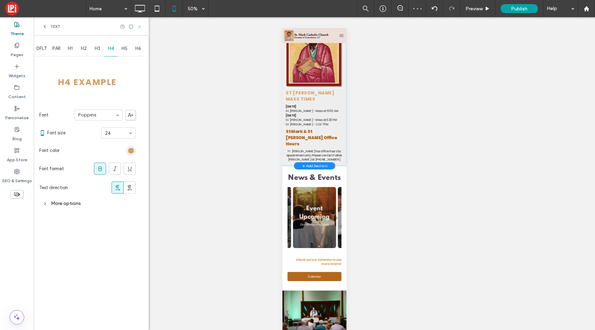
click at [138, 24] on icon at bounding box center [139, 26] width 5 height 5
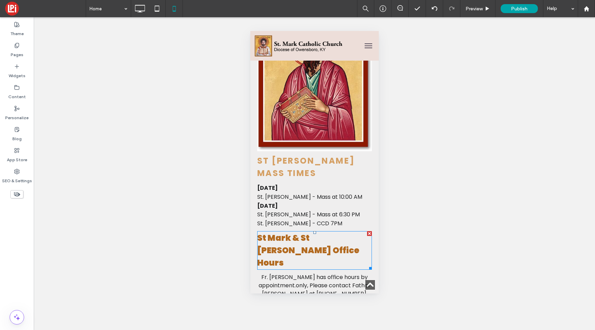
click at [272, 234] on span "St Mark & St [PERSON_NAME] Office Hours" at bounding box center [308, 250] width 102 height 36
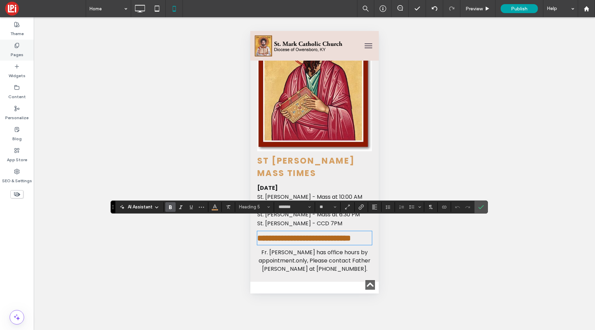
click at [18, 48] on icon at bounding box center [17, 46] width 6 height 6
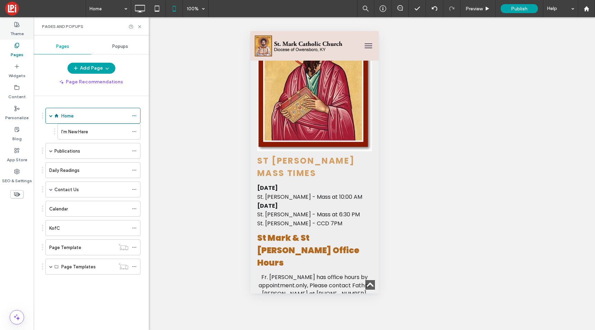
click at [10, 33] on label "Theme" at bounding box center [16, 32] width 13 height 10
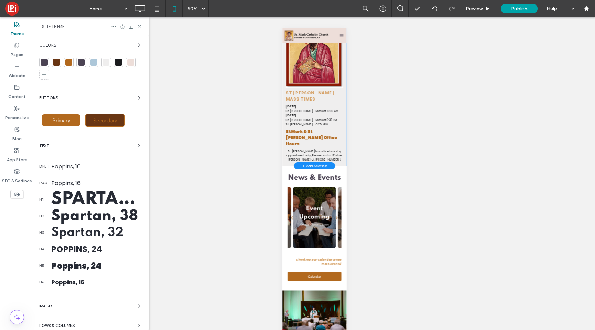
click at [85, 266] on div "Poppins, 24" at bounding box center [97, 266] width 92 height 12
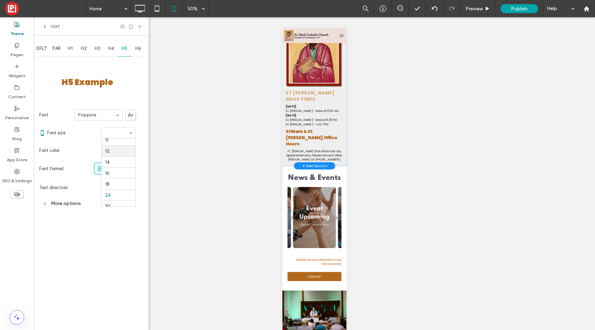
scroll to position [39, 0]
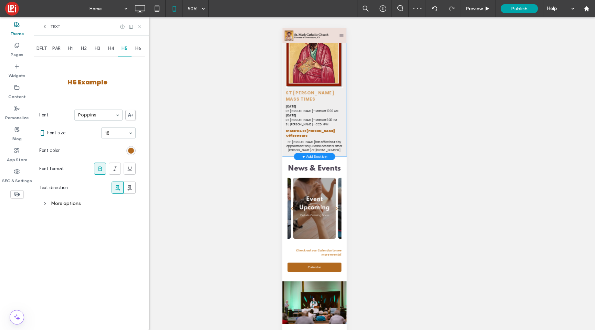
click at [140, 27] on icon at bounding box center [139, 26] width 5 height 5
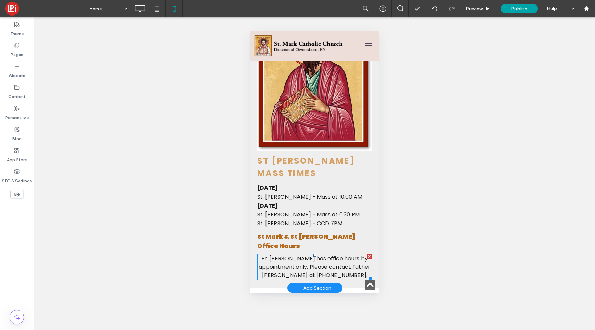
click at [331, 255] on span "Fr. [PERSON_NAME] has office hours by appointment.only, Please contact Father […" at bounding box center [314, 267] width 112 height 24
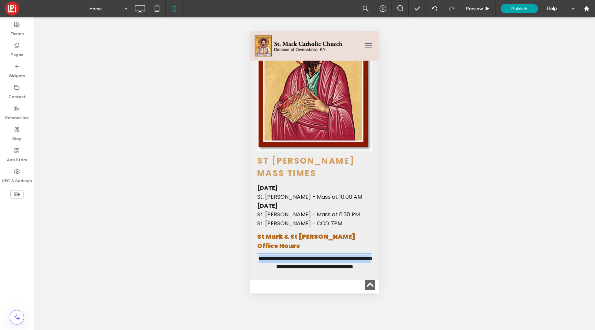
click at [331, 256] on span "**********" at bounding box center [315, 262] width 114 height 13
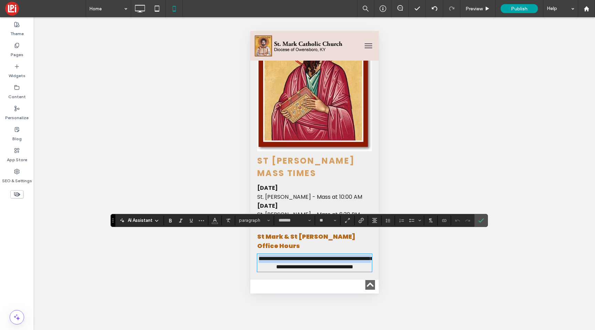
click at [330, 256] on span "**********" at bounding box center [315, 262] width 114 height 13
click at [376, 218] on use "Alignment" at bounding box center [374, 220] width 5 height 5
click at [379, 180] on use "ui.textEditor.alignment.left" at bounding box center [380, 179] width 5 height 5
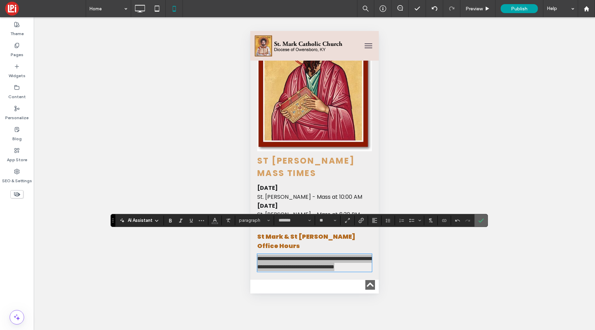
click at [483, 220] on use "Confirm" at bounding box center [482, 220] width 6 height 4
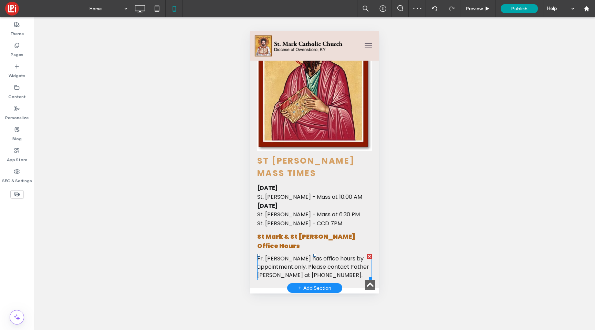
click at [293, 255] on span "Fr. [PERSON_NAME] has office hours by appointment.only, Please contact Father […" at bounding box center [313, 267] width 112 height 24
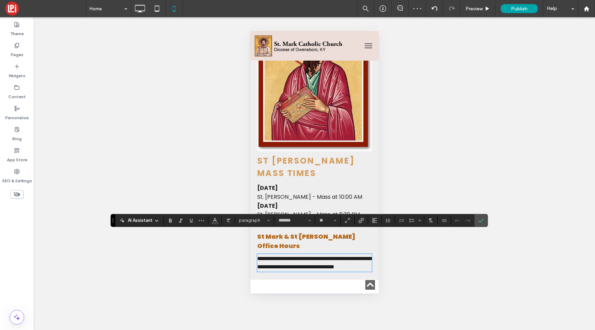
click at [293, 256] on span "**********" at bounding box center [314, 262] width 114 height 13
click at [296, 256] on span "**********" at bounding box center [314, 262] width 114 height 13
click at [295, 256] on span "**********" at bounding box center [314, 262] width 114 height 13
click at [355, 256] on span "**********" at bounding box center [314, 262] width 114 height 13
click at [484, 222] on label "Confirm" at bounding box center [481, 220] width 10 height 12
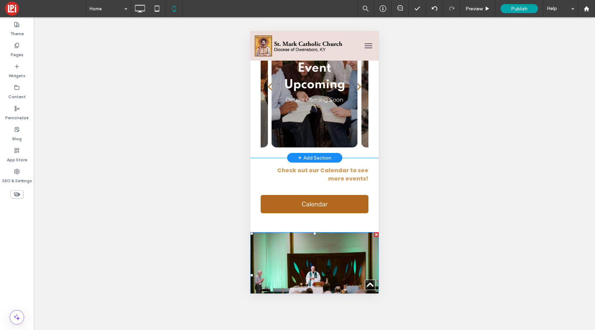
scroll to position [776, 0]
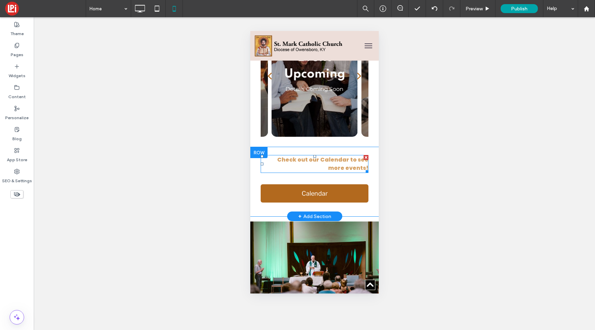
click at [346, 156] on h6 "Check out our Calendar to see more events!" at bounding box center [314, 164] width 108 height 17
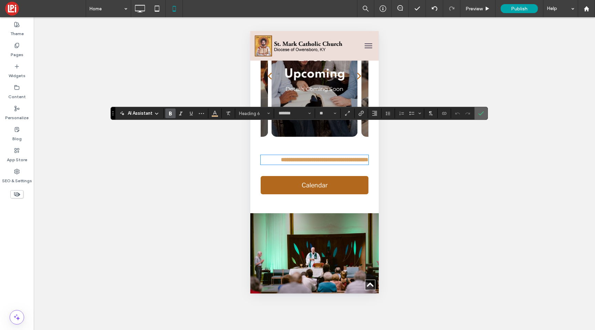
click at [480, 109] on span "Confirm" at bounding box center [480, 113] width 3 height 12
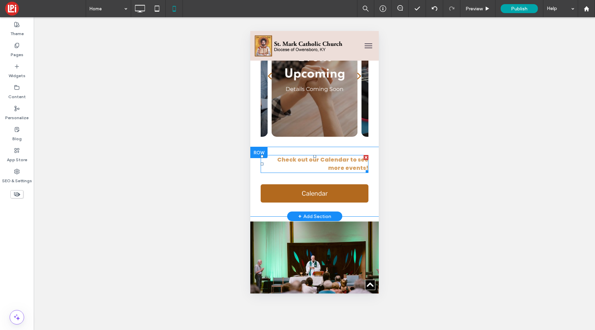
click at [287, 156] on span "Check out our Calendar to see more events!" at bounding box center [322, 164] width 91 height 16
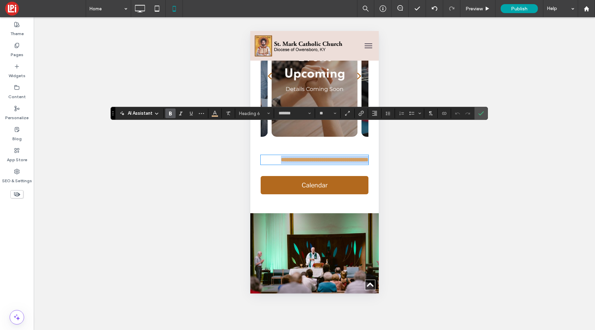
click at [287, 157] on span "**********" at bounding box center [325, 159] width 88 height 5
click at [337, 113] on button "**" at bounding box center [328, 114] width 22 height 10
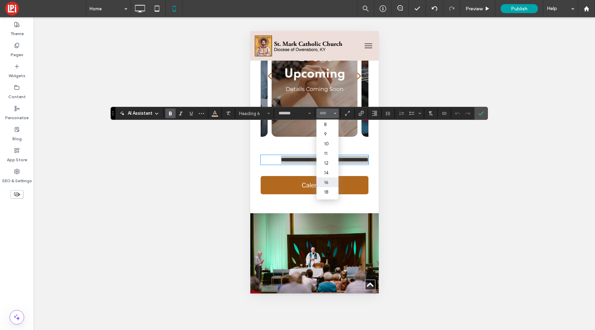
click at [330, 113] on input "Size-input" at bounding box center [325, 114] width 13 height 6
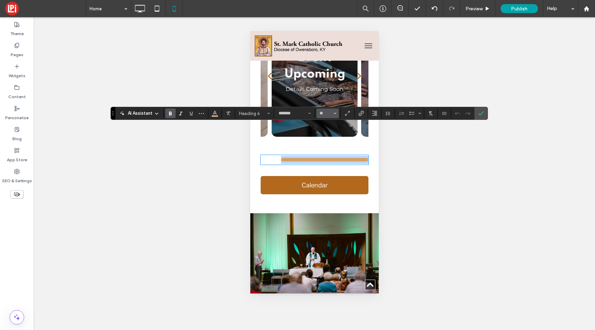
type input "**"
click at [324, 113] on input "**" at bounding box center [325, 114] width 13 height 6
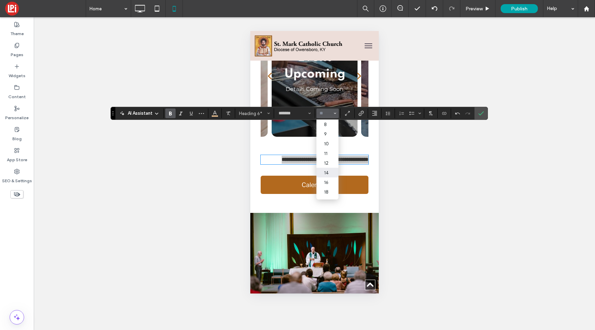
click at [328, 173] on label "14" at bounding box center [328, 173] width 22 height 10
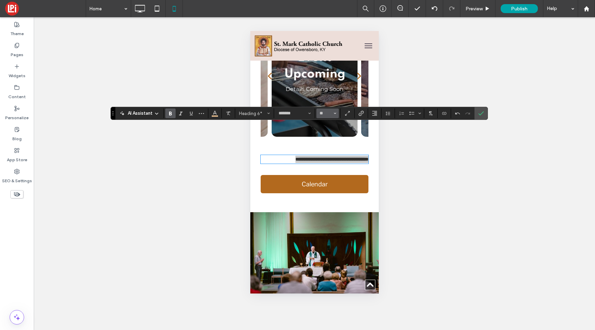
click at [334, 116] on button "**" at bounding box center [328, 114] width 22 height 10
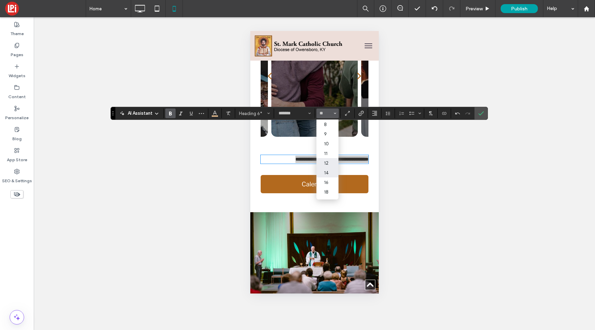
click at [336, 162] on label "12" at bounding box center [328, 163] width 22 height 10
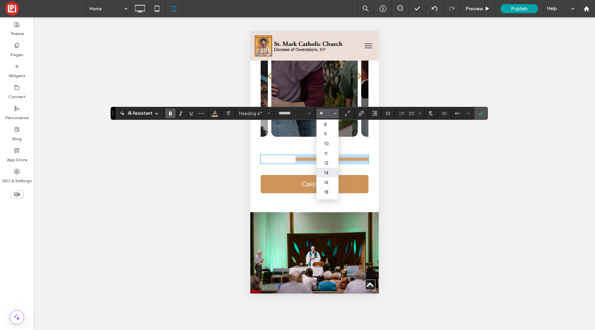
type input "**"
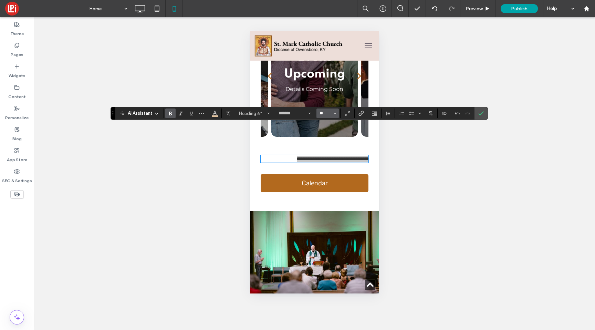
click at [332, 116] on input "**" at bounding box center [325, 114] width 13 height 6
click at [329, 176] on label "14" at bounding box center [328, 173] width 22 height 10
type input "**"
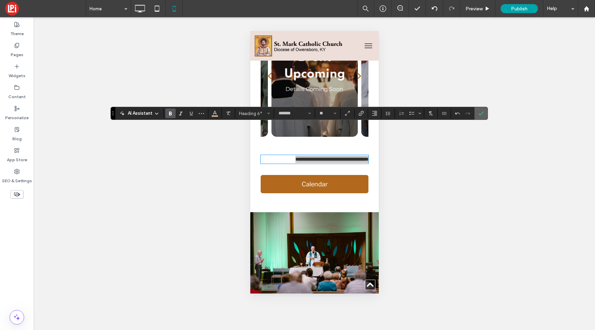
click at [482, 116] on icon "Confirm" at bounding box center [482, 114] width 6 height 6
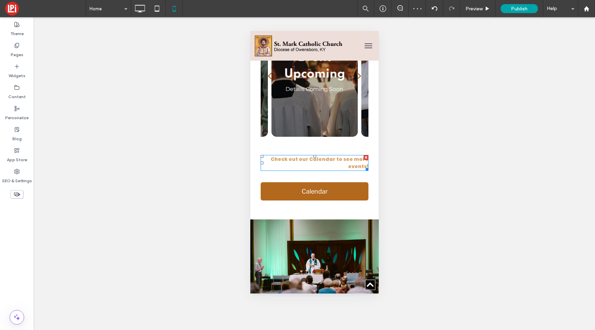
click at [351, 156] on span "Check out our Calendar to see more events!" at bounding box center [319, 163] width 98 height 14
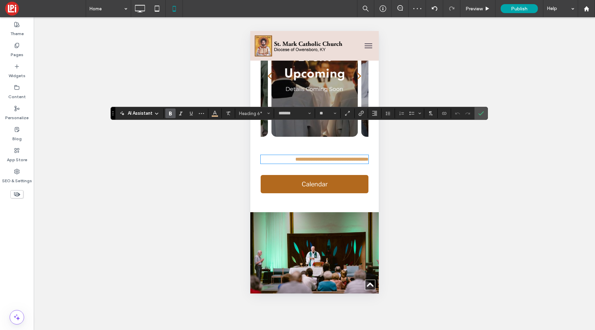
click at [351, 157] on span "**********" at bounding box center [331, 159] width 73 height 5
click at [375, 110] on span "Alignment" at bounding box center [375, 113] width 6 height 9
click at [378, 137] on use "ui.textEditor.alignment.center" at bounding box center [380, 134] width 5 height 5
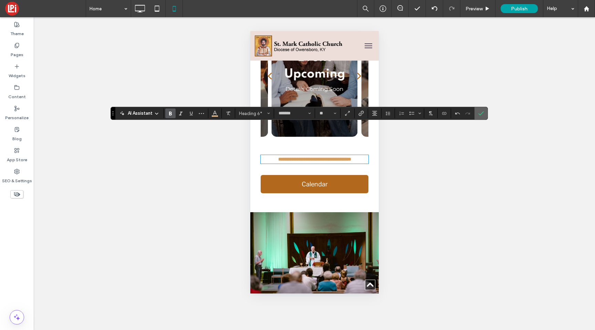
click at [481, 112] on icon "Confirm" at bounding box center [482, 114] width 6 height 6
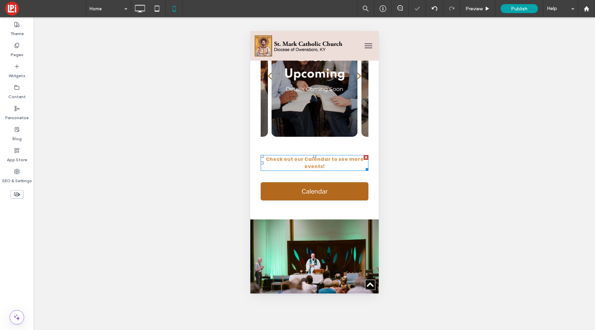
click at [348, 156] on span "Check out our Calendar to see more events!" at bounding box center [315, 163] width 98 height 14
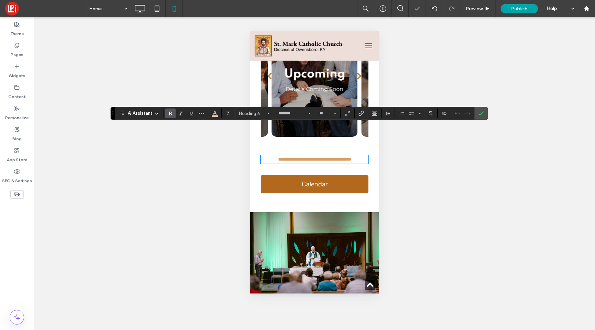
click at [348, 157] on span "**********" at bounding box center [314, 159] width 73 height 5
click at [339, 113] on section "**" at bounding box center [327, 114] width 25 height 10
click at [336, 113] on icon "Size" at bounding box center [335, 113] width 3 height 3
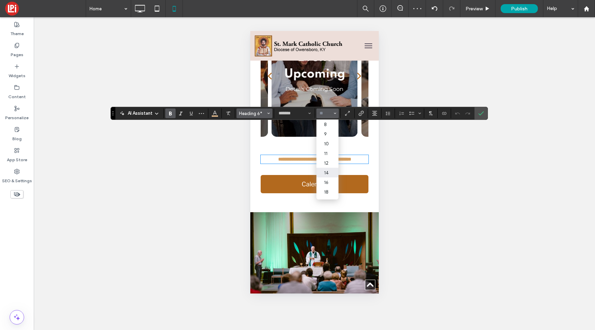
click at [256, 115] on span "Heading 6*" at bounding box center [252, 113] width 27 height 5
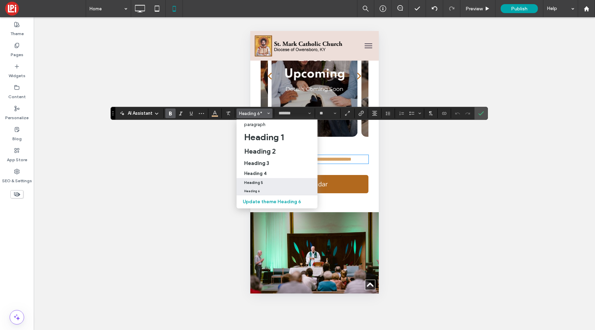
click at [258, 183] on h5 "Heading 5" at bounding box center [253, 183] width 19 height 4
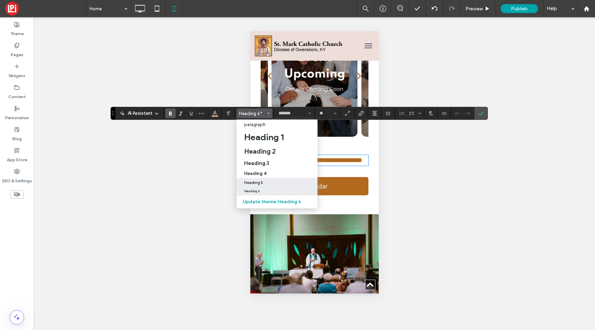
type input "**"
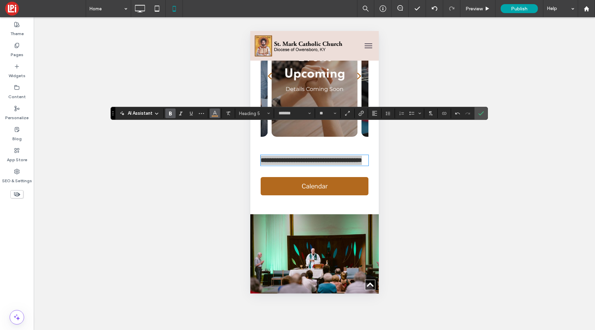
click at [213, 114] on use "Color" at bounding box center [215, 113] width 4 height 4
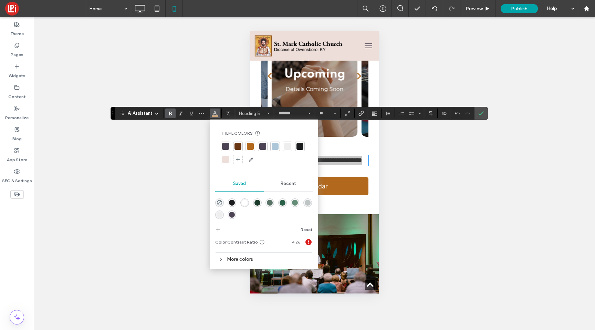
click at [250, 147] on div at bounding box center [250, 146] width 7 height 7
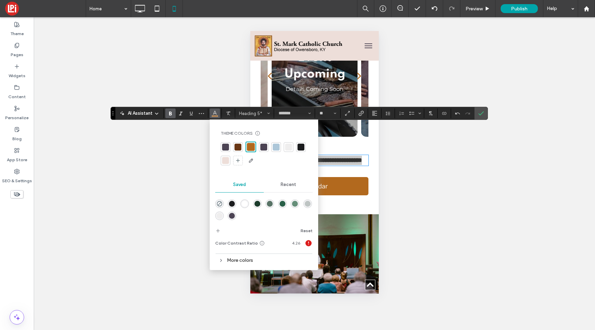
click at [238, 146] on div at bounding box center [238, 147] width 7 height 7
click at [261, 149] on div at bounding box center [262, 146] width 7 height 7
click at [376, 115] on icon "Alignment" at bounding box center [375, 114] width 6 height 6
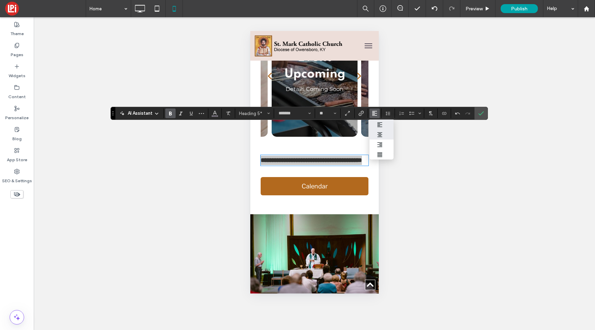
click at [380, 133] on use "ui.textEditor.alignment.center" at bounding box center [380, 134] width 5 height 5
click at [479, 111] on icon "Confirm" at bounding box center [482, 114] width 6 height 6
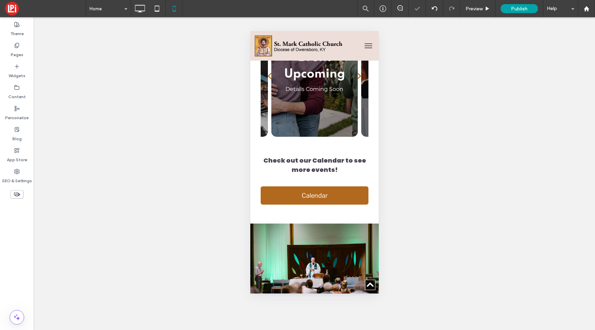
click at [321, 152] on div "Check out our Calendar to see more events! Click To Paste" at bounding box center [314, 164] width 118 height 25
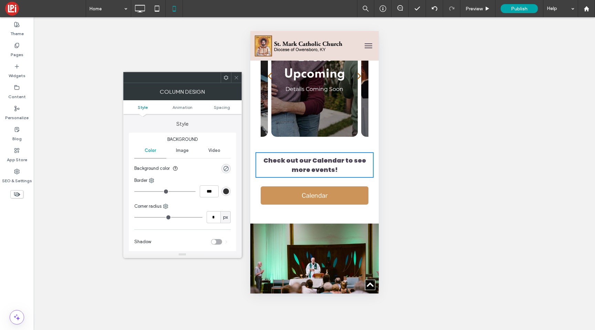
click at [296, 186] on link "Calendar" at bounding box center [314, 195] width 108 height 18
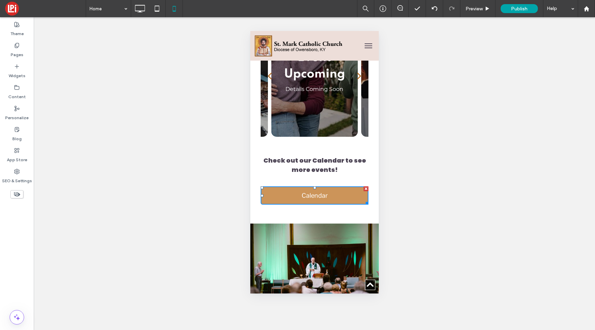
click at [299, 186] on link "Calendar" at bounding box center [314, 195] width 108 height 18
click at [280, 186] on link "Calendar" at bounding box center [314, 195] width 108 height 18
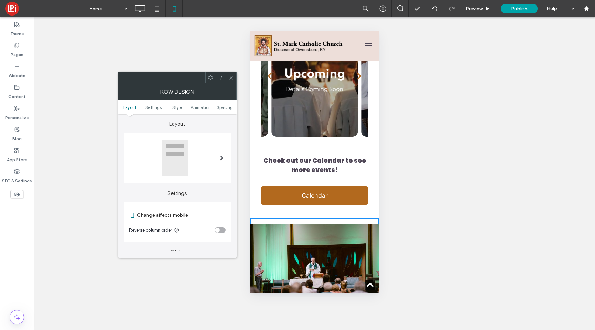
click at [278, 178] on div "Calendar Click To Paste" at bounding box center [314, 195] width 118 height 35
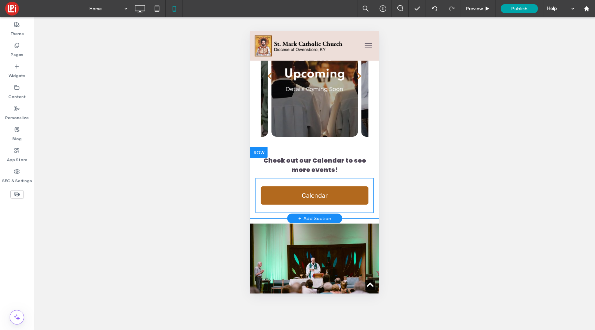
click at [278, 178] on div "Calendar Click To Paste" at bounding box center [314, 195] width 118 height 35
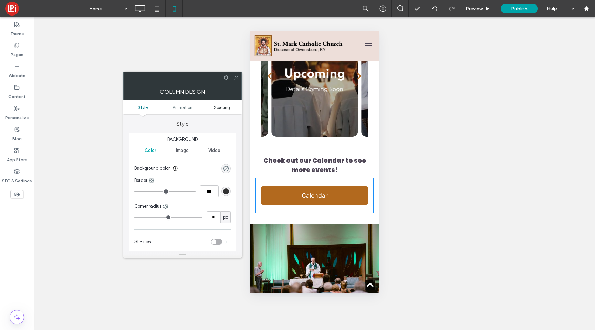
click at [227, 105] on span "Spacing" at bounding box center [222, 107] width 16 height 5
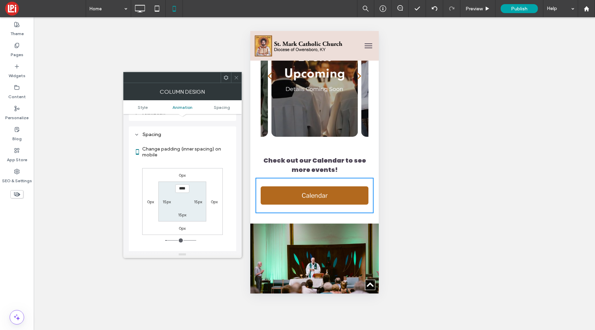
scroll to position [162, 0]
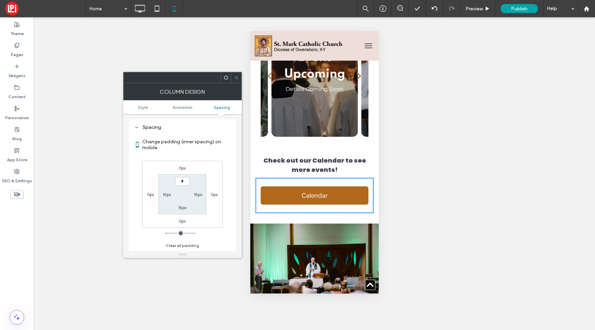
type input "***"
type input "*"
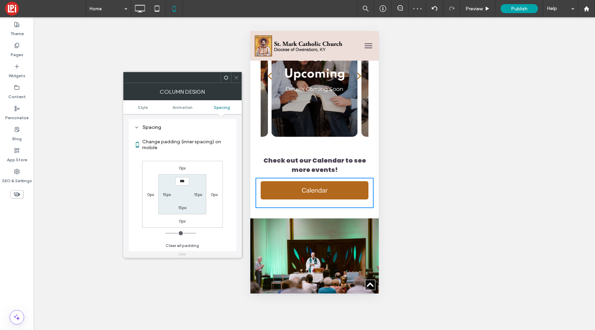
click at [235, 80] on icon at bounding box center [236, 77] width 5 height 5
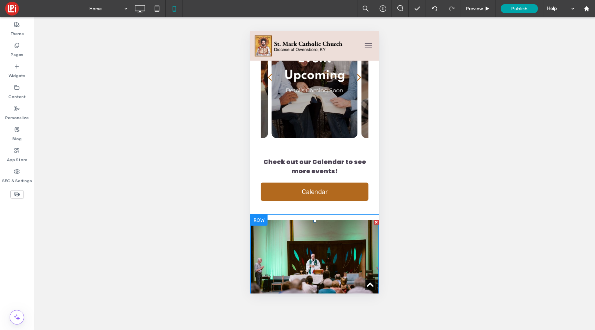
scroll to position [726, 0]
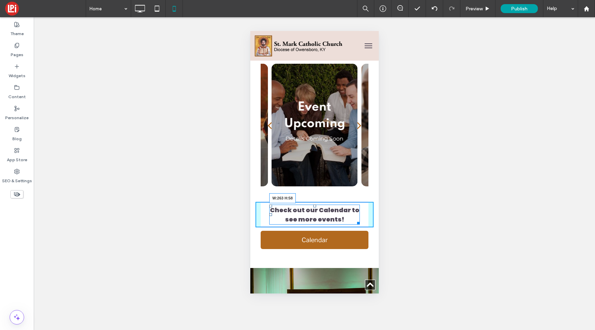
drag, startPoint x: 366, startPoint y: 193, endPoint x: 359, endPoint y: 193, distance: 7.2
click at [359, 219] on div at bounding box center [357, 221] width 5 height 5
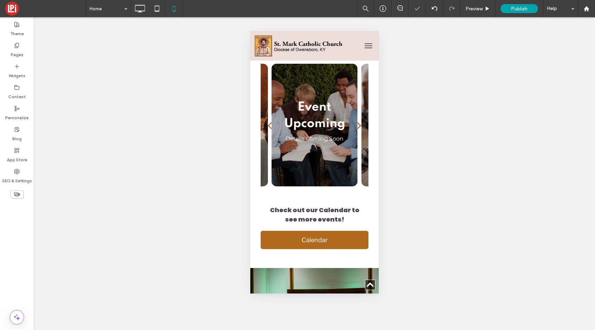
click at [449, 194] on div "Unhide? Yes Unhide? Yes Unhide? Yes Unhide? Yes" at bounding box center [315, 173] width 562 height 313
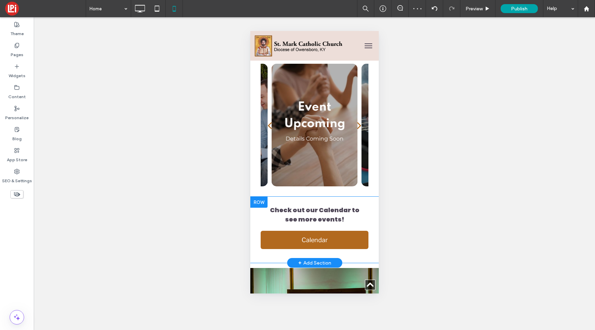
click at [366, 202] on div "Check out our Calendar to see more events! Click To Paste" at bounding box center [314, 214] width 118 height 25
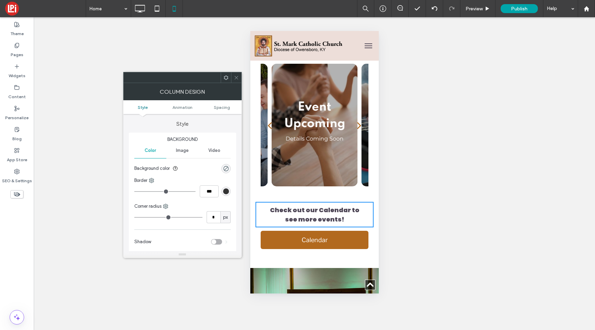
click at [413, 155] on div "Unhide? Yes Unhide? Yes Unhide? Yes Unhide? Yes" at bounding box center [315, 173] width 562 height 313
click at [219, 109] on span "Spacing" at bounding box center [222, 107] width 16 height 5
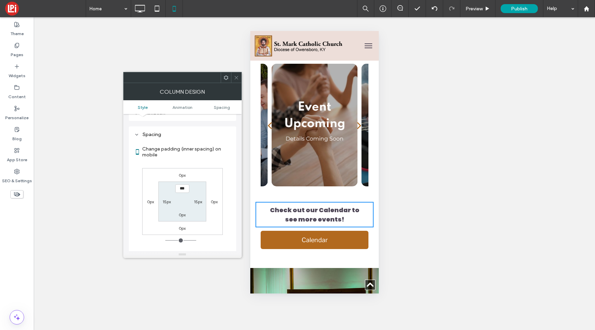
scroll to position [162, 0]
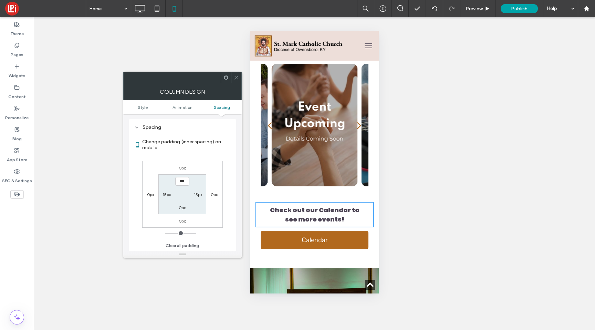
click at [238, 80] on span at bounding box center [236, 77] width 5 height 10
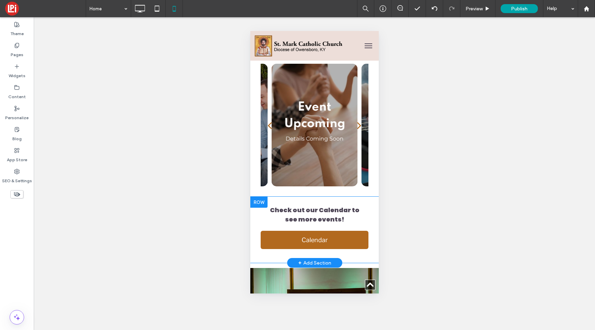
click at [274, 197] on div "Check out our Calendar to see more events! Click To Paste Calendar Click To Pas…" at bounding box center [314, 230] width 129 height 66
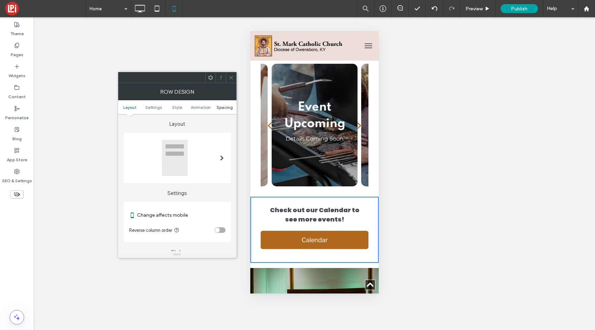
click at [224, 109] on span "Spacing" at bounding box center [225, 107] width 16 height 5
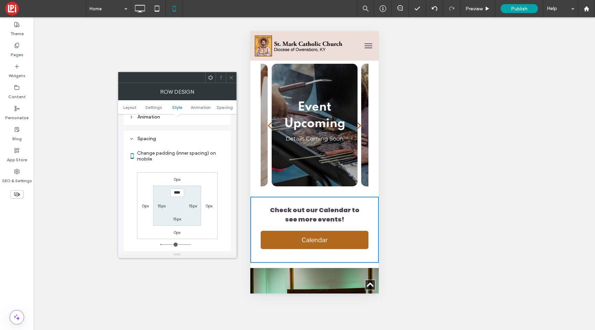
scroll to position [265, 0]
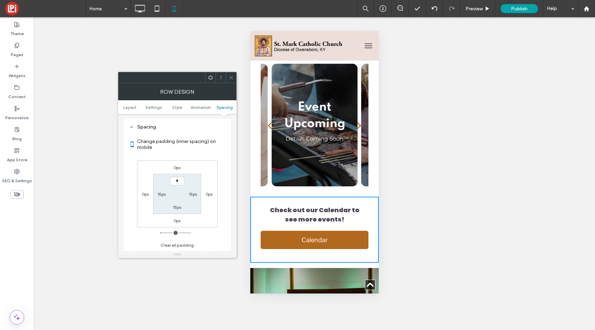
type input "***"
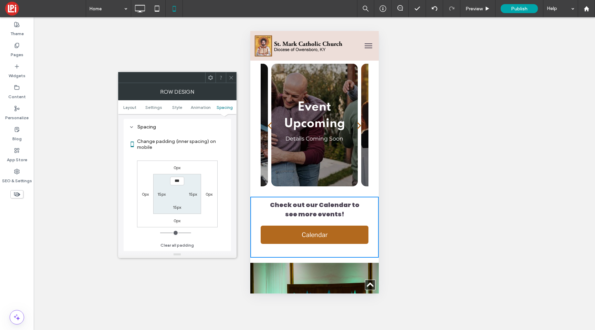
click at [177, 207] on label "15px" at bounding box center [177, 207] width 8 height 5
type input "**"
type input "*"
type input "***"
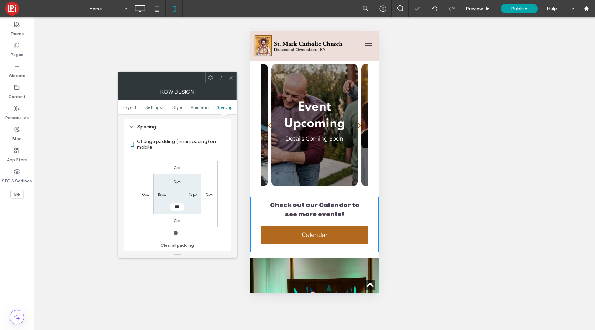
click at [232, 76] on use at bounding box center [230, 77] width 3 height 3
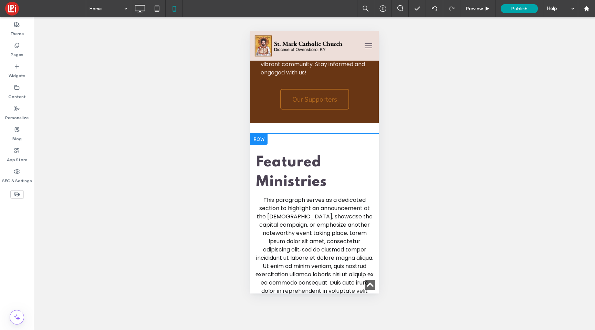
scroll to position [1373, 0]
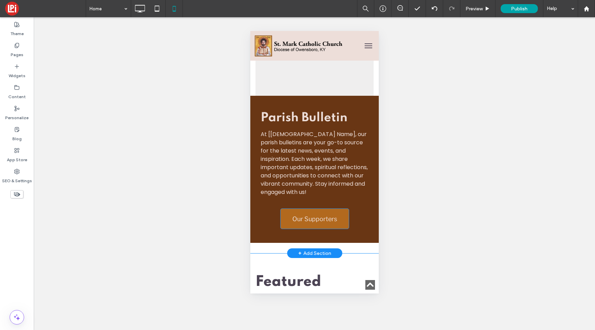
click at [299, 210] on span "Our Supporters" at bounding box center [314, 219] width 45 height 18
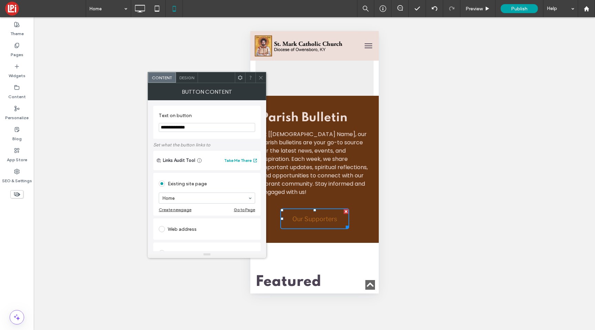
click at [189, 77] on span "Design" at bounding box center [187, 77] width 15 height 5
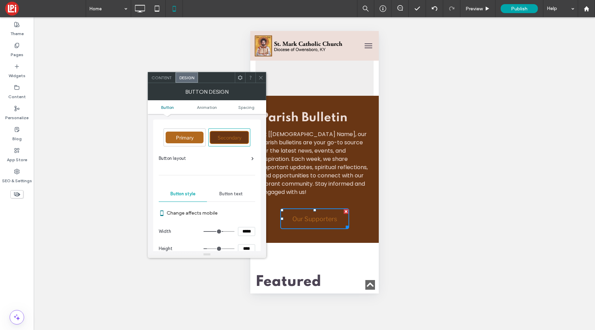
click at [194, 136] on div "Primary" at bounding box center [185, 138] width 38 height 12
type input "*"
type input "***"
click at [259, 80] on span at bounding box center [260, 77] width 5 height 10
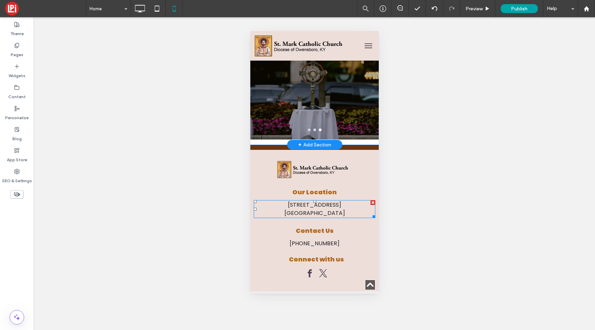
scroll to position [1828, 0]
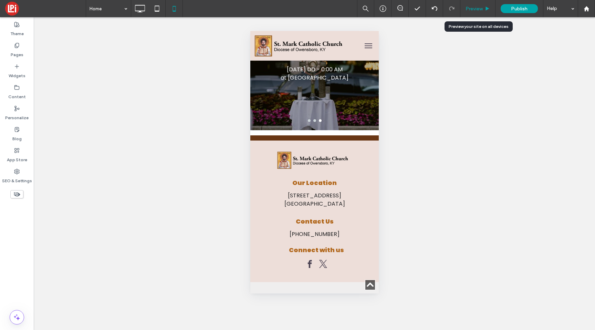
click at [476, 8] on span "Preview" at bounding box center [474, 9] width 17 height 6
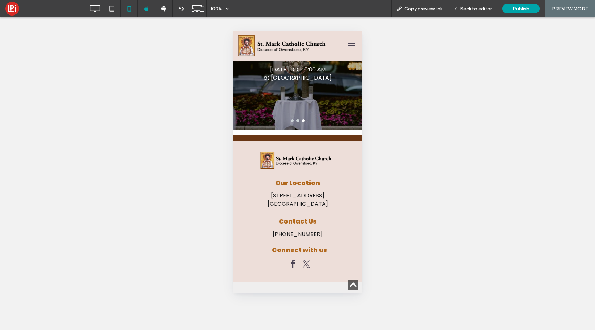
click at [476, 8] on span "Back to editor" at bounding box center [476, 9] width 32 height 6
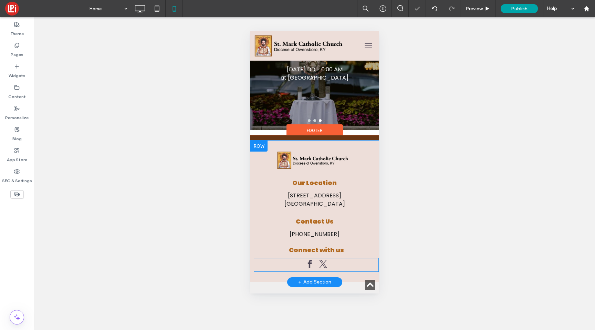
click at [318, 258] on span "twitter" at bounding box center [323, 264] width 12 height 12
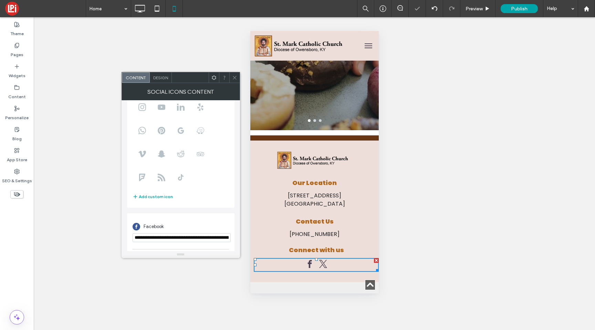
scroll to position [84, 0]
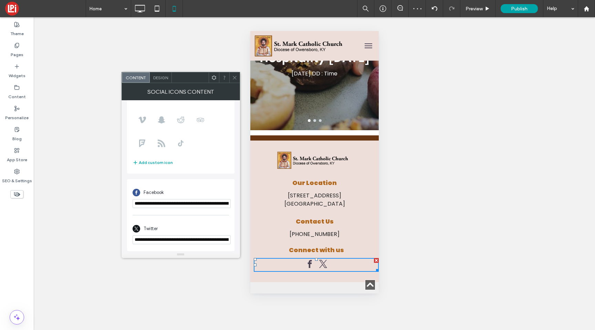
click at [234, 76] on icon at bounding box center [234, 77] width 5 height 5
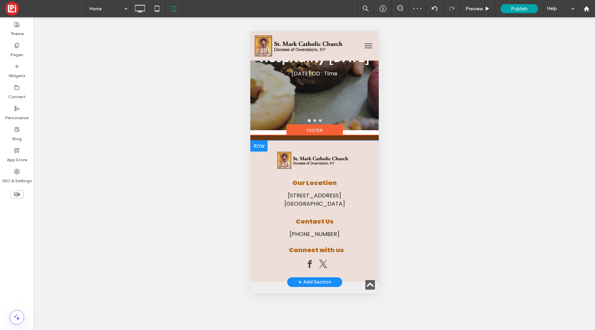
scroll to position [1763, 0]
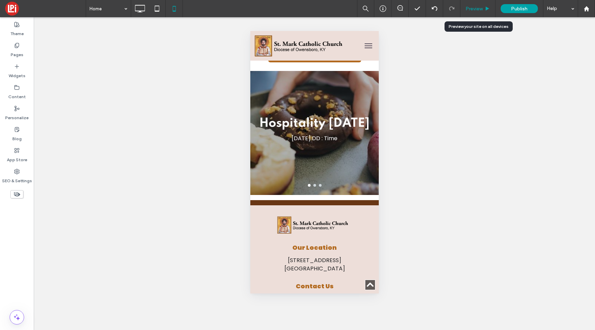
click at [484, 7] on div "Preview" at bounding box center [478, 9] width 35 height 6
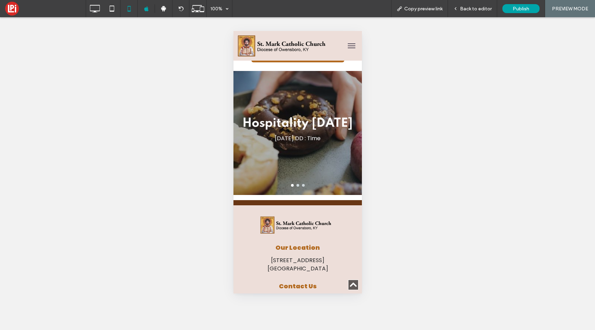
click at [248, 50] on img at bounding box center [282, 45] width 90 height 23
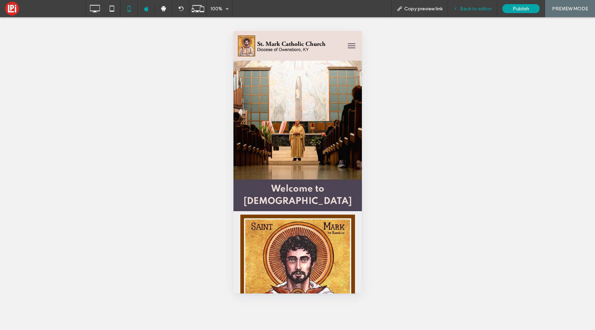
click at [477, 8] on span "Back to editor" at bounding box center [476, 9] width 32 height 6
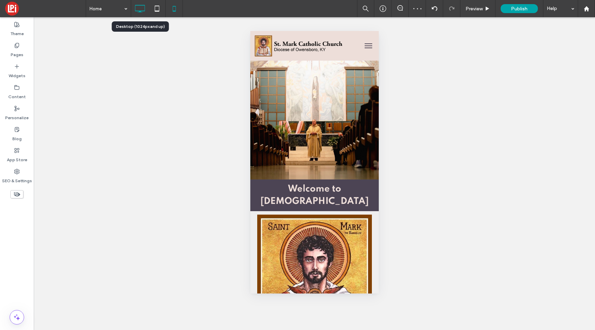
click at [142, 9] on icon at bounding box center [140, 9] width 14 height 14
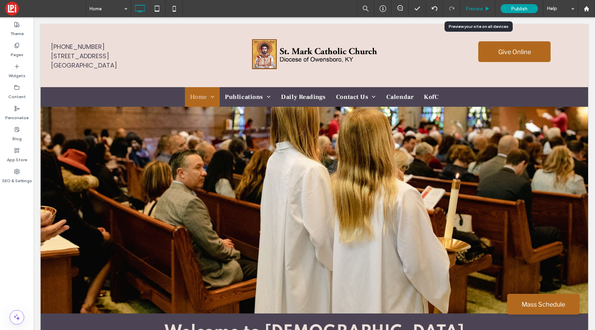
click at [472, 9] on span "Preview" at bounding box center [474, 9] width 17 height 6
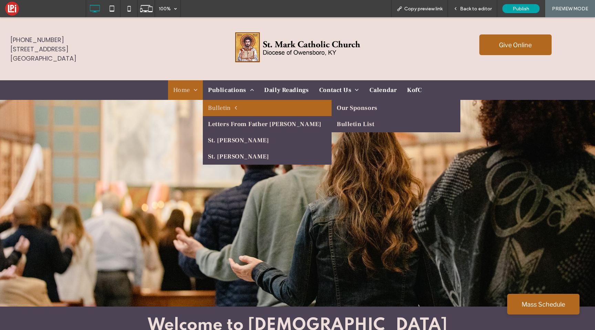
click at [235, 108] on span at bounding box center [234, 108] width 6 height 6
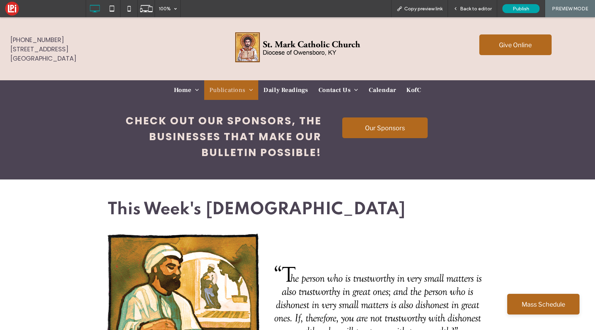
scroll to position [225, 0]
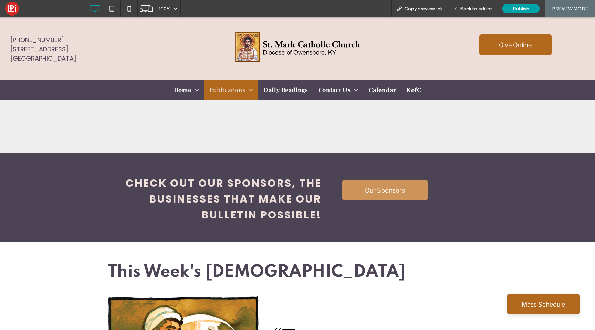
click at [376, 194] on span "Our Sponsors" at bounding box center [385, 190] width 40 height 18
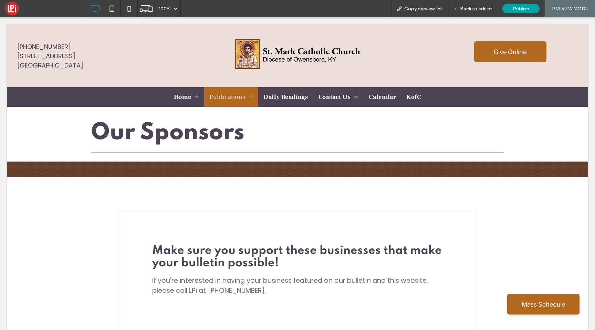
scroll to position [0, 0]
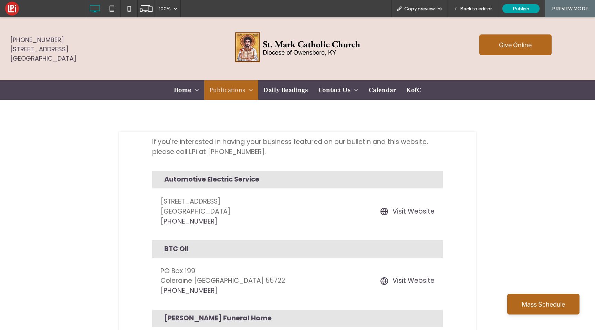
scroll to position [60, 0]
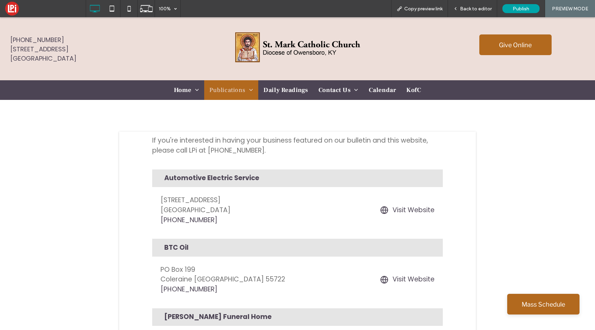
click at [132, 167] on div "Make sure you support these businesses that make your bulletin possible! If you…" at bounding box center [297, 270] width 357 height 276
click at [141, 166] on div "Make sure you support these businesses that make your bulletin possible! If you…" at bounding box center [297, 270] width 357 height 276
click at [467, 4] on div "Back to editor" at bounding box center [472, 8] width 49 height 17
click at [481, 10] on span "Back to editor" at bounding box center [476, 9] width 32 height 6
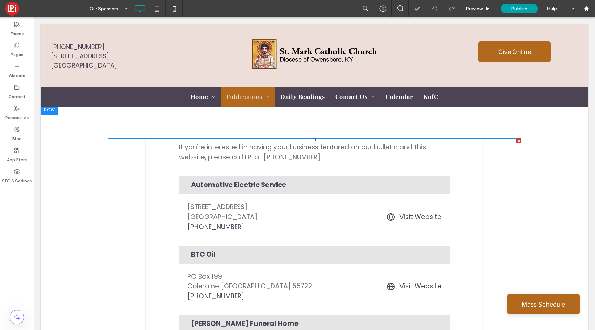
click at [435, 167] on span at bounding box center [314, 277] width 413 height 276
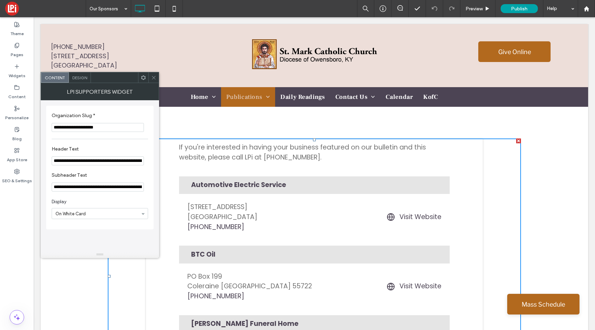
click at [112, 132] on input "**********" at bounding box center [98, 127] width 92 height 9
paste input "******"
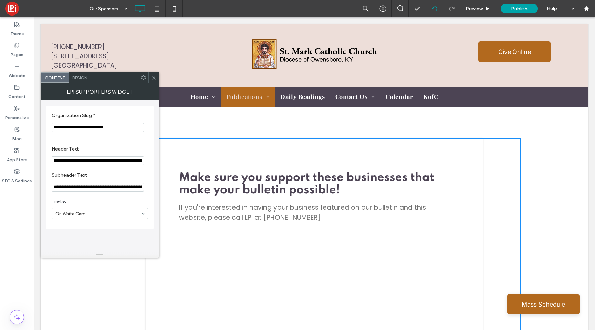
type input "**********"
click at [157, 82] on div at bounding box center [154, 77] width 10 height 10
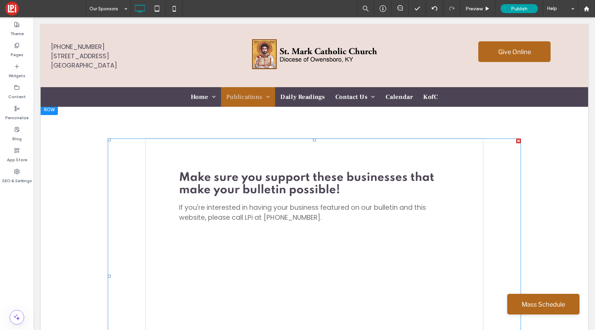
click at [253, 239] on span at bounding box center [314, 277] width 413 height 276
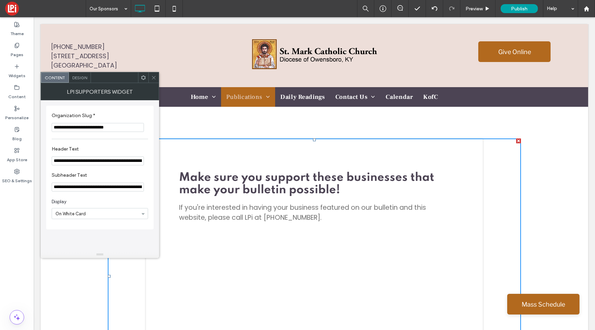
click at [78, 130] on input "**********" at bounding box center [98, 127] width 92 height 9
paste input "*"
click at [112, 162] on input "**********" at bounding box center [98, 160] width 92 height 9
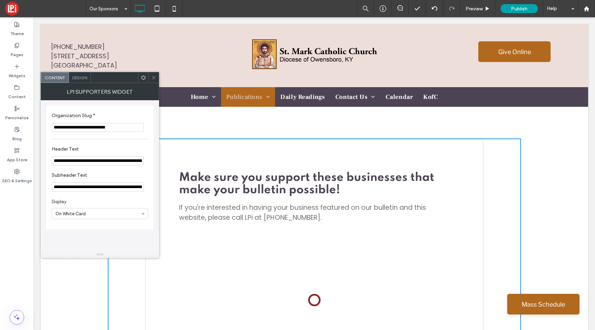
click at [113, 128] on input "**********" at bounding box center [98, 127] width 92 height 9
paste input "**********"
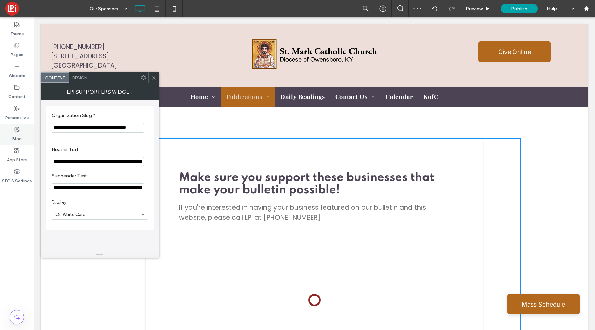
drag, startPoint x: 75, startPoint y: 129, endPoint x: 31, endPoint y: 129, distance: 44.5
click at [31, 129] on body ".wqwq-1{fill:#231f20;} .cls-1q, .cls-2q { fill-rule: evenodd; } .cls-2q { fill:…" at bounding box center [297, 165] width 595 height 330
type input "**********"
click at [156, 78] on div at bounding box center [154, 77] width 10 height 10
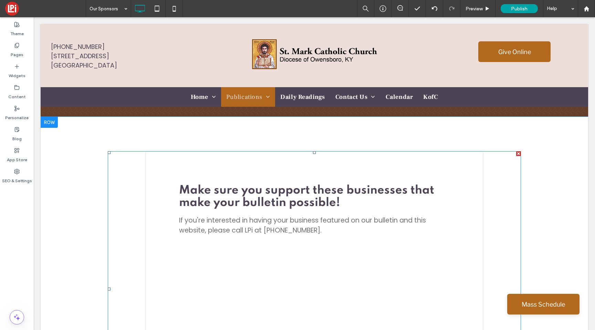
scroll to position [56, 0]
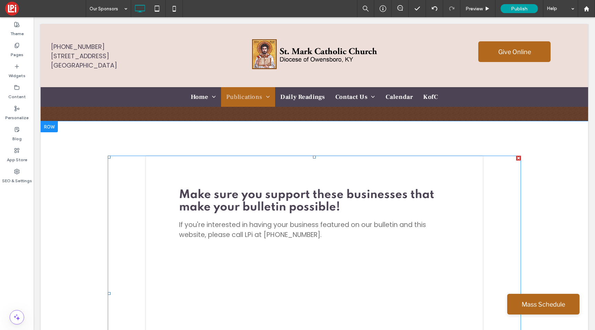
click at [174, 192] on span at bounding box center [314, 294] width 413 height 276
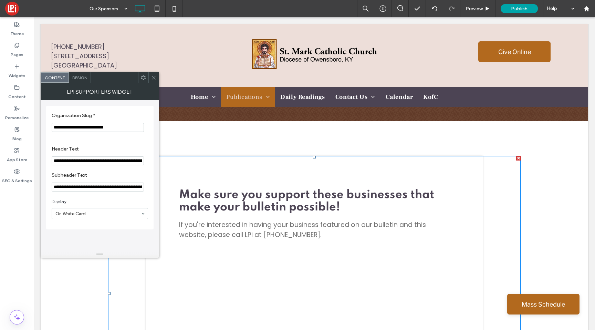
click at [153, 84] on div "LPi Supporters Widget" at bounding box center [100, 91] width 119 height 17
click at [155, 83] on div "LPi Supporters Widget" at bounding box center [100, 91] width 119 height 17
click at [155, 76] on use at bounding box center [153, 77] width 3 height 3
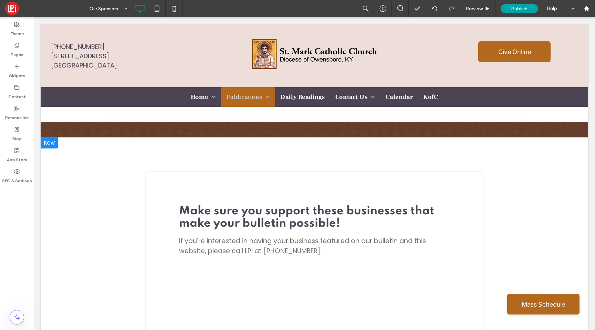
scroll to position [27, 0]
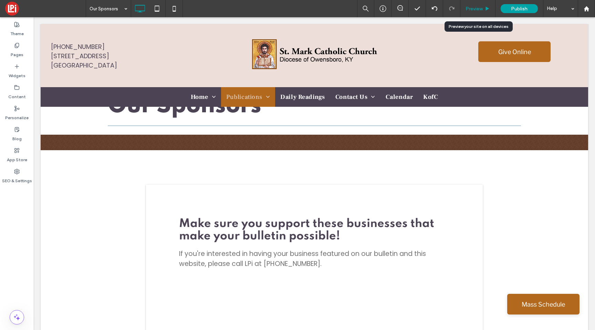
click at [473, 10] on span "Preview" at bounding box center [474, 9] width 17 height 6
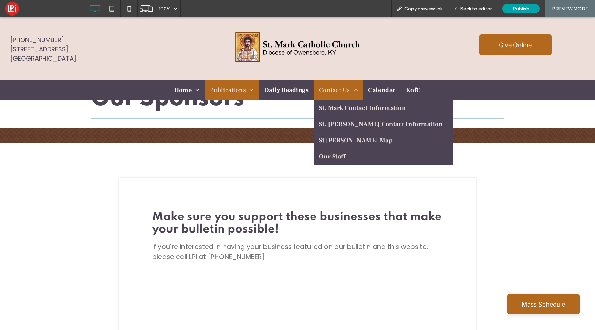
click at [344, 90] on span "Contact Us" at bounding box center [338, 89] width 39 height 9
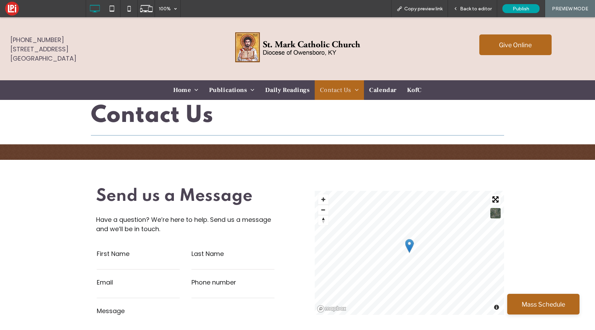
scroll to position [7, 0]
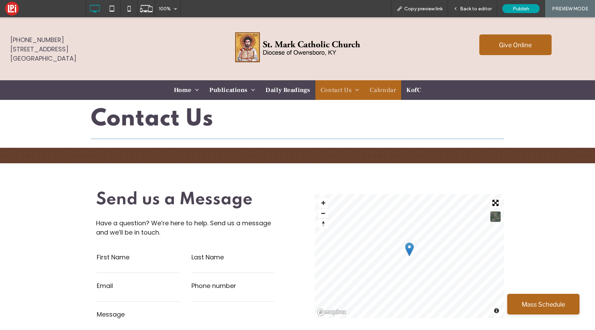
click at [389, 89] on span "Calendar" at bounding box center [383, 89] width 26 height 9
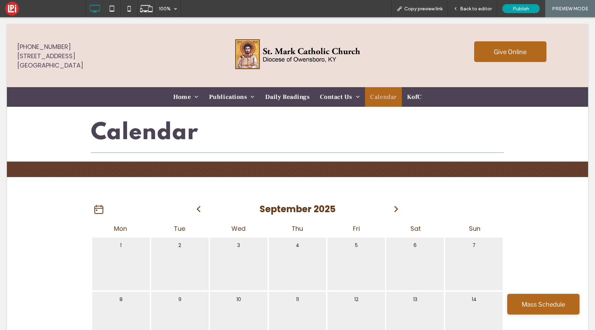
scroll to position [0, 0]
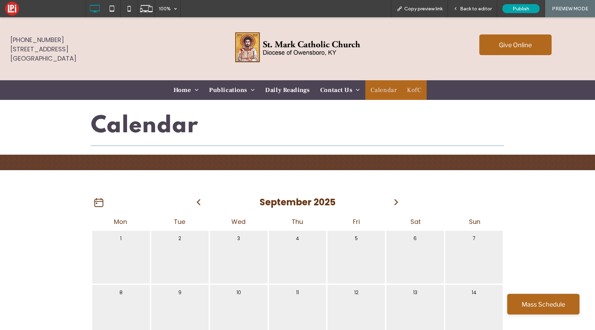
click at [415, 91] on span "KofC" at bounding box center [414, 89] width 14 height 9
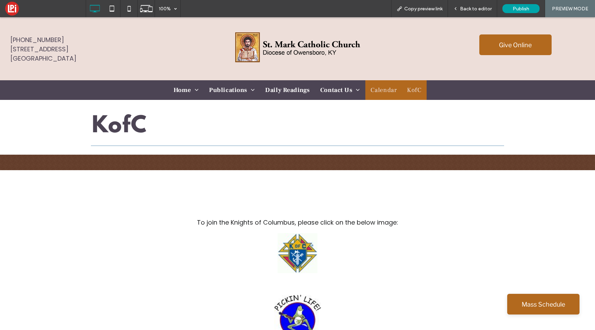
click at [395, 91] on span "Calendar" at bounding box center [384, 89] width 26 height 9
click at [391, 90] on div at bounding box center [297, 165] width 595 height 330
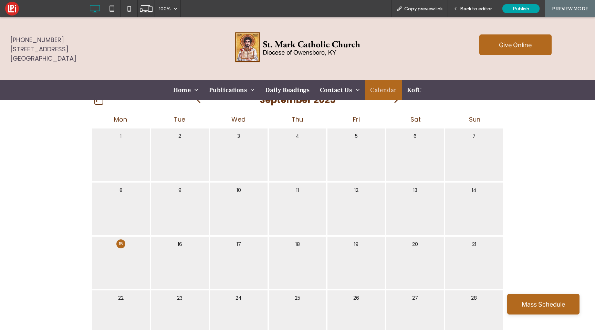
scroll to position [112, 0]
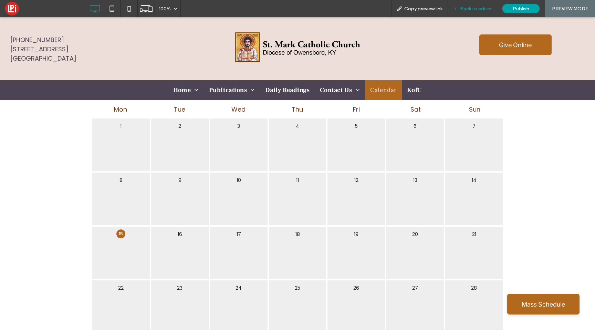
click at [474, 9] on span "Back to editor" at bounding box center [476, 9] width 32 height 6
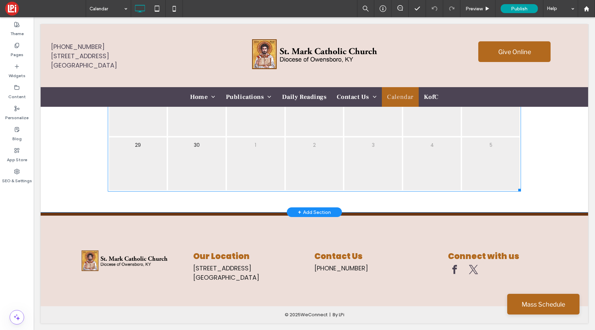
scroll to position [316, 0]
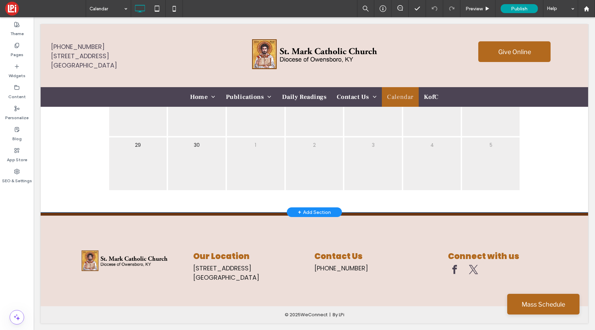
click at [308, 211] on div "+ Add Section" at bounding box center [314, 212] width 33 height 8
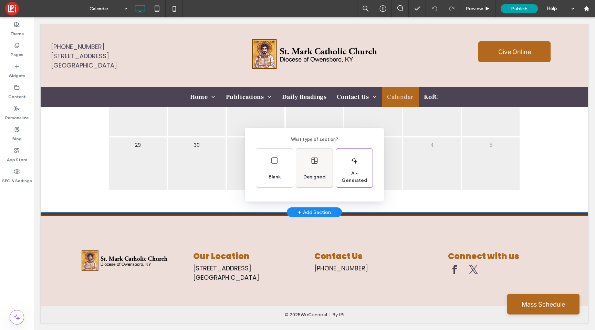
click at [317, 173] on div "Designed" at bounding box center [315, 177] width 28 height 15
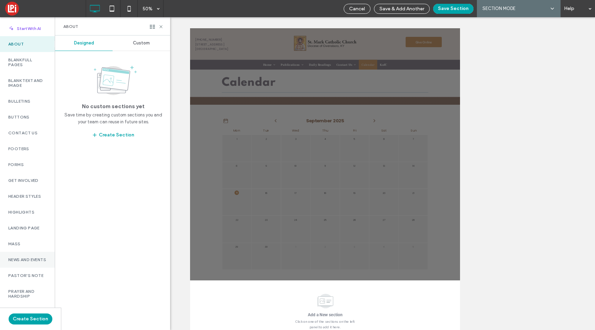
click at [22, 258] on label "News and Events" at bounding box center [27, 259] width 38 height 5
click at [142, 46] on div "Custom" at bounding box center [142, 42] width 58 height 15
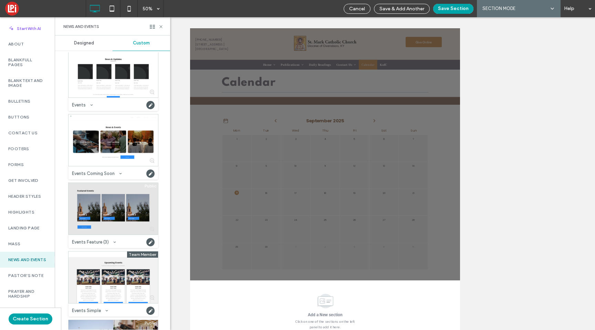
scroll to position [1240, 0]
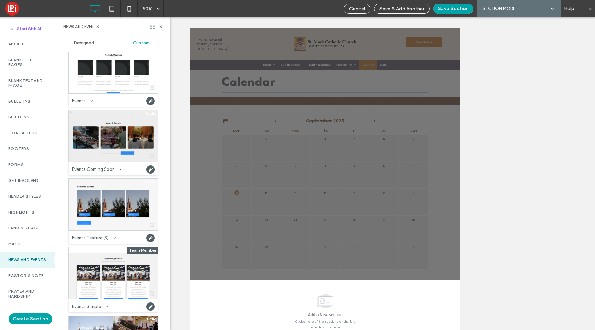
click at [112, 134] on div at bounding box center [114, 136] width 90 height 52
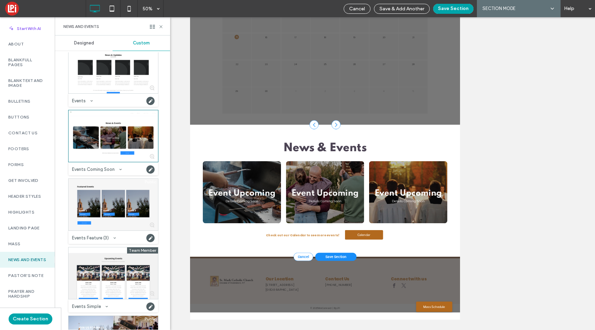
scroll to position [156, 0]
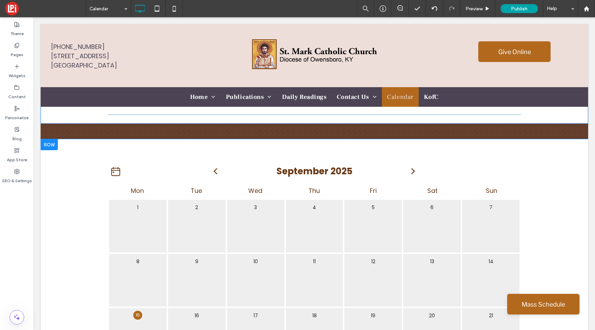
scroll to position [0, 0]
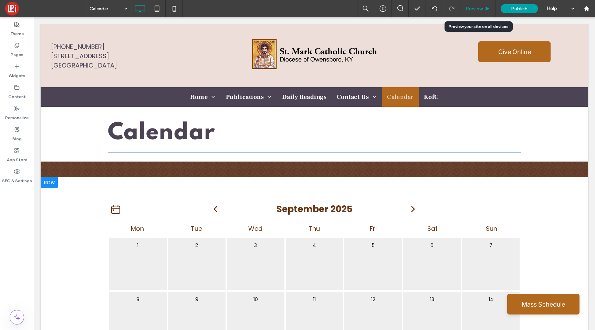
click at [477, 8] on span "Preview" at bounding box center [474, 9] width 17 height 6
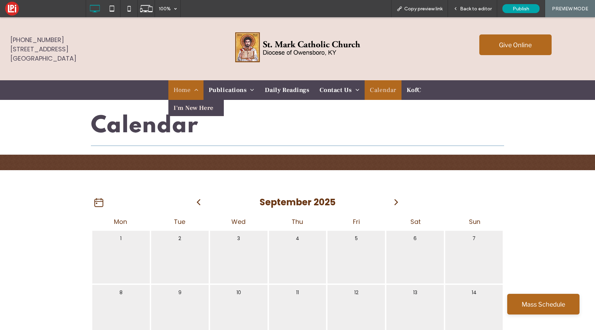
click at [185, 89] on span "Home" at bounding box center [186, 89] width 25 height 9
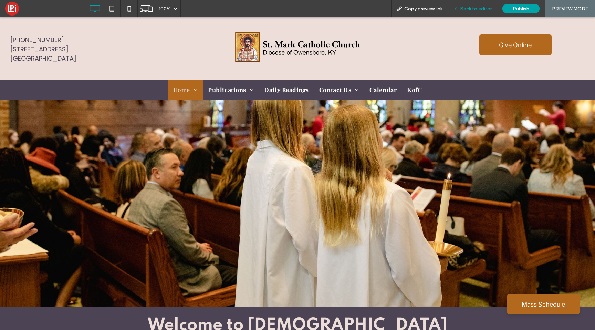
click at [488, 12] on div "Back to editor" at bounding box center [472, 8] width 49 height 17
click at [466, 9] on span "Back to editor" at bounding box center [476, 9] width 32 height 6
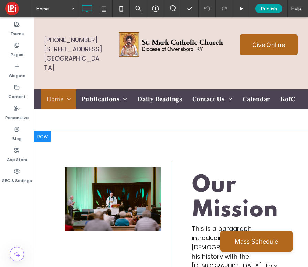
scroll to position [828, 0]
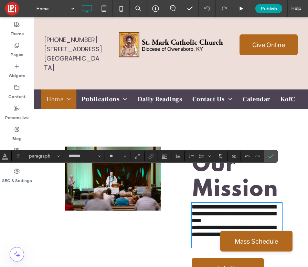
scroll to position [853, 0]
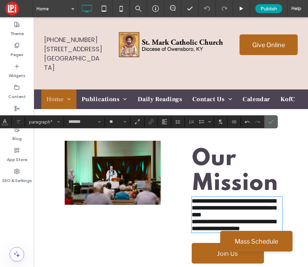
click at [277, 119] on section at bounding box center [271, 122] width 13 height 12
click at [275, 119] on label "Confirm" at bounding box center [271, 122] width 10 height 12
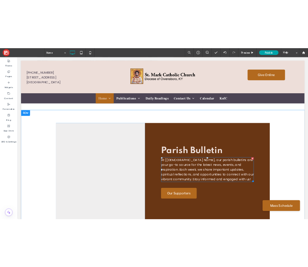
scroll to position [949, 0]
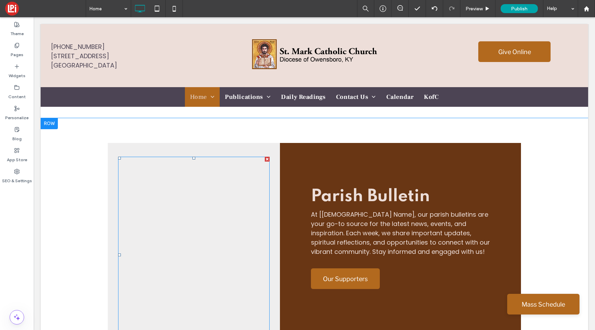
click at [249, 216] on span at bounding box center [194, 255] width 152 height 196
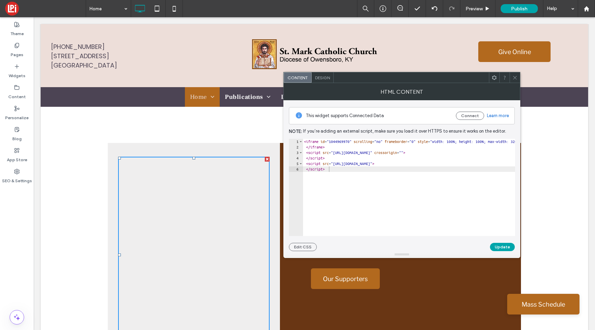
click at [322, 78] on span "Design" at bounding box center [322, 77] width 15 height 5
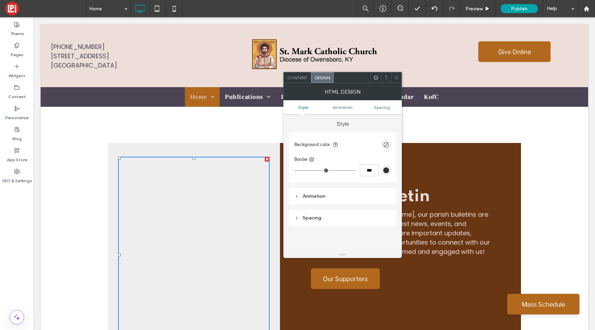
click at [296, 76] on span "Content" at bounding box center [297, 77] width 20 height 5
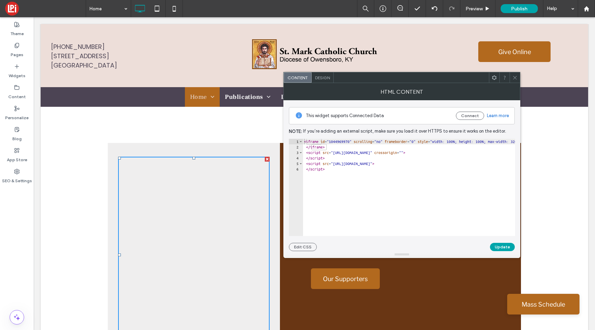
click at [513, 78] on icon at bounding box center [515, 77] width 5 height 5
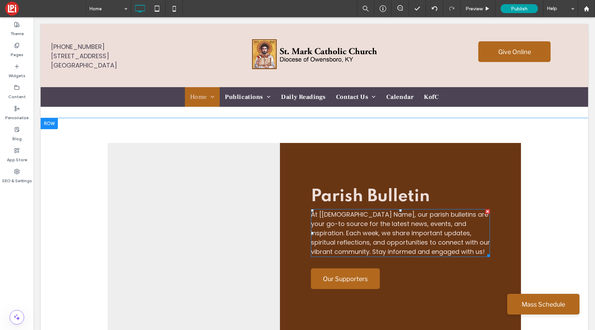
click at [331, 210] on span "At [[DEMOGRAPHIC_DATA] Name], our parish bulletins are your go-to source for th…" at bounding box center [400, 233] width 179 height 46
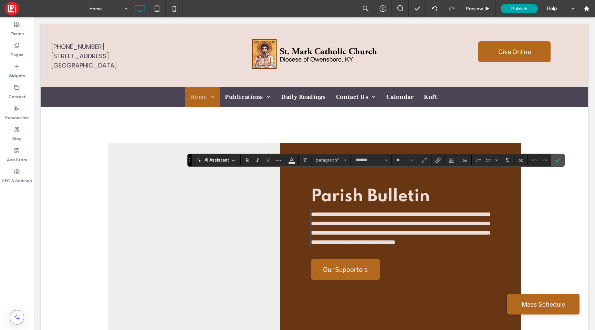
click at [358, 211] on span "**********" at bounding box center [401, 228] width 181 height 34
click at [367, 211] on span "**********" at bounding box center [401, 228] width 181 height 34
